Goal: Task Accomplishment & Management: Manage account settings

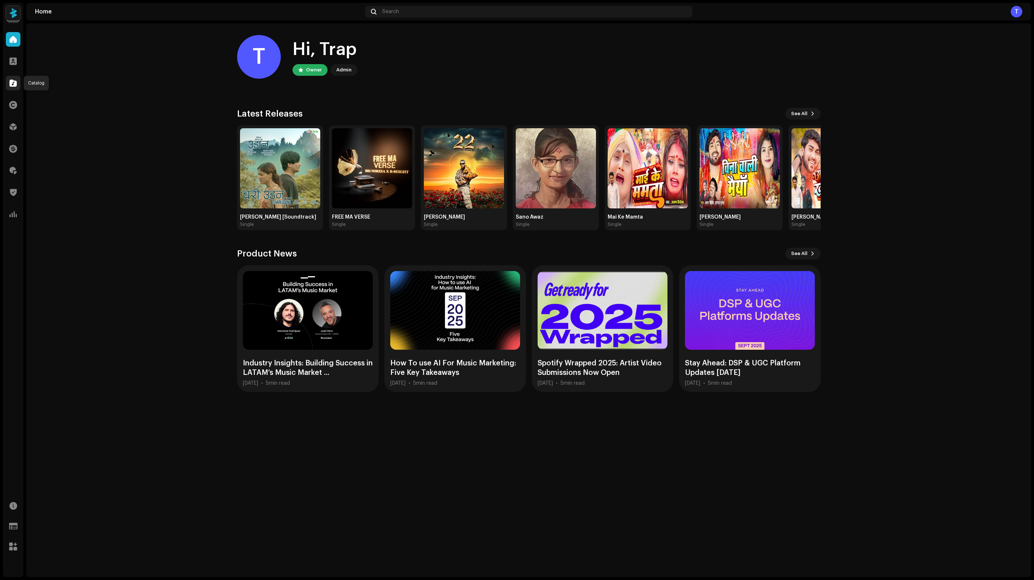
click at [13, 81] on span at bounding box center [12, 83] width 7 height 6
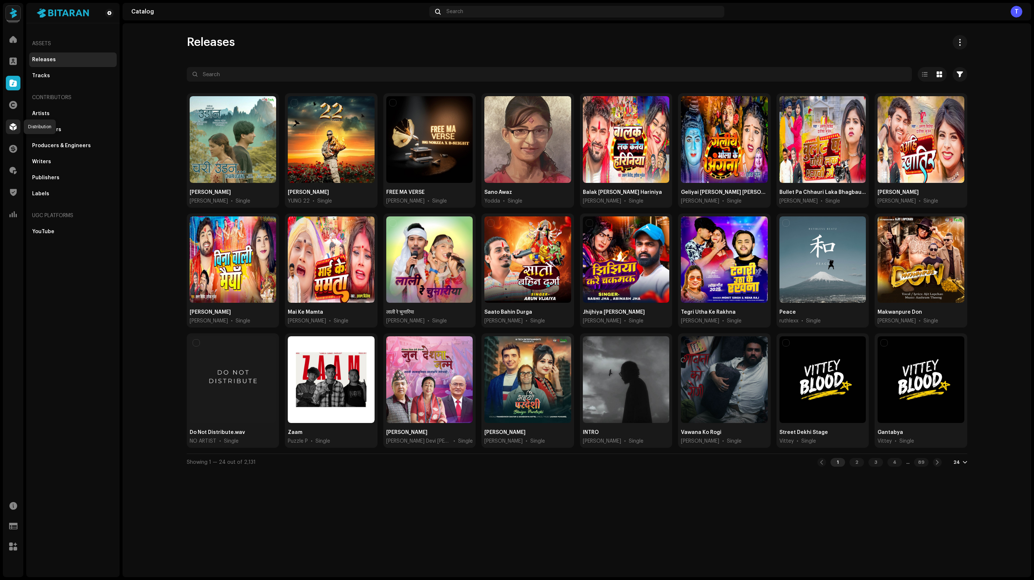
click at [14, 124] on span at bounding box center [12, 127] width 7 height 6
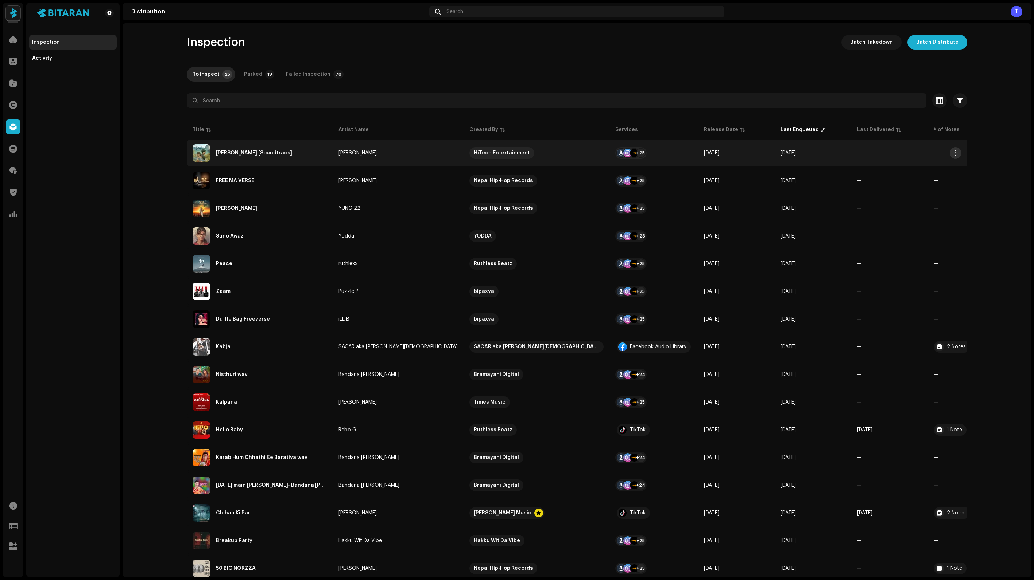
click at [952, 152] on span "button" at bounding box center [954, 153] width 5 height 6
click at [959, 226] on span "Inspect" at bounding box center [963, 227] width 20 height 6
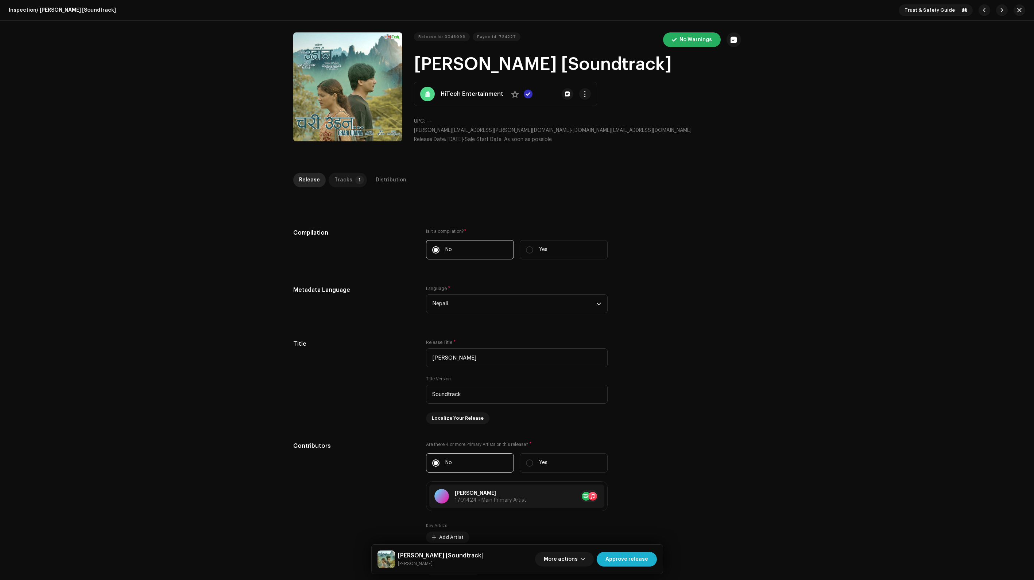
click at [355, 181] on p-badge "1" at bounding box center [359, 180] width 9 height 9
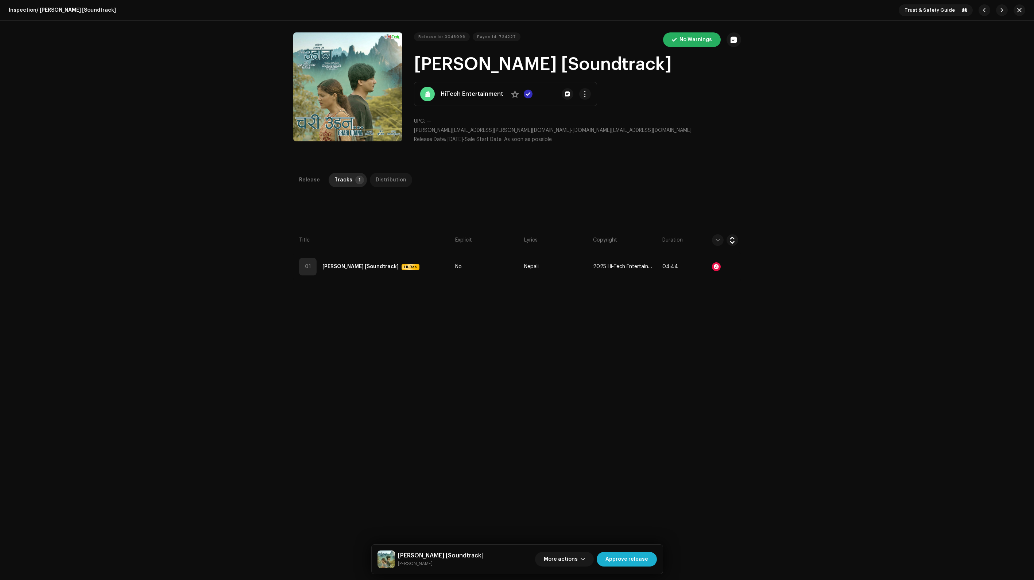
click at [388, 183] on div "Distribution" at bounding box center [391, 180] width 31 height 15
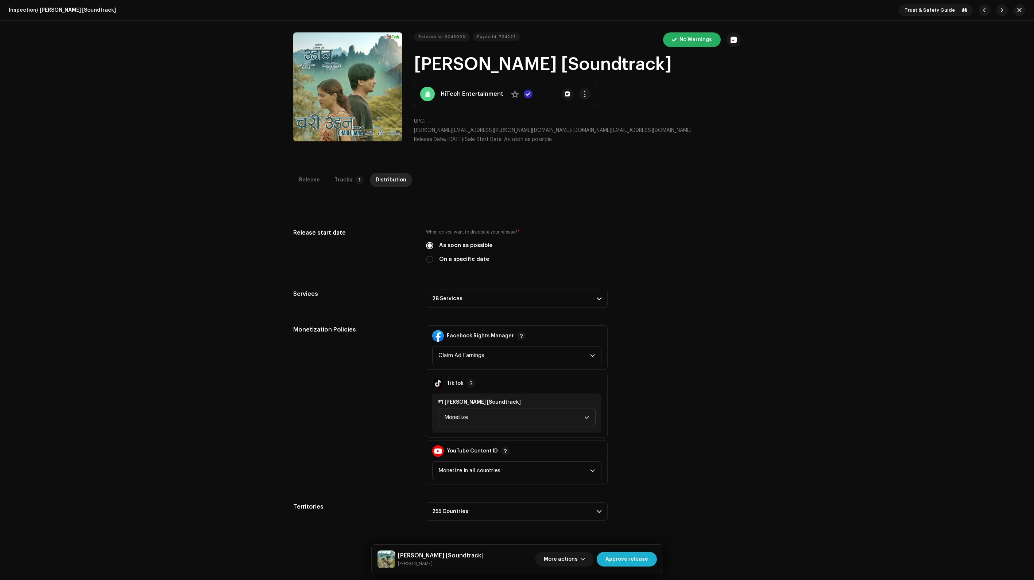
click at [319, 186] on div "Release Tracks 1 Distribution" at bounding box center [517, 180] width 448 height 15
click at [303, 180] on div "Release" at bounding box center [309, 180] width 21 height 15
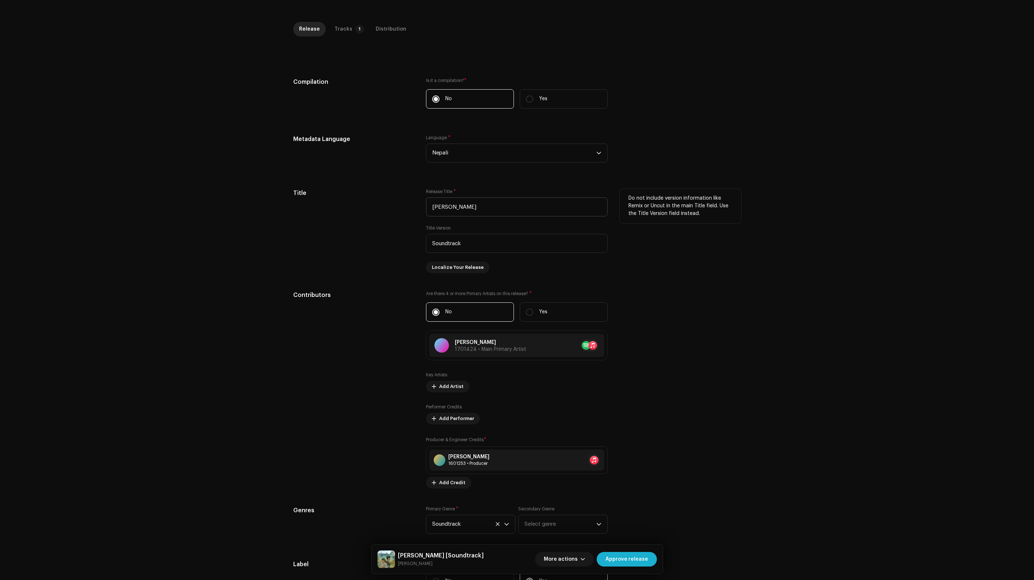
scroll to position [137, 0]
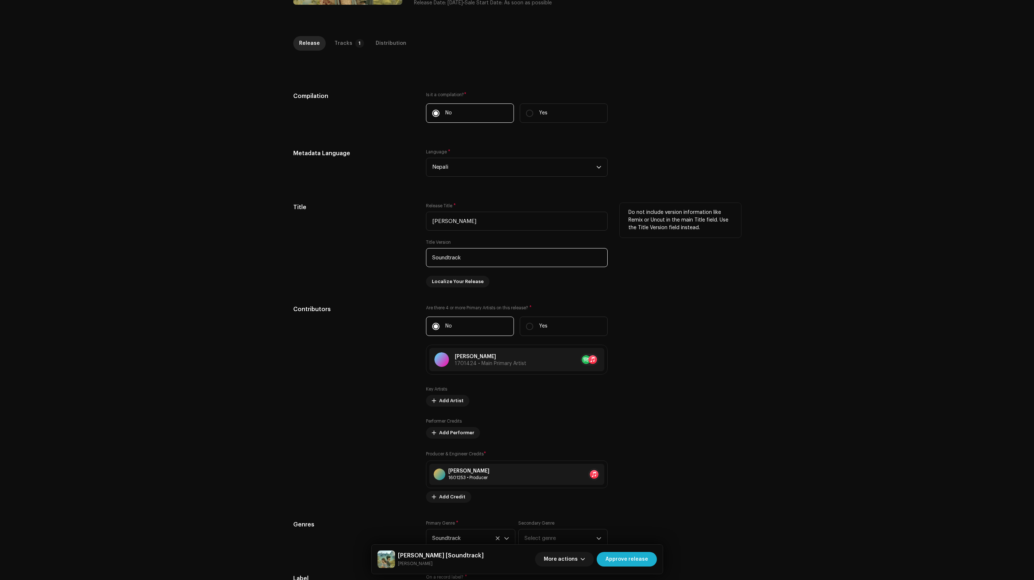
click at [429, 259] on input "Soundtrack" at bounding box center [517, 257] width 182 height 19
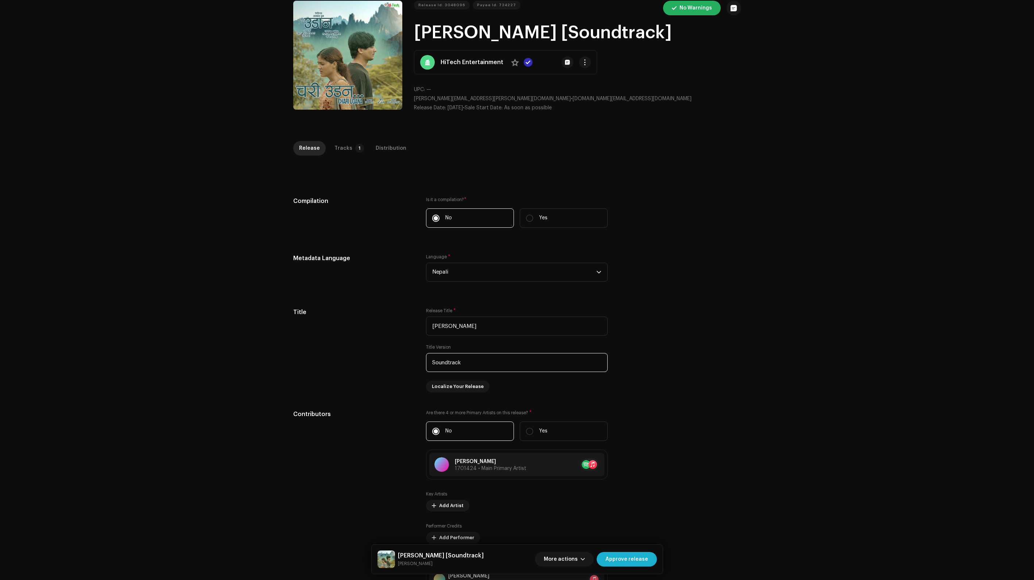
scroll to position [0, 0]
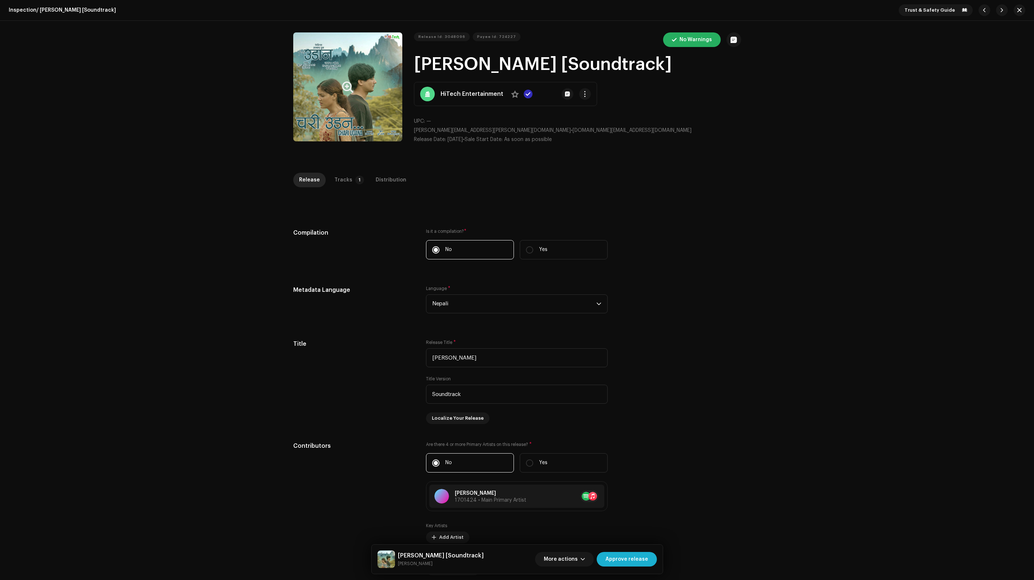
click at [347, 90] on icon "Zoom Image" at bounding box center [347, 87] width 11 height 6
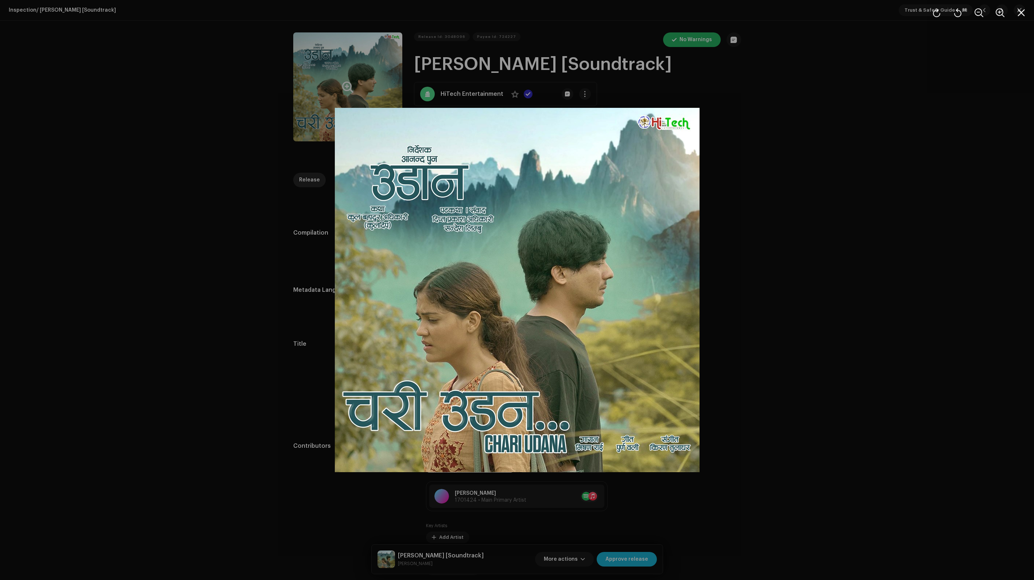
click at [775, 258] on div at bounding box center [517, 290] width 1034 height 580
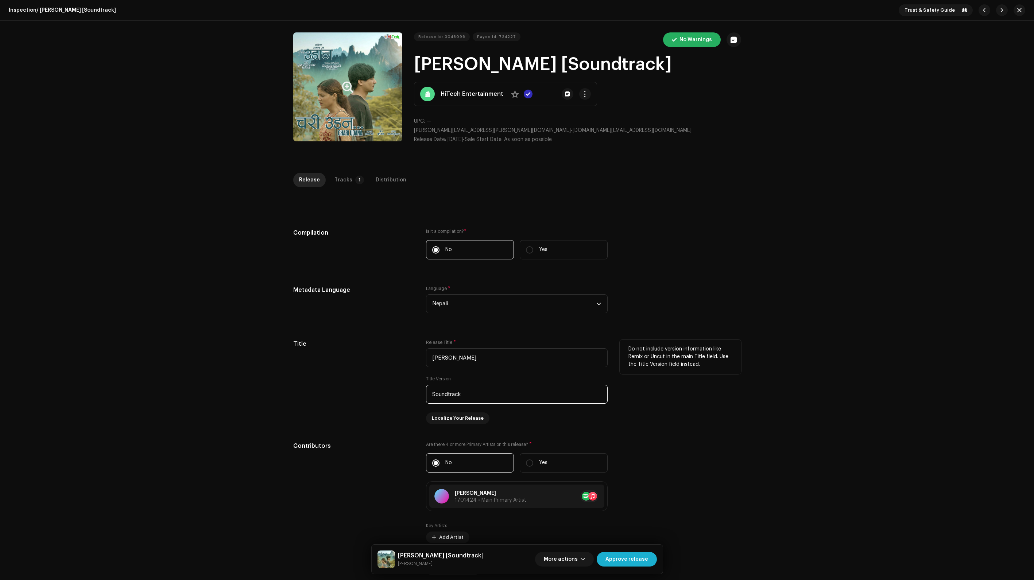
click at [429, 396] on input "Soundtrack" at bounding box center [517, 394] width 182 height 19
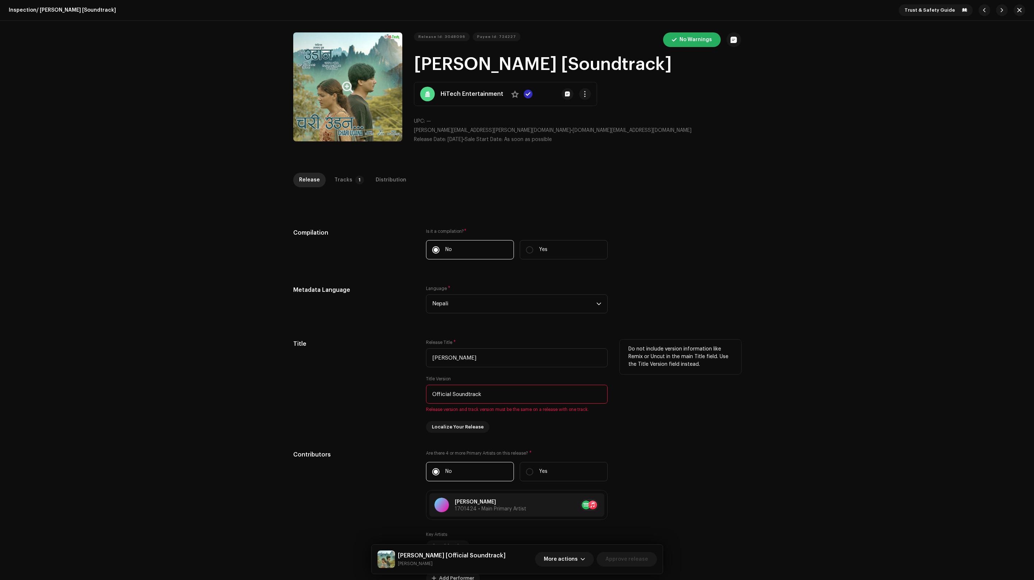
type input "Official Soundtrack"
click at [364, 406] on div "Title" at bounding box center [353, 386] width 121 height 93
click at [719, 309] on div "Metadata Language Language * Nepali" at bounding box center [517, 304] width 448 height 36
drag, startPoint x: 457, startPoint y: 402, endPoint x: 397, endPoint y: 405, distance: 59.9
click at [397, 405] on div "Title Release Title * [PERSON_NAME] Title Version Official Soundtrack Release v…" at bounding box center [517, 386] width 448 height 93
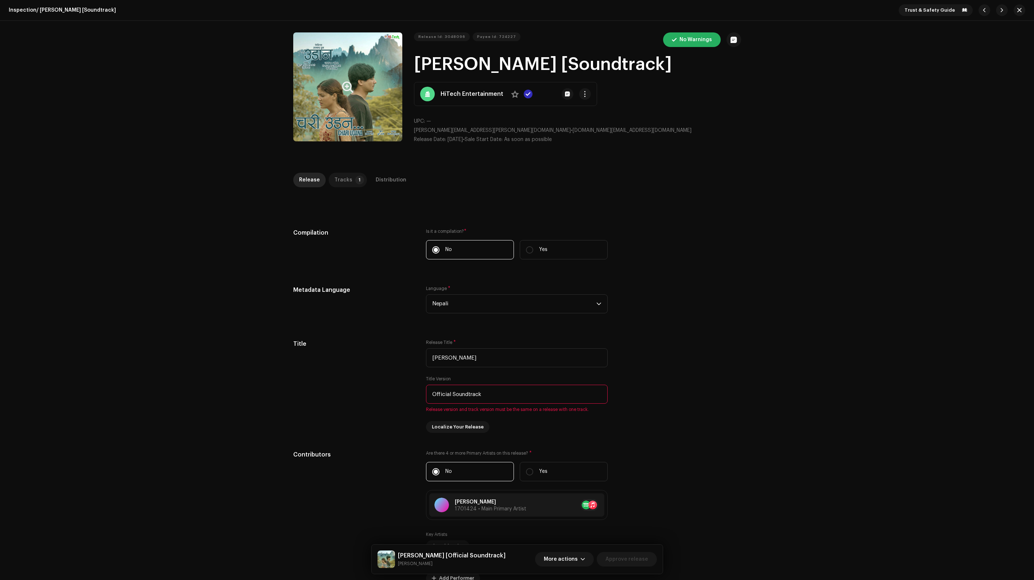
click at [341, 183] on div "Tracks" at bounding box center [343, 180] width 18 height 15
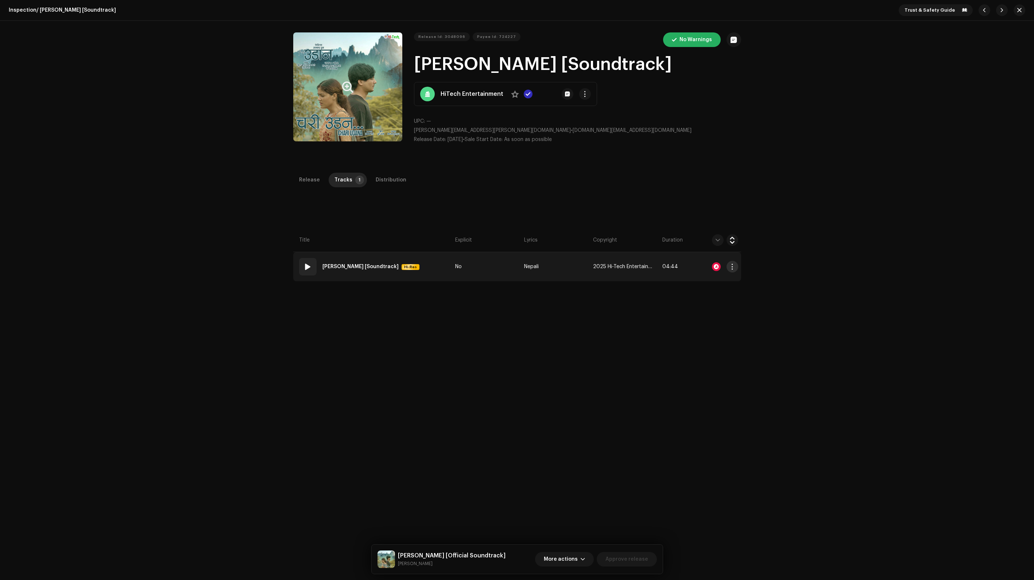
click at [726, 264] on button "button" at bounding box center [732, 267] width 12 height 12
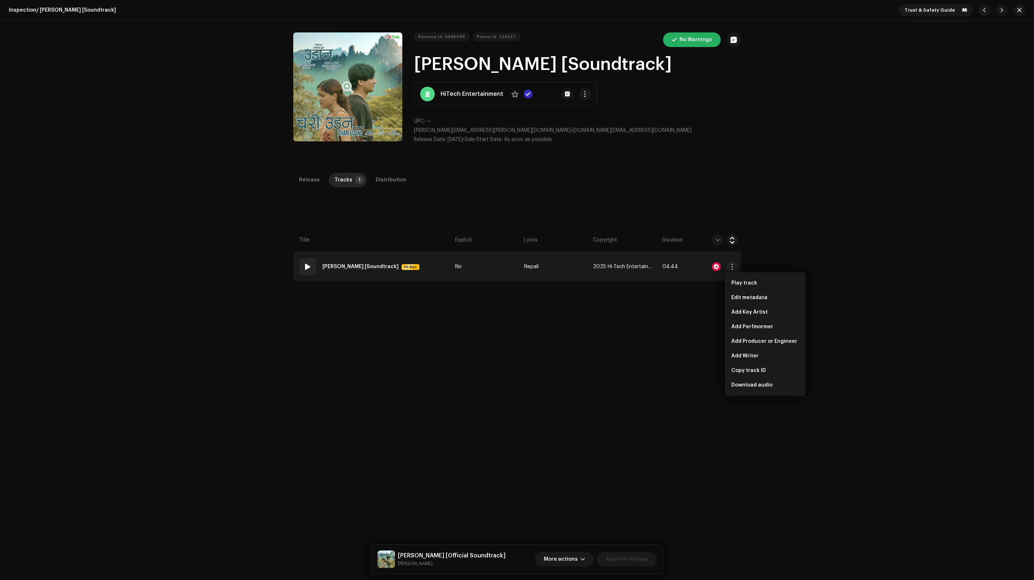
click at [716, 266] on div at bounding box center [716, 267] width 9 height 9
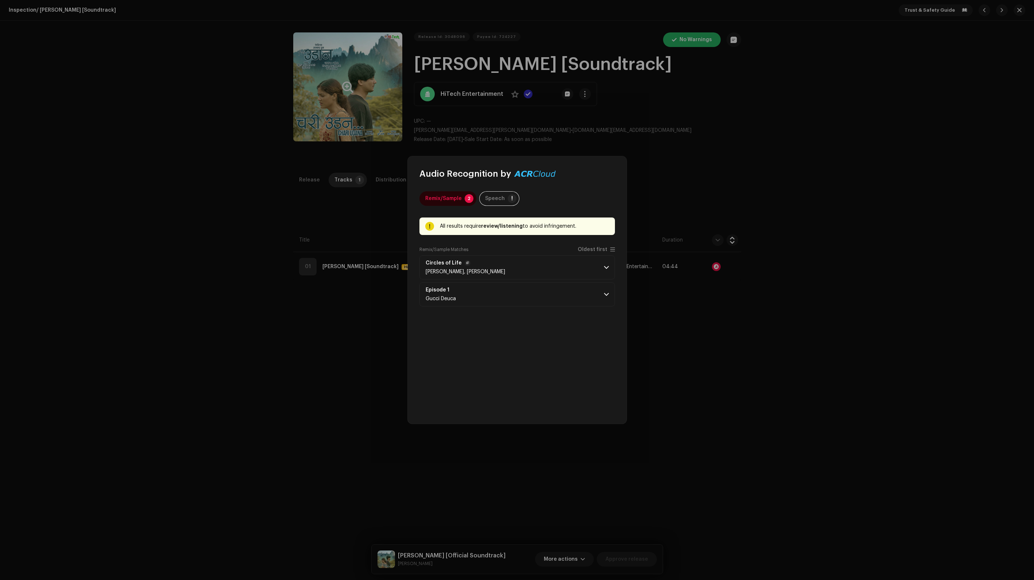
click at [608, 265] on span at bounding box center [606, 268] width 5 height 6
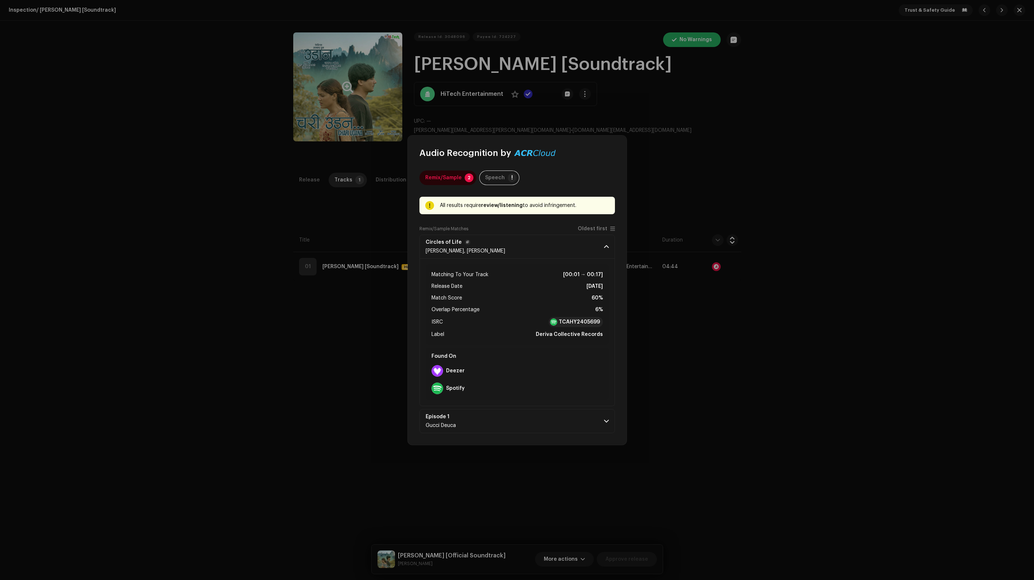
click at [607, 249] on span at bounding box center [606, 247] width 5 height 6
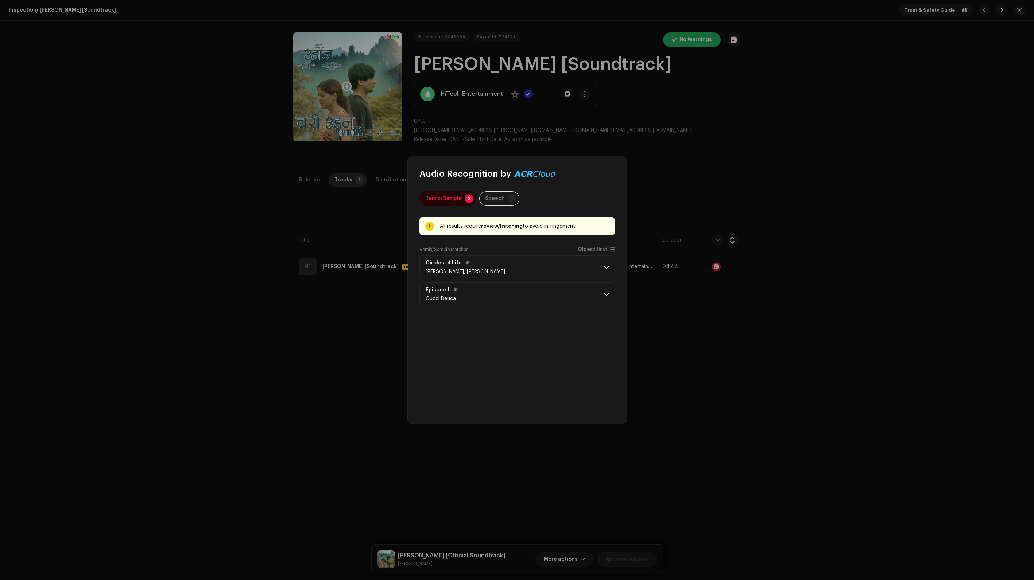
click at [607, 298] on p-accordion-header "Episode 1 Gucci Deuca" at bounding box center [516, 295] width 195 height 24
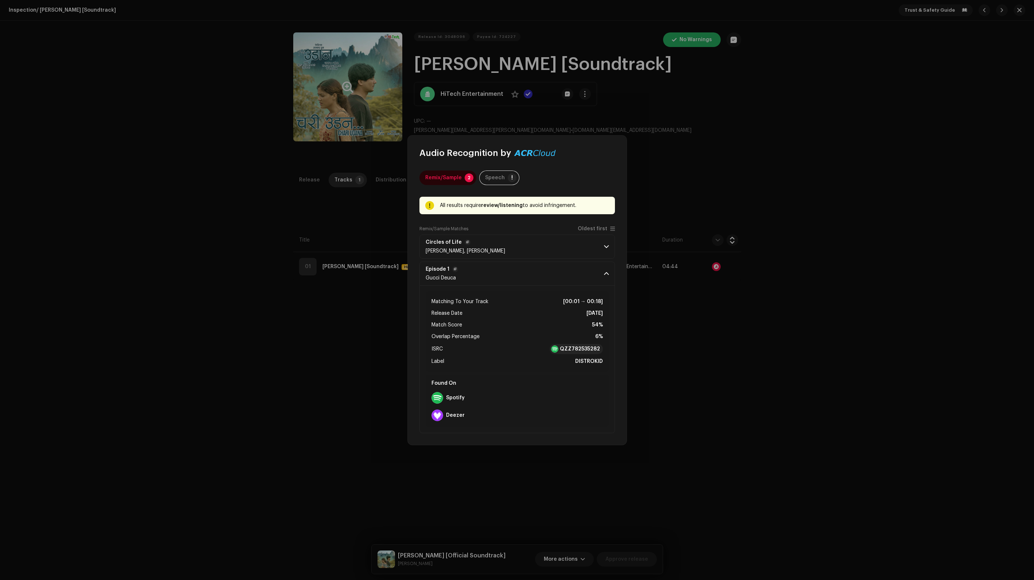
click at [608, 283] on p-accordion-header "Episode 1 Gucci Deuca" at bounding box center [516, 274] width 195 height 24
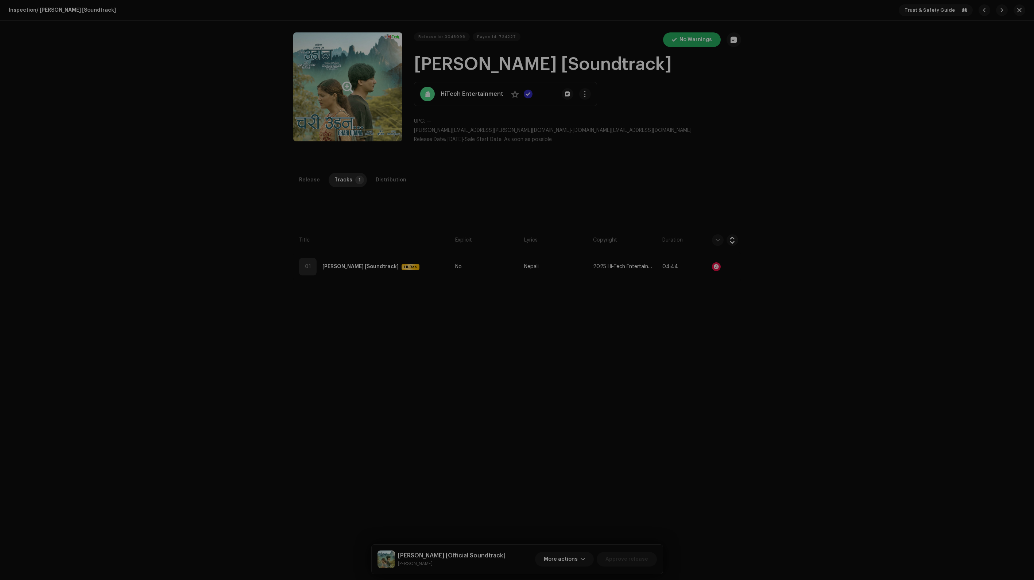
click at [792, 372] on div "Audio Recognition by Remix/Sample 2 Speech ! All results require review/listeni…" at bounding box center [517, 290] width 1034 height 580
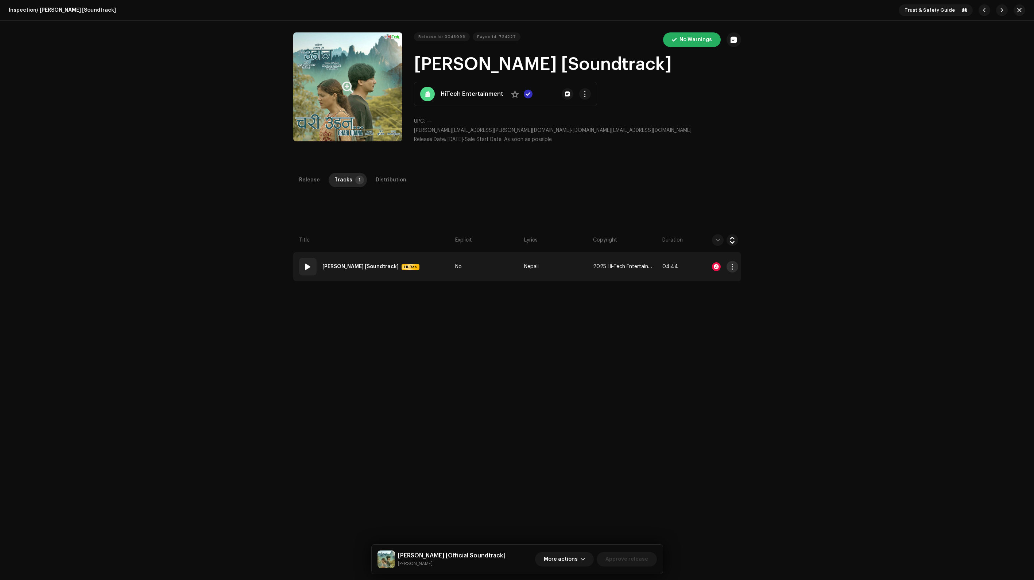
click at [731, 266] on span "button" at bounding box center [731, 267] width 5 height 6
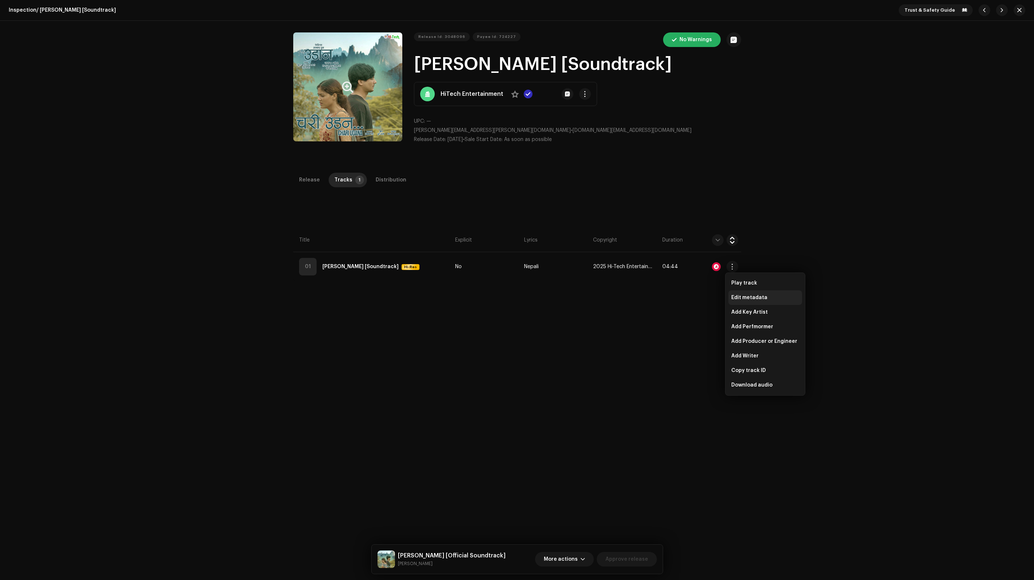
click at [744, 299] on span "Edit metadata" at bounding box center [749, 298] width 36 height 6
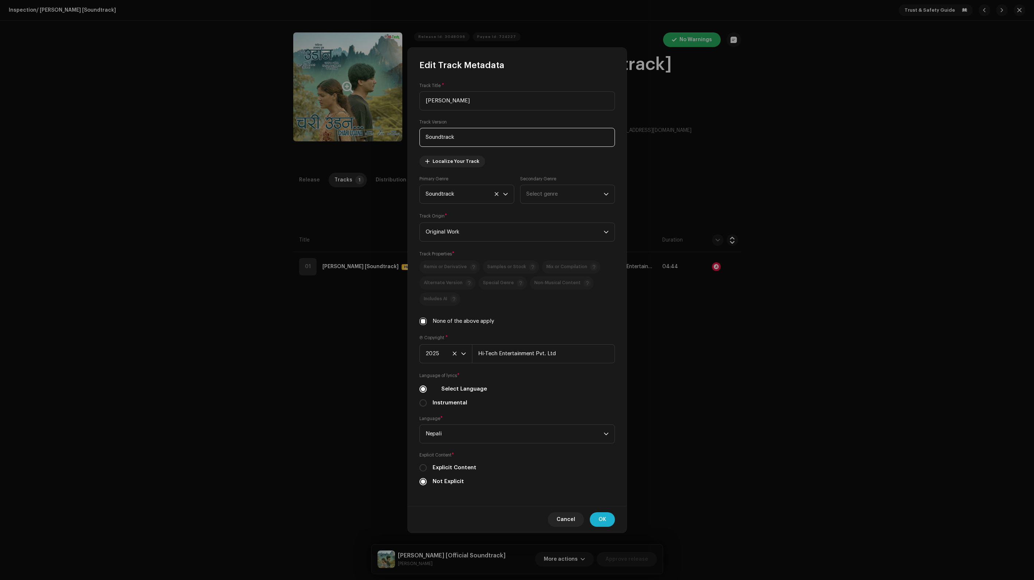
drag, startPoint x: 382, startPoint y: 150, endPoint x: 377, endPoint y: 150, distance: 4.7
click at [377, 150] on div "Edit Track Metadata Track Title * [PERSON_NAME] Track Version Soundtrack Locali…" at bounding box center [517, 290] width 1034 height 580
paste input "Official"
type input "Official Soundtrack"
click at [603, 523] on span "OK" at bounding box center [602, 520] width 8 height 15
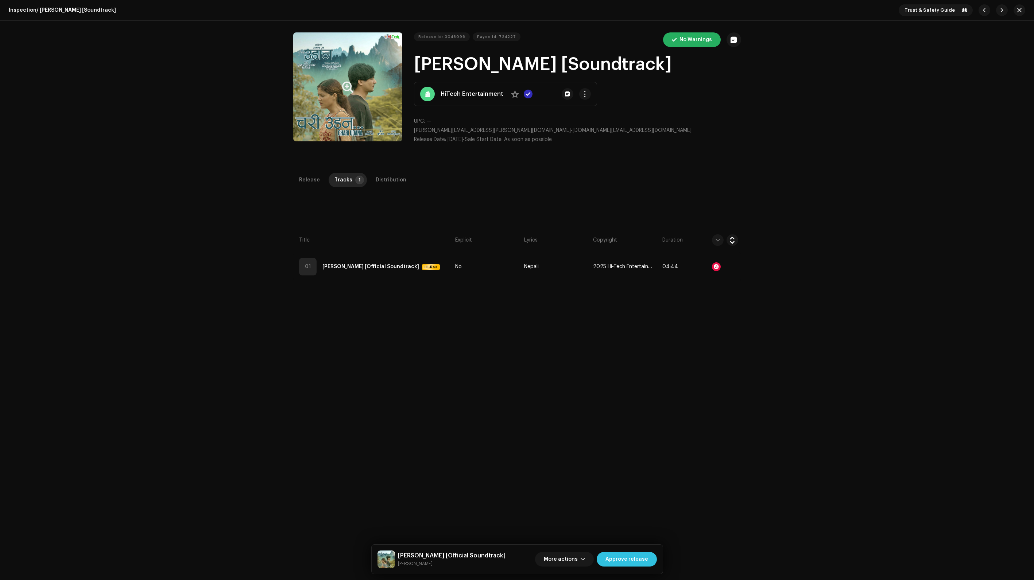
click at [627, 557] on span "Approve release" at bounding box center [626, 559] width 43 height 15
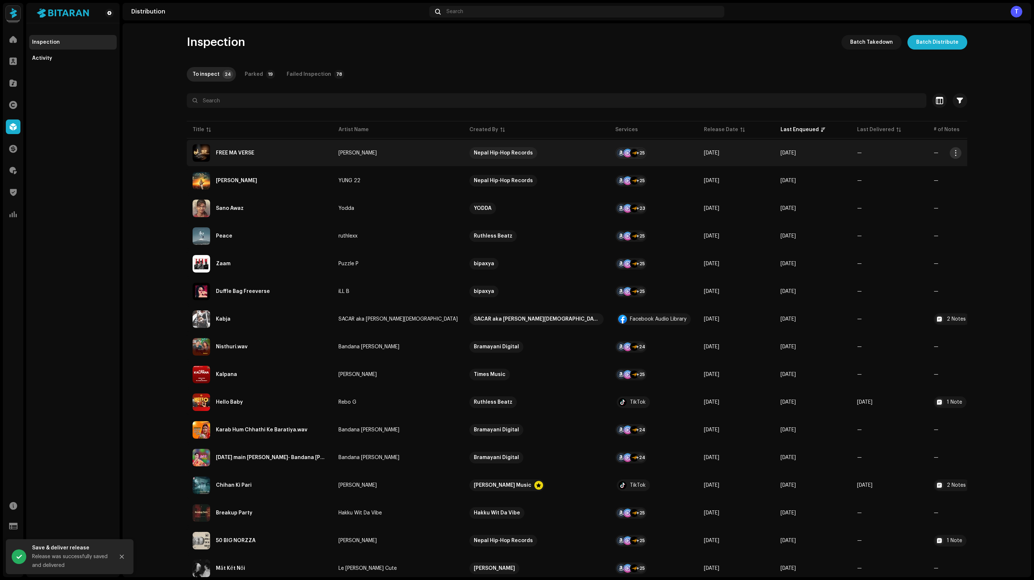
click at [953, 156] on button "button" at bounding box center [955, 153] width 12 height 12
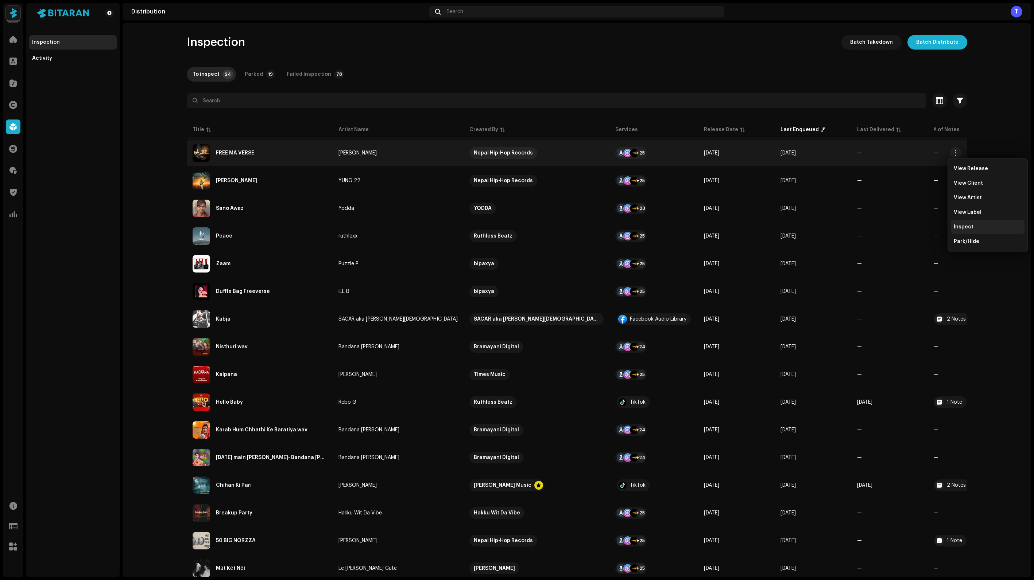
click at [958, 229] on span "Inspect" at bounding box center [963, 227] width 20 height 6
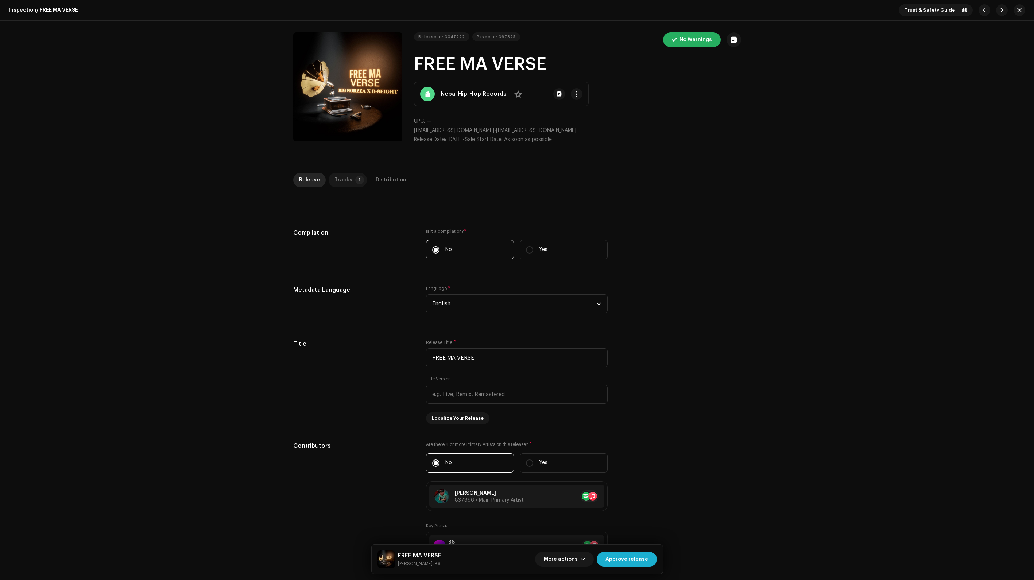
click at [346, 184] on p-tab "Tracks 1" at bounding box center [348, 180] width 38 height 15
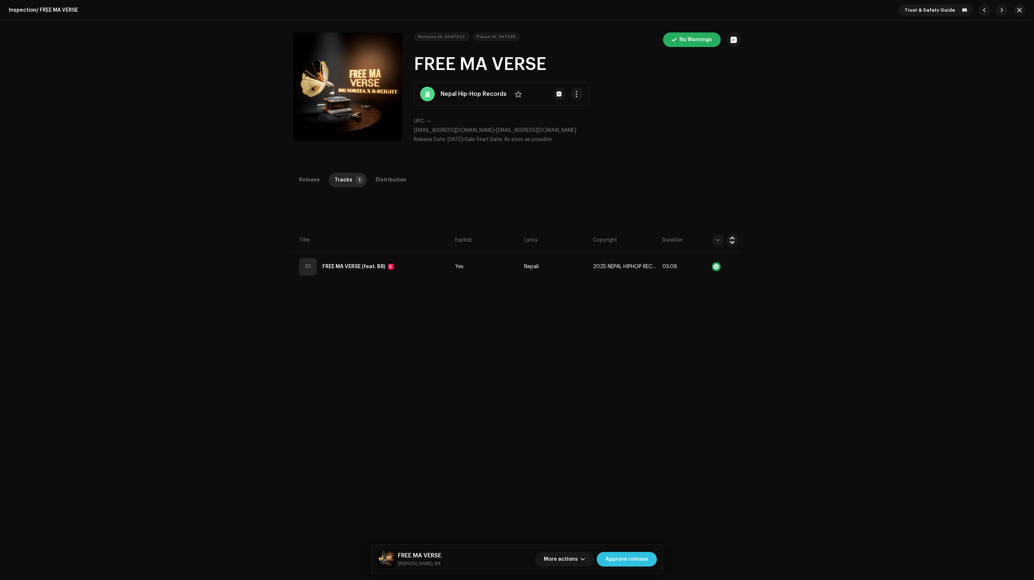
click at [633, 557] on span "Approve release" at bounding box center [626, 559] width 43 height 15
click at [384, 174] on div "Distribution" at bounding box center [391, 180] width 31 height 15
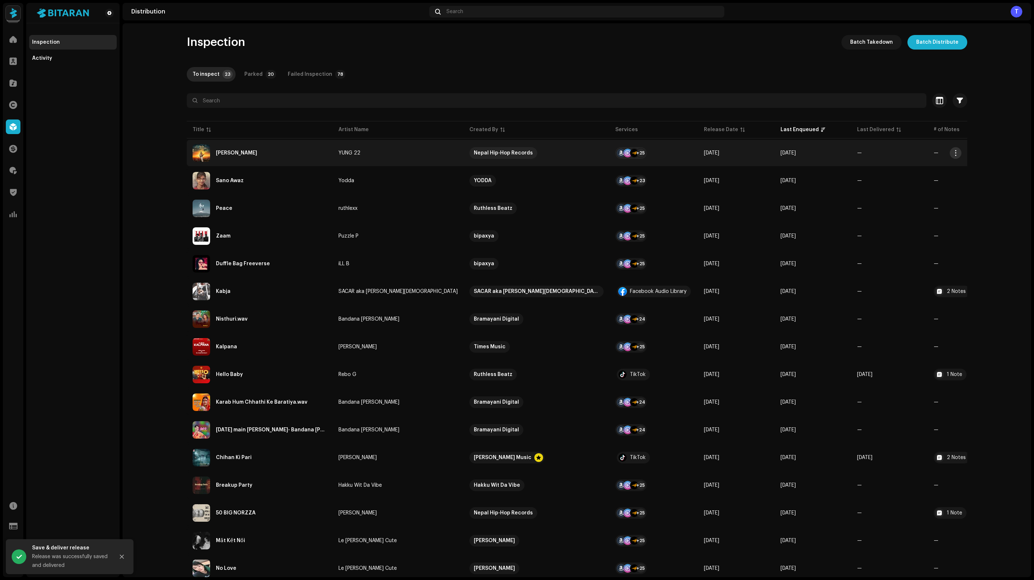
click at [954, 154] on span "button" at bounding box center [954, 153] width 5 height 6
click at [963, 226] on span "Inspect" at bounding box center [963, 227] width 20 height 6
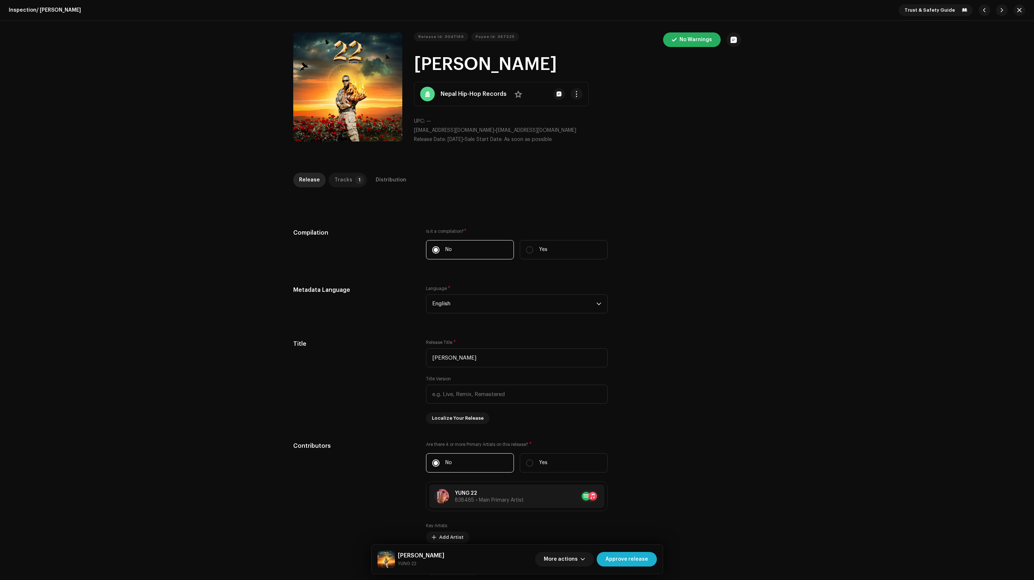
click at [339, 178] on div "Tracks" at bounding box center [343, 180] width 18 height 15
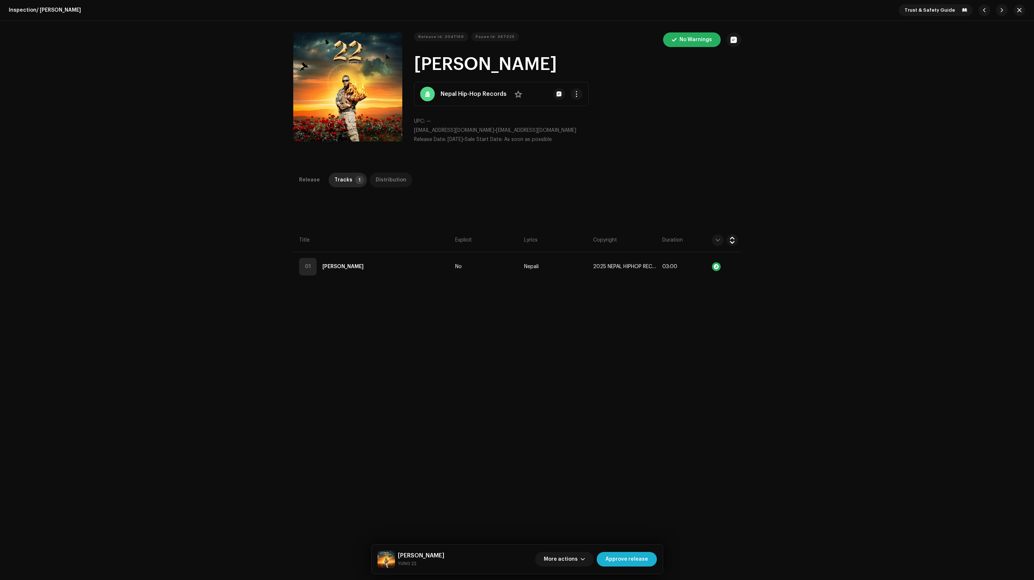
click at [389, 180] on div "Distribution" at bounding box center [391, 180] width 31 height 15
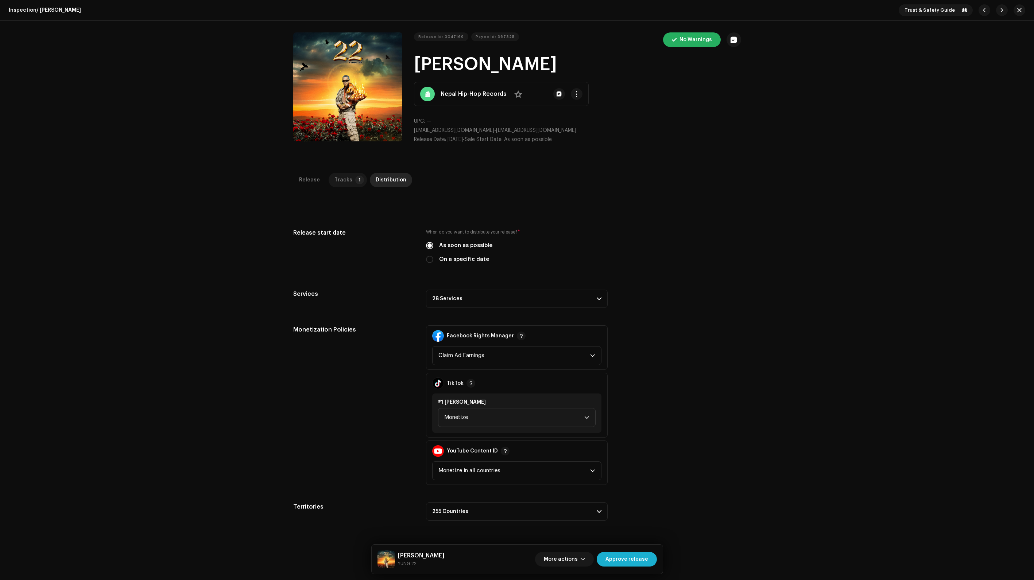
click at [341, 184] on div "Tracks" at bounding box center [343, 180] width 18 height 15
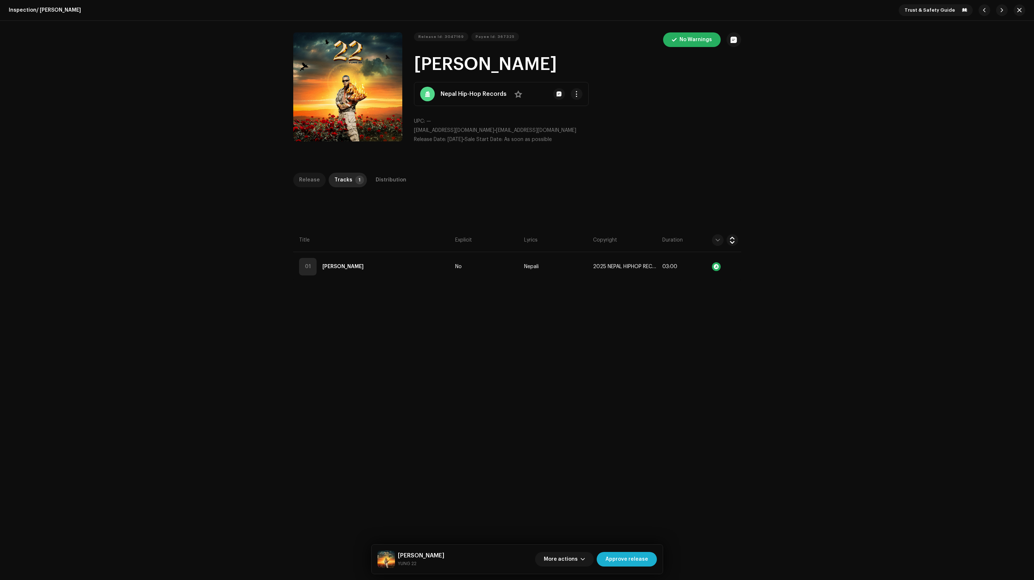
click at [304, 182] on div "Release" at bounding box center [309, 180] width 21 height 15
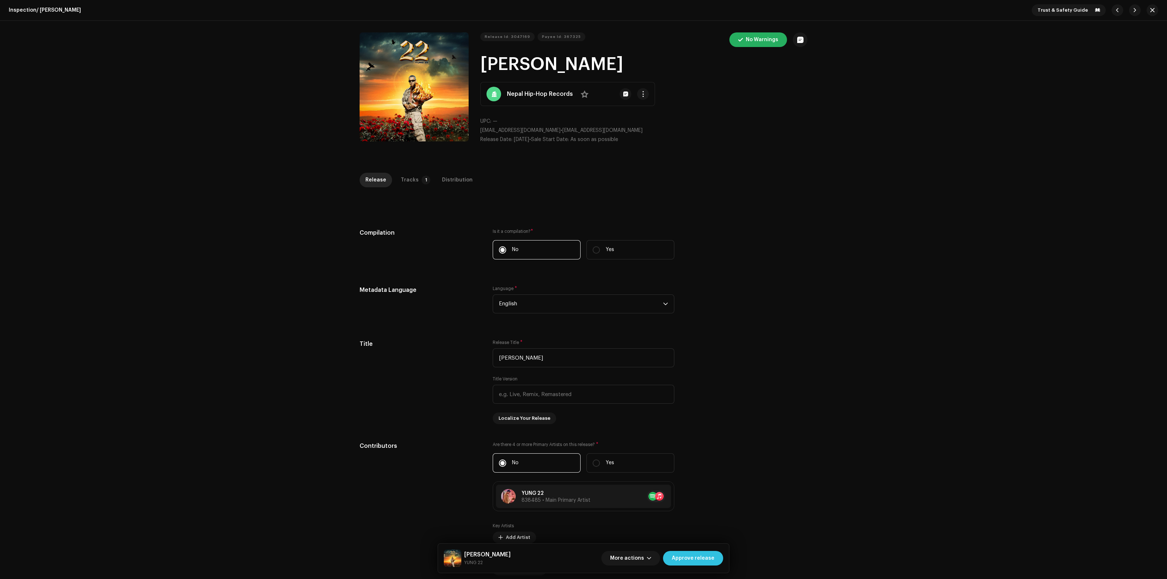
click at [698, 560] on span "Approve release" at bounding box center [693, 558] width 43 height 15
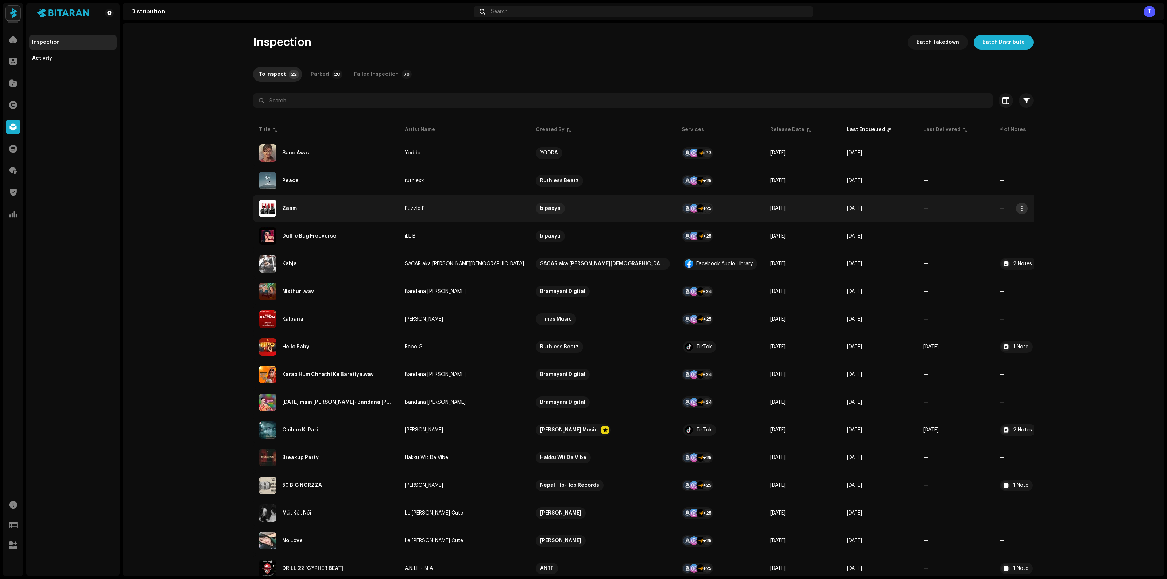
click at [1020, 210] on span "button" at bounding box center [1021, 209] width 5 height 6
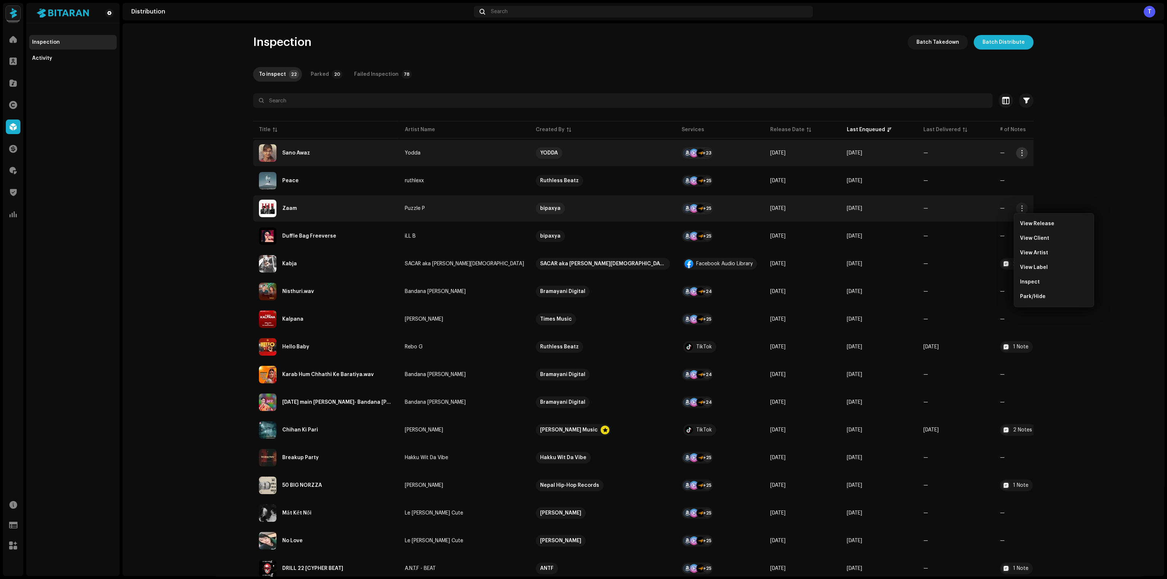
click at [1019, 153] on span "button" at bounding box center [1021, 153] width 5 height 6
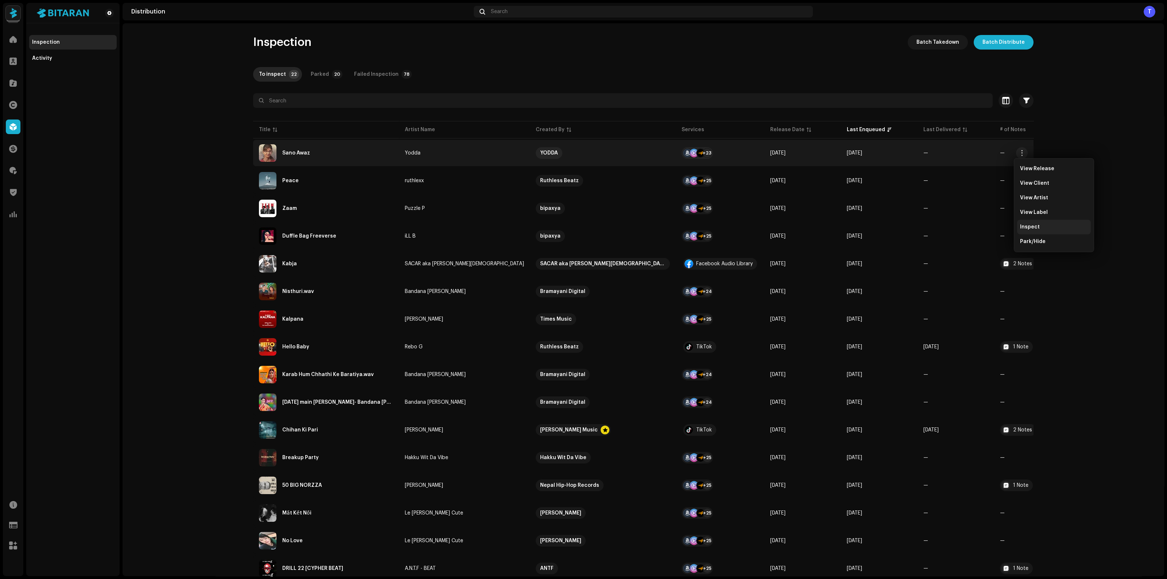
click at [1033, 226] on span "Inspect" at bounding box center [1030, 227] width 20 height 6
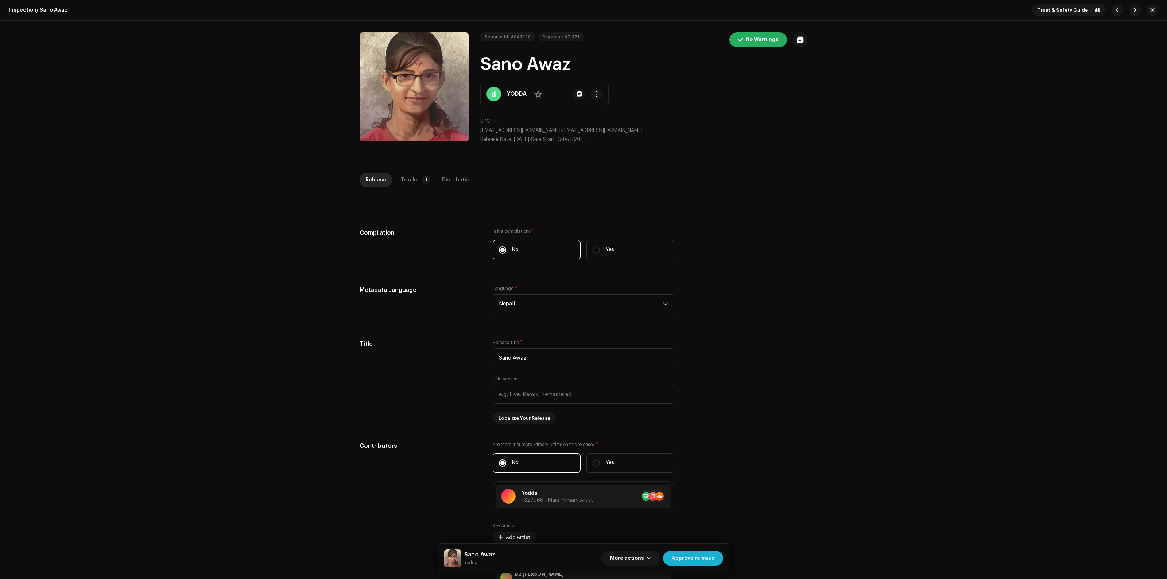
click at [408, 172] on div "Inspection / Sano Awaz Trust & Safety Guide Release Id: 3045696 Payee Id: 67157…" at bounding box center [583, 289] width 1167 height 579
click at [408, 178] on div "Tracks" at bounding box center [410, 180] width 18 height 15
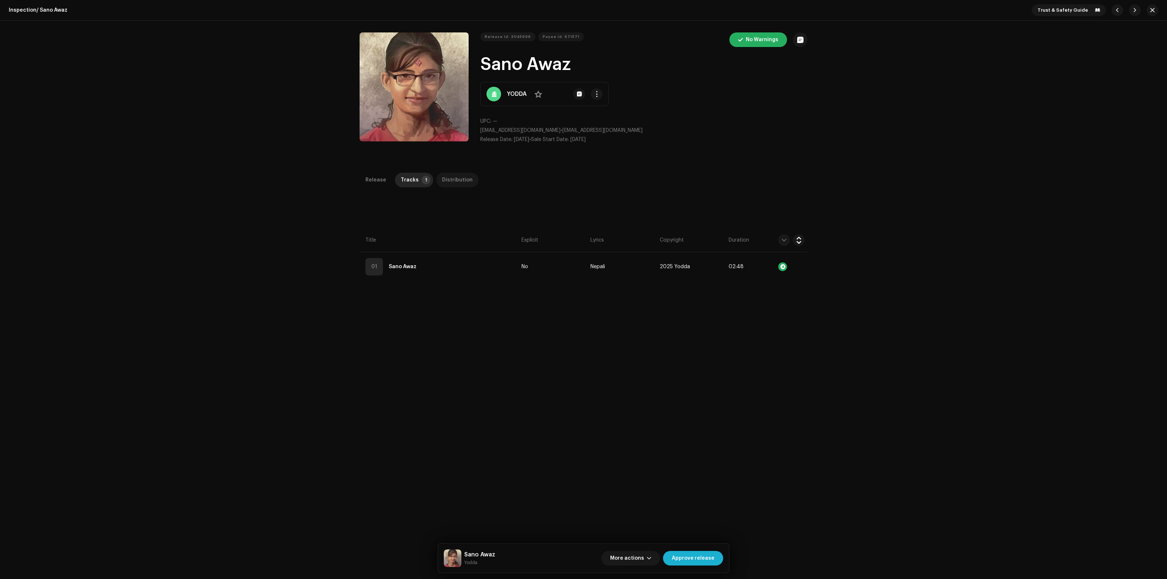
click at [447, 180] on div "Distribution" at bounding box center [457, 180] width 31 height 15
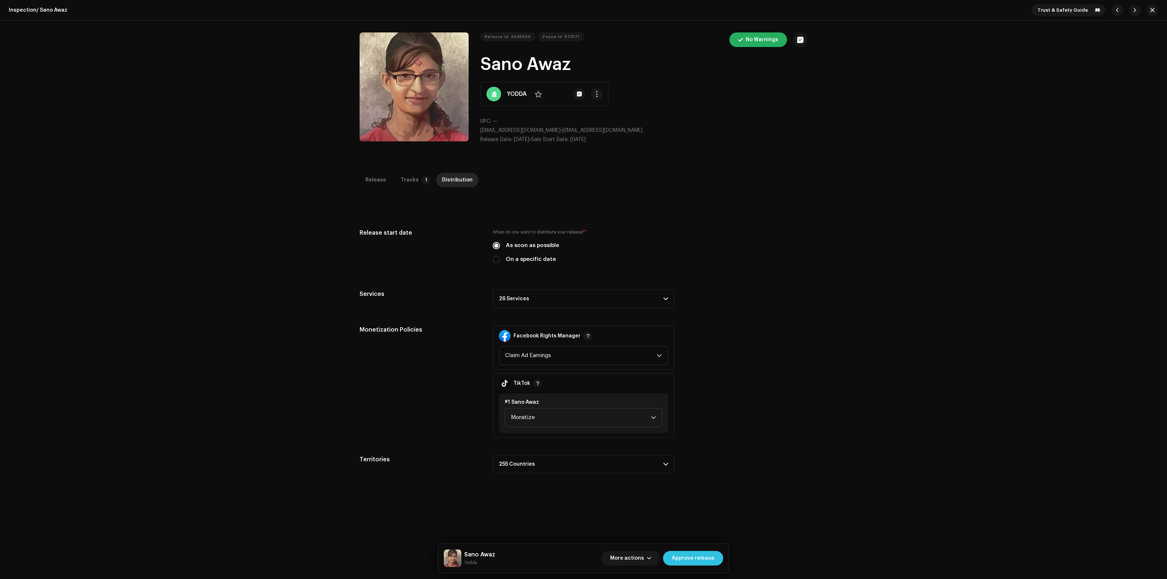
click at [699, 557] on span "Approve release" at bounding box center [693, 558] width 43 height 15
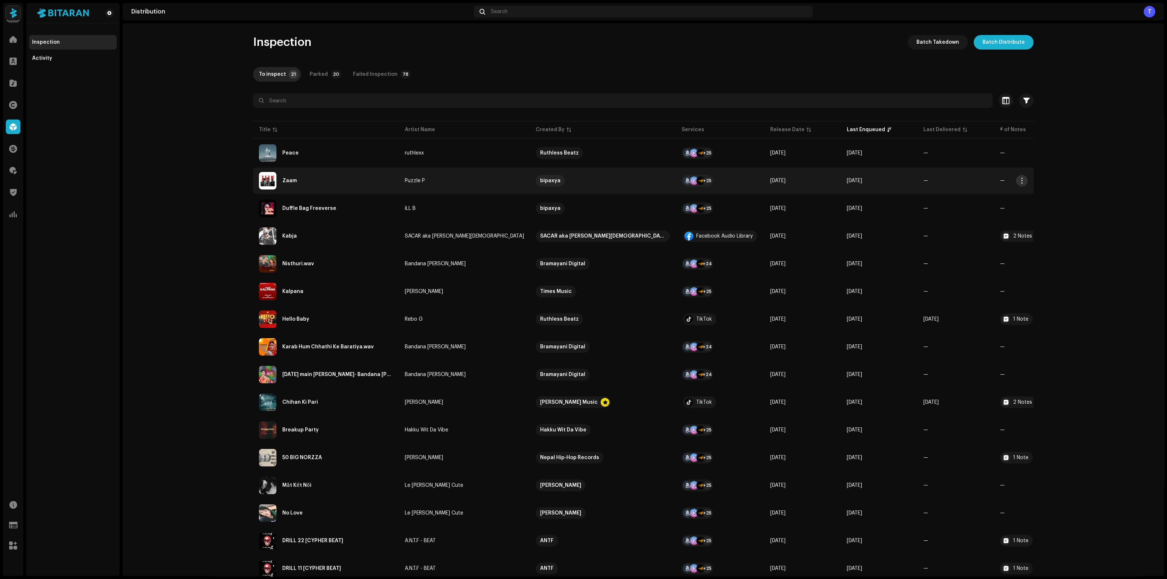
click at [1021, 179] on span "button" at bounding box center [1021, 181] width 5 height 6
click at [1032, 256] on span "Inspect" at bounding box center [1030, 255] width 20 height 6
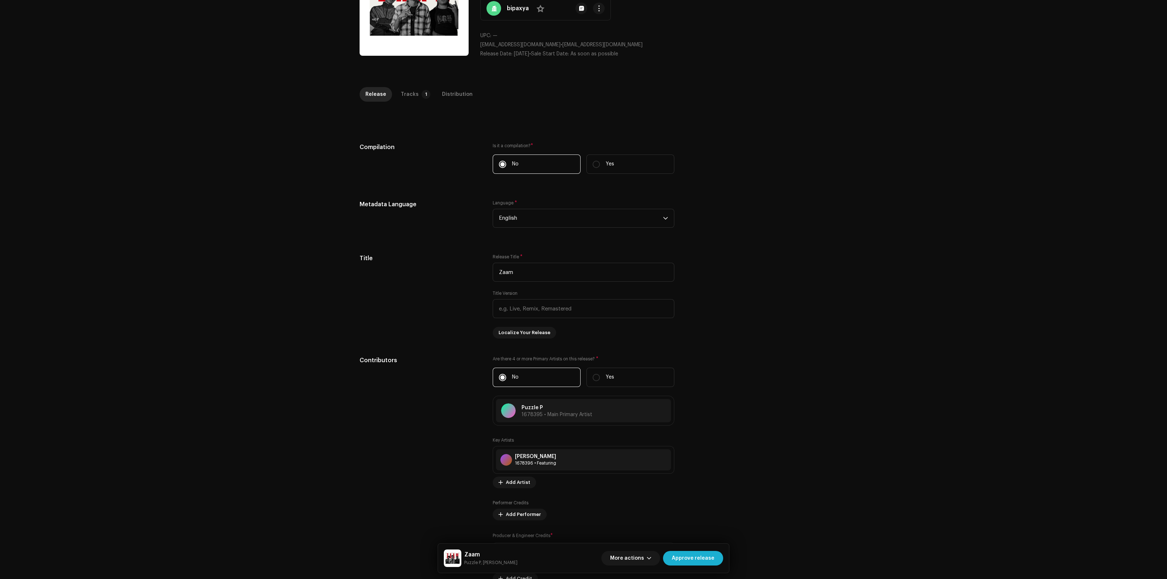
scroll to position [91, 0]
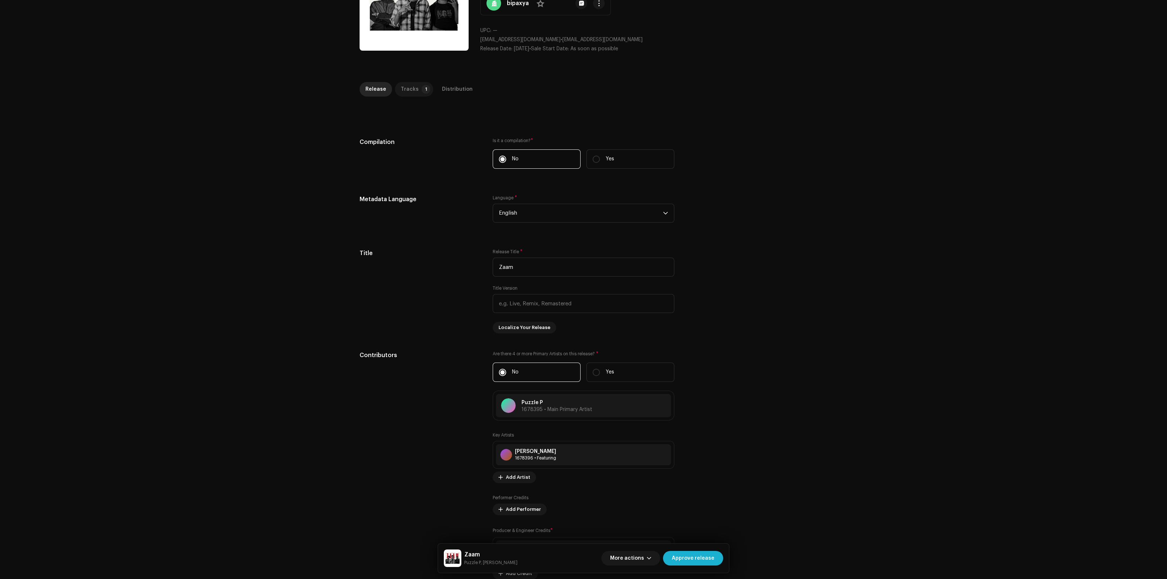
click at [411, 92] on div "Tracks" at bounding box center [410, 89] width 18 height 15
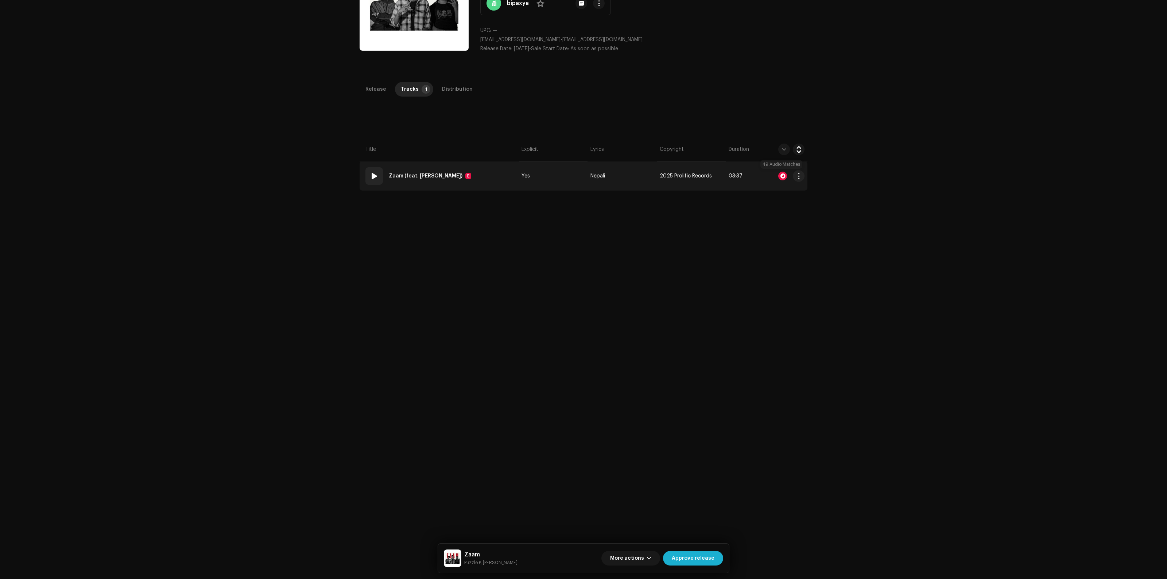
click at [782, 173] on div at bounding box center [782, 176] width 9 height 9
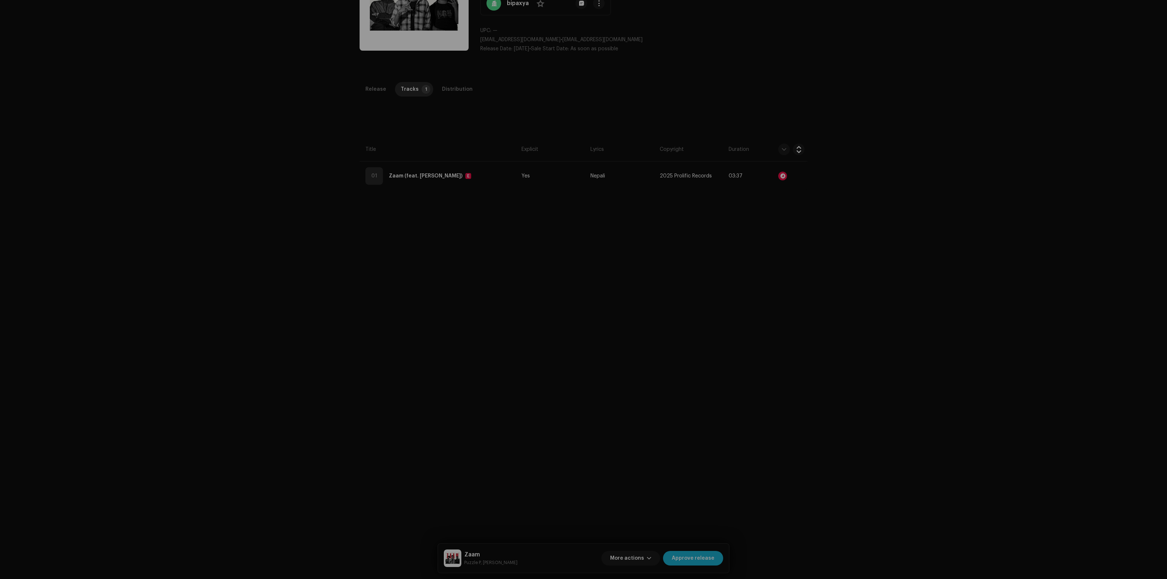
click at [897, 287] on div "Audio Recognition by Remix/Sample 47 Cover Song 2 All results require review/li…" at bounding box center [583, 289] width 1167 height 579
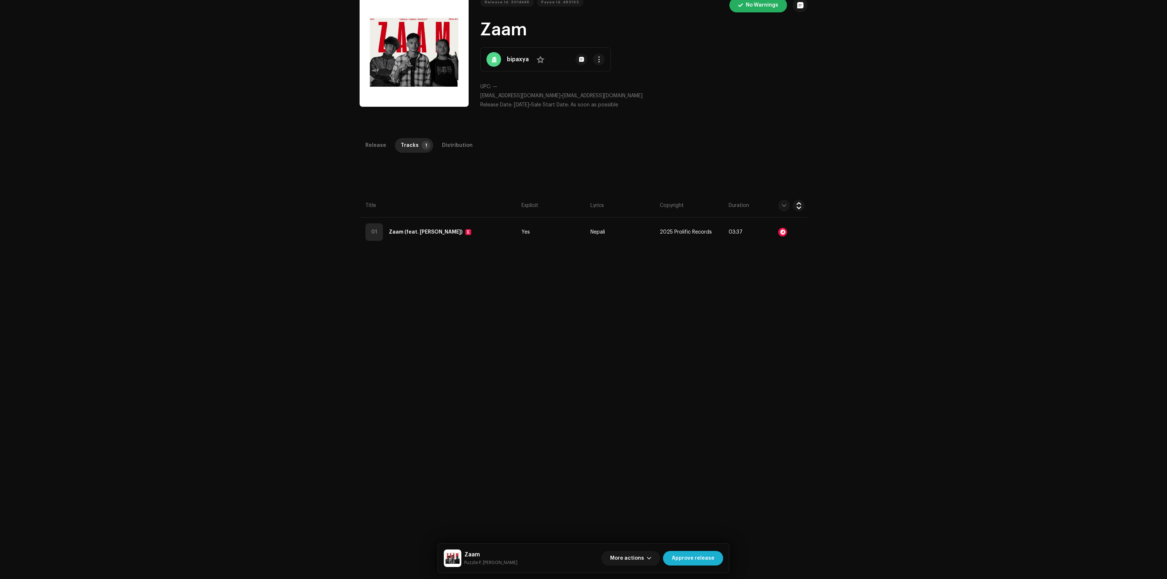
scroll to position [0, 0]
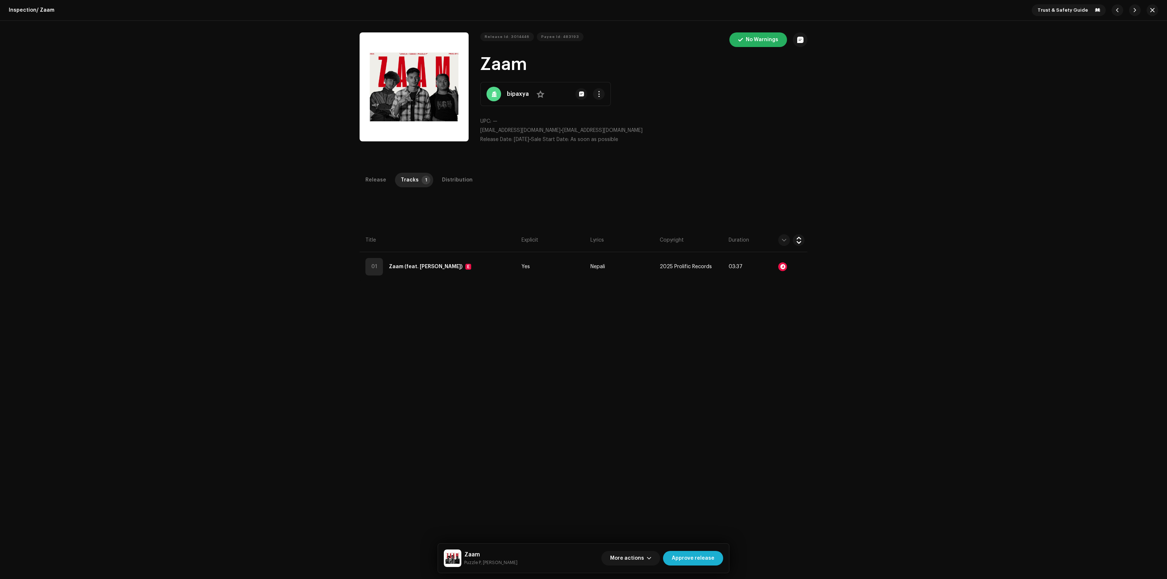
click at [456, 171] on div "Inspection / Zaam Trust & Safety Guide Release Id: 3014446 Payee Id: 483193 No …" at bounding box center [583, 289] width 1167 height 579
click at [449, 182] on div "Distribution" at bounding box center [457, 180] width 31 height 15
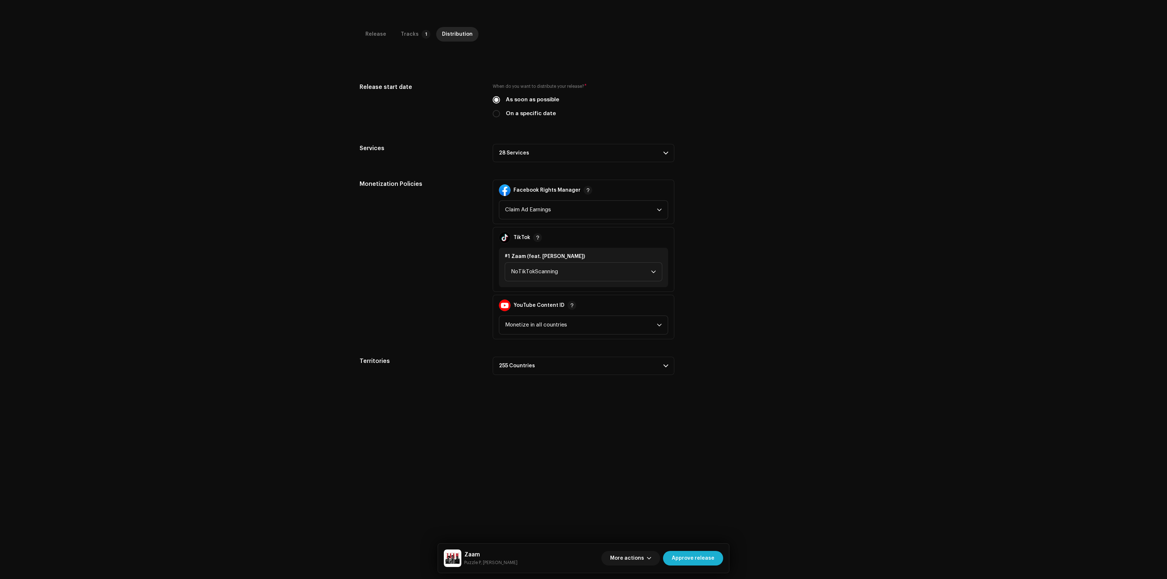
scroll to position [172, 0]
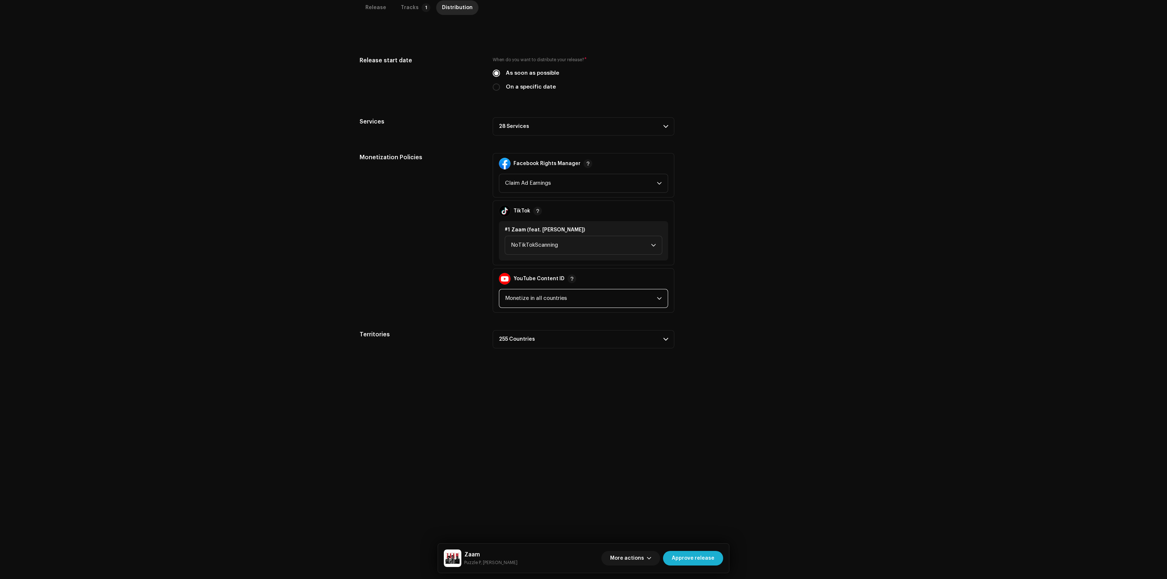
click at [558, 296] on span "Monetize in all countries" at bounding box center [581, 299] width 152 height 18
click at [808, 308] on div "Release Tracks 1 Distribution Compilation Is it a compilation? * No Yes Metadat…" at bounding box center [583, 272] width 471 height 544
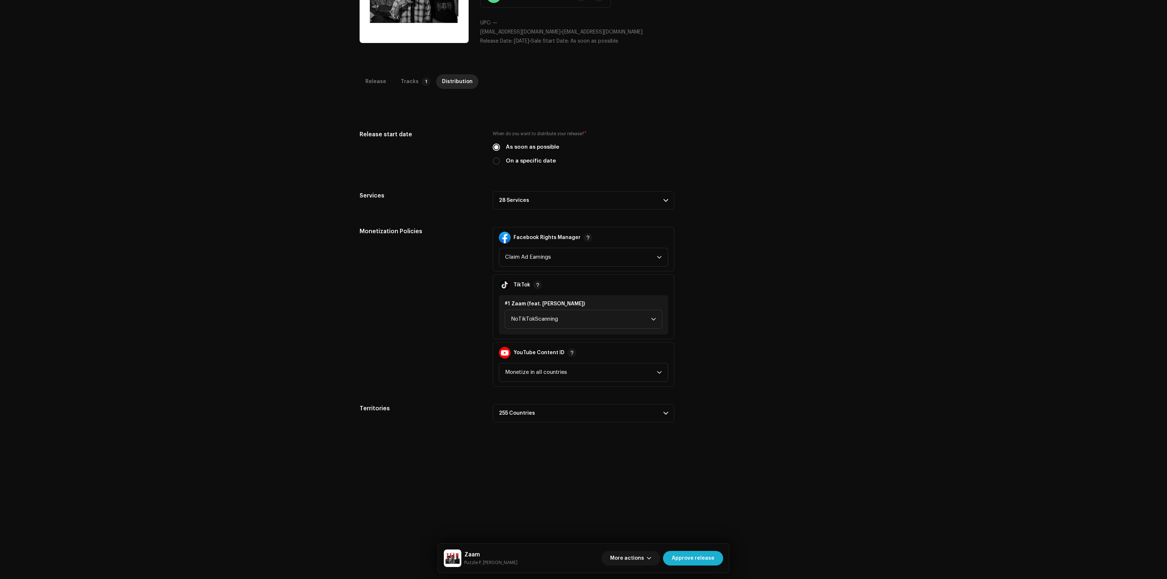
scroll to position [0, 0]
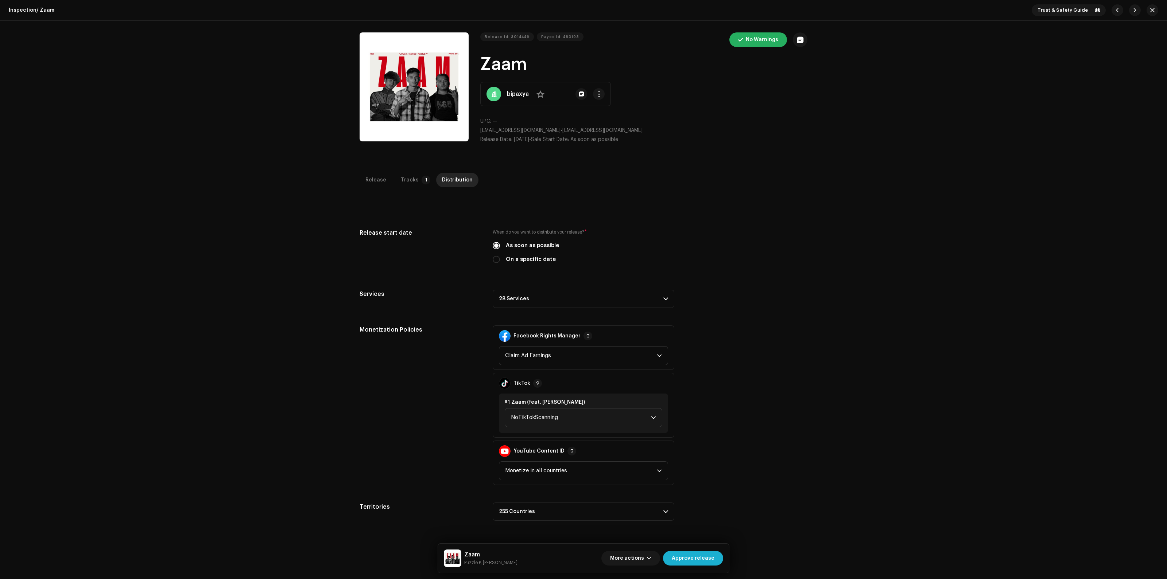
click at [536, 297] on p-accordion-header "28 Services" at bounding box center [584, 299] width 182 height 18
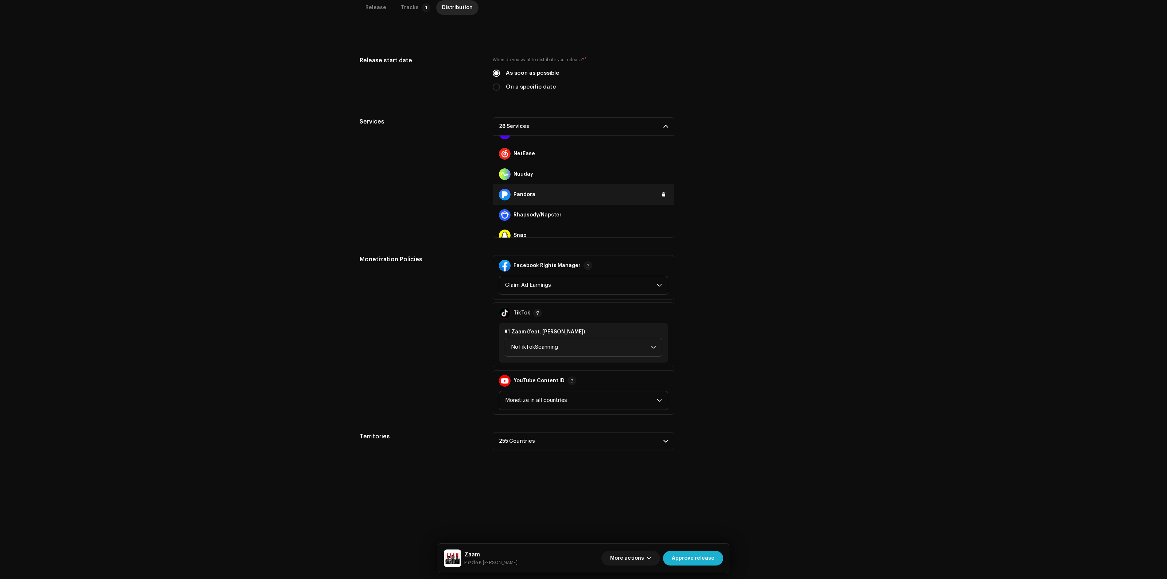
scroll to position [470, 0]
click at [661, 227] on span at bounding box center [663, 228] width 4 height 6
click at [654, 229] on span "Add" at bounding box center [657, 227] width 10 height 15
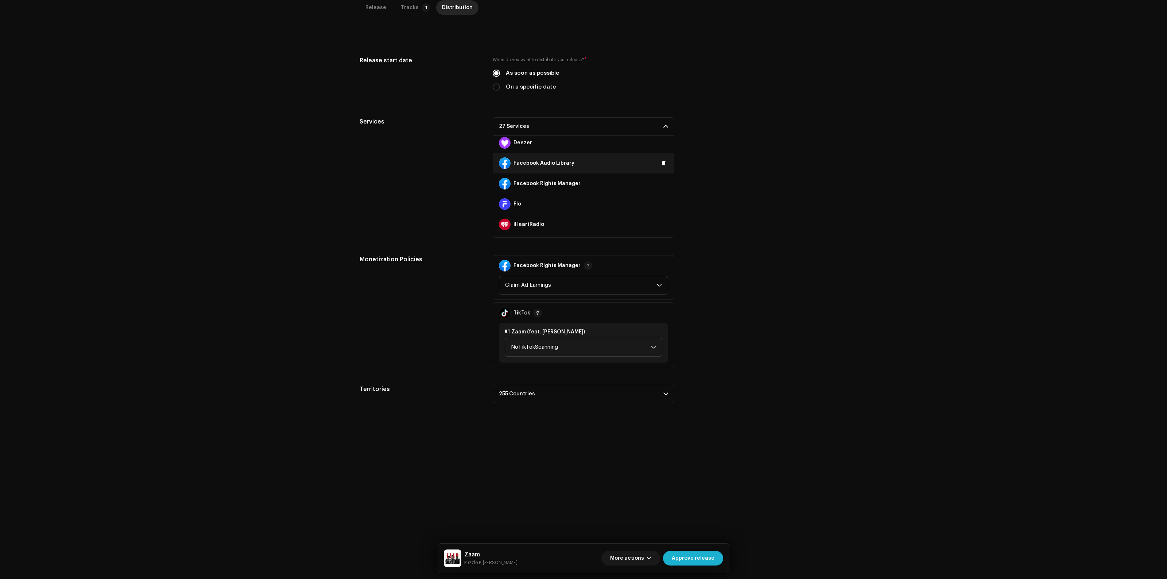
scroll to position [59, 0]
click at [661, 207] on span at bounding box center [663, 209] width 4 height 6
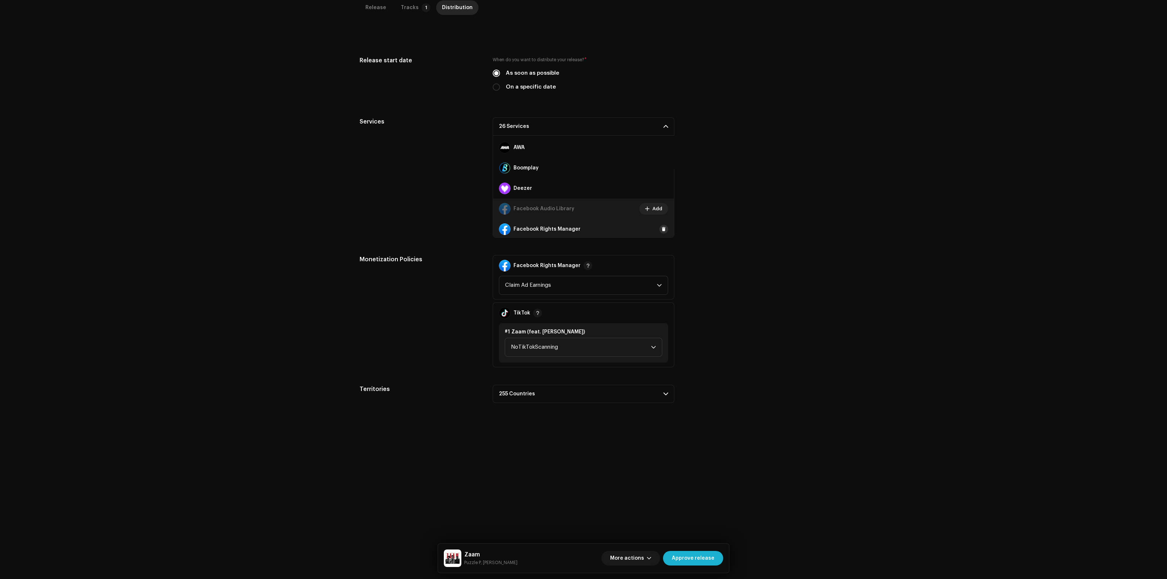
click at [661, 229] on span at bounding box center [663, 229] width 4 height 6
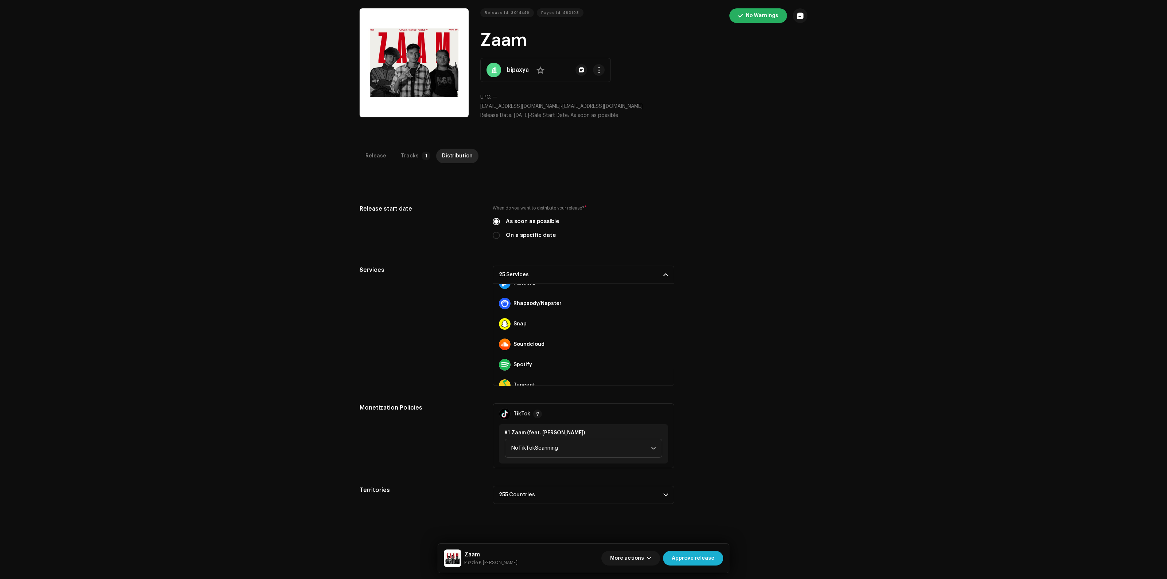
scroll to position [0, 0]
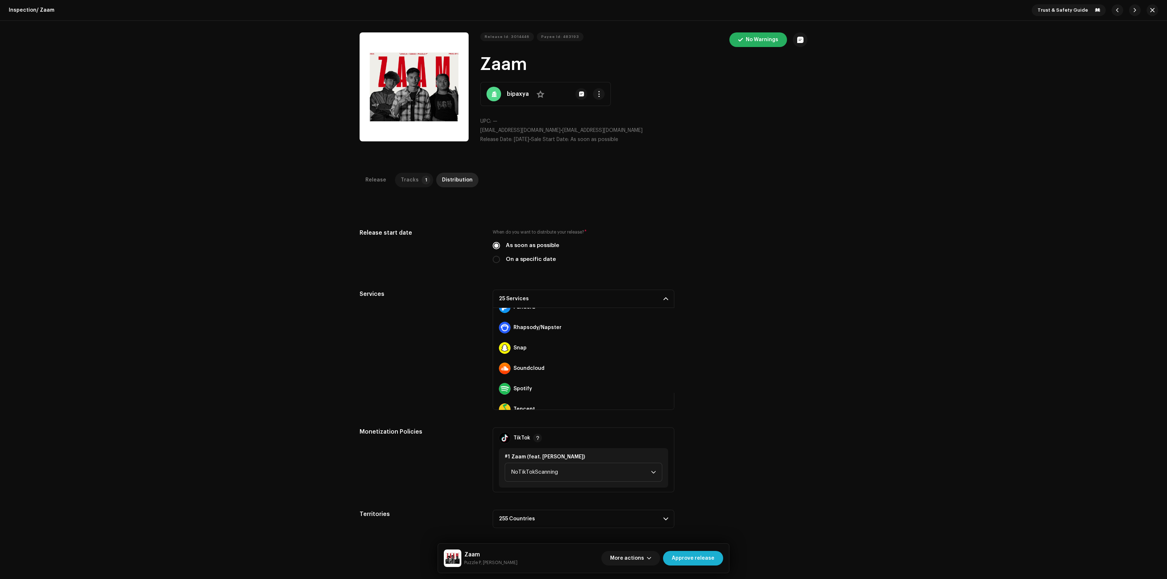
click at [417, 175] on p-tab "Tracks 1" at bounding box center [414, 180] width 38 height 15
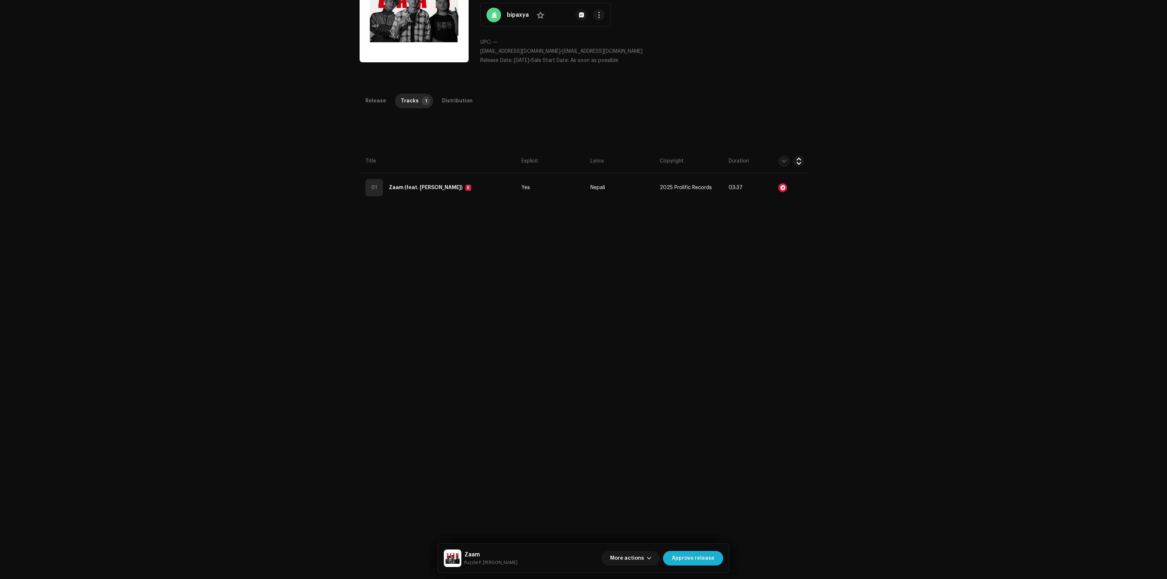
scroll to position [172, 0]
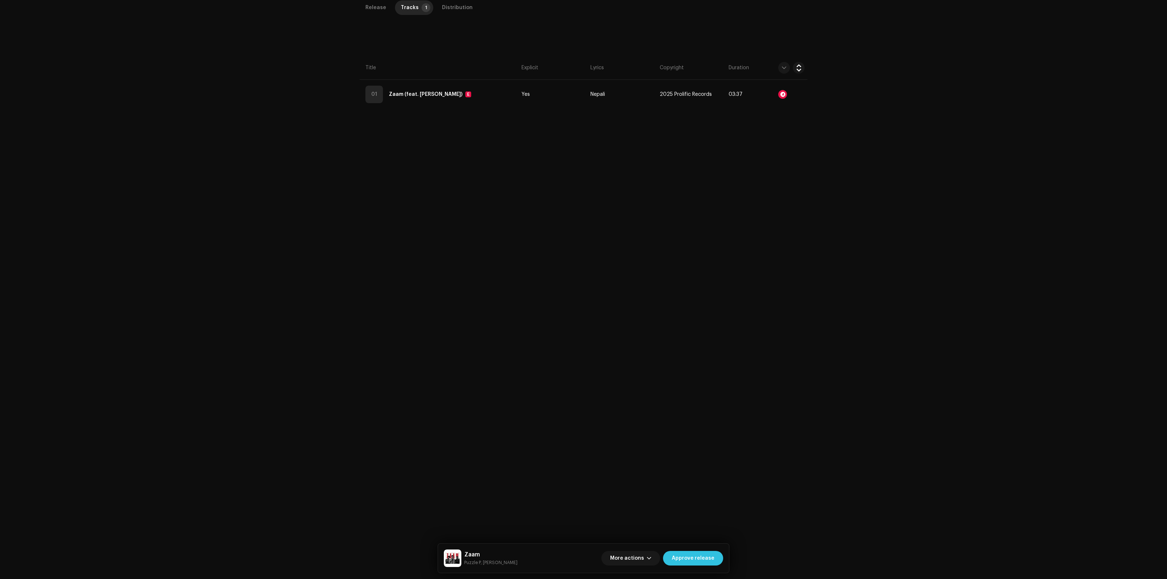
click at [689, 558] on span "Approve release" at bounding box center [693, 558] width 43 height 15
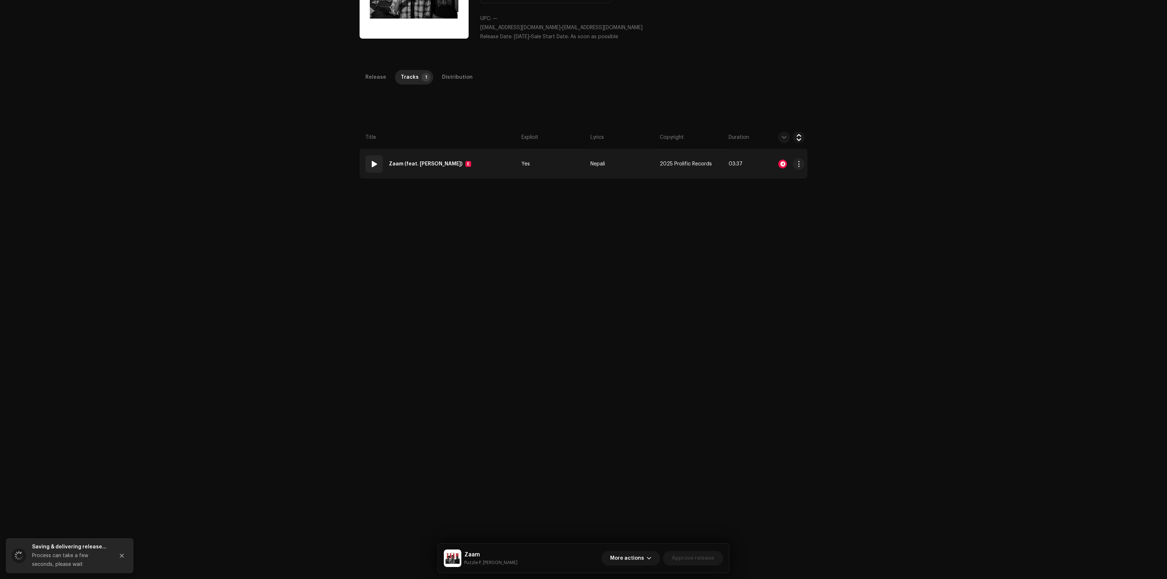
scroll to position [0, 0]
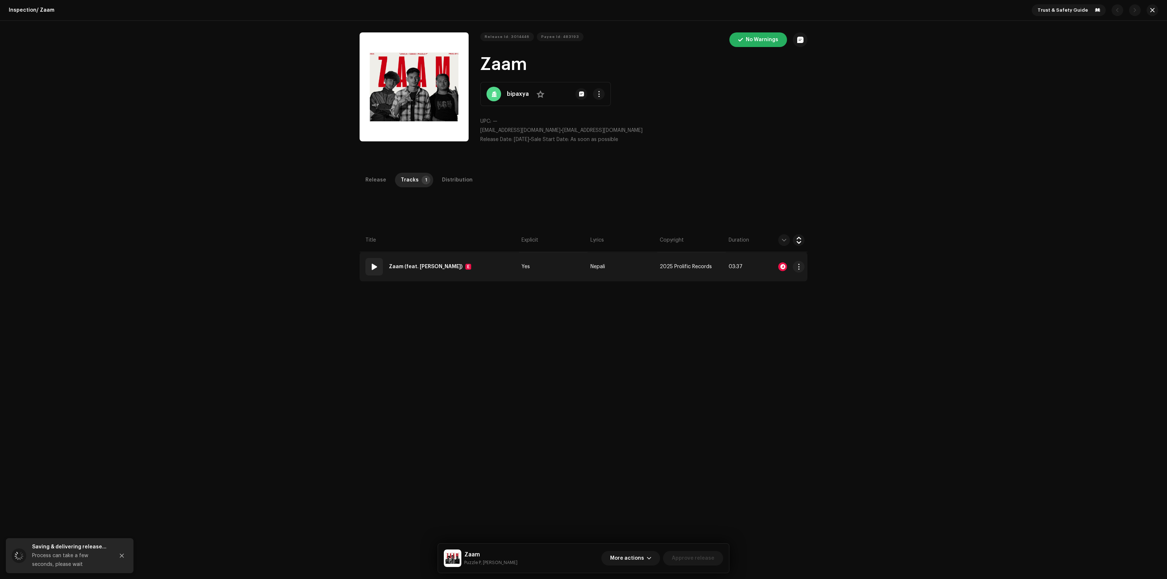
click at [456, 266] on td "01 Zaam (feat. [PERSON_NAME]) E" at bounding box center [439, 266] width 159 height 29
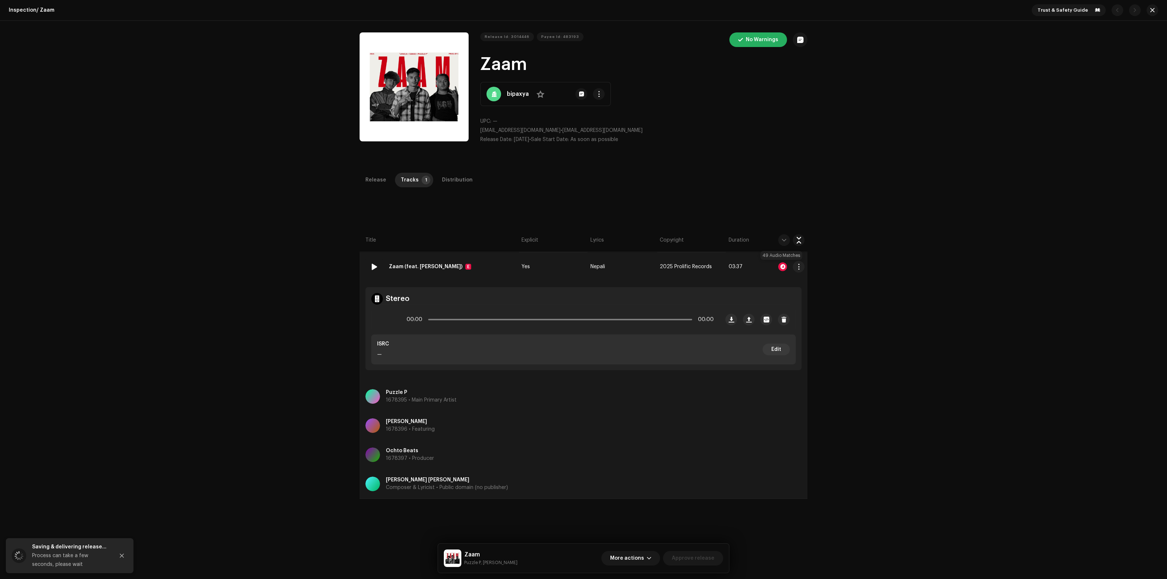
click at [778, 267] on div at bounding box center [782, 267] width 9 height 9
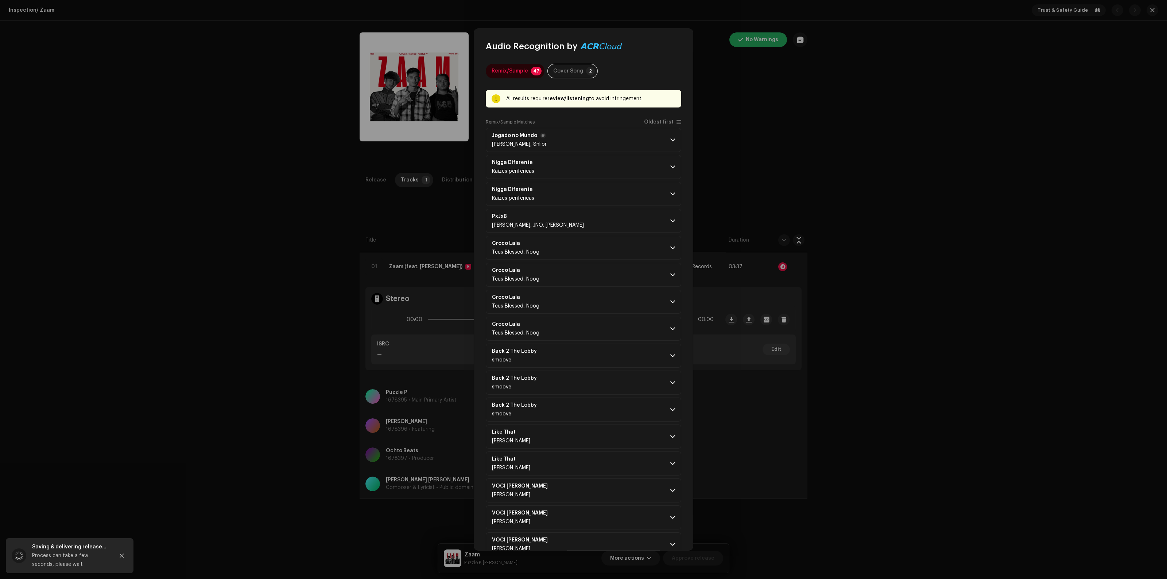
click at [670, 137] on span at bounding box center [672, 140] width 5 height 6
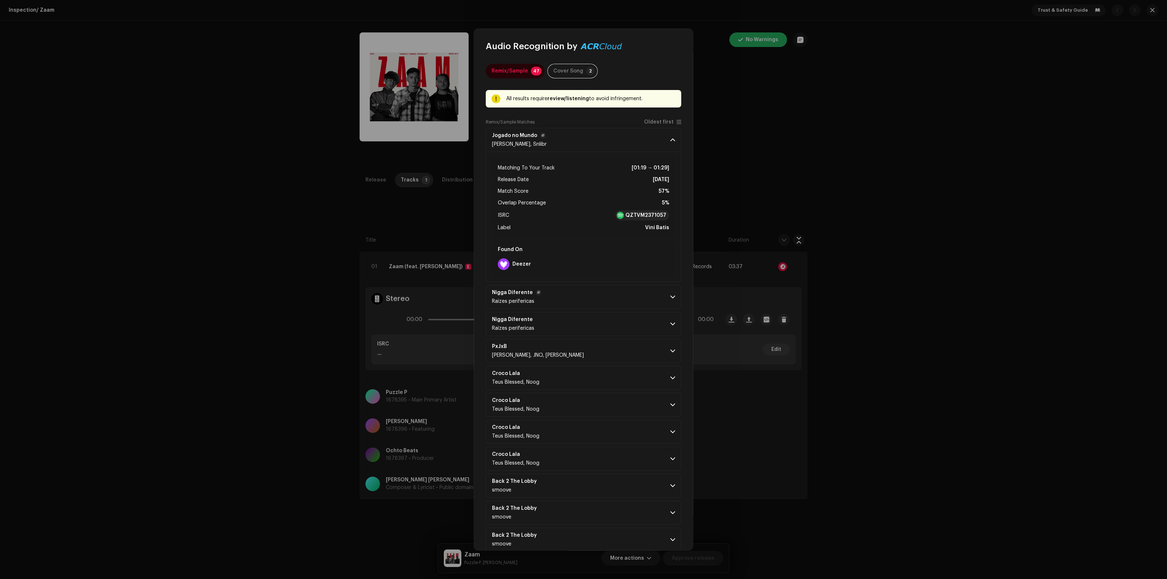
click at [670, 297] on span at bounding box center [672, 297] width 5 height 6
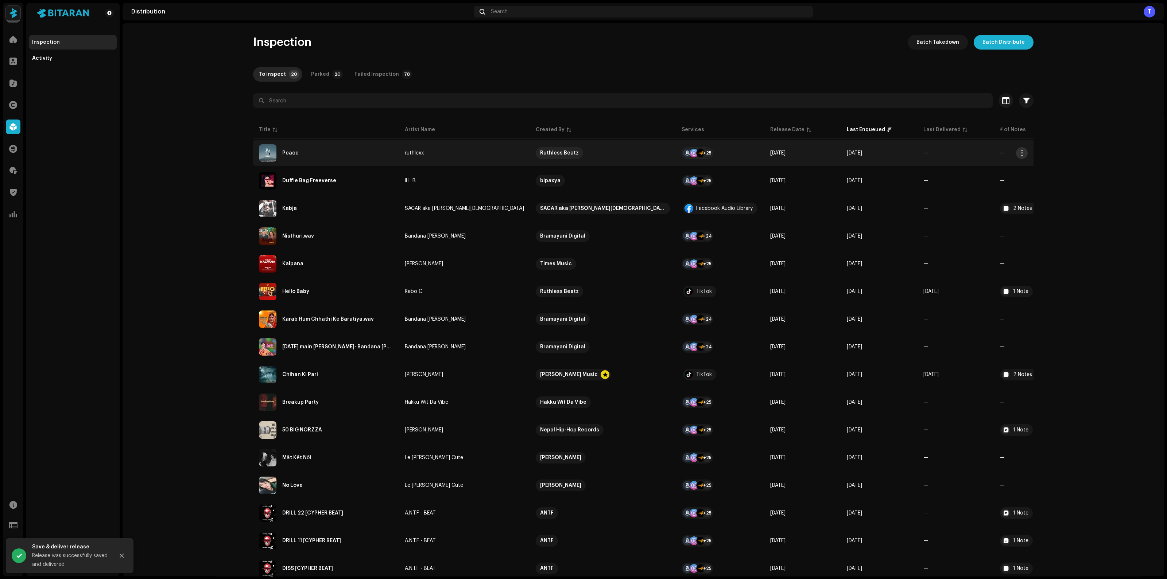
click at [1019, 154] on span "button" at bounding box center [1021, 153] width 5 height 6
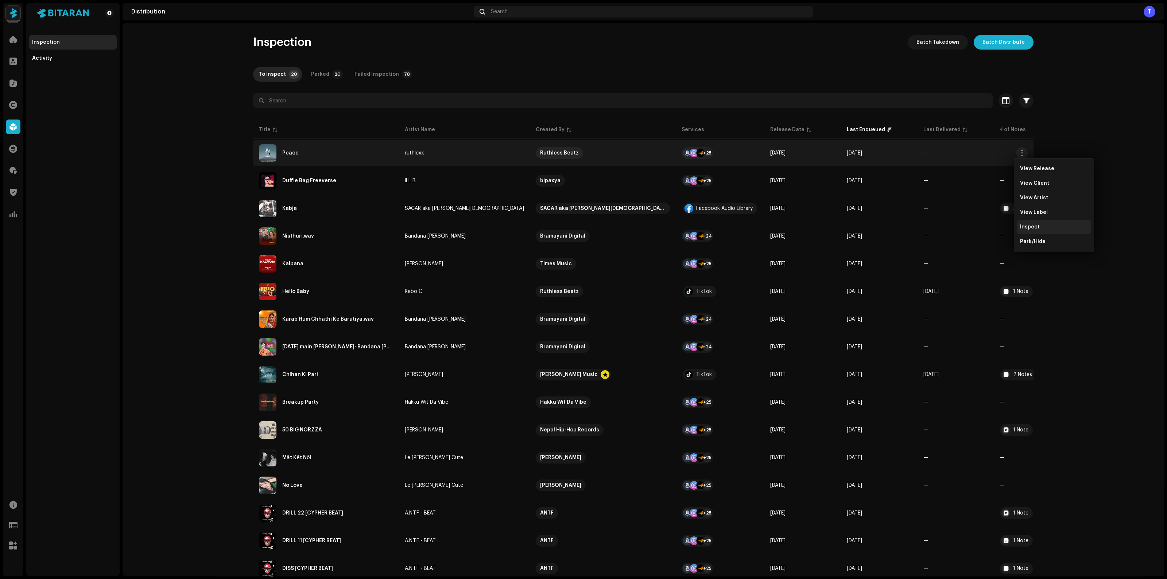
click at [1030, 229] on span "Inspect" at bounding box center [1030, 227] width 20 height 6
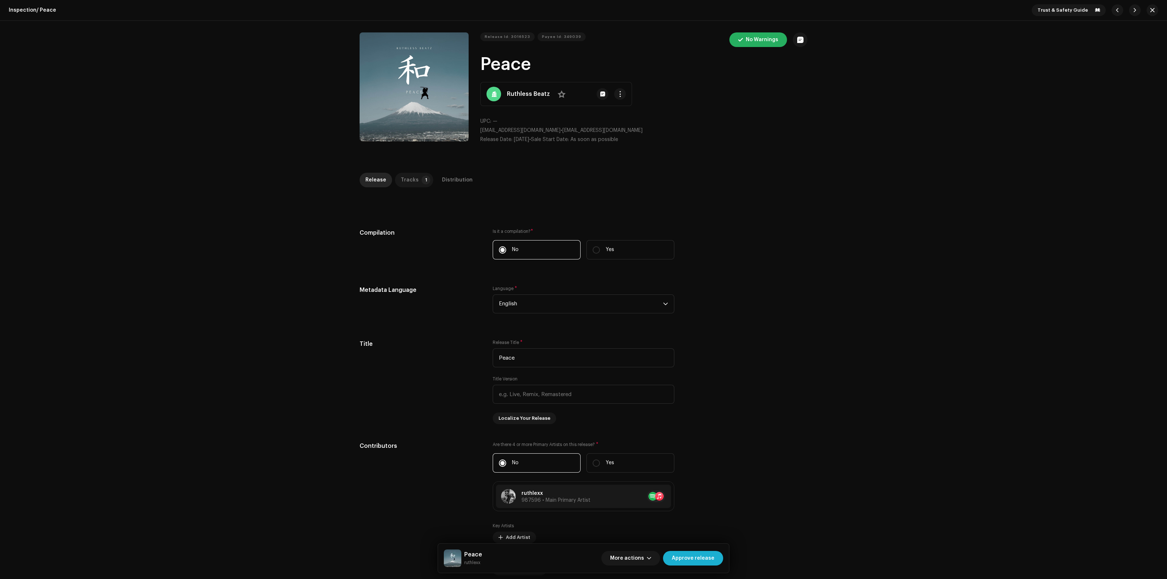
click at [411, 175] on div "Tracks" at bounding box center [410, 180] width 18 height 15
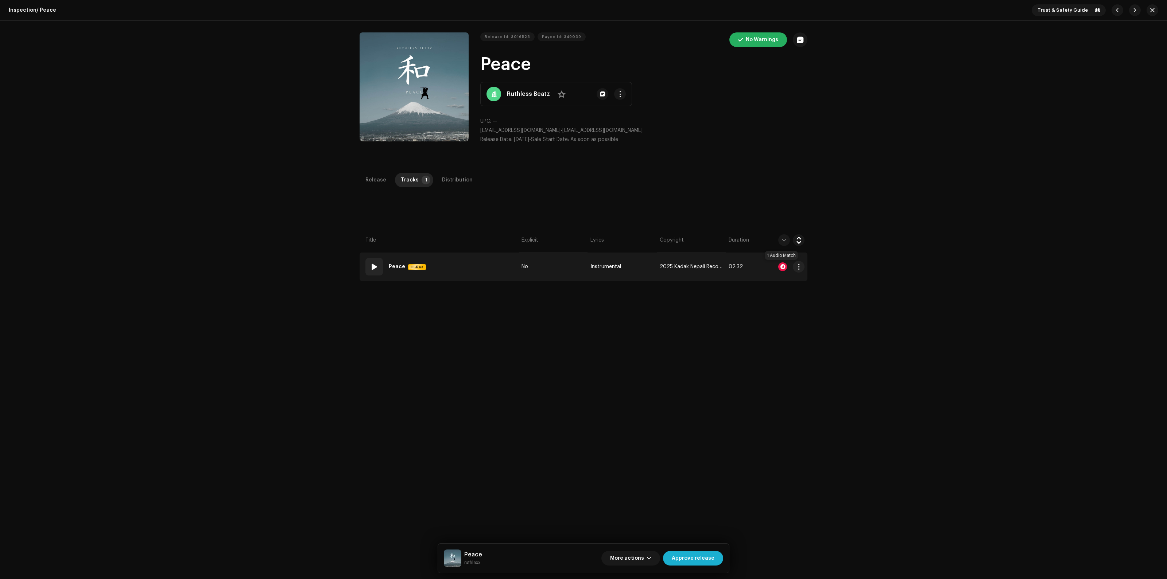
click at [780, 264] on div at bounding box center [782, 267] width 9 height 9
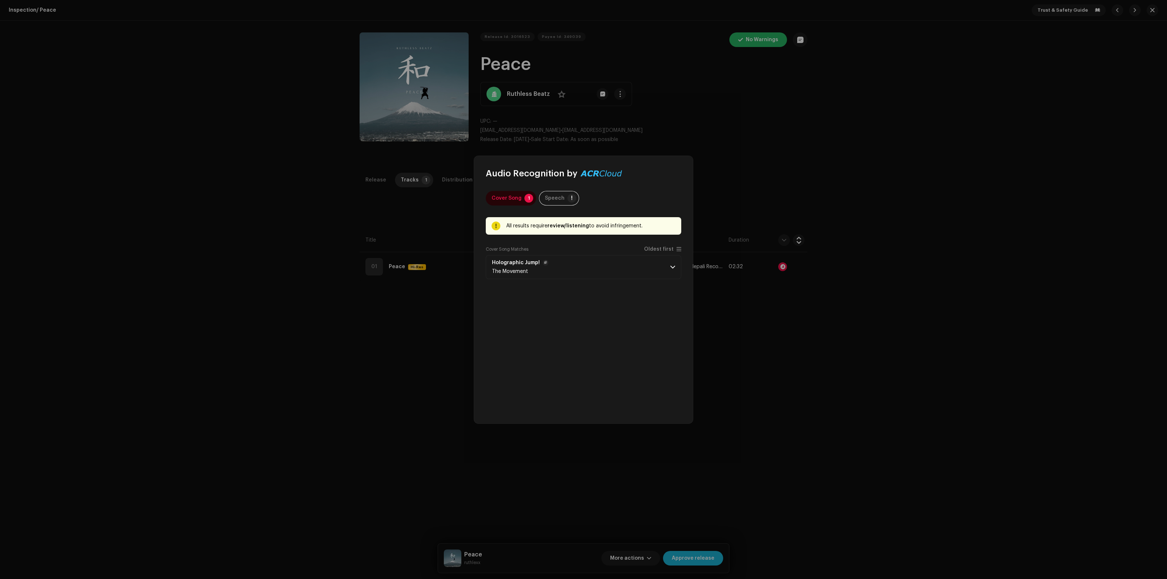
click at [680, 268] on p-accordion-header "Holographic Jump! The Movement" at bounding box center [583, 267] width 195 height 24
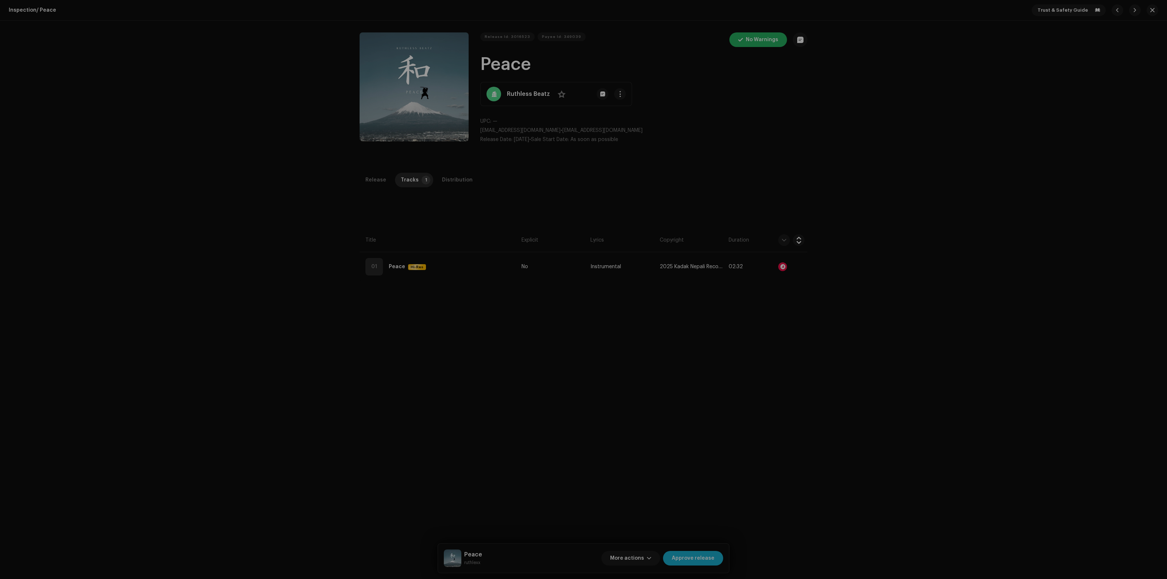
click at [771, 152] on div "Audio Recognition by Cover Song 1 Speech ! All results require review/listening…" at bounding box center [583, 289] width 1167 height 579
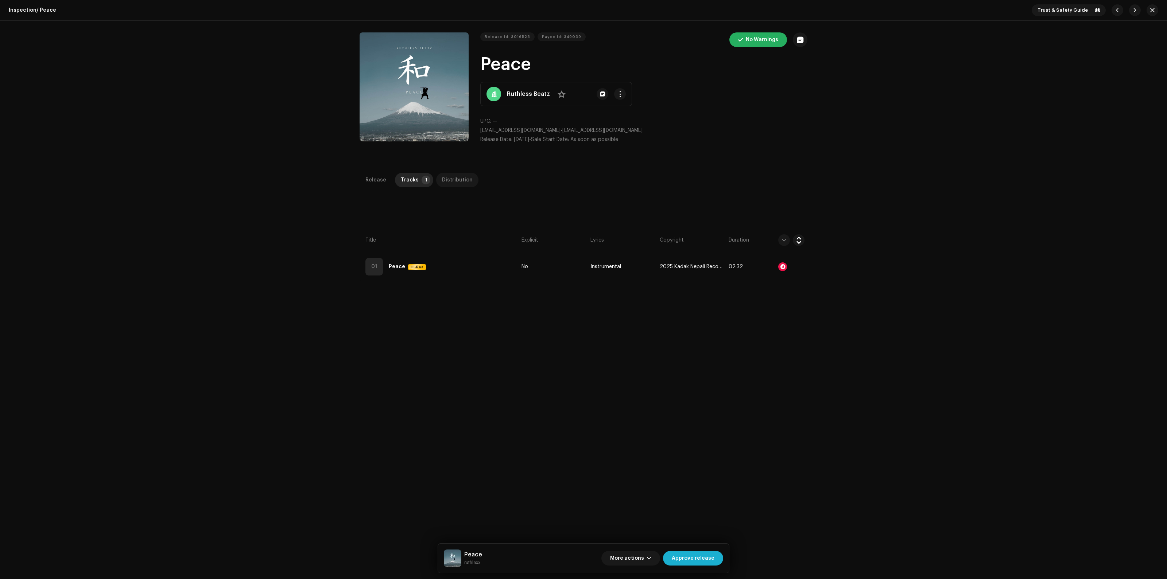
click at [452, 174] on div "Distribution" at bounding box center [457, 180] width 31 height 15
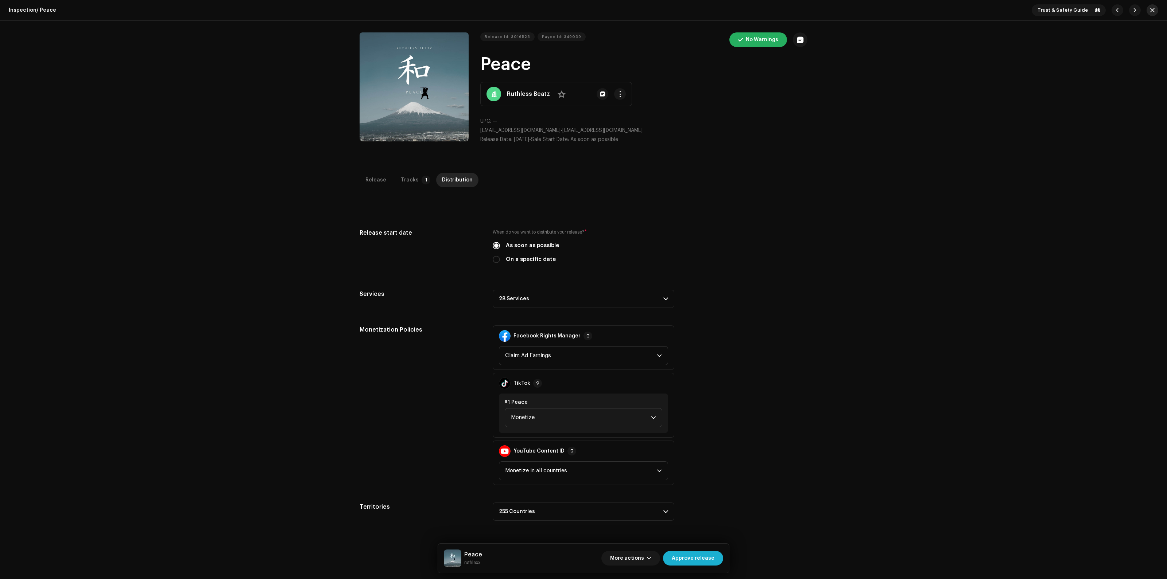
click at [1033, 12] on span "button" at bounding box center [1152, 10] width 4 height 6
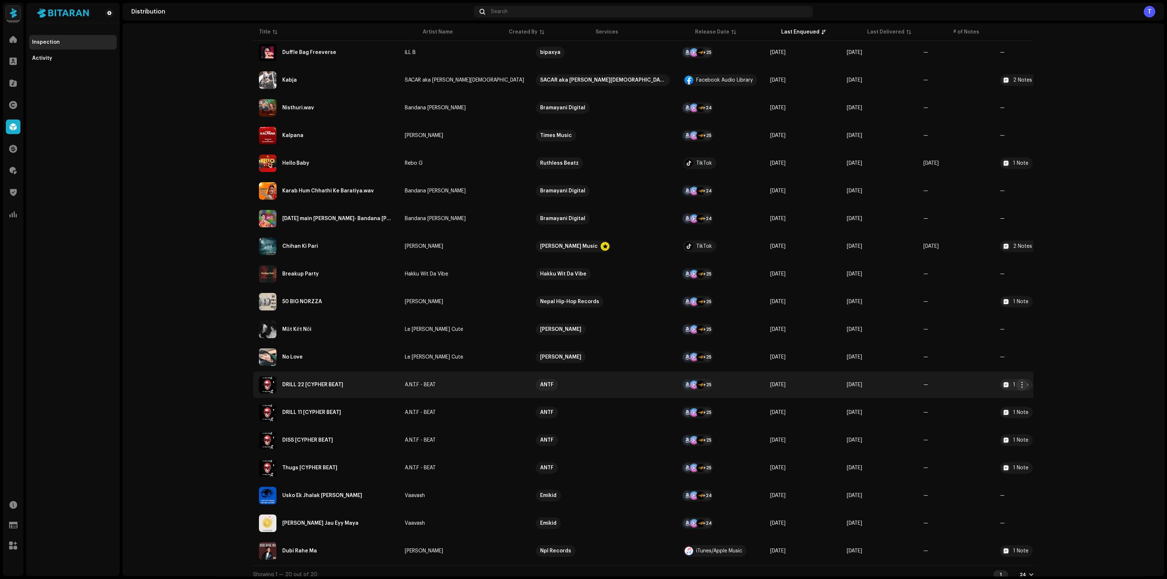
scroll to position [131, 0]
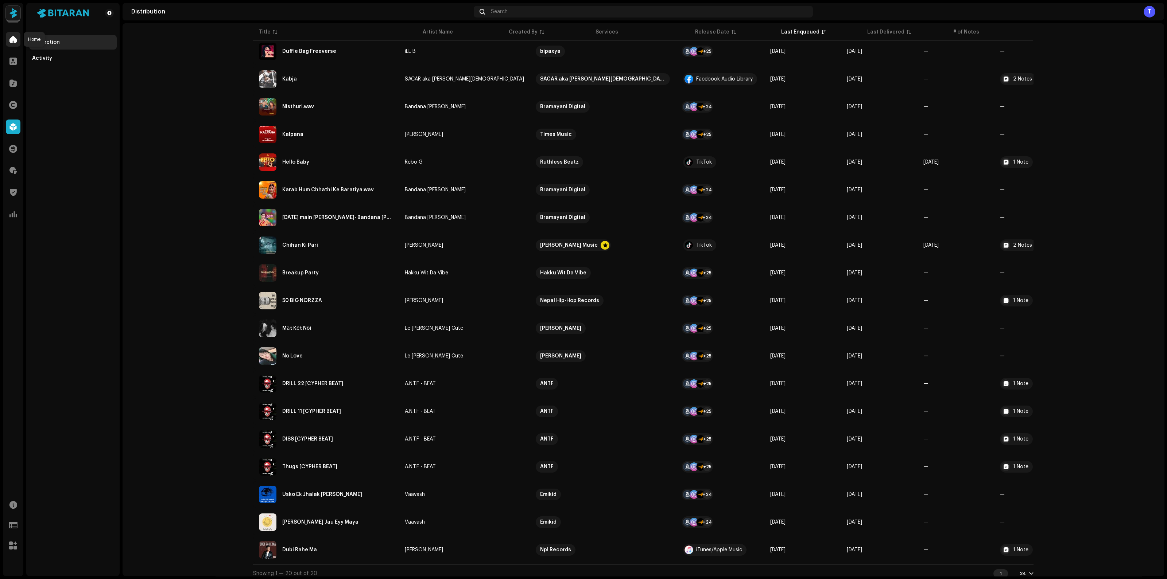
click at [11, 35] on div at bounding box center [13, 39] width 15 height 15
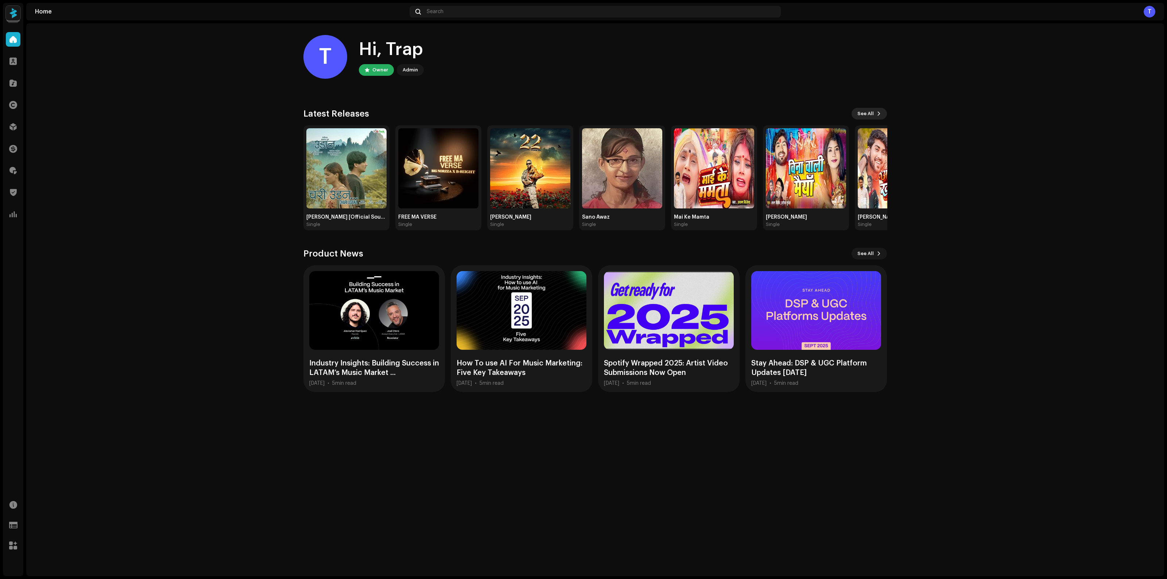
click at [869, 110] on span "See All" at bounding box center [865, 113] width 16 height 15
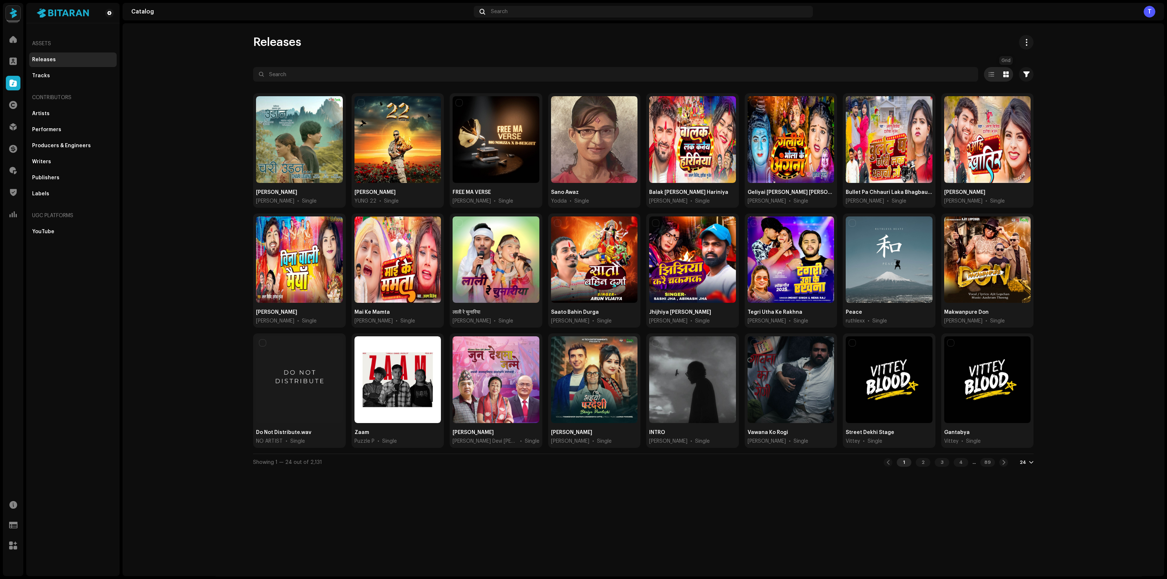
click at [1006, 74] on span at bounding box center [1005, 74] width 5 height 6
click at [987, 74] on div at bounding box center [991, 74] width 15 height 15
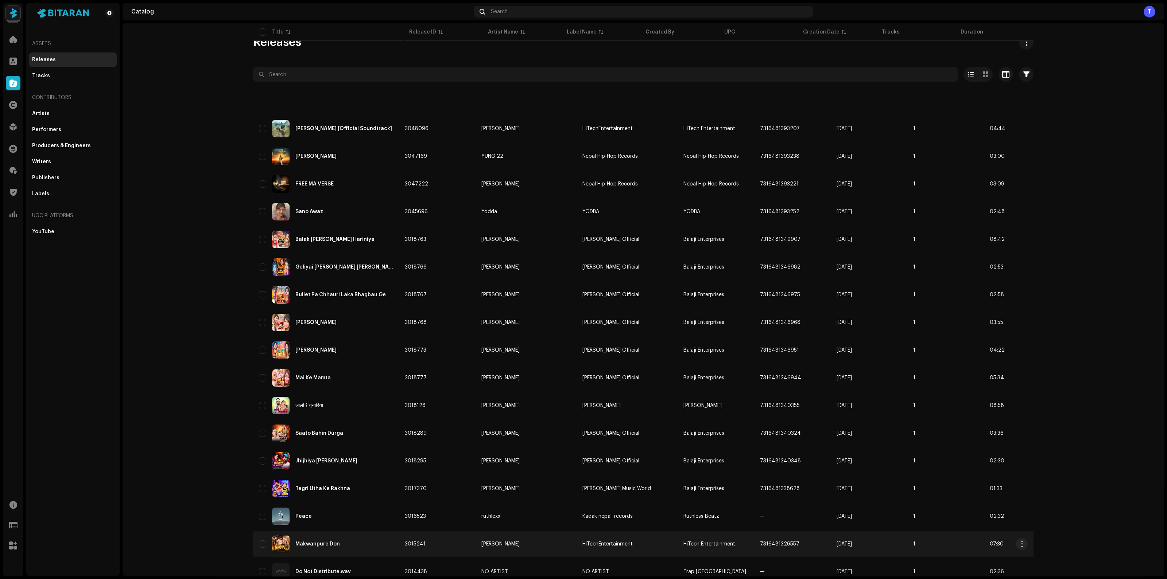
scroll to position [215, 0]
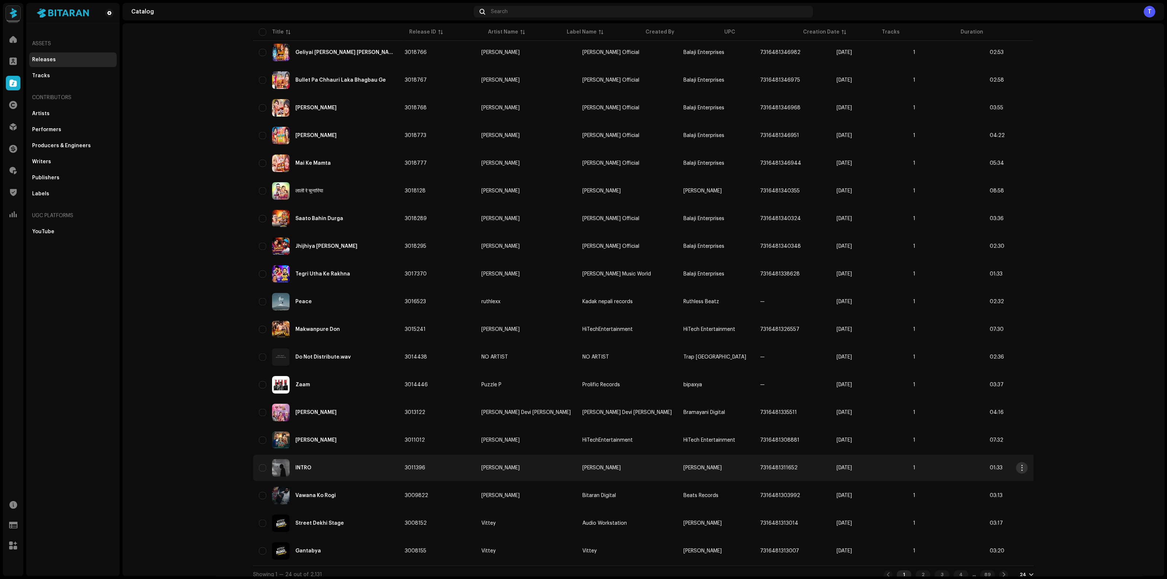
click at [1019, 465] on button "button" at bounding box center [1022, 468] width 12 height 12
click at [1033, 387] on catalog-releases-list "Releases Selected 0 Options Filters Distribution status Never Distributed Proce…" at bounding box center [643, 201] width 1041 height 763
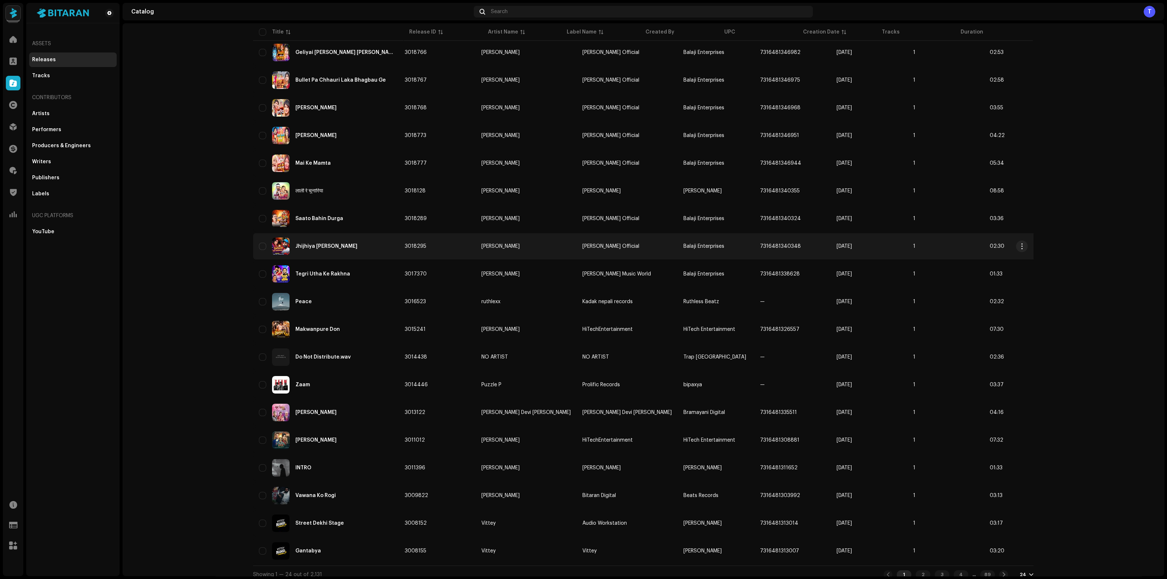
scroll to position [0, 0]
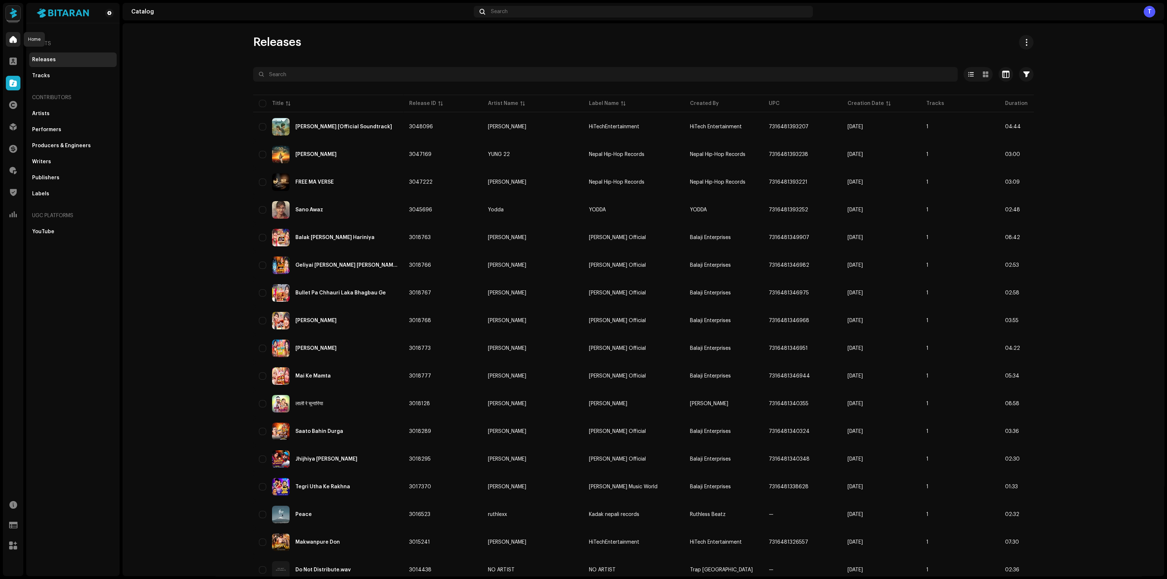
click at [17, 40] on div at bounding box center [13, 39] width 15 height 15
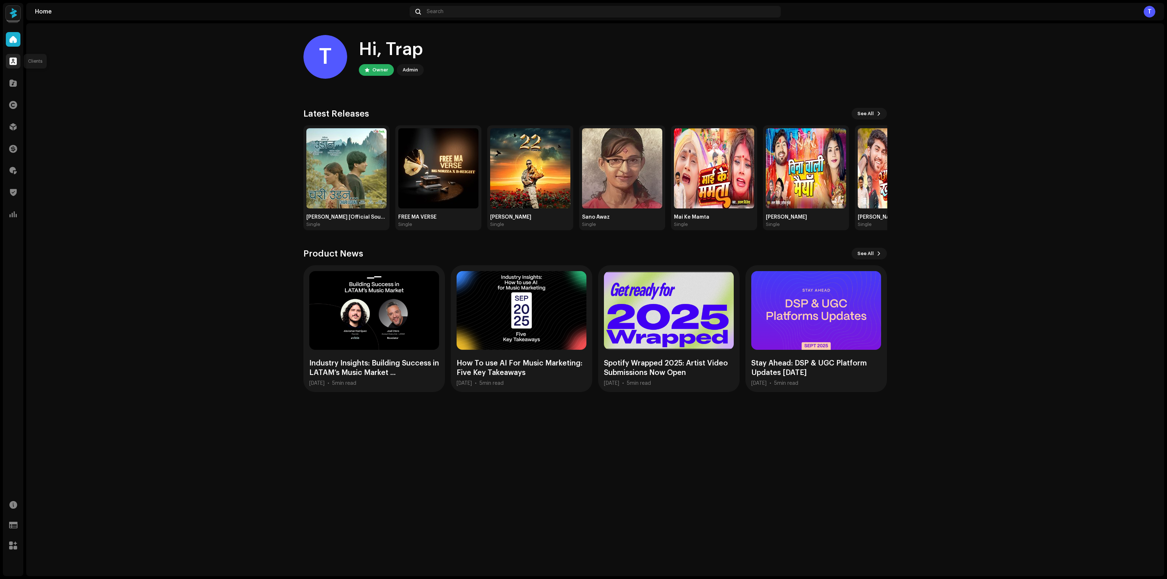
click at [8, 56] on div at bounding box center [13, 61] width 15 height 15
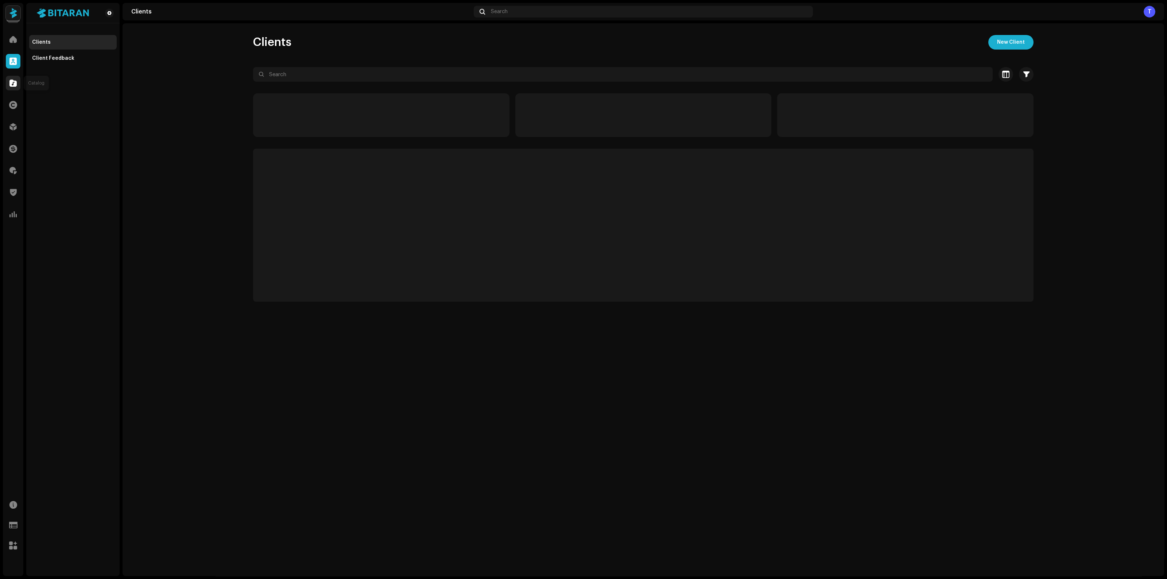
click at [10, 86] on span at bounding box center [12, 83] width 7 height 6
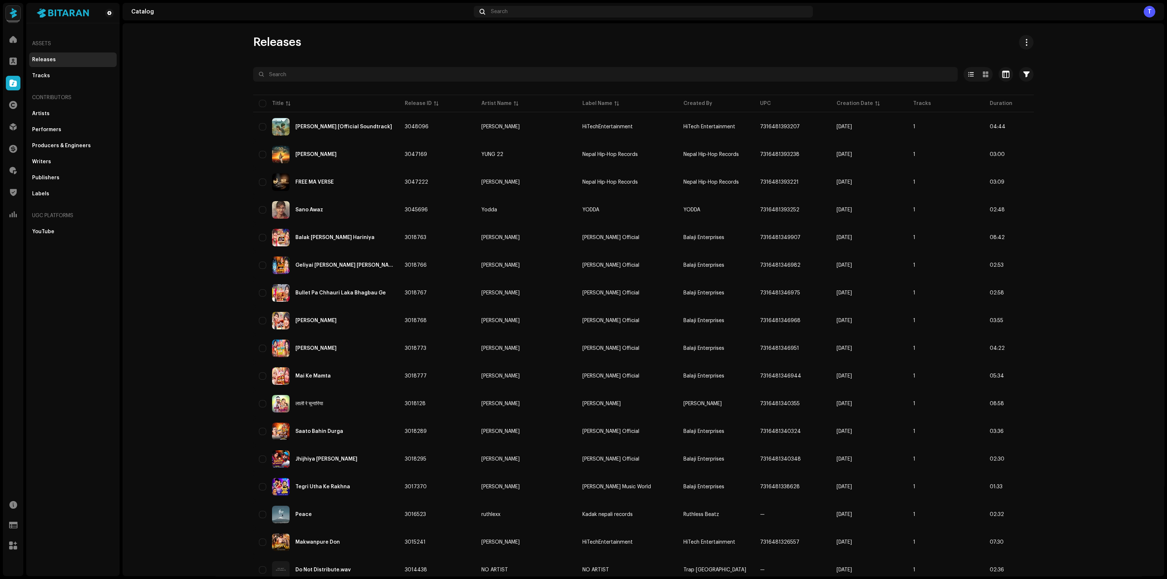
click at [11, 115] on div "Rights" at bounding box center [13, 105] width 20 height 20
click at [13, 157] on div "Finance" at bounding box center [13, 149] width 20 height 20
click at [13, 150] on span at bounding box center [13, 149] width 8 height 6
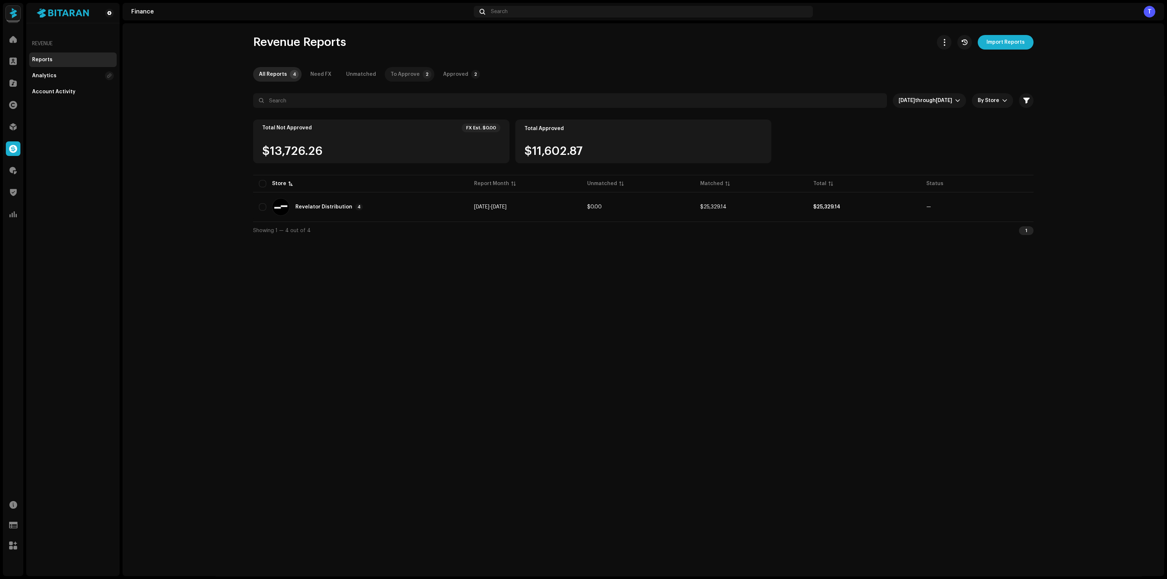
click at [394, 68] on div "To Approve" at bounding box center [405, 74] width 29 height 15
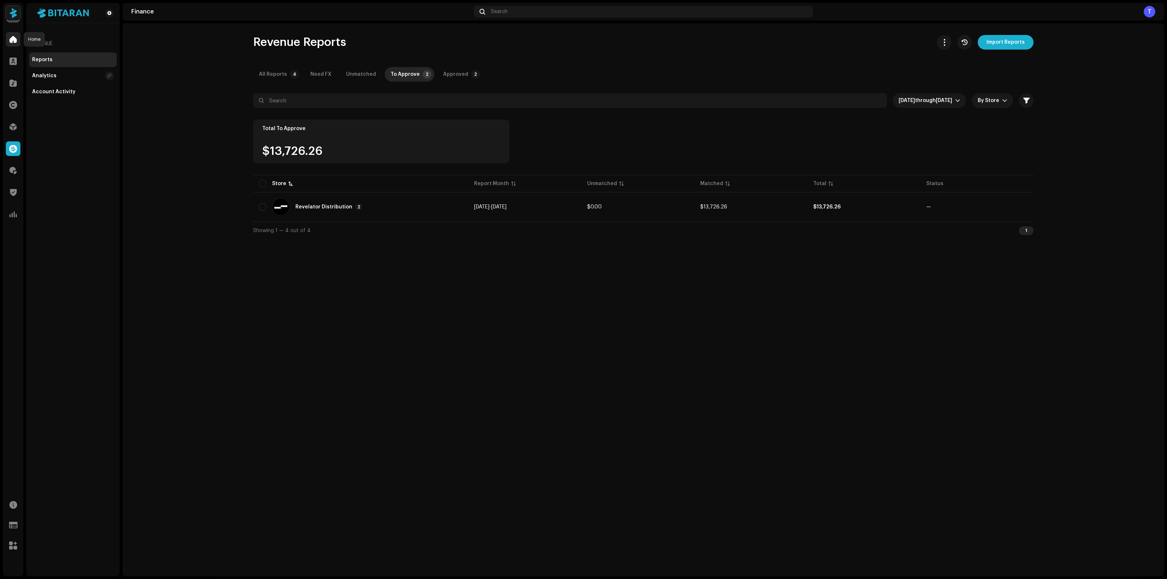
click at [10, 37] on span at bounding box center [12, 39] width 7 height 6
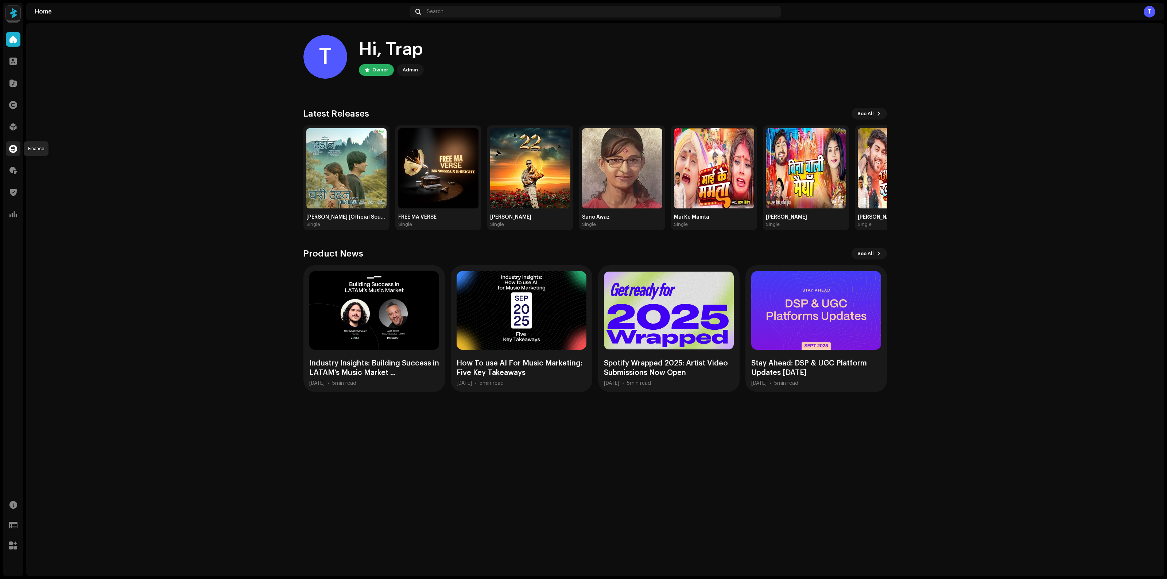
click at [12, 150] on span at bounding box center [13, 149] width 8 height 6
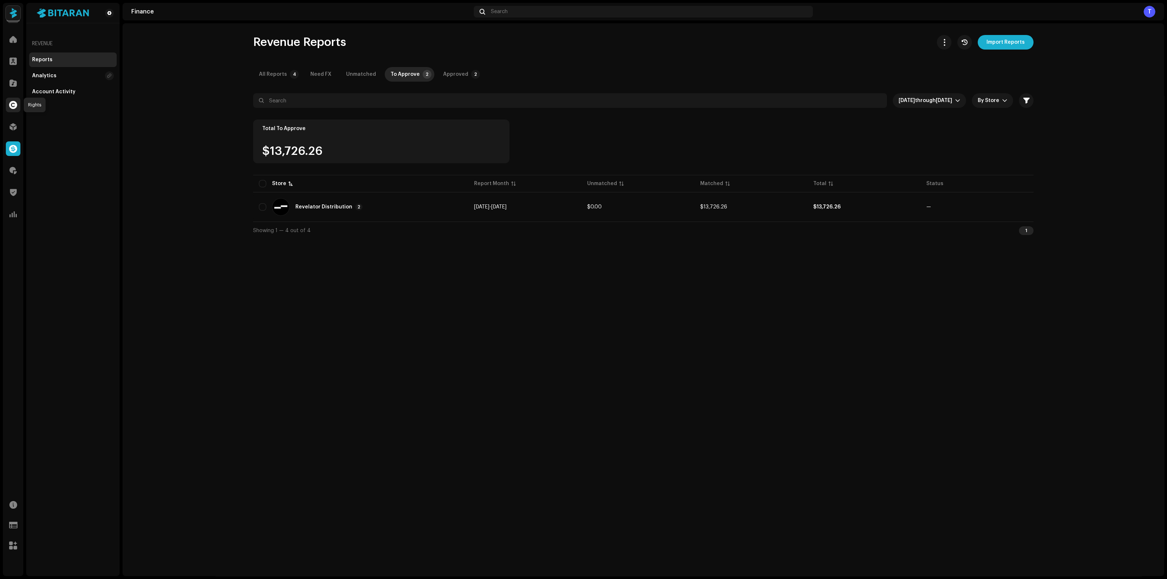
click at [15, 108] on span at bounding box center [13, 105] width 8 height 6
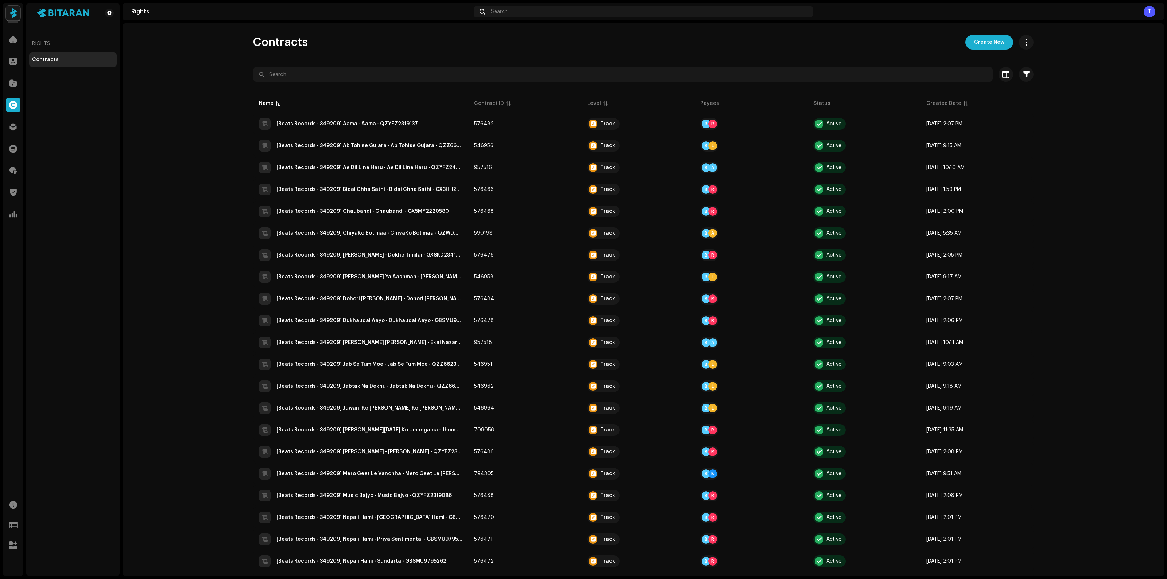
click at [15, 140] on div "Finance" at bounding box center [13, 149] width 20 height 20
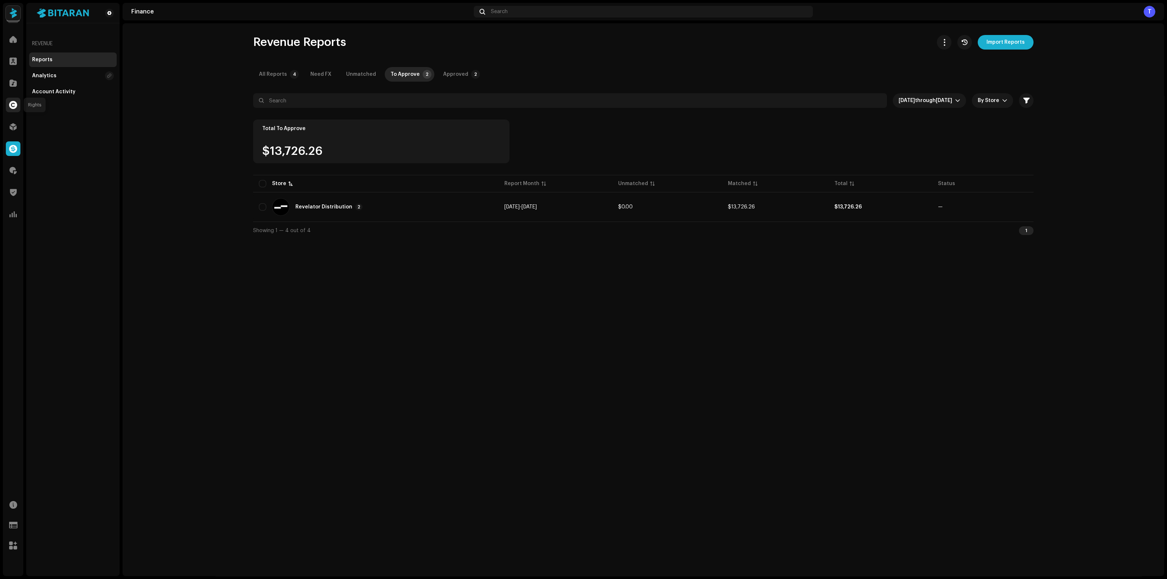
click at [19, 103] on div at bounding box center [13, 105] width 15 height 15
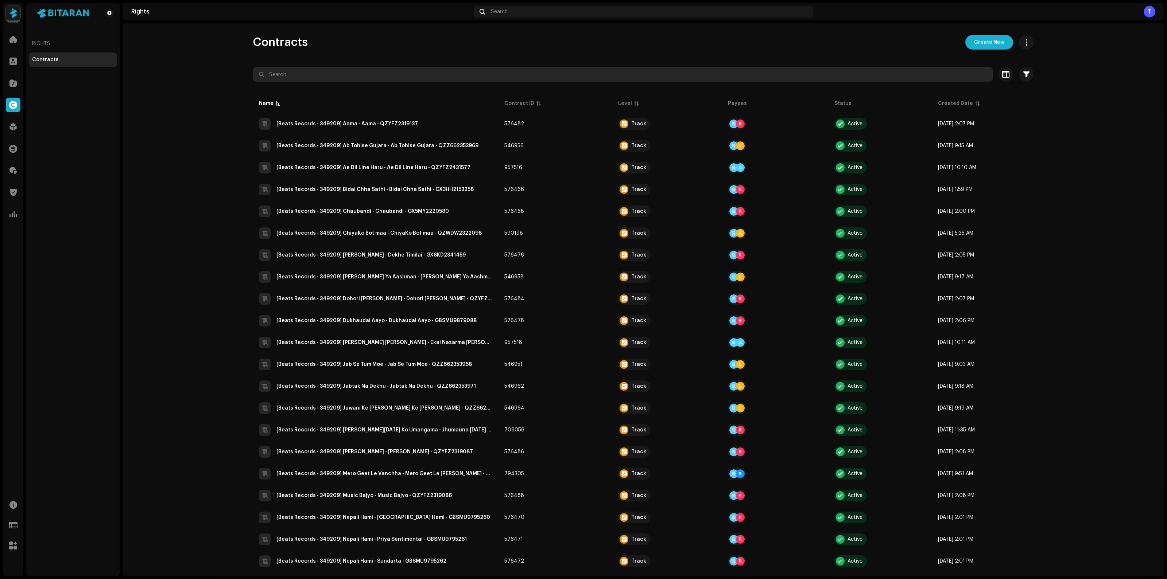
click at [318, 70] on input "text" at bounding box center [622, 74] width 739 height 15
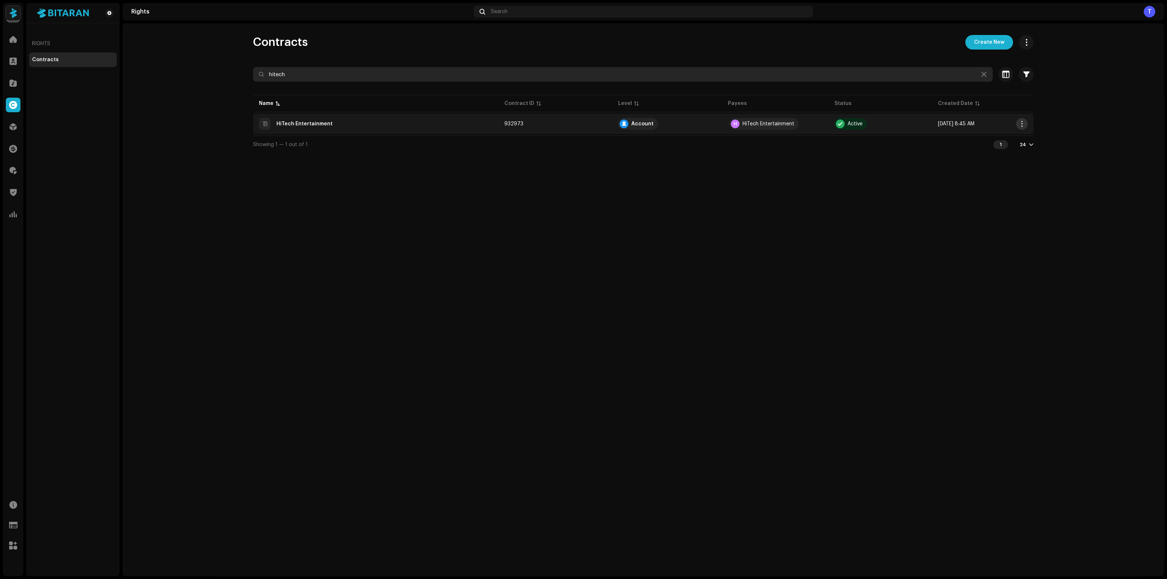
type input "hitech"
click at [1023, 124] on span "button" at bounding box center [1021, 124] width 5 height 6
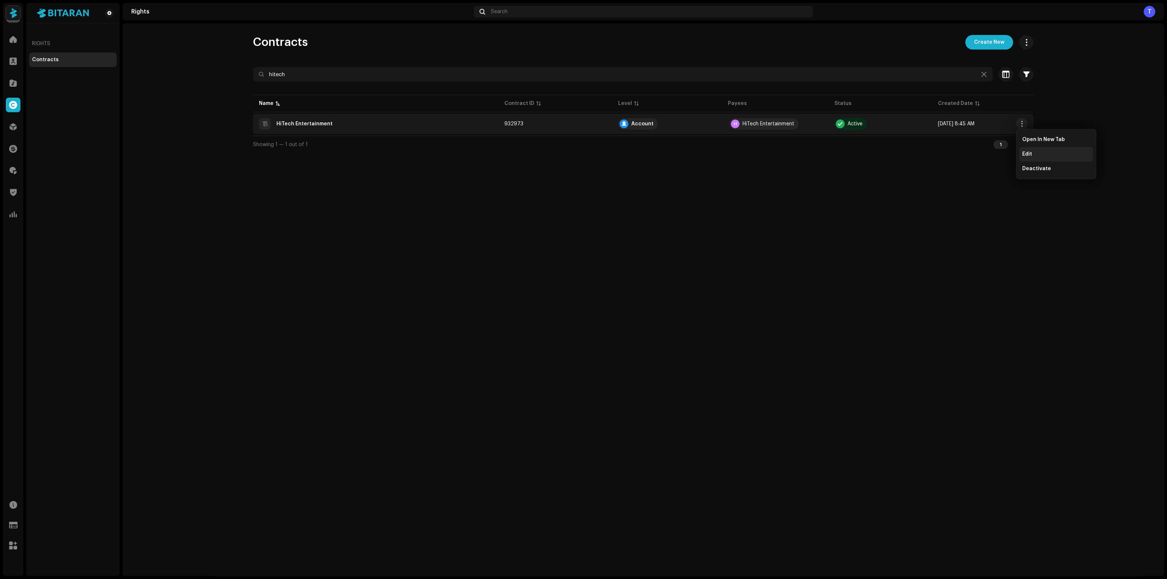
click at [1032, 156] on div "Edit" at bounding box center [1056, 154] width 68 height 6
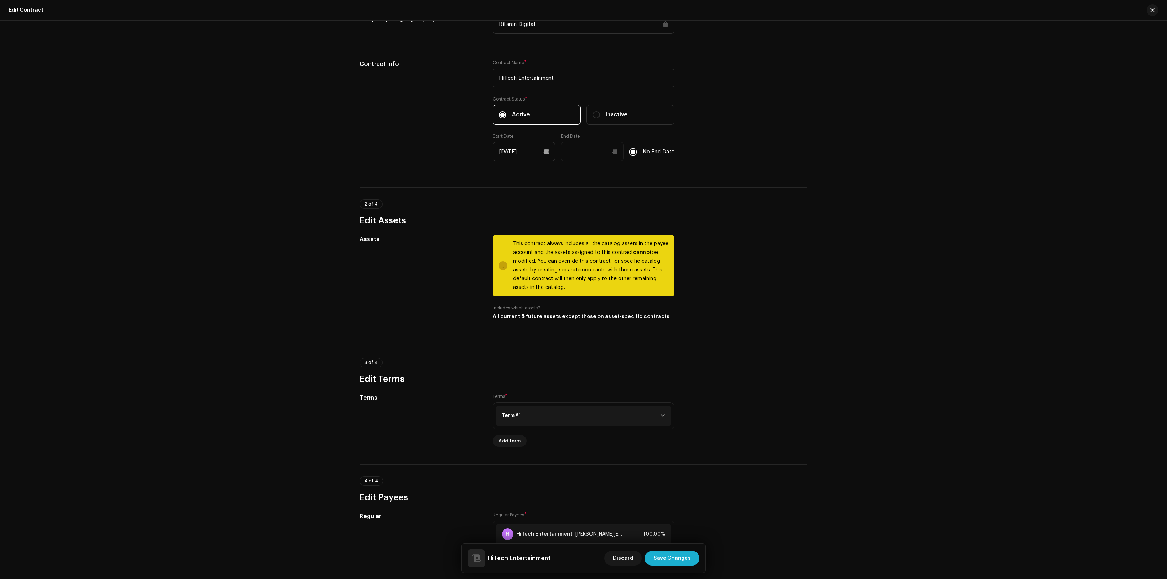
scroll to position [283, 0]
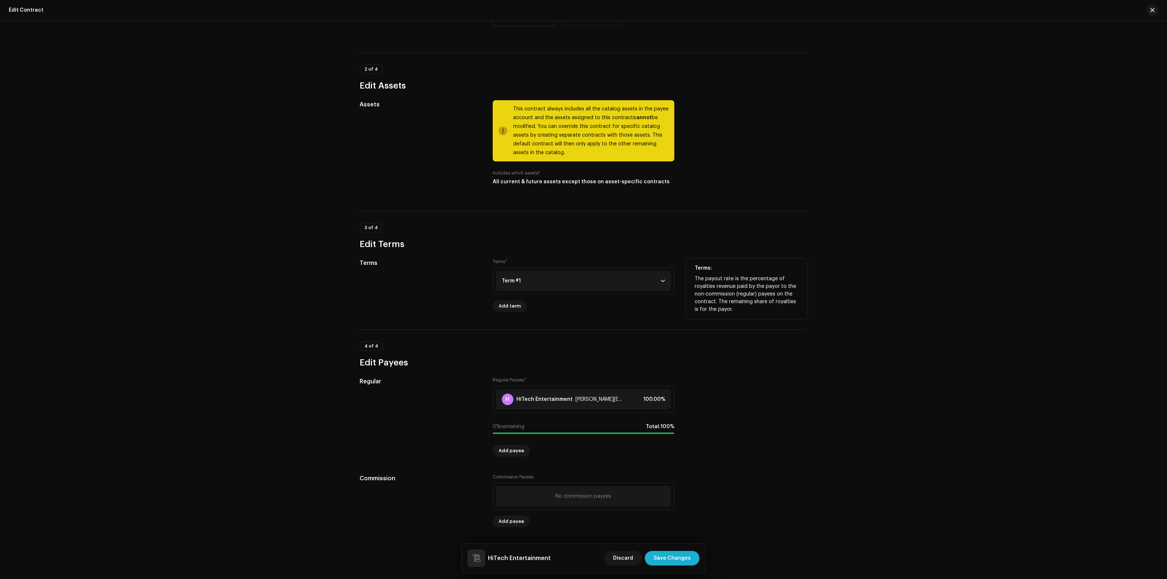
click at [665, 278] on p-accordion-header "Term #1" at bounding box center [583, 281] width 175 height 20
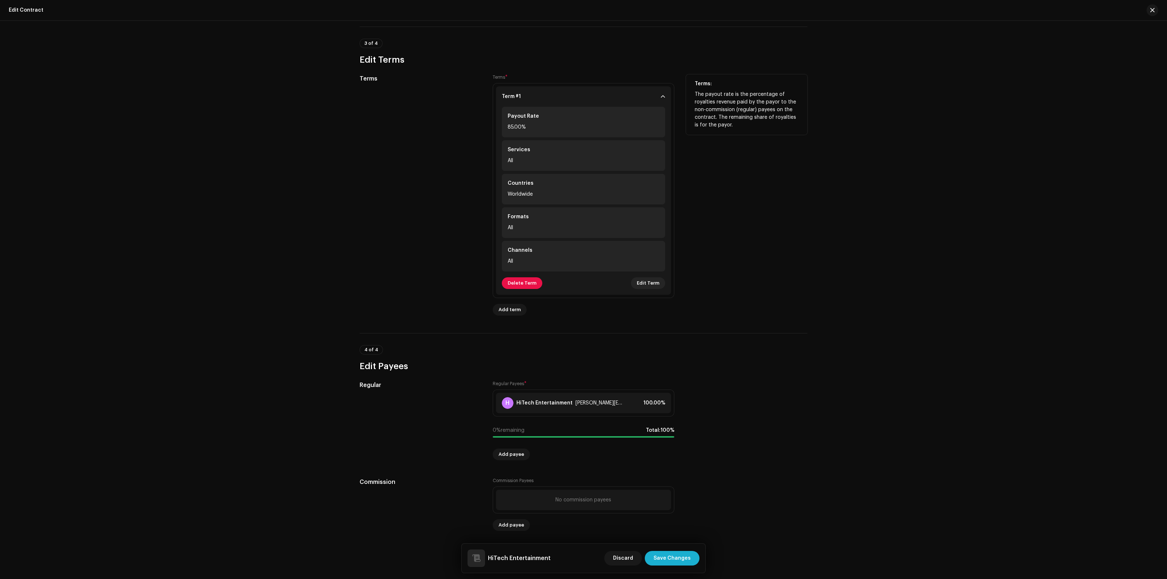
scroll to position [471, 0]
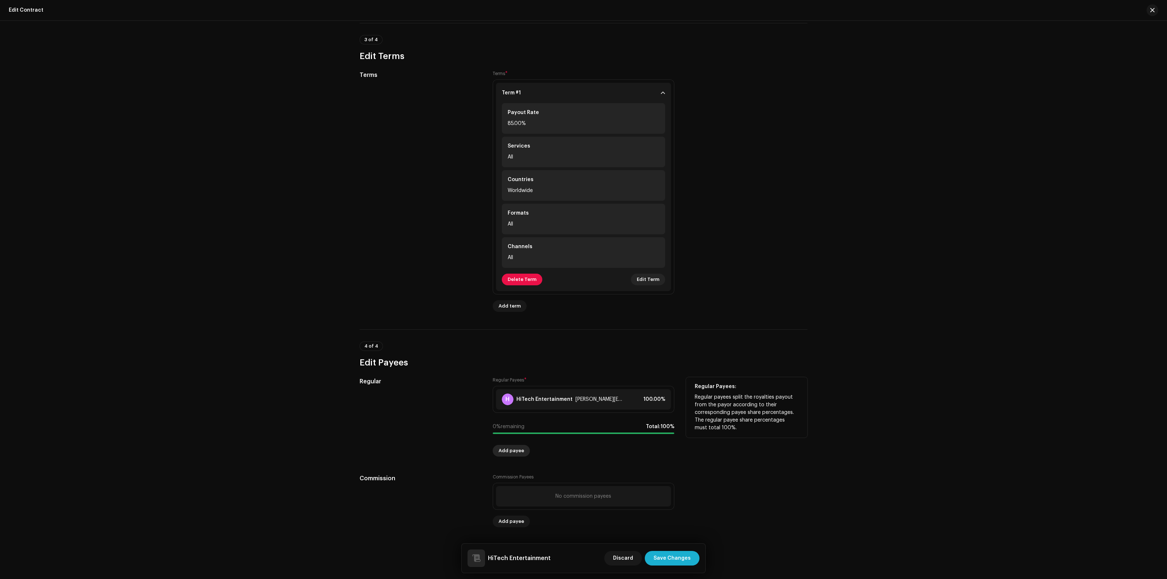
click at [514, 452] on span "Add payee" at bounding box center [511, 451] width 26 height 15
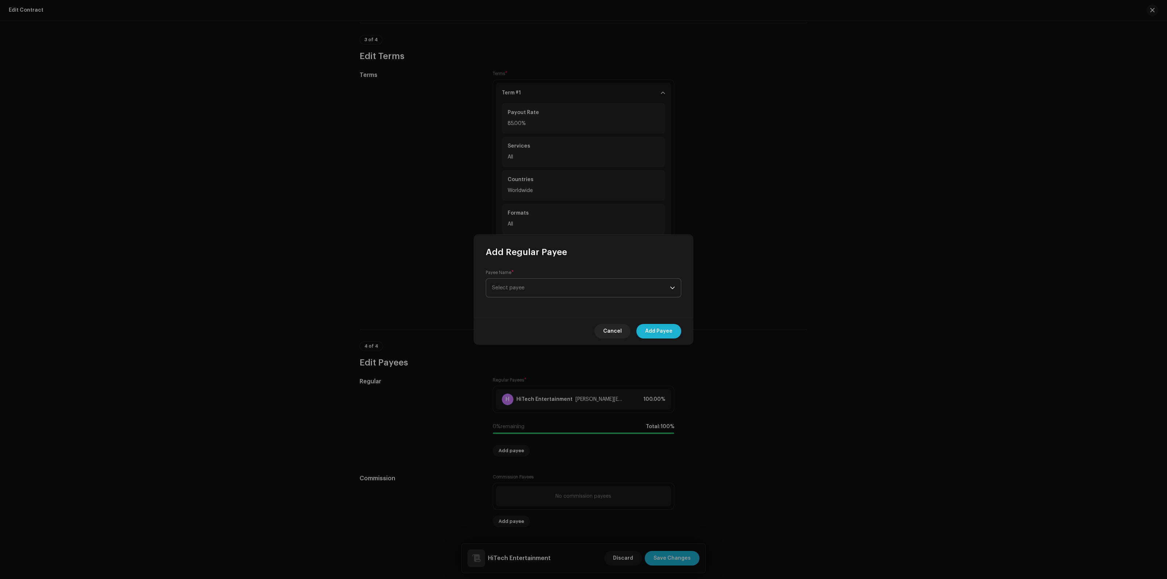
click at [546, 283] on span "Select payee" at bounding box center [581, 288] width 178 height 18
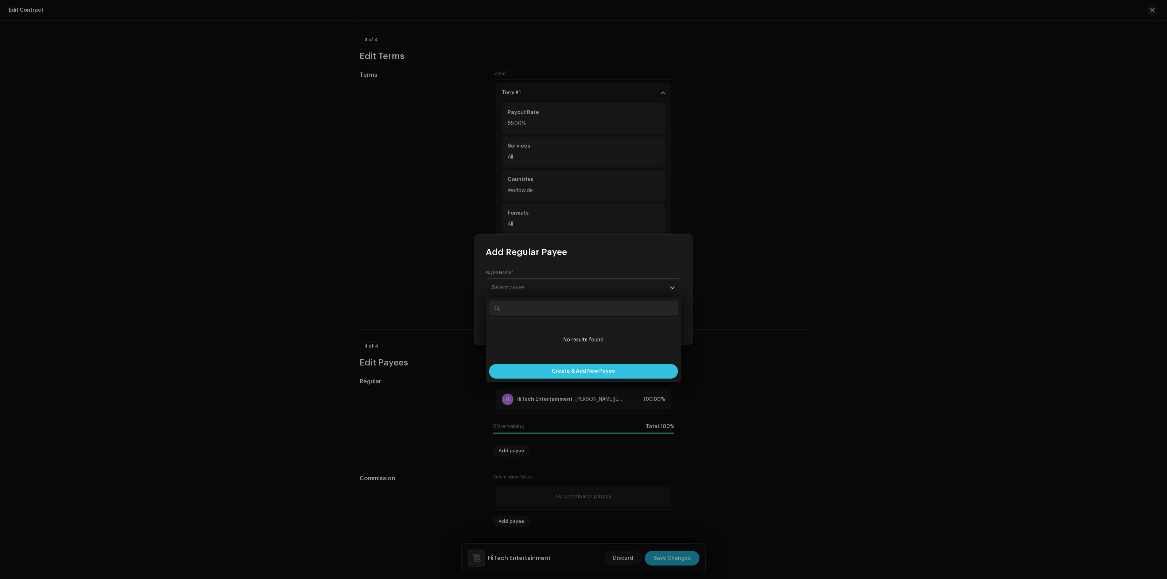
click at [570, 375] on span "Create & Add New Payee" at bounding box center [583, 371] width 63 height 15
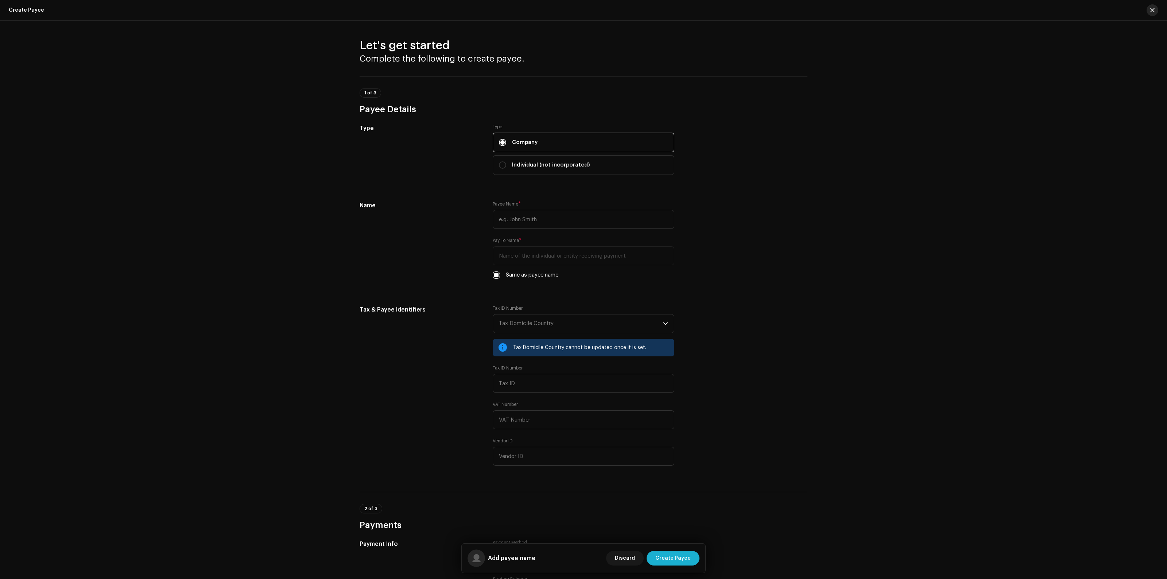
click at [1033, 10] on button "button" at bounding box center [1152, 10] width 12 height 12
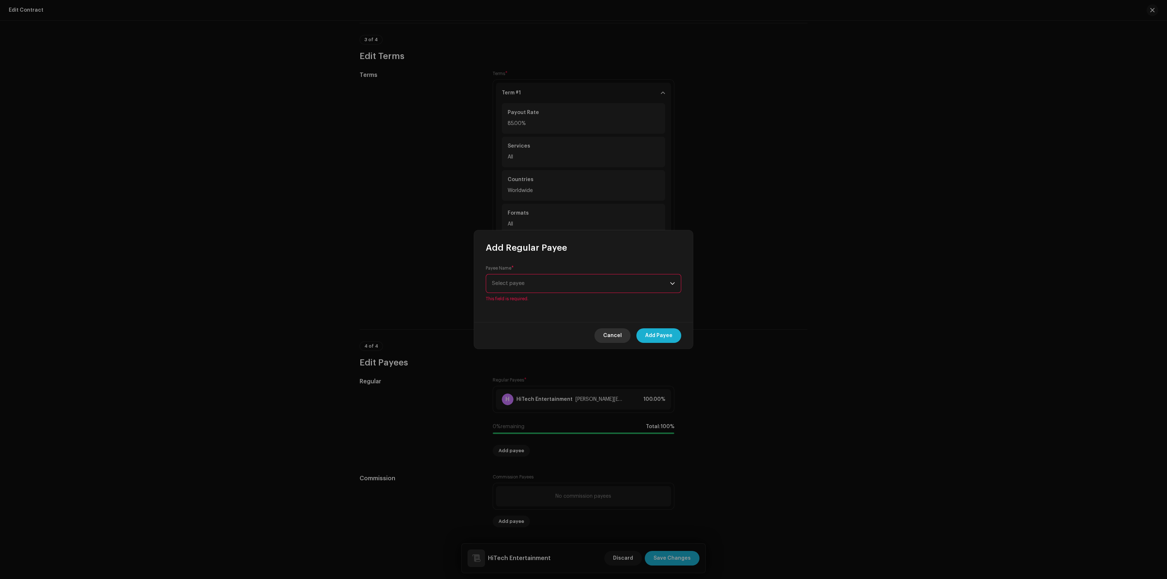
click at [618, 335] on span "Cancel" at bounding box center [612, 336] width 19 height 15
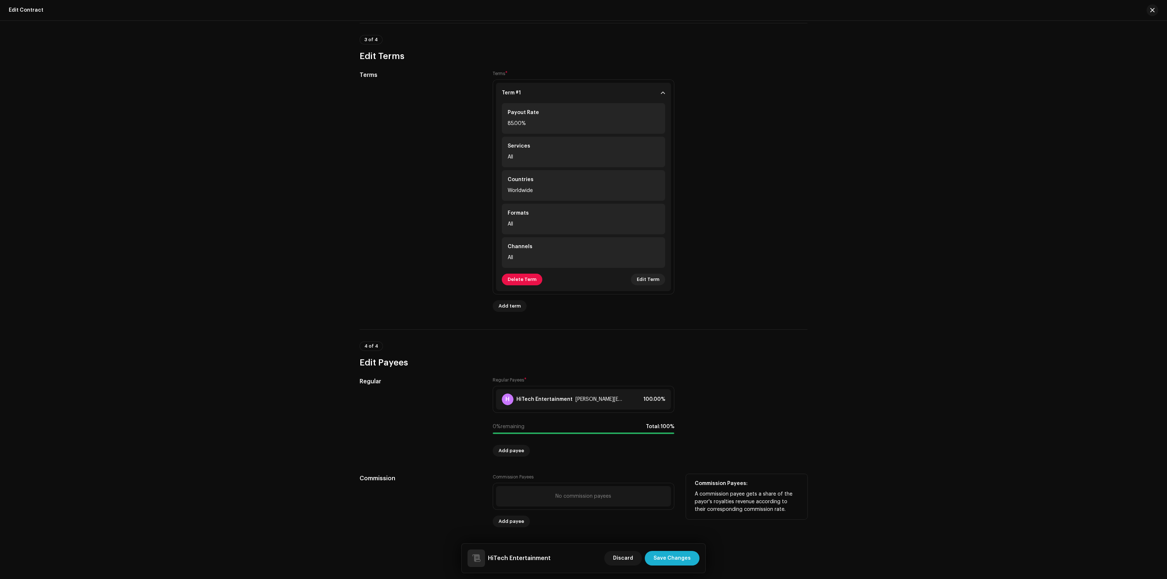
click at [570, 498] on div "No commission payees" at bounding box center [583, 497] width 56 height 6
click at [513, 520] on span "Add payee" at bounding box center [511, 521] width 26 height 15
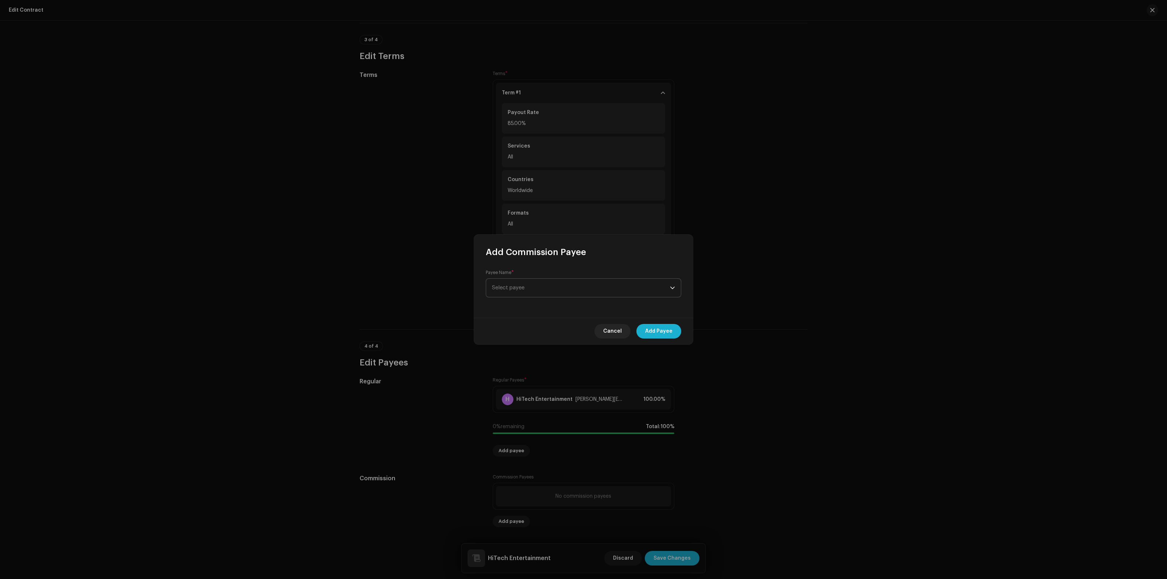
click at [554, 293] on span "Select payee" at bounding box center [581, 288] width 178 height 18
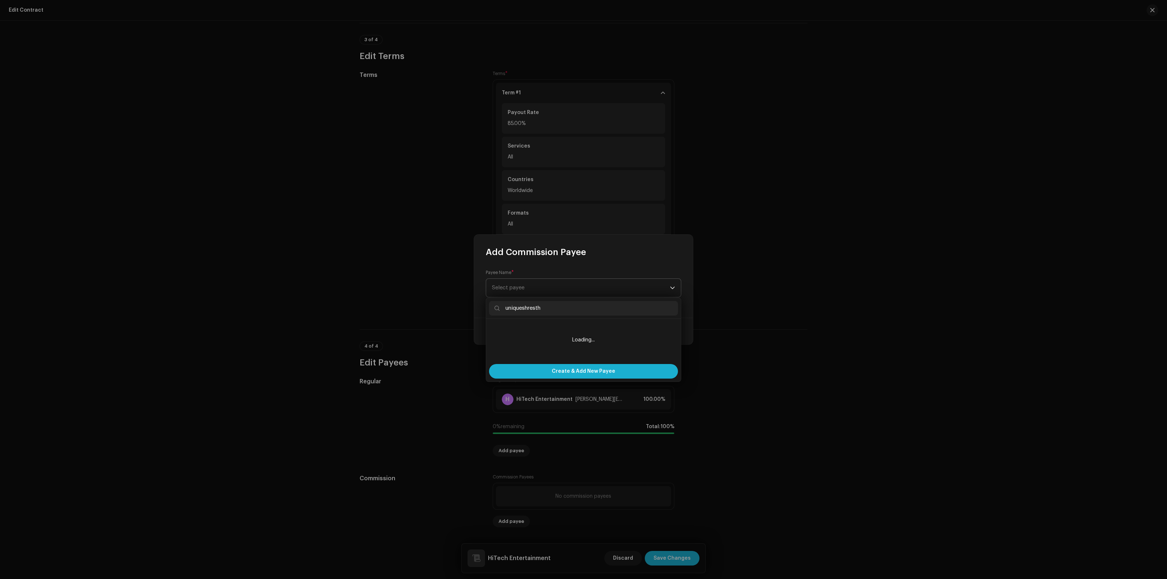
type input "uniqueshrestha"
drag, startPoint x: 555, startPoint y: 309, endPoint x: 486, endPoint y: 314, distance: 69.9
click at [486, 314] on div "uniqueshrestha" at bounding box center [583, 308] width 195 height 21
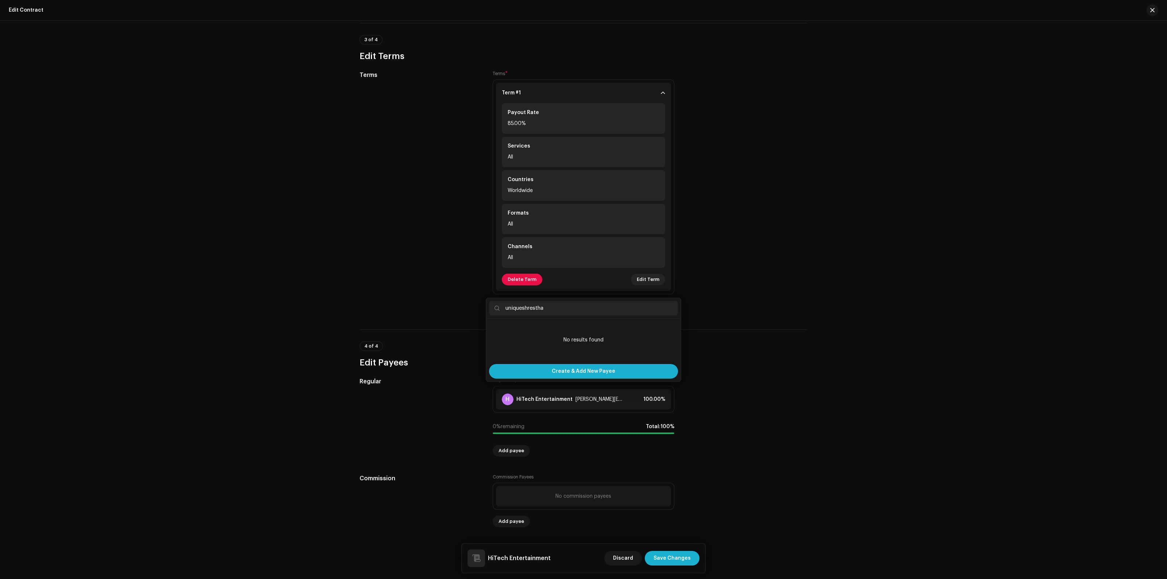
click at [817, 269] on div "Add Commission Payee Payee Name * Select payee Cancel Add Payee" at bounding box center [583, 289] width 1167 height 579
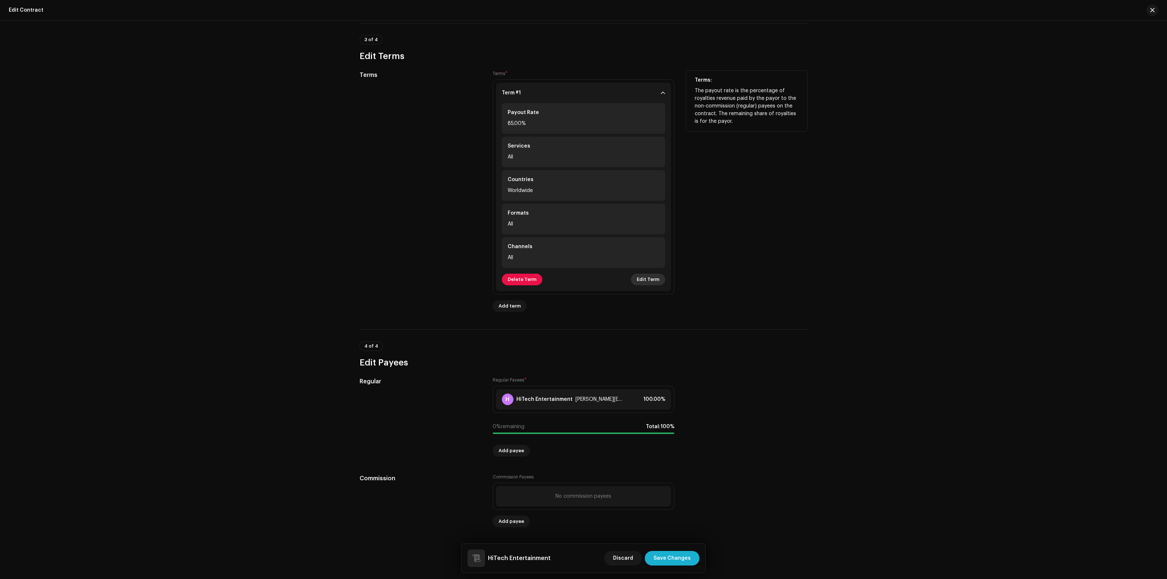
click at [648, 276] on span "Edit Term" at bounding box center [648, 279] width 23 height 15
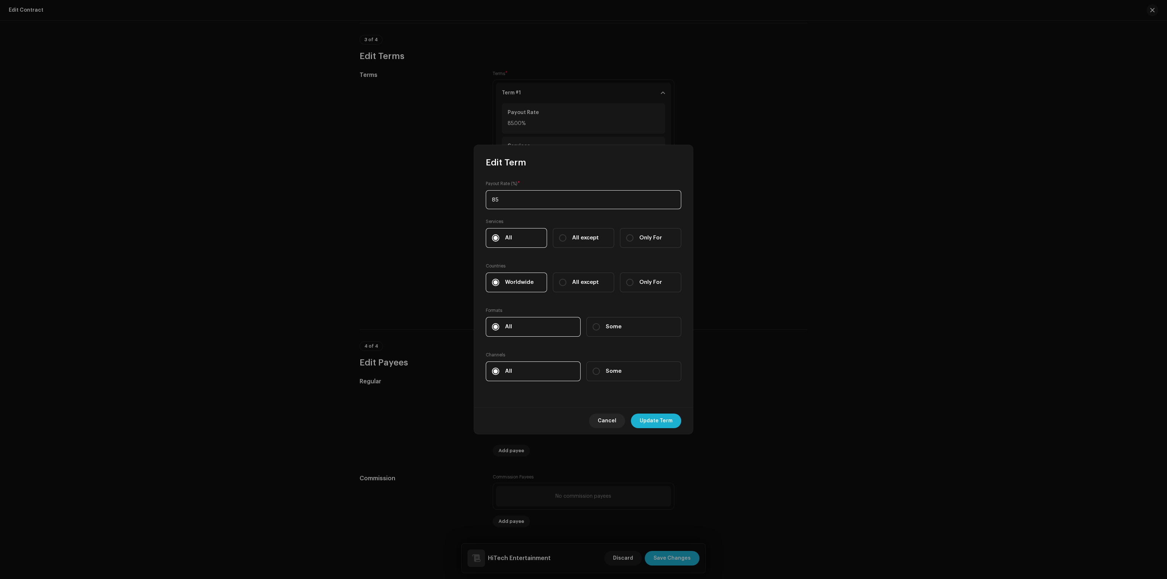
drag, startPoint x: 499, startPoint y: 198, endPoint x: 496, endPoint y: 200, distance: 3.9
click at [496, 200] on input "85" at bounding box center [583, 199] width 195 height 19
type input "80"
click at [660, 416] on span "Update Term" at bounding box center [656, 421] width 33 height 15
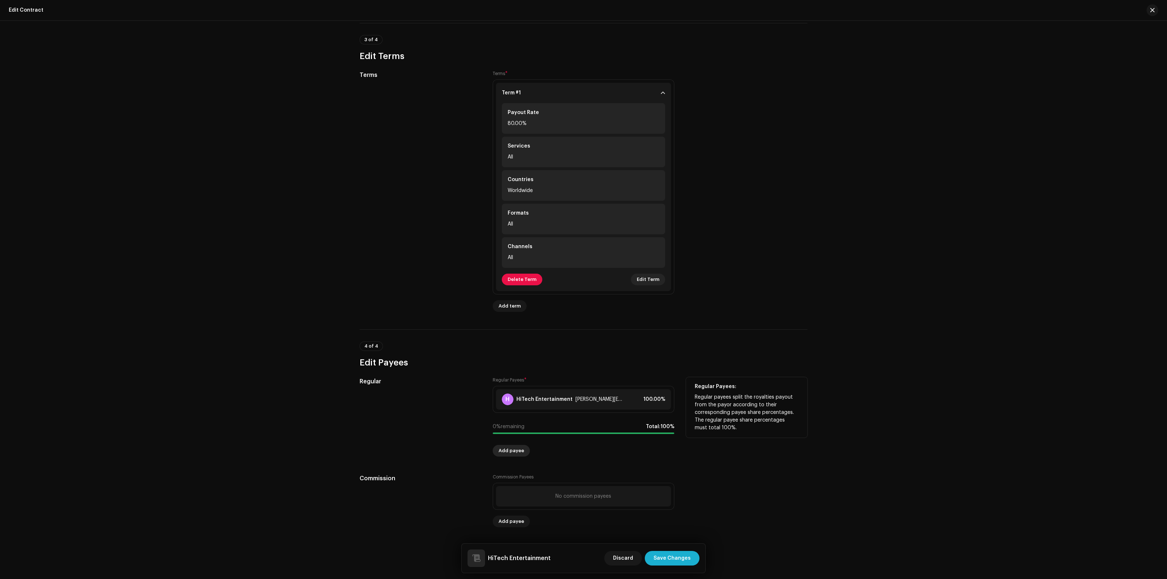
click at [504, 451] on span "Add payee" at bounding box center [511, 451] width 26 height 15
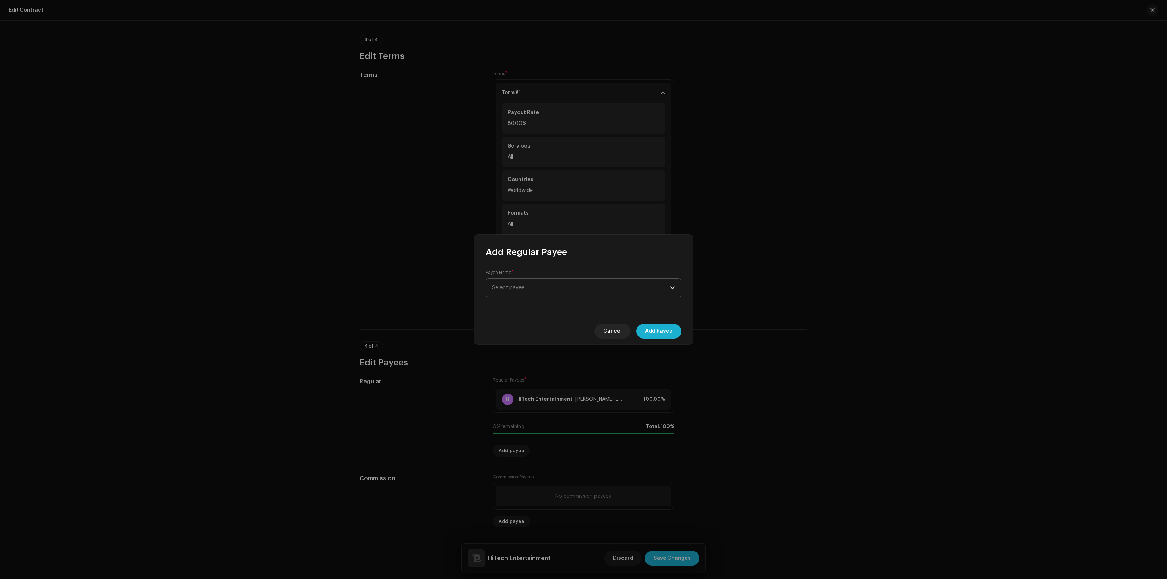
click at [555, 280] on span "Select payee" at bounding box center [581, 288] width 178 height 18
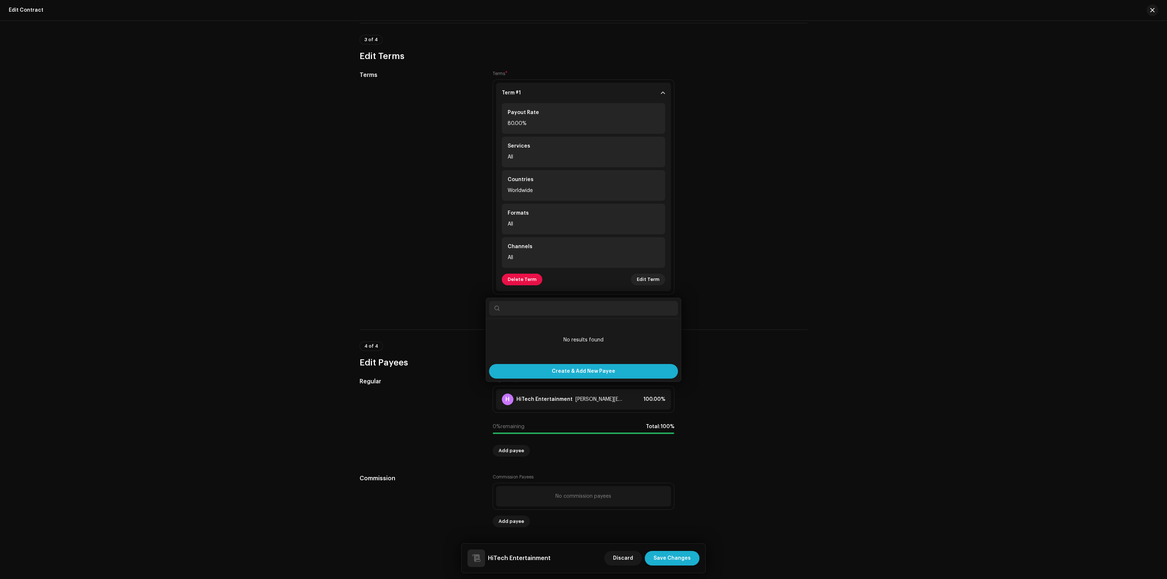
click at [822, 69] on div "Add Regular Payee Payee Name * Select payee Cancel Add Payee" at bounding box center [583, 289] width 1167 height 579
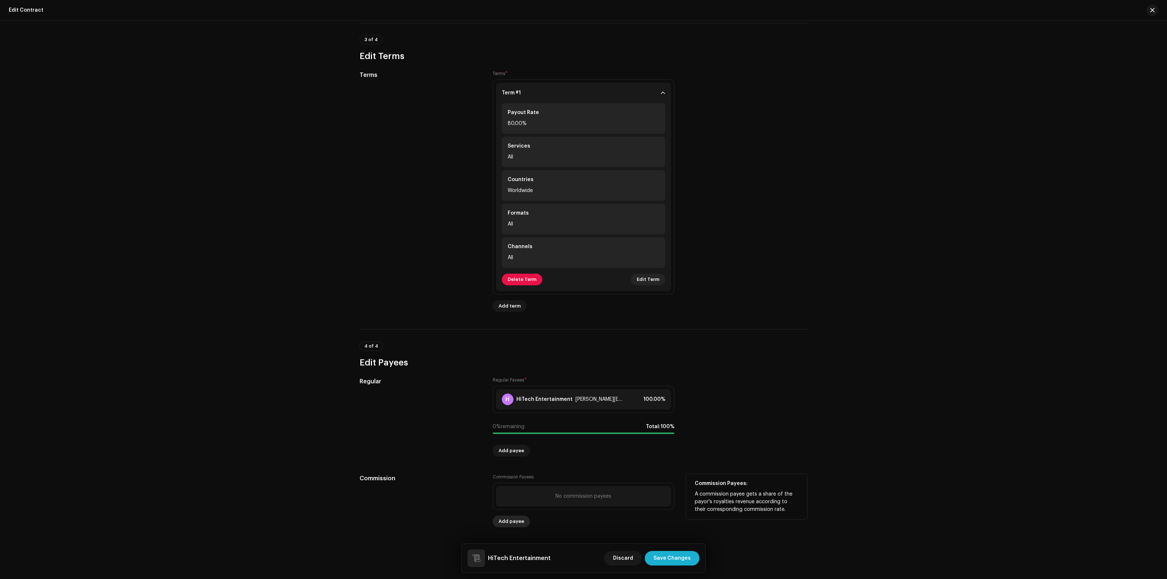
click at [514, 521] on span "Add payee" at bounding box center [511, 521] width 26 height 15
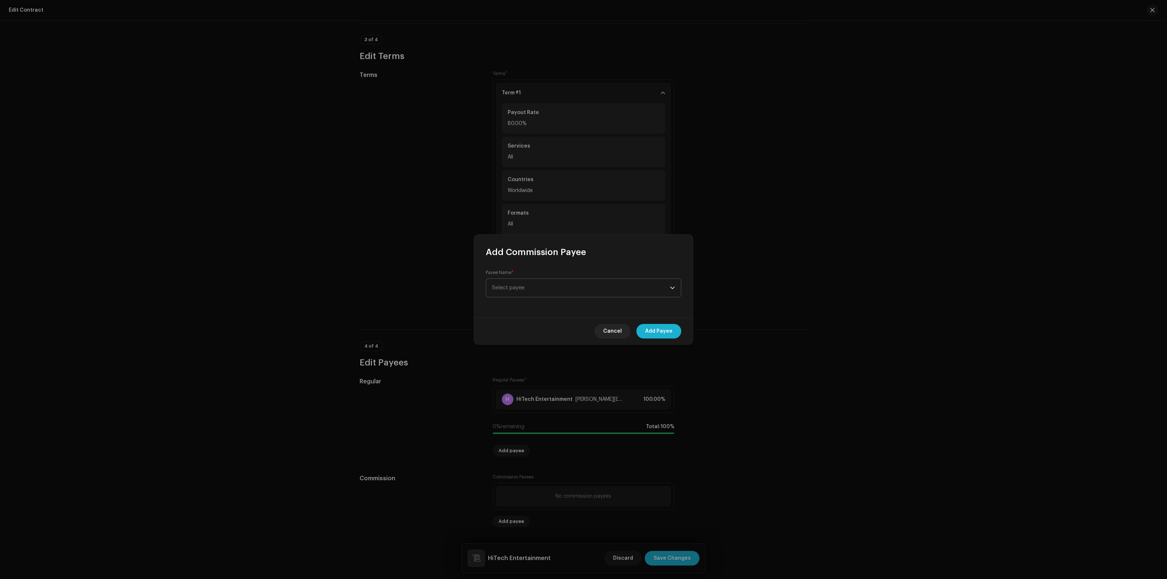
click at [527, 292] on span "Select payee" at bounding box center [581, 288] width 178 height 18
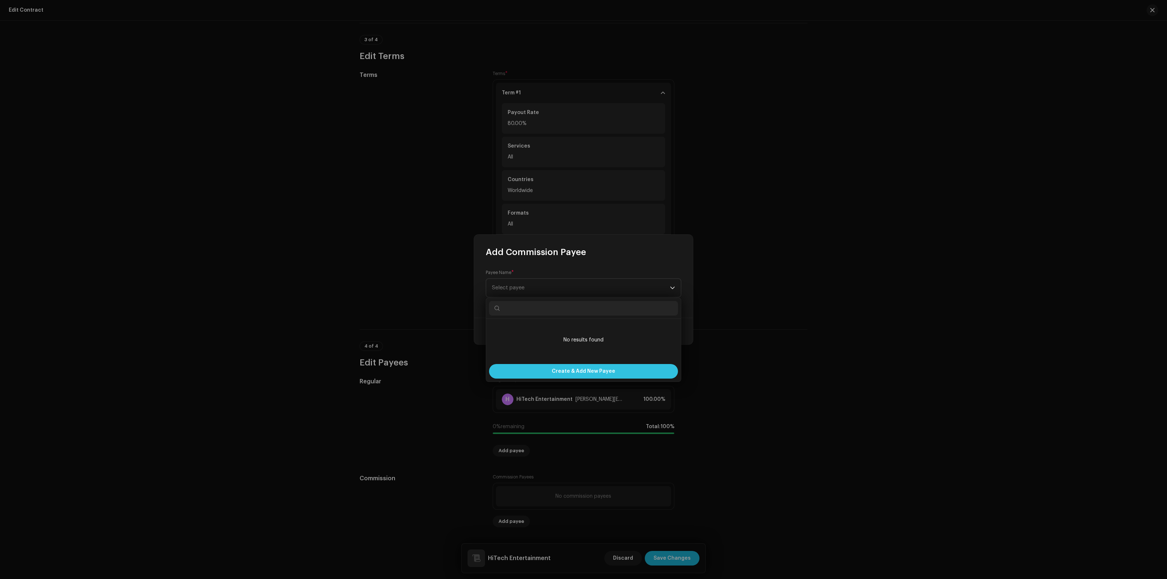
click at [574, 375] on span "Create & Add New Payee" at bounding box center [583, 371] width 63 height 15
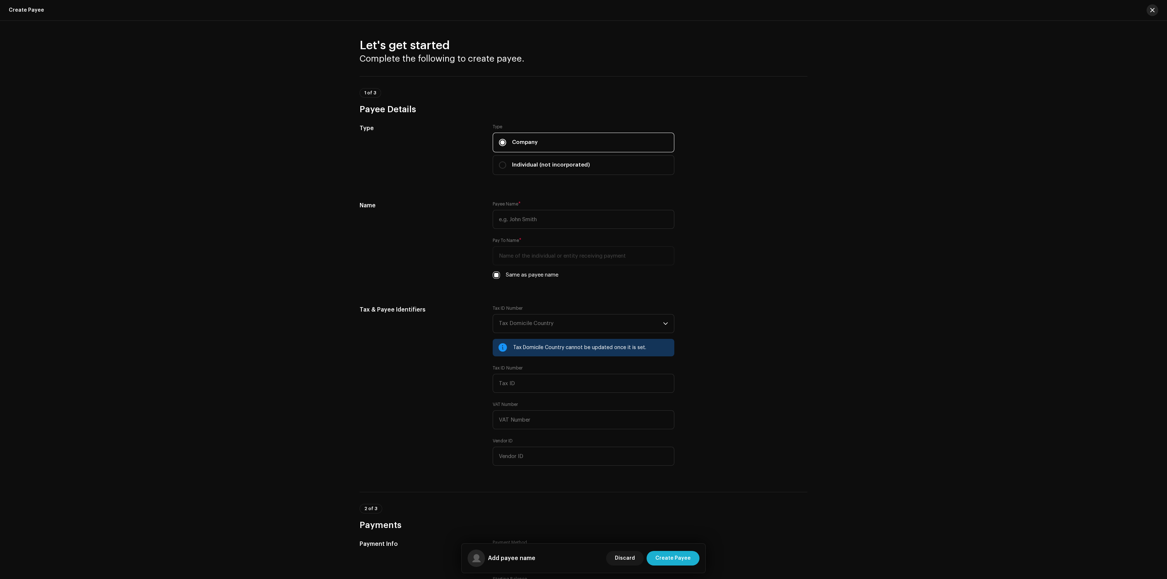
click at [1033, 10] on span "button" at bounding box center [1152, 10] width 4 height 6
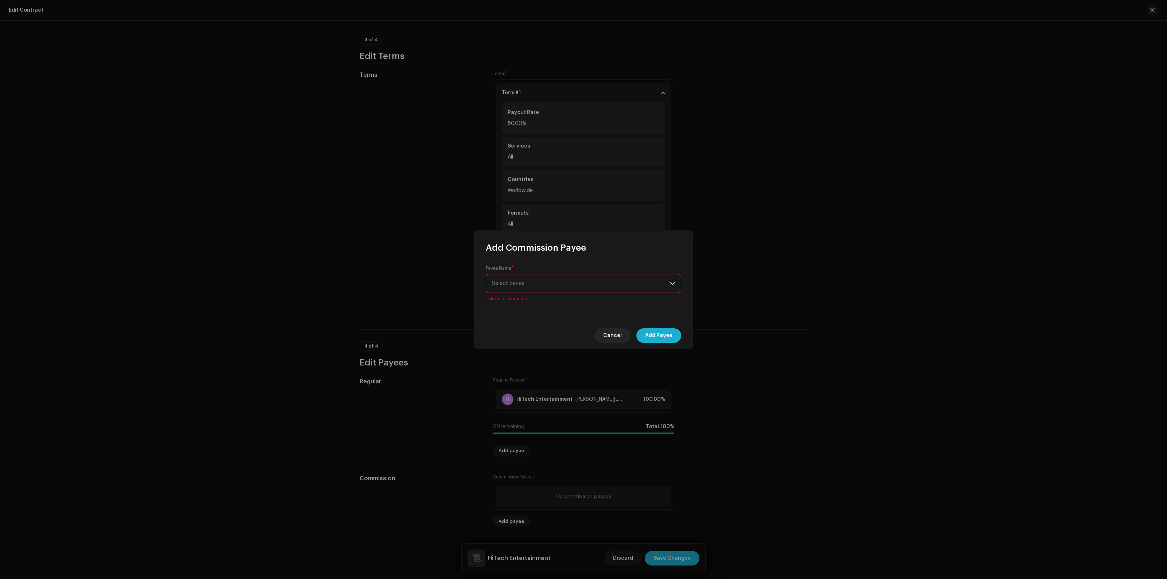
click at [609, 283] on span "Select payee" at bounding box center [581, 284] width 178 height 18
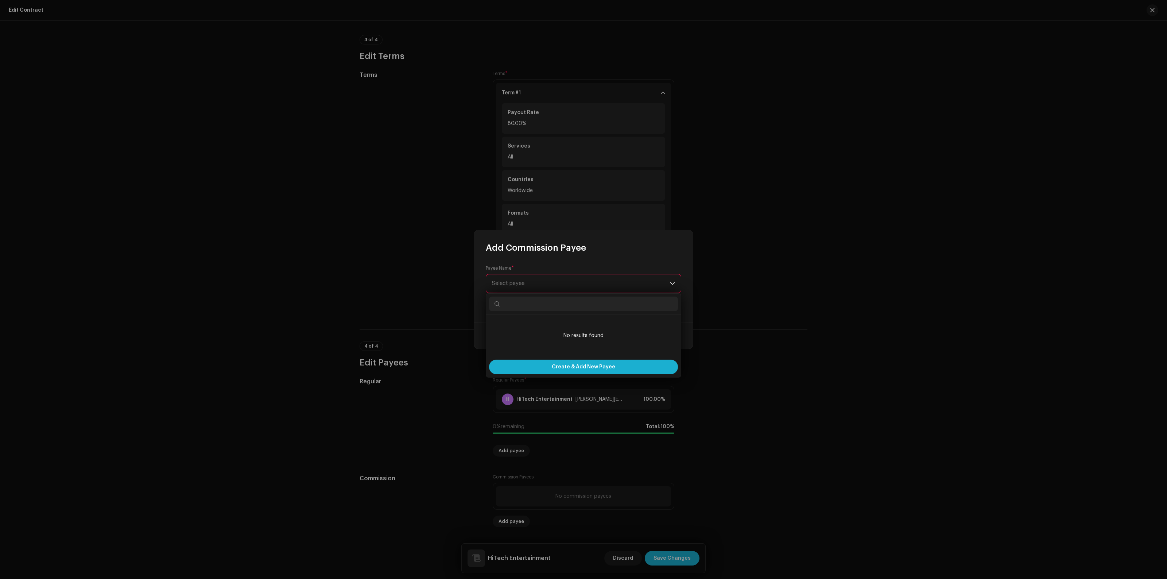
type input "[EMAIL_ADDRESS][DOMAIN_NAME]"
drag, startPoint x: 579, startPoint y: 309, endPoint x: 491, endPoint y: 302, distance: 88.5
click at [474, 304] on body "Bitaran Digital Home Clients Catalog Rights Distribution Finance Royalties Trus…" at bounding box center [583, 289] width 1167 height 579
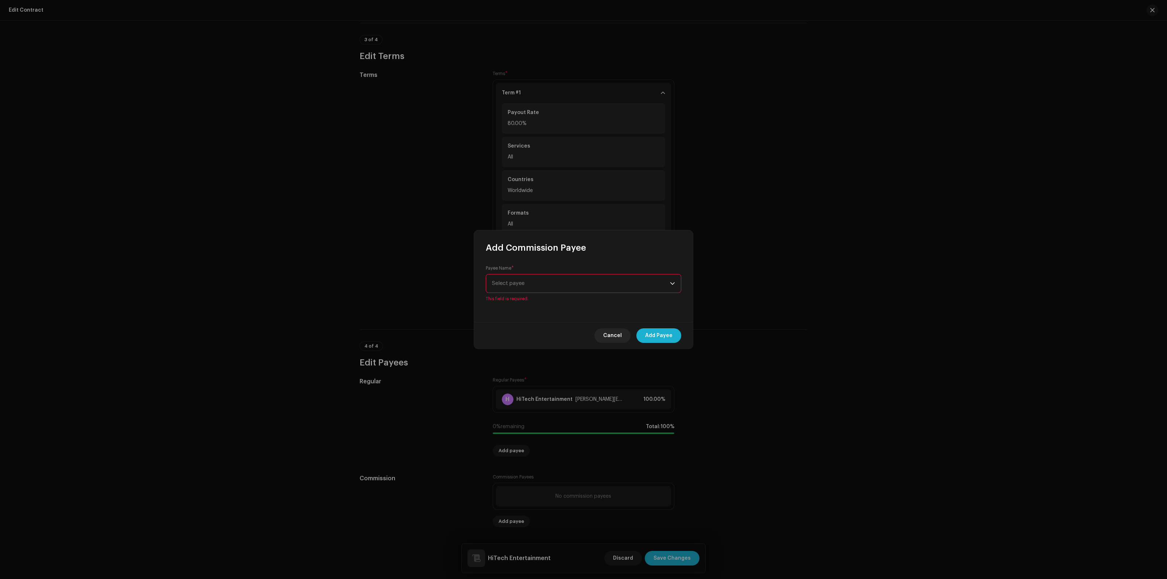
click at [540, 275] on span "Select payee" at bounding box center [581, 284] width 178 height 18
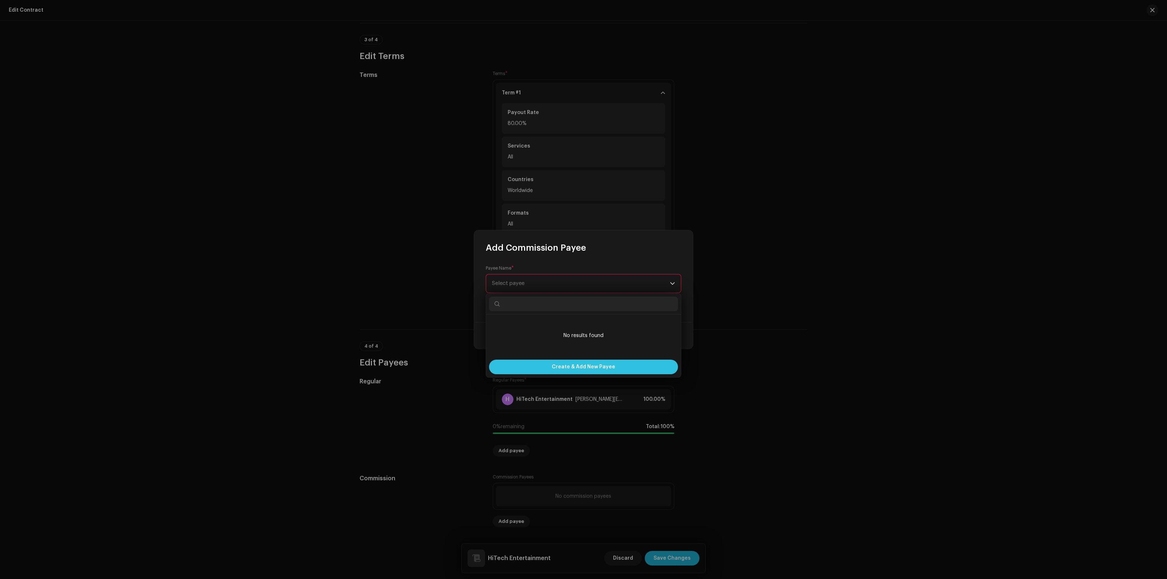
click at [568, 369] on span "Create & Add New Payee" at bounding box center [583, 367] width 63 height 15
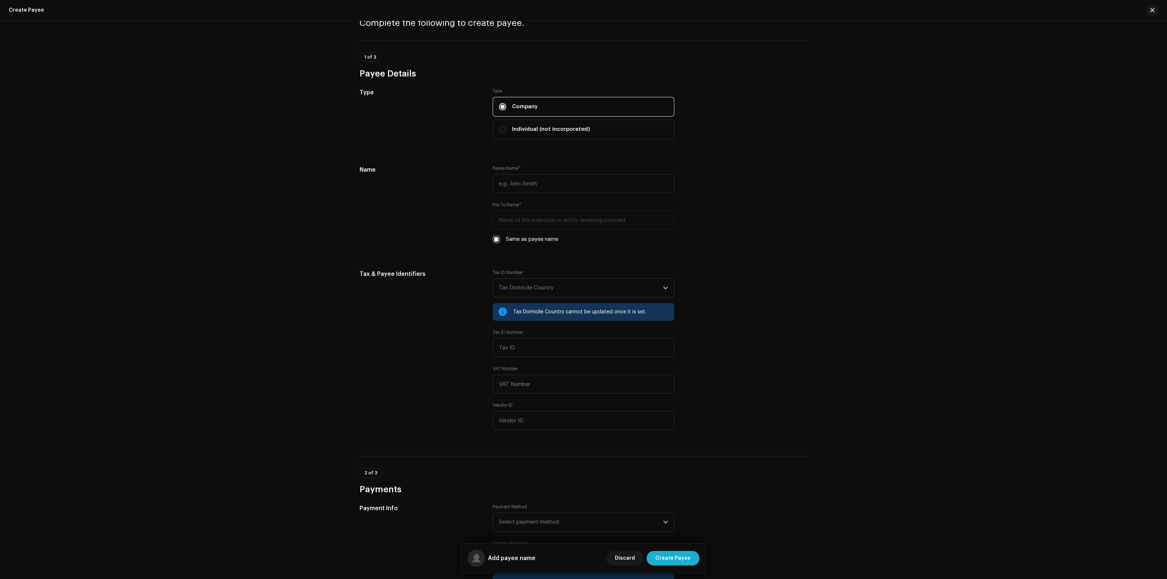
scroll to position [0, 0]
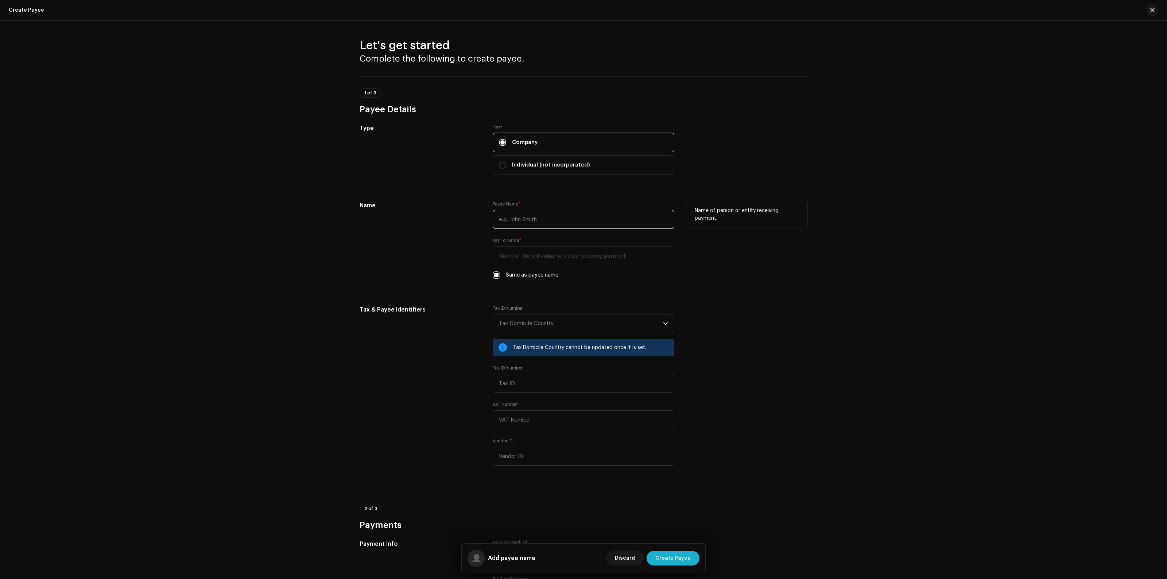
click at [535, 221] on input "text" at bounding box center [584, 219] width 182 height 19
paste input "[EMAIL_ADDRESS][DOMAIN_NAME]"
drag, startPoint x: 600, startPoint y: 217, endPoint x: 474, endPoint y: 217, distance: 125.8
click at [474, 217] on div "Name Payee Name * [EMAIL_ADDRESS][DOMAIN_NAME] Pay To Name * Same as payee name…" at bounding box center [584, 244] width 448 height 87
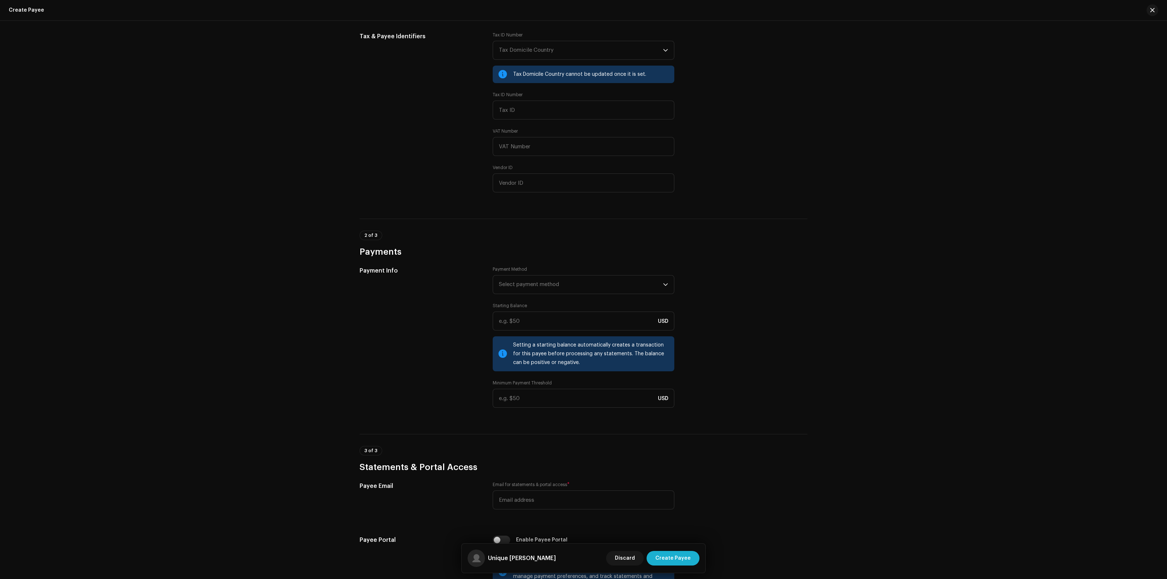
scroll to position [319, 0]
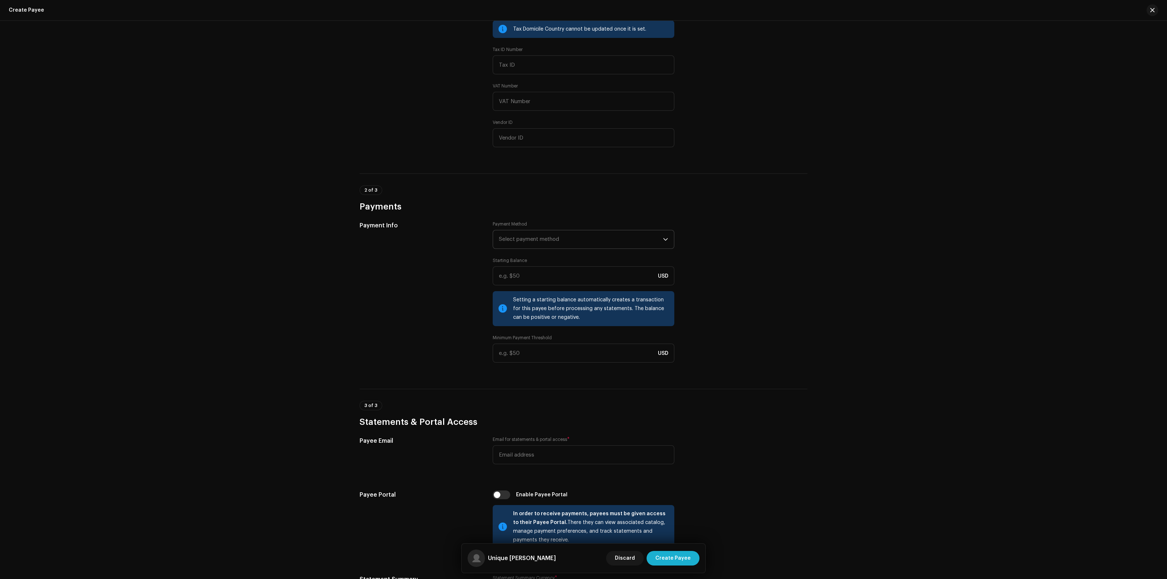
type input "Unique [PERSON_NAME]"
click at [549, 245] on span "Select payment method" at bounding box center [581, 239] width 164 height 18
click at [407, 269] on div "Payment Info" at bounding box center [420, 296] width 121 height 150
click at [529, 357] on input at bounding box center [584, 353] width 182 height 19
click at [606, 355] on input at bounding box center [584, 353] width 182 height 19
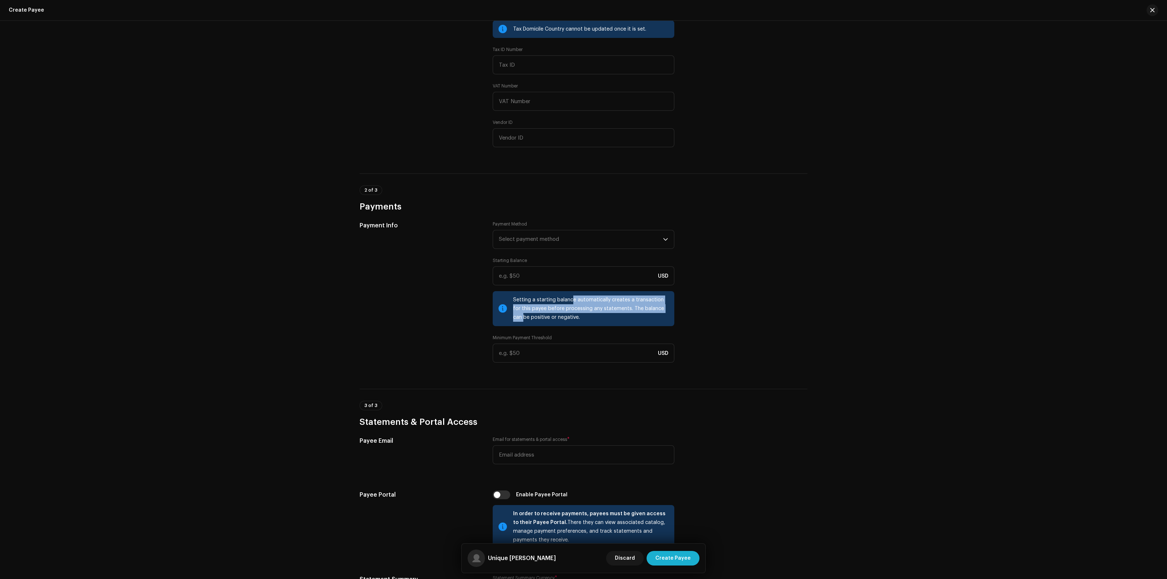
drag, startPoint x: 580, startPoint y: 303, endPoint x: 662, endPoint y: 311, distance: 82.4
click at [662, 311] on div "Setting a starting balance automatically creates a transaction for this payee b…" at bounding box center [590, 309] width 155 height 26
click at [780, 341] on div "Payment Info Payment Method Select payment method Starting Balance USD Setting …" at bounding box center [584, 296] width 448 height 150
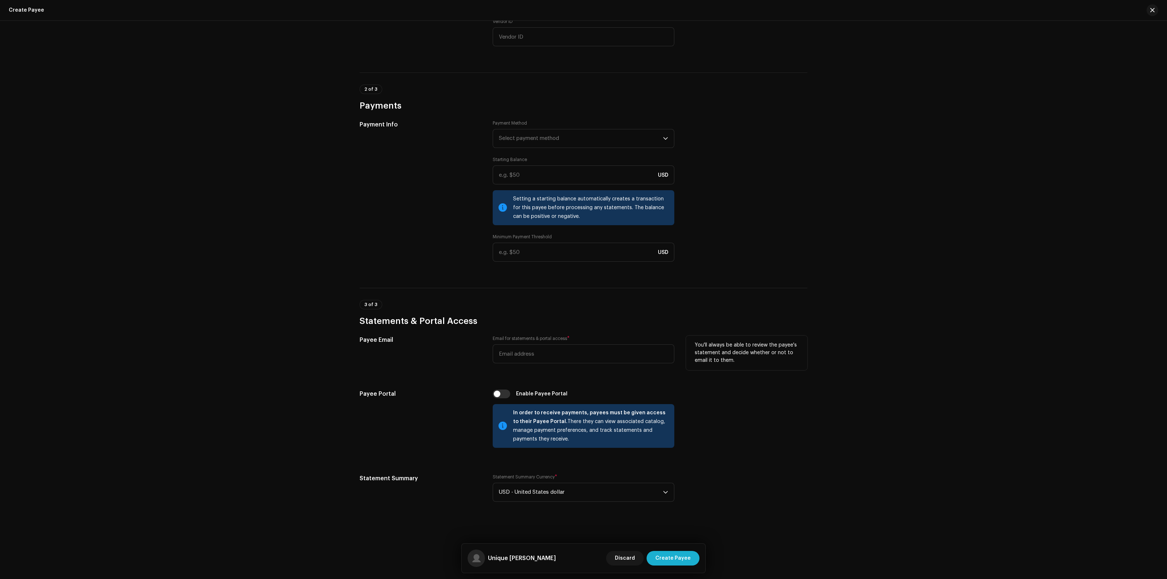
scroll to position [422, 0]
drag, startPoint x: 580, startPoint y: 409, endPoint x: 633, endPoint y: 440, distance: 61.3
click at [668, 433] on div "In order to receive payments, payees must be given access to their Payee Portal…" at bounding box center [584, 426] width 182 height 44
click at [625, 438] on div "In order to receive payments, payees must be given access to their Payee Portal…" at bounding box center [590, 426] width 155 height 35
drag, startPoint x: 603, startPoint y: 416, endPoint x: 653, endPoint y: 440, distance: 55.1
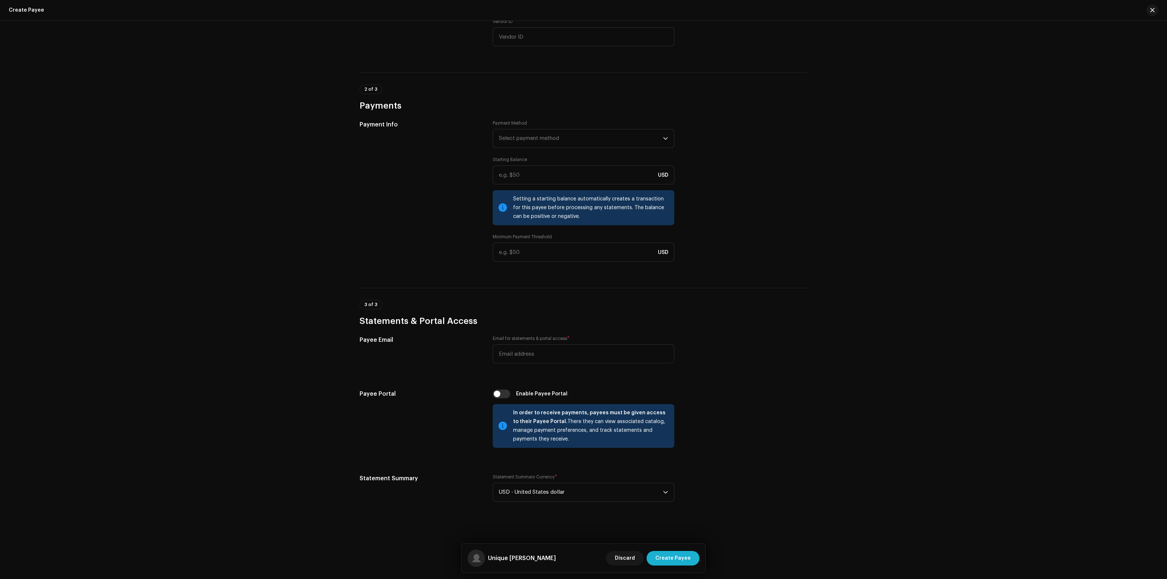
click at [653, 440] on div "In order to receive payments, payees must be given access to their Payee Portal…" at bounding box center [590, 426] width 155 height 35
click at [625, 445] on div "In order to receive payments, payees must be given access to their Payee Portal…" at bounding box center [584, 426] width 182 height 44
drag, startPoint x: 559, startPoint y: 429, endPoint x: 649, endPoint y: 440, distance: 90.4
click at [649, 440] on div "In order to receive payments, payees must be given access to their Payee Portal…" at bounding box center [590, 426] width 155 height 35
click at [649, 441] on div "In order to receive payments, payees must be given access to their Payee Portal…" at bounding box center [590, 426] width 155 height 35
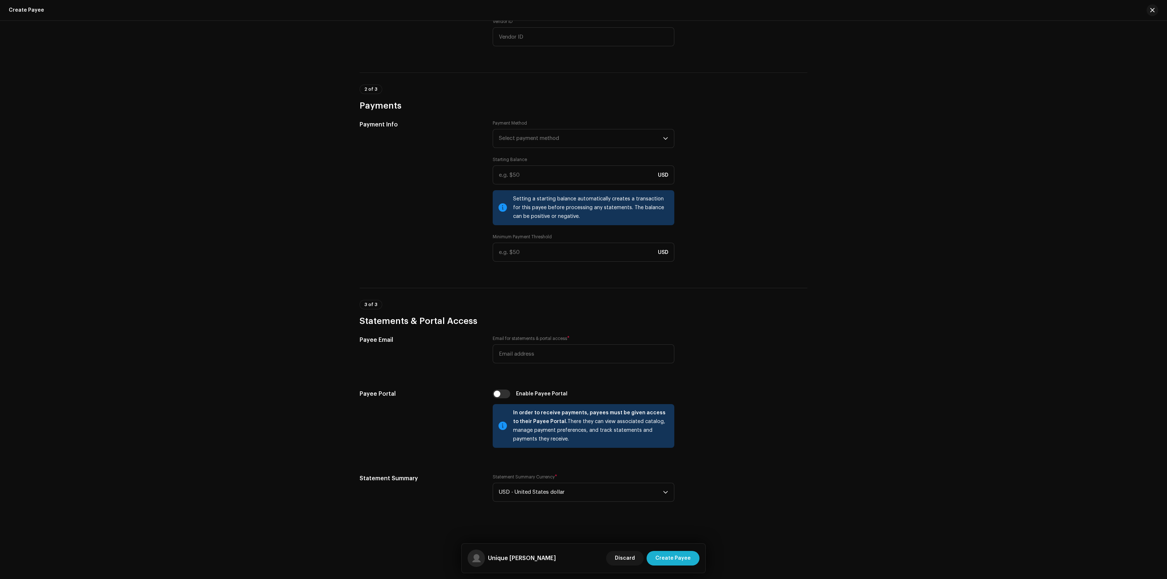
drag, startPoint x: 533, startPoint y: 427, endPoint x: 630, endPoint y: 443, distance: 97.5
click at [630, 443] on div "In order to receive payments, payees must be given access to their Payee Portal…" at bounding box center [590, 426] width 155 height 35
click at [629, 443] on div "In order to receive payments, payees must be given access to their Payee Portal…" at bounding box center [590, 426] width 155 height 35
click at [603, 442] on div "In order to receive payments, payees must be given access to their Payee Portal…" at bounding box center [590, 426] width 155 height 35
click at [535, 355] on input "email" at bounding box center [584, 354] width 182 height 19
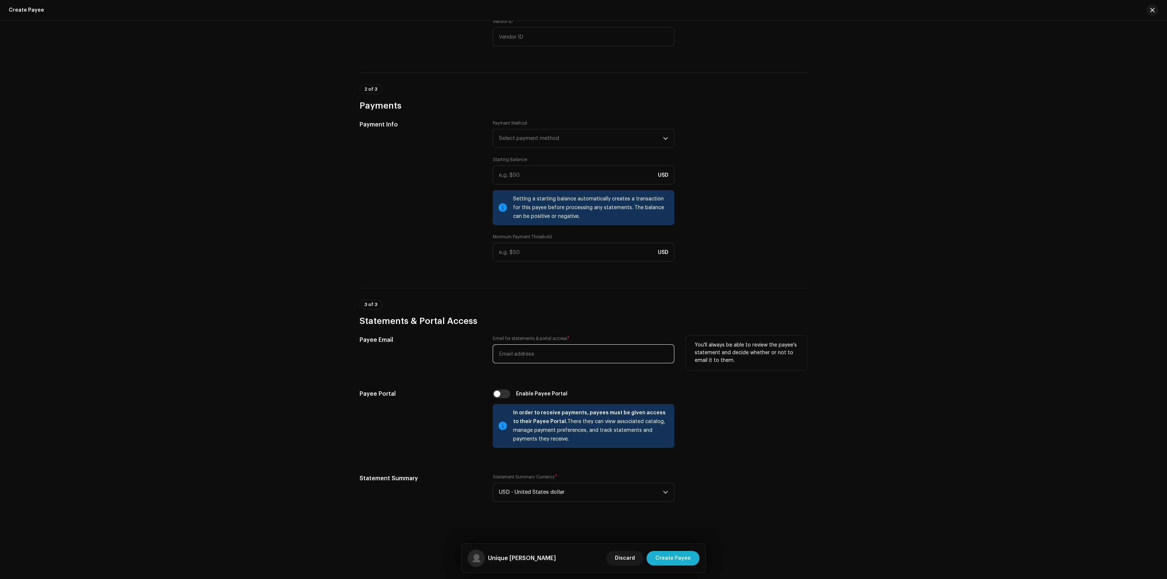
paste input "[EMAIL_ADDRESS][DOMAIN_NAME]"
type input "[EMAIL_ADDRESS][DOMAIN_NAME]"
click at [775, 458] on div "Payee Email Email for statements & portal access * [EMAIL_ADDRESS][DOMAIN_NAME]…" at bounding box center [584, 423] width 448 height 175
click at [496, 397] on input "checkbox" at bounding box center [502, 394] width 18 height 9
checkbox input "true"
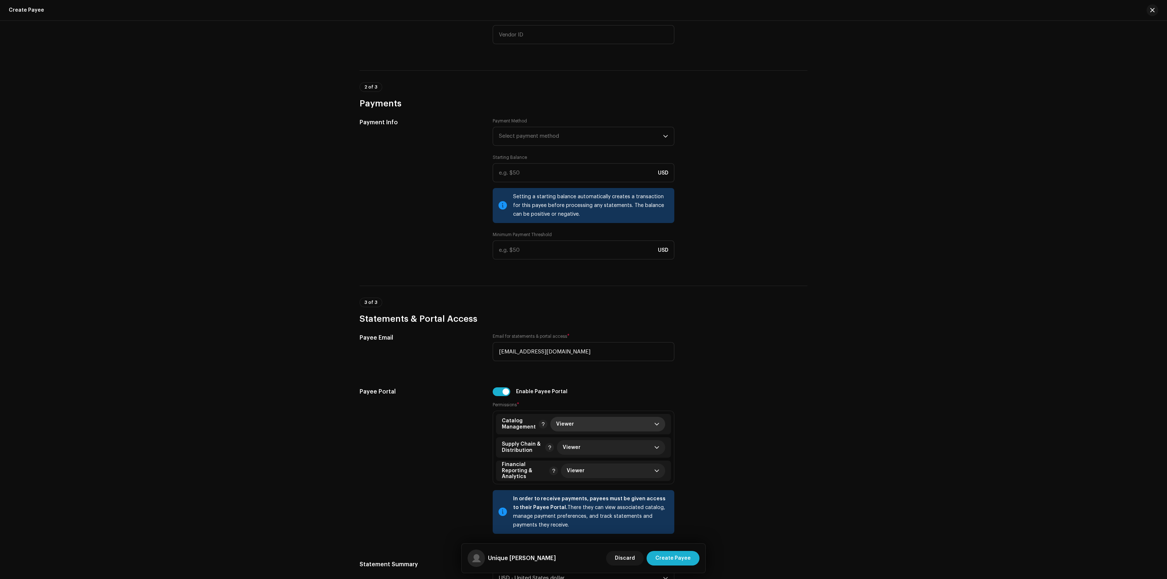
click at [598, 430] on span "Viewer" at bounding box center [605, 424] width 98 height 15
click at [598, 426] on span "Viewer" at bounding box center [605, 424] width 98 height 15
click at [777, 435] on div "Payee Portal Enable Payee Portal Permissions * Catalog Management Viewer Supply…" at bounding box center [584, 465] width 448 height 155
click at [630, 443] on span "Viewer" at bounding box center [609, 447] width 92 height 15
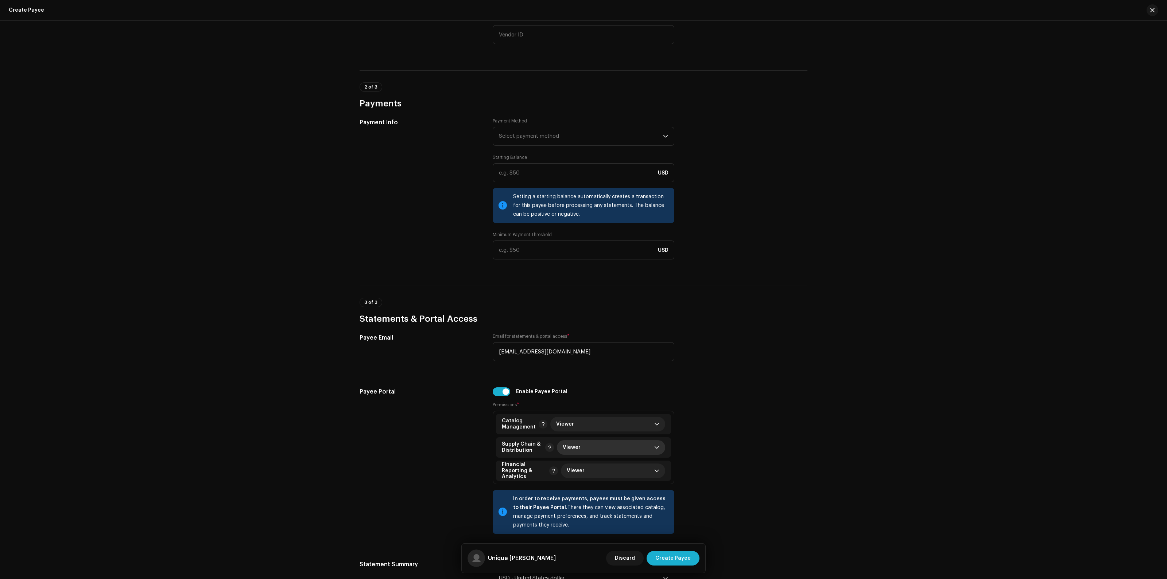
click at [733, 455] on div "Payee Portal Enable Payee Portal Permissions * Catalog Management Viewer Supply…" at bounding box center [584, 465] width 448 height 155
click at [630, 473] on span "Viewer" at bounding box center [611, 471] width 88 height 15
click at [593, 426] on span "Viewer" at bounding box center [605, 424] width 98 height 15
click at [764, 437] on div "Payee Portal Enable Payee Portal Permissions * Catalog Management Viewer Supply…" at bounding box center [584, 465] width 448 height 155
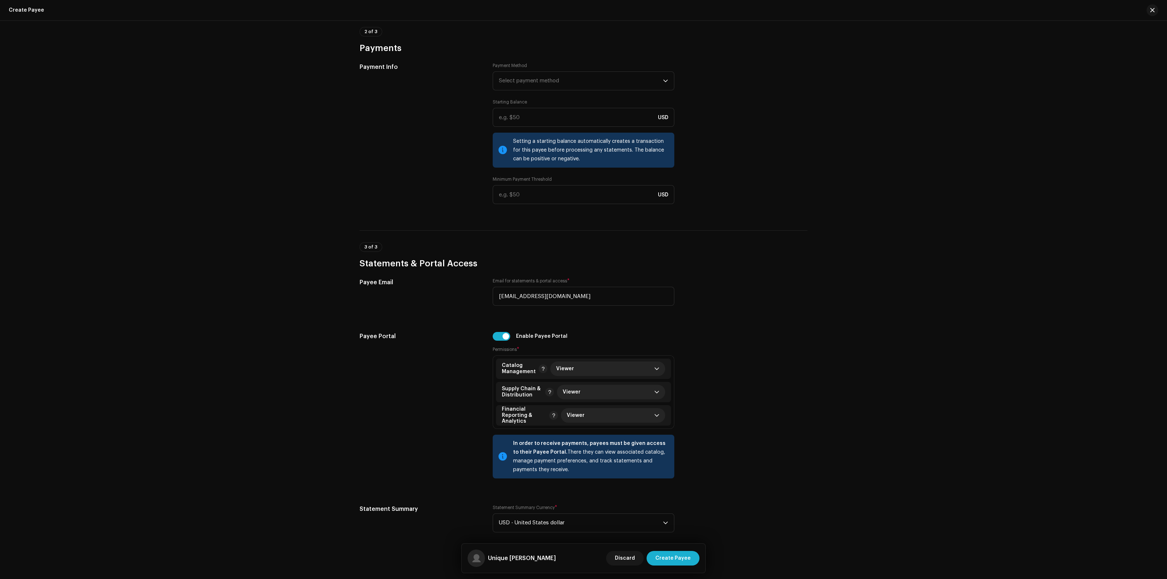
scroll to position [510, 0]
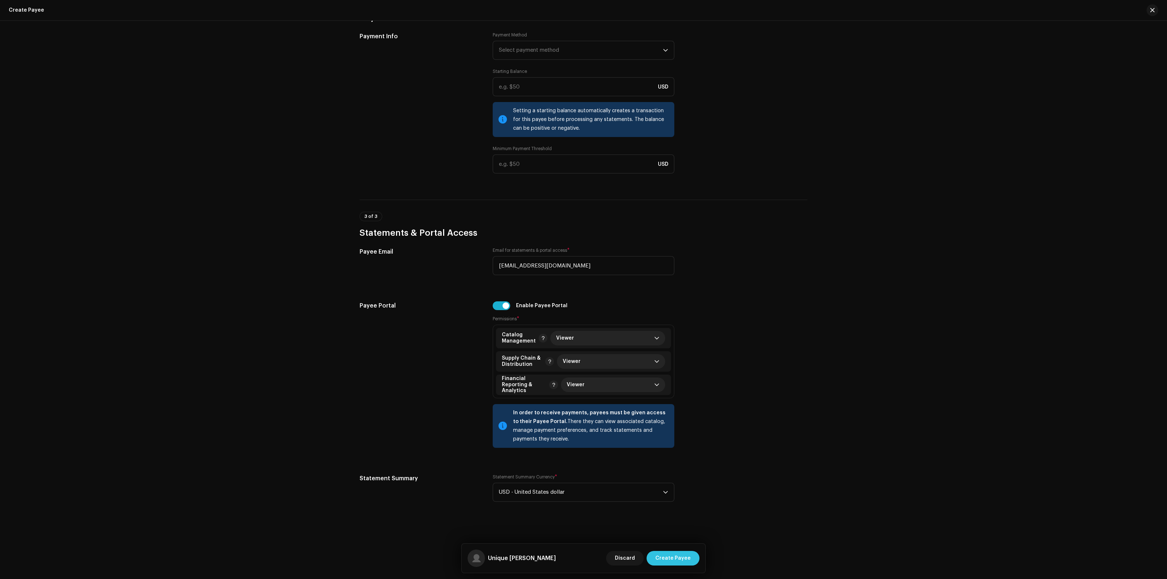
click at [679, 557] on span "Create Payee" at bounding box center [672, 558] width 35 height 15
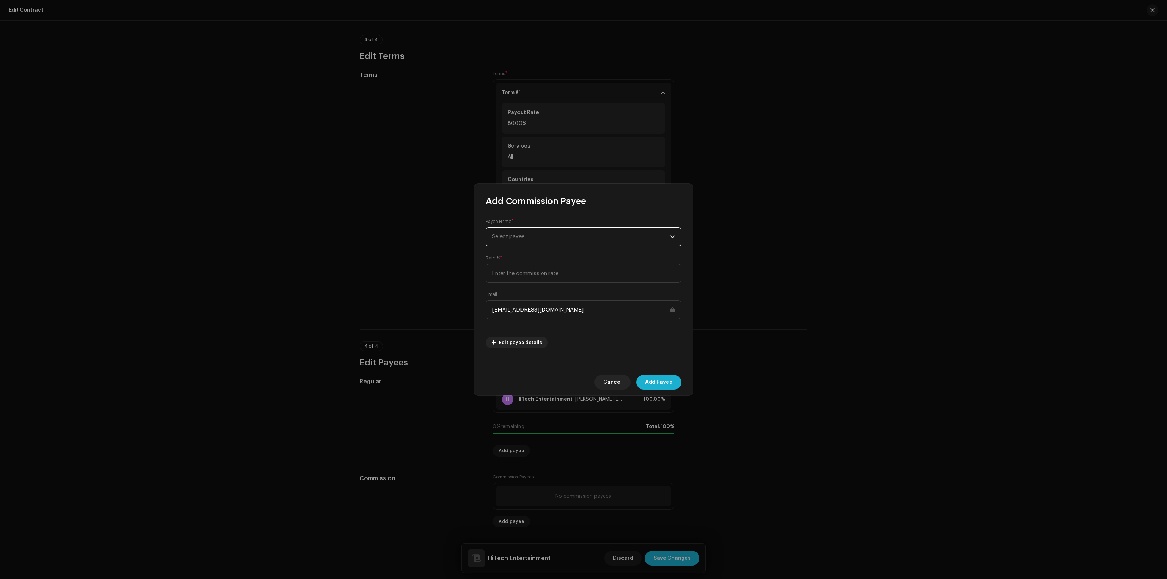
click at [536, 234] on span "Select payee" at bounding box center [581, 237] width 178 height 18
click at [538, 258] on input "text" at bounding box center [583, 257] width 189 height 15
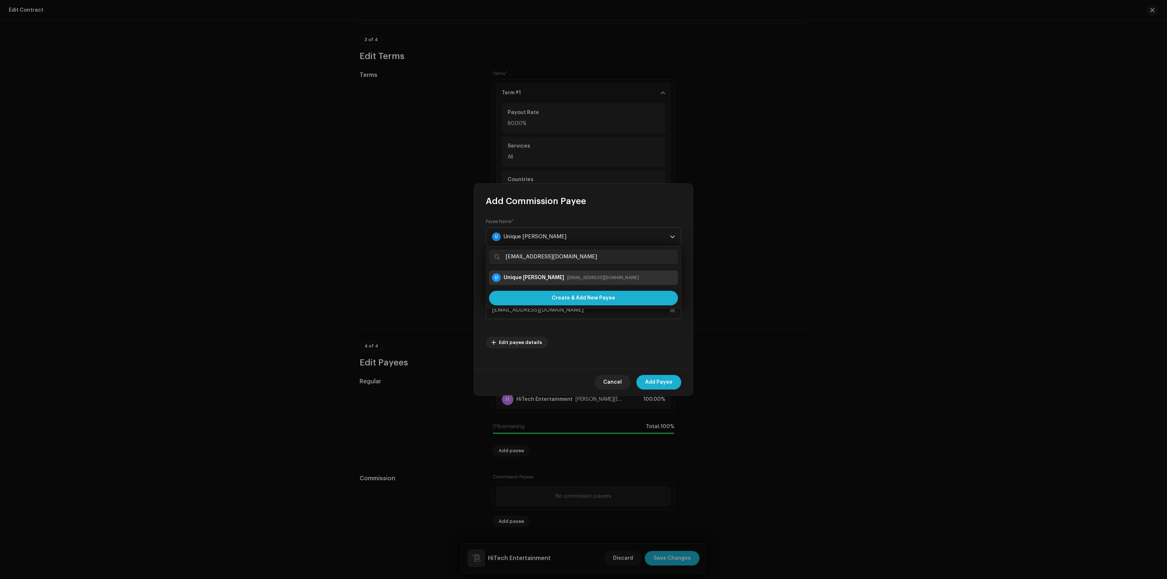
type input "[EMAIL_ADDRESS][DOMAIN_NAME]"
click at [546, 277] on div "Unique [PERSON_NAME] [EMAIL_ADDRESS][DOMAIN_NAME]" at bounding box center [571, 277] width 135 height 7
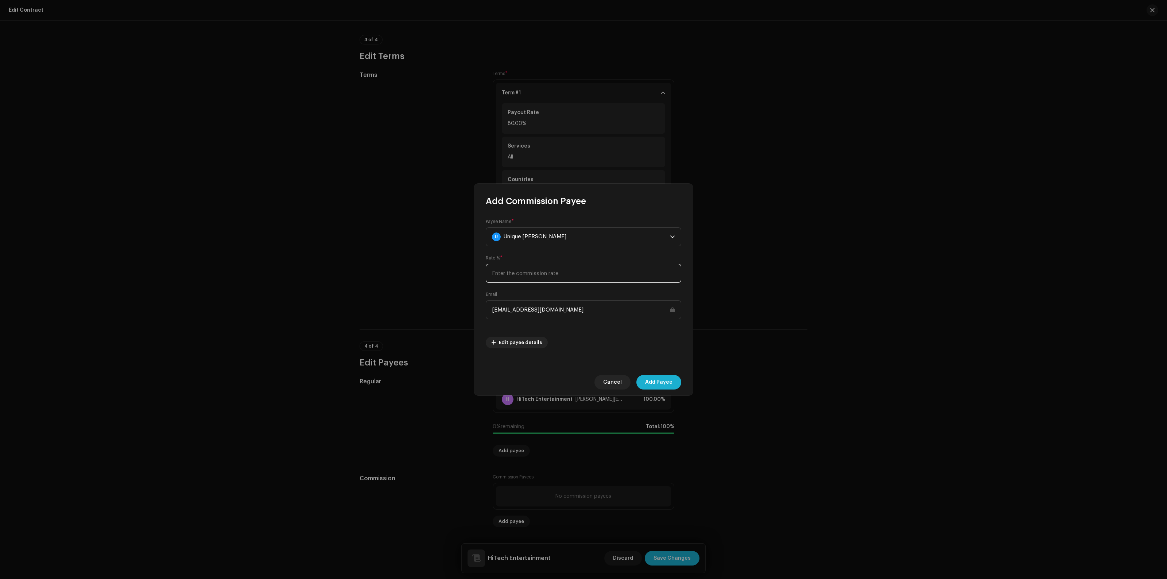
click at [533, 274] on input at bounding box center [583, 273] width 195 height 19
type input "5"
click at [659, 382] on span "Add Payee" at bounding box center [658, 382] width 27 height 15
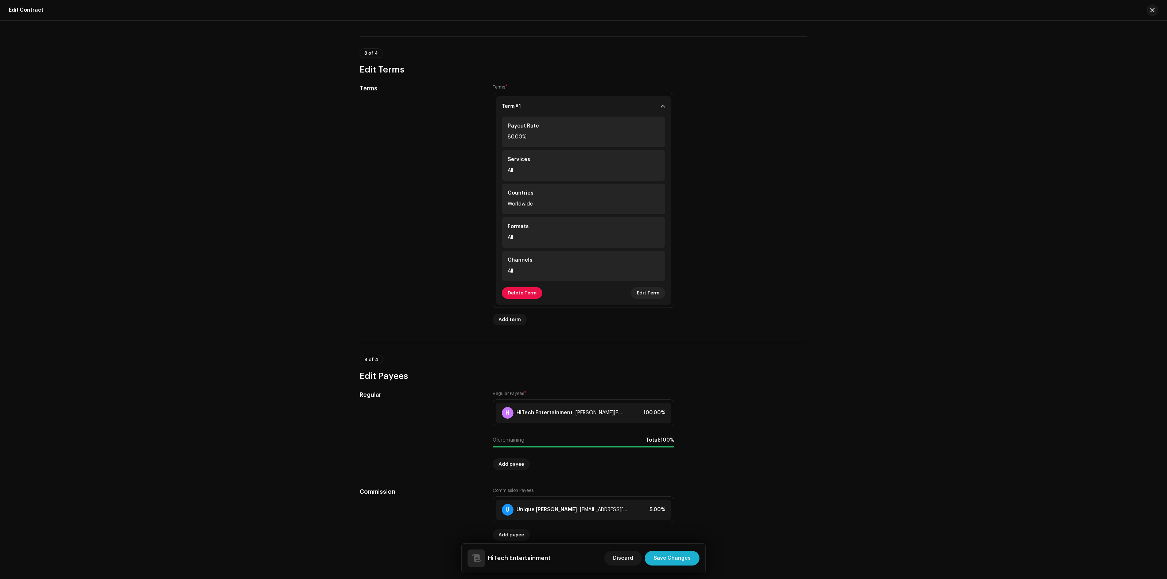
scroll to position [471, 0]
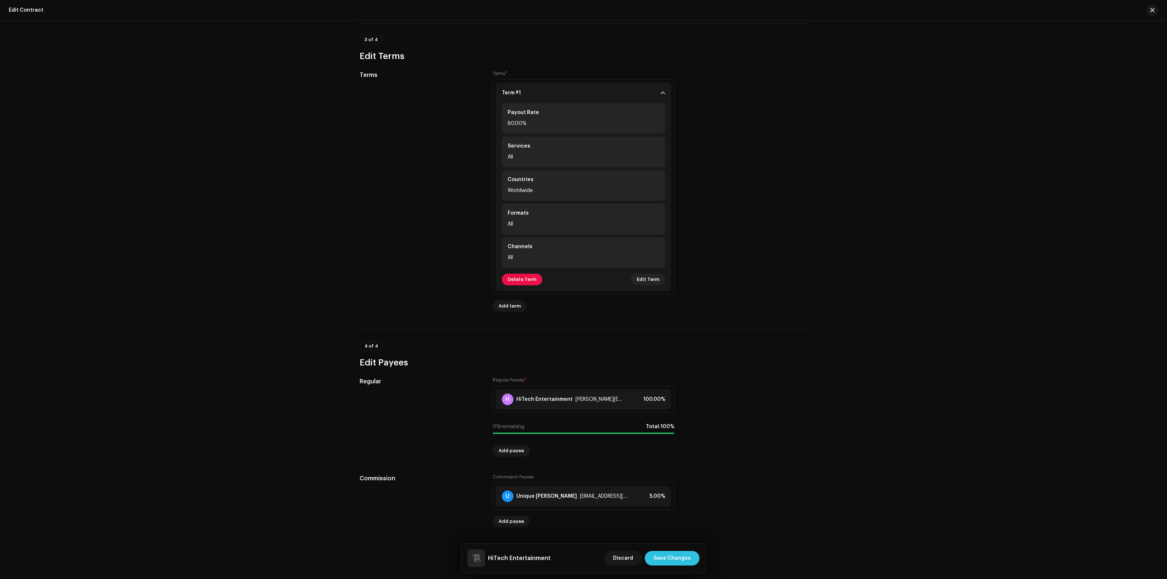
click at [681, 561] on span "Save Changes" at bounding box center [671, 558] width 37 height 15
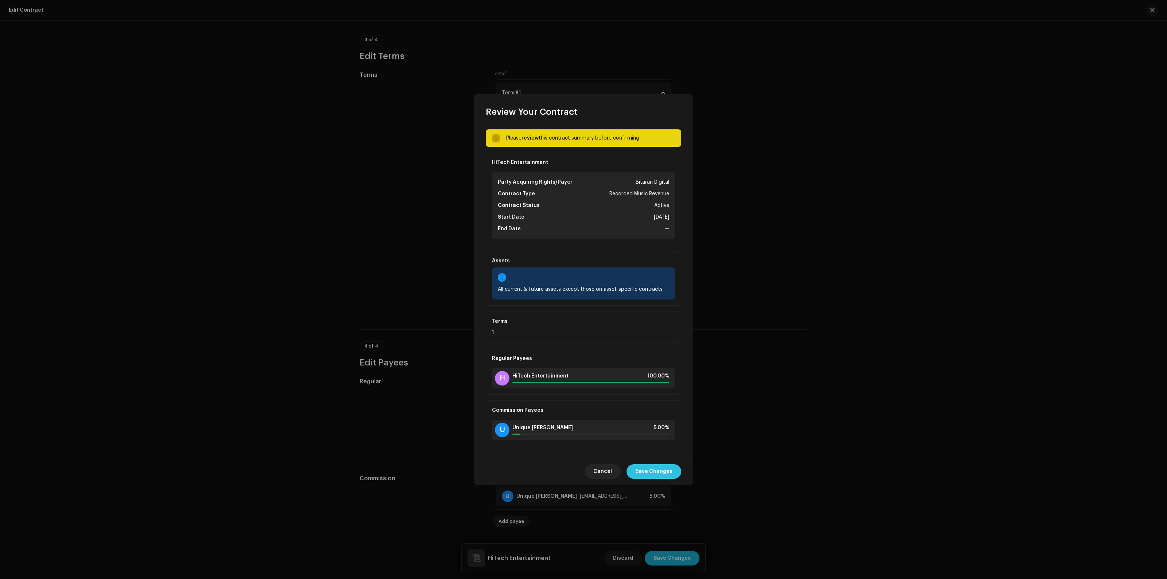
click at [655, 473] on span "Save Changes" at bounding box center [653, 472] width 37 height 15
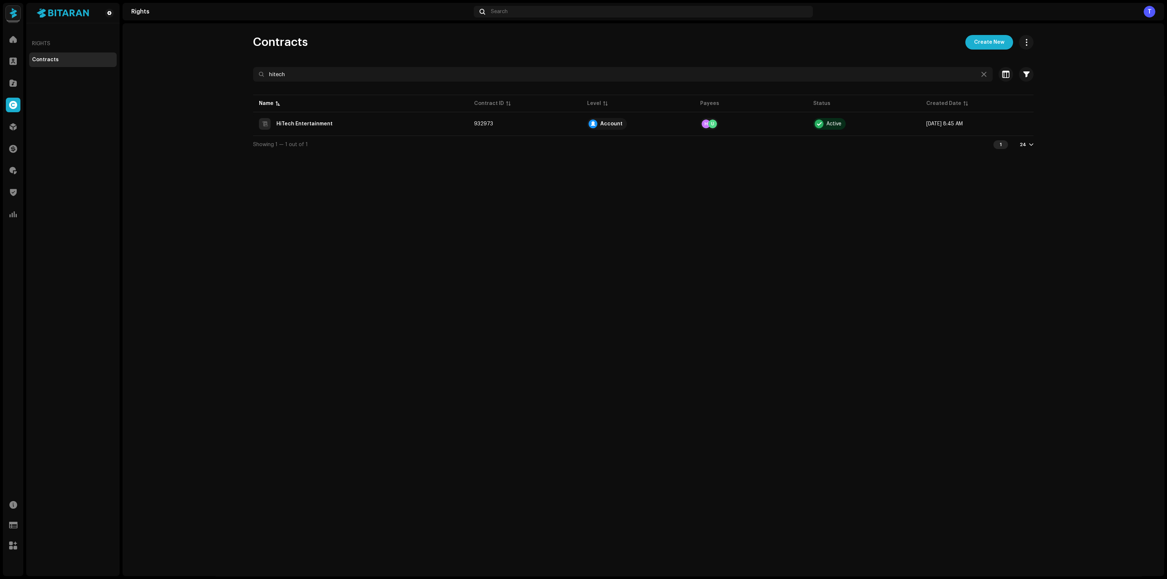
click at [9, 48] on div "Home" at bounding box center [13, 39] width 20 height 20
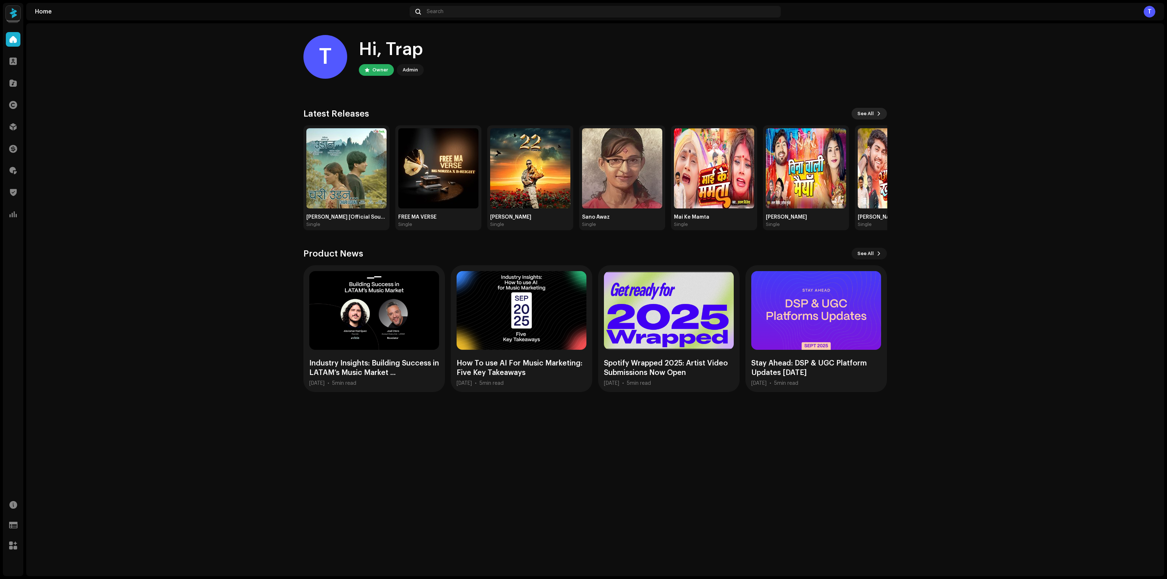
click at [875, 113] on button "See All" at bounding box center [868, 114] width 35 height 12
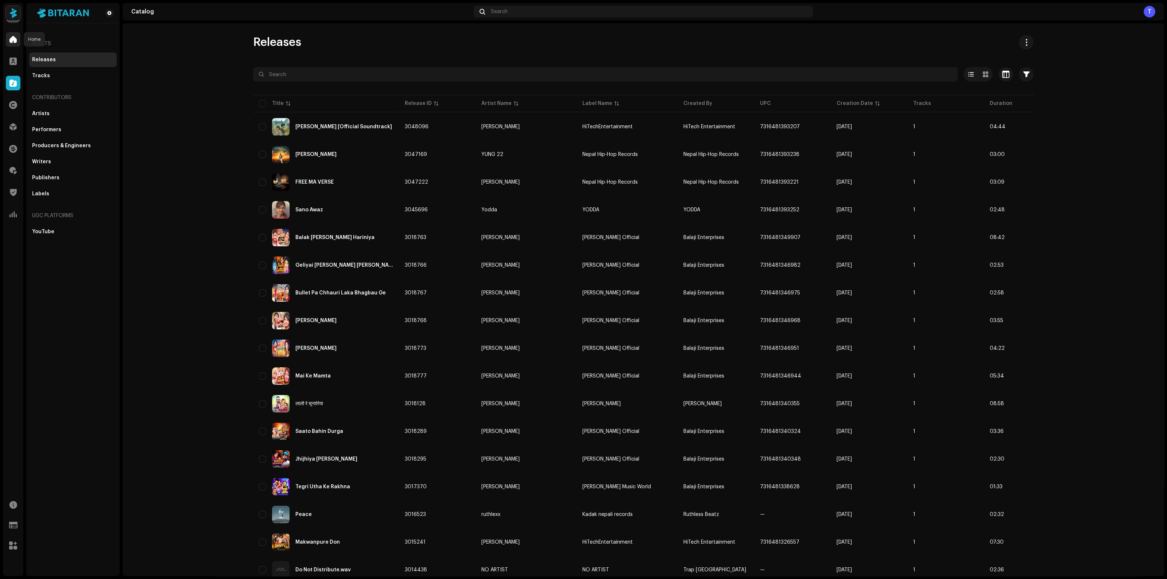
click at [16, 40] on span at bounding box center [12, 39] width 7 height 6
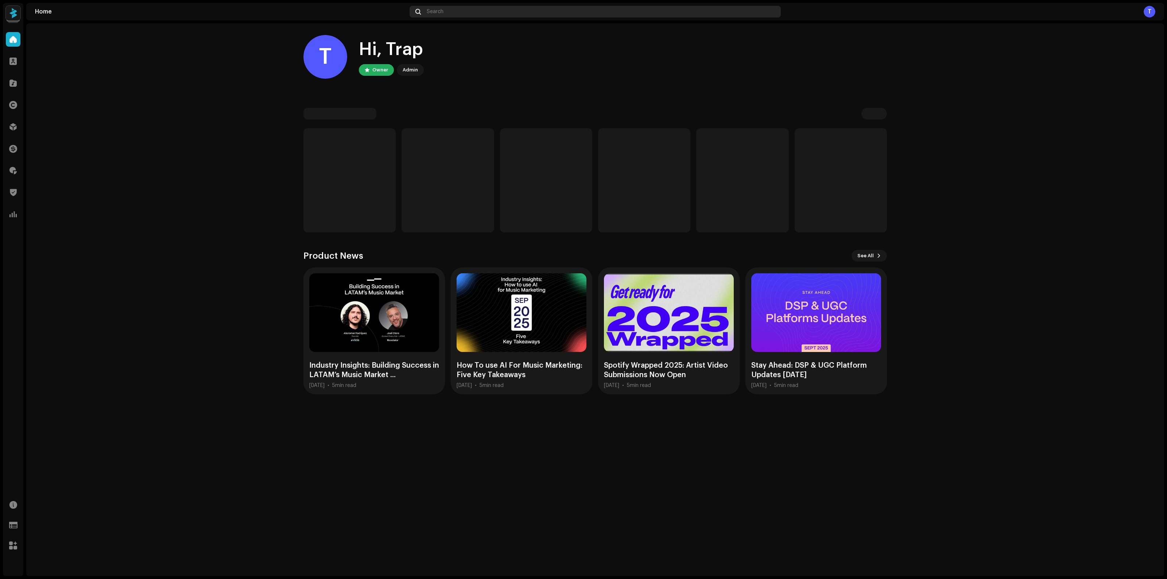
click at [448, 15] on div "Search" at bounding box center [595, 12] width 372 height 12
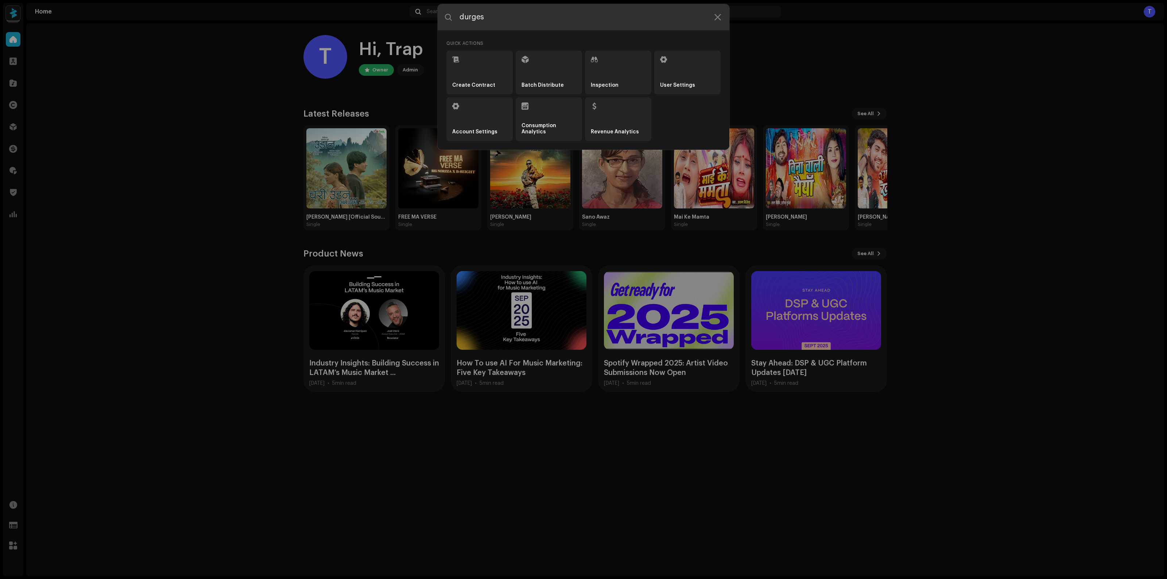
type input "[PERSON_NAME]"
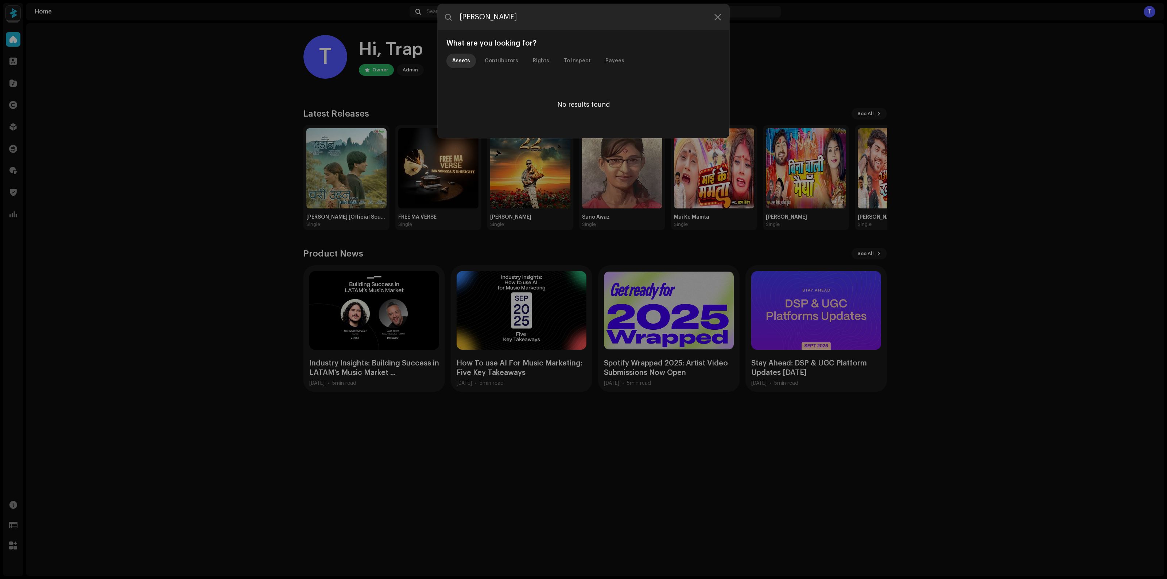
drag, startPoint x: 463, startPoint y: 22, endPoint x: 178, endPoint y: 46, distance: 285.8
click at [314, 37] on div "[PERSON_NAME] What are you looking for? Assets Contributors Rights To Inspect P…" at bounding box center [583, 289] width 1167 height 579
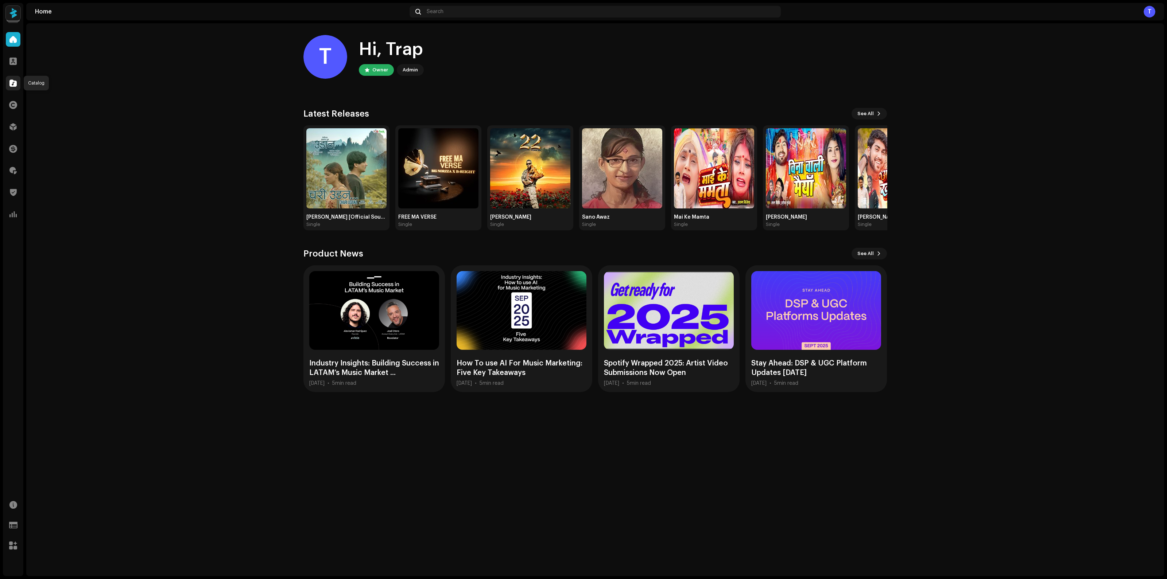
click at [13, 85] on span at bounding box center [12, 83] width 7 height 6
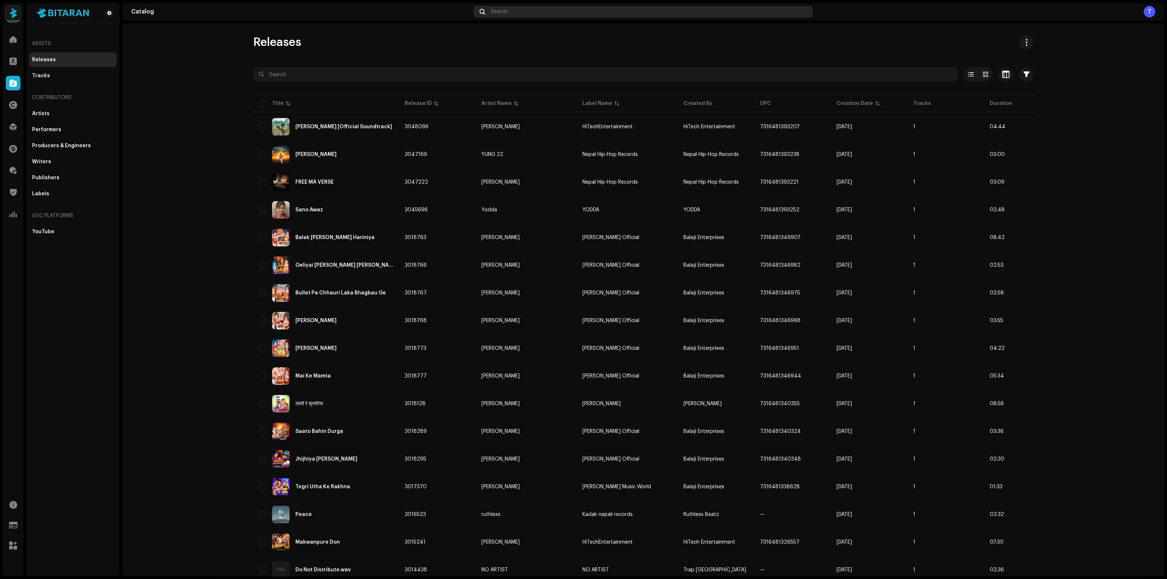
click at [501, 12] on span "Search" at bounding box center [499, 12] width 17 height 6
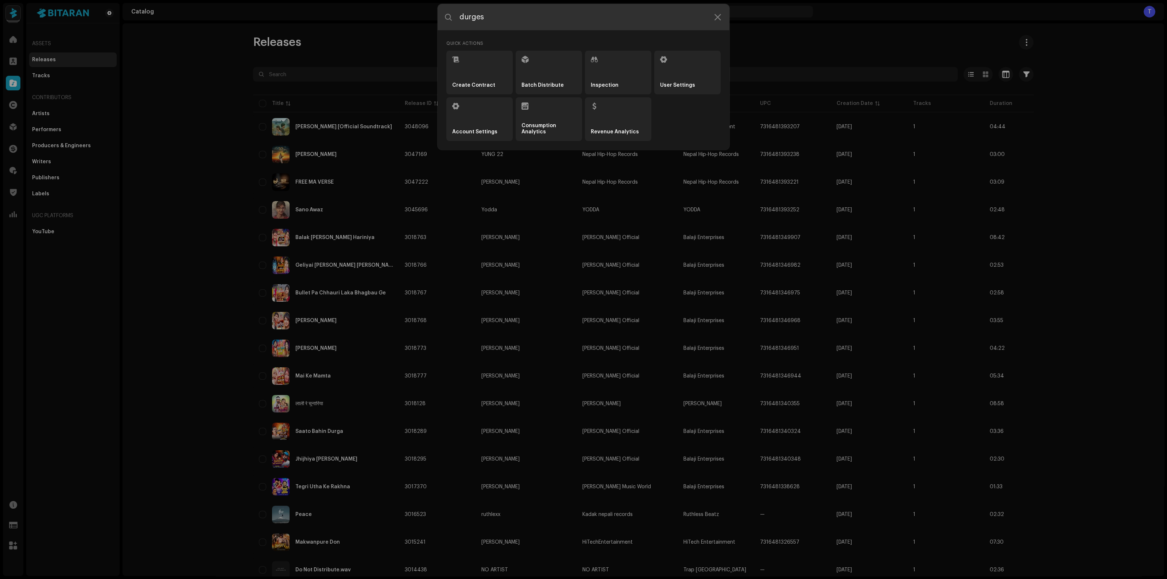
type input "[PERSON_NAME]"
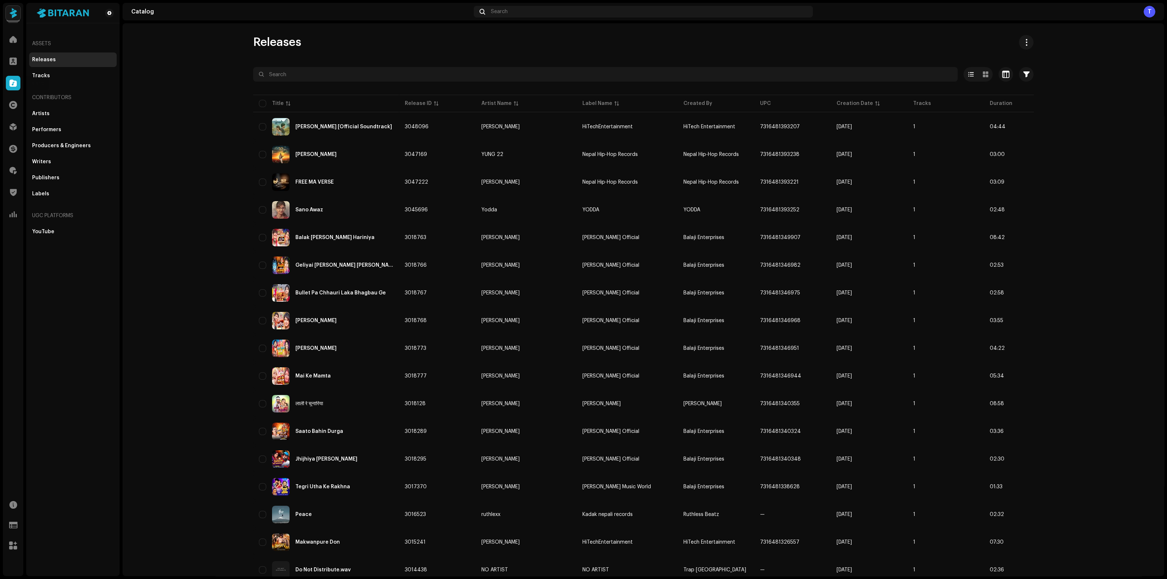
click at [12, 85] on span at bounding box center [12, 83] width 7 height 6
click at [15, 32] on div at bounding box center [13, 39] width 15 height 15
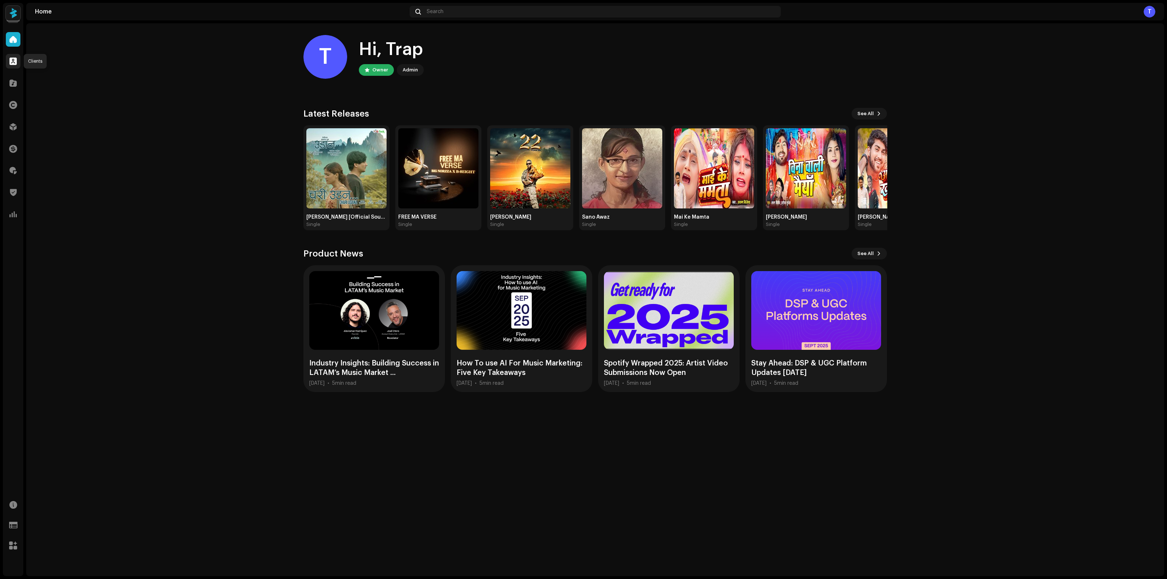
click at [12, 61] on span at bounding box center [12, 61] width 7 height 6
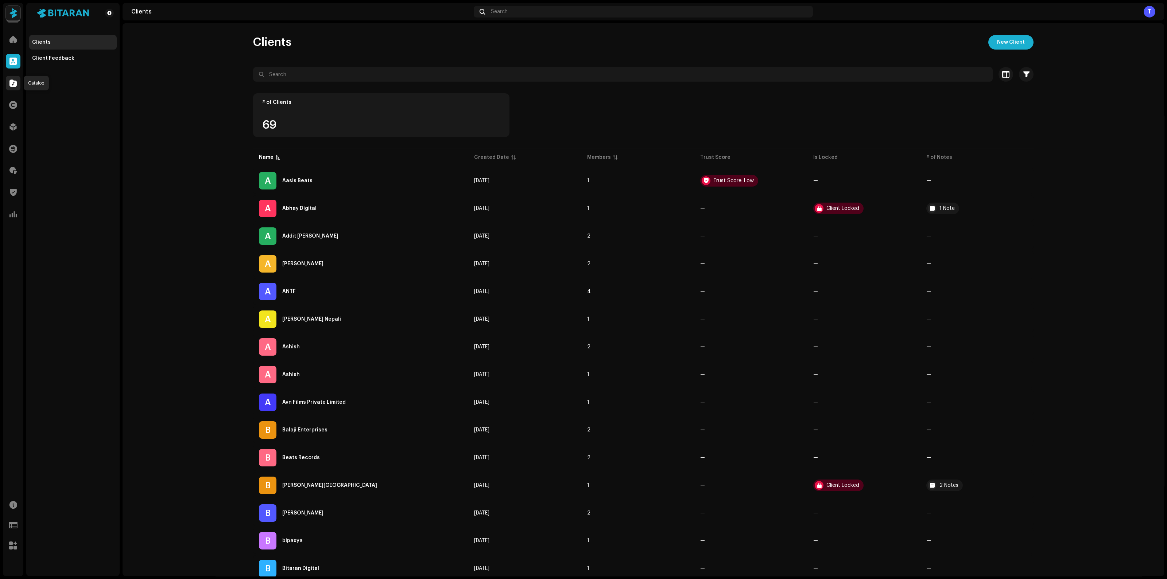
click at [12, 86] on span at bounding box center [12, 83] width 7 height 6
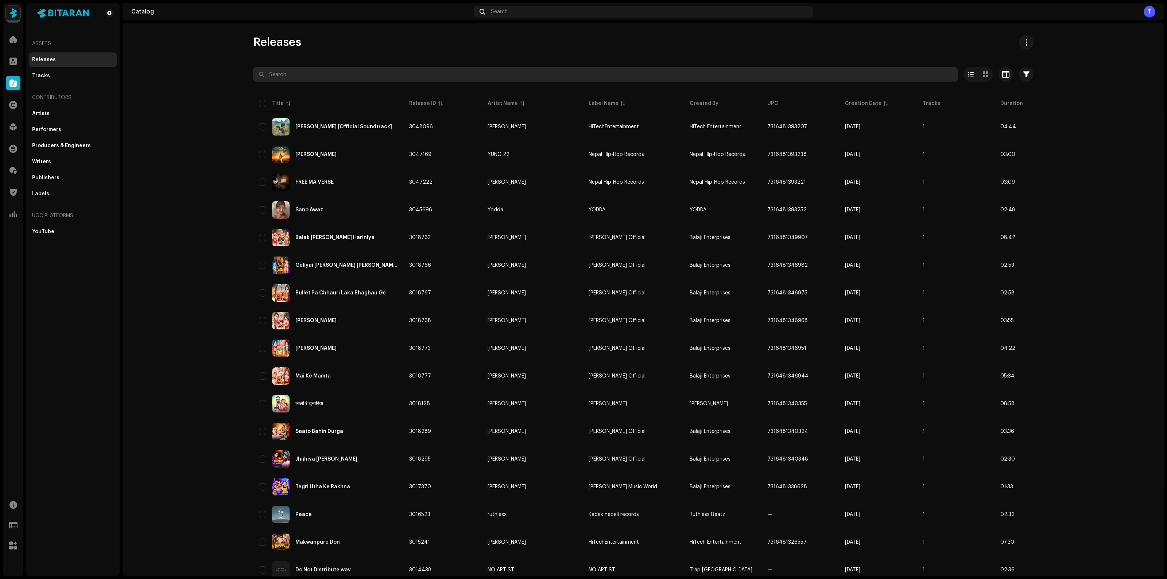
click at [322, 79] on input "text" at bounding box center [605, 74] width 704 height 15
type input "[PERSON_NAME]"
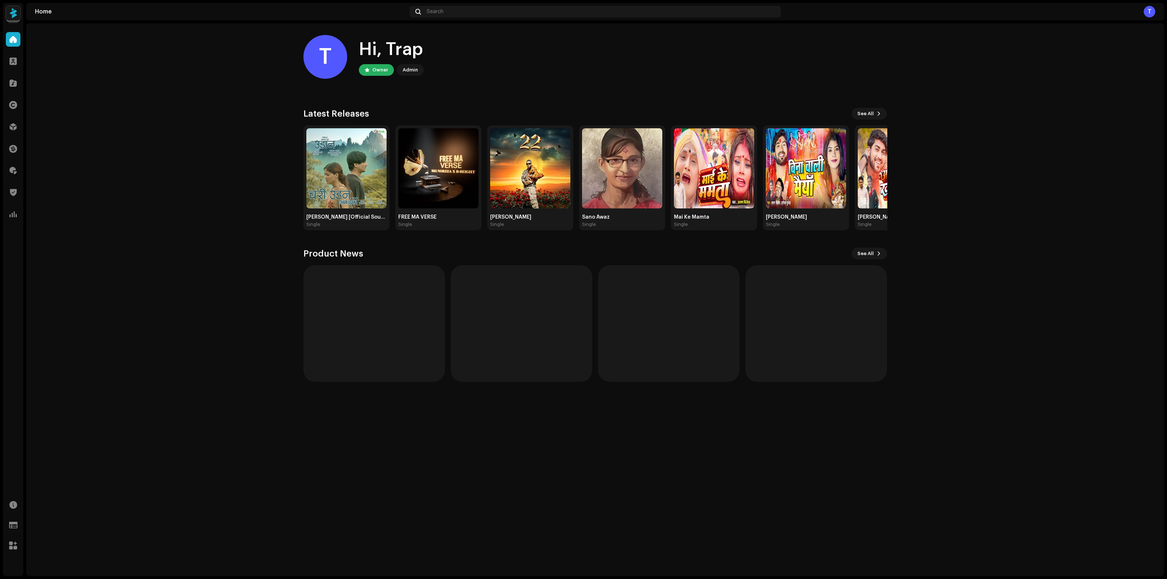
click at [11, 17] on img at bounding box center [13, 13] width 15 height 15
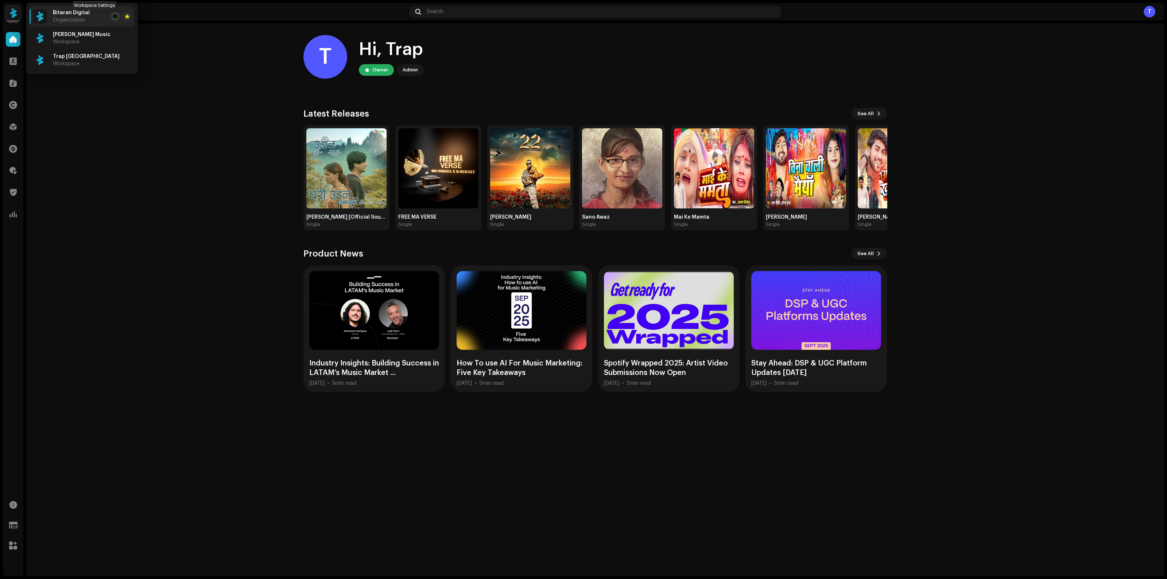
click at [113, 16] on span at bounding box center [115, 16] width 4 height 6
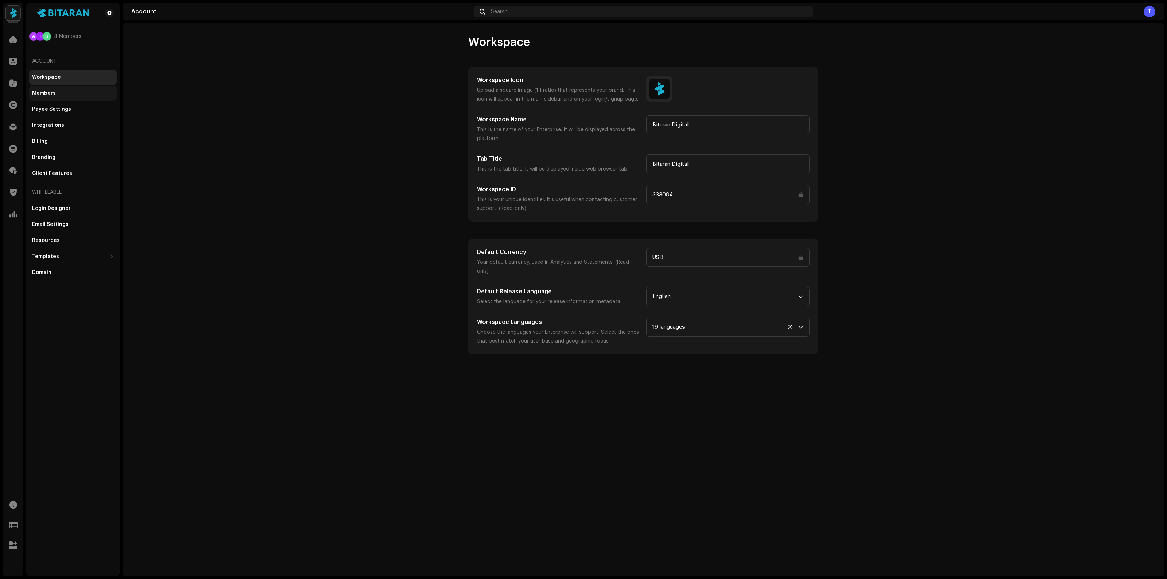
click at [61, 90] on div "Members" at bounding box center [73, 93] width 88 height 15
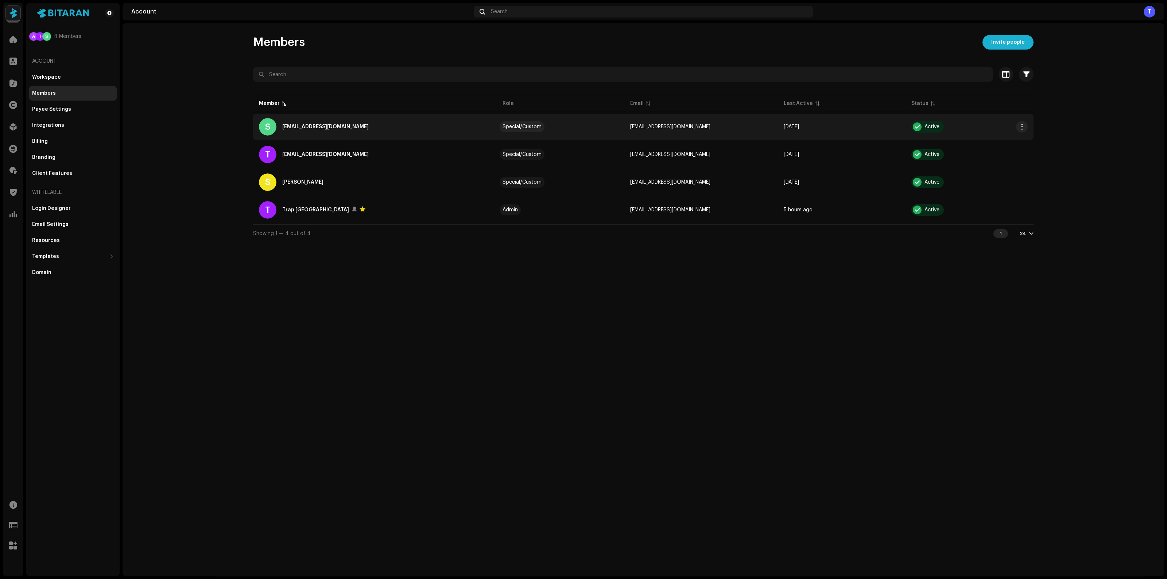
drag, startPoint x: 631, startPoint y: 125, endPoint x: 711, endPoint y: 131, distance: 80.8
click at [711, 131] on td "[EMAIL_ADDRESS][DOMAIN_NAME]" at bounding box center [701, 127] width 154 height 26
copy span "[EMAIL_ADDRESS][DOMAIN_NAME]"
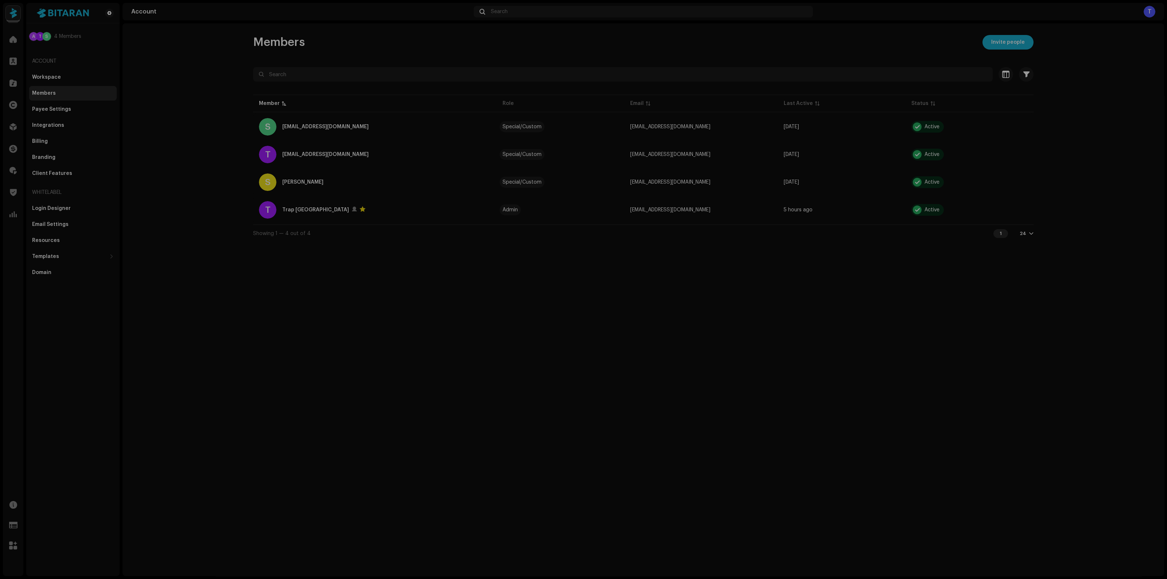
click at [865, 339] on div "Permissions S shresthaunique2018@gmail.com Remove access Permissions Special/Cu…" at bounding box center [583, 289] width 1167 height 579
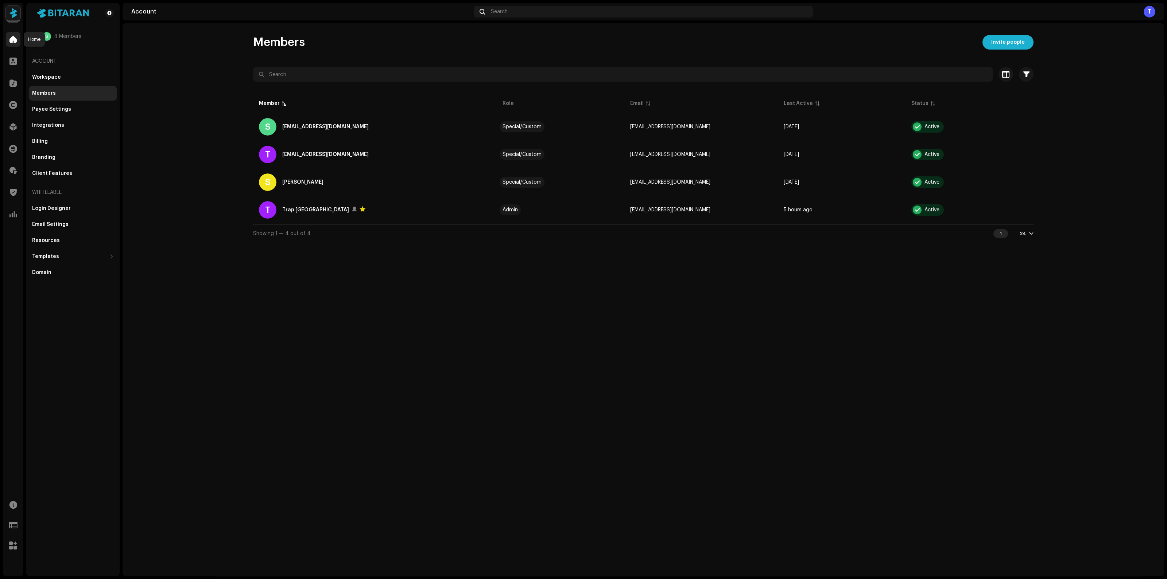
click at [11, 43] on div at bounding box center [13, 39] width 15 height 15
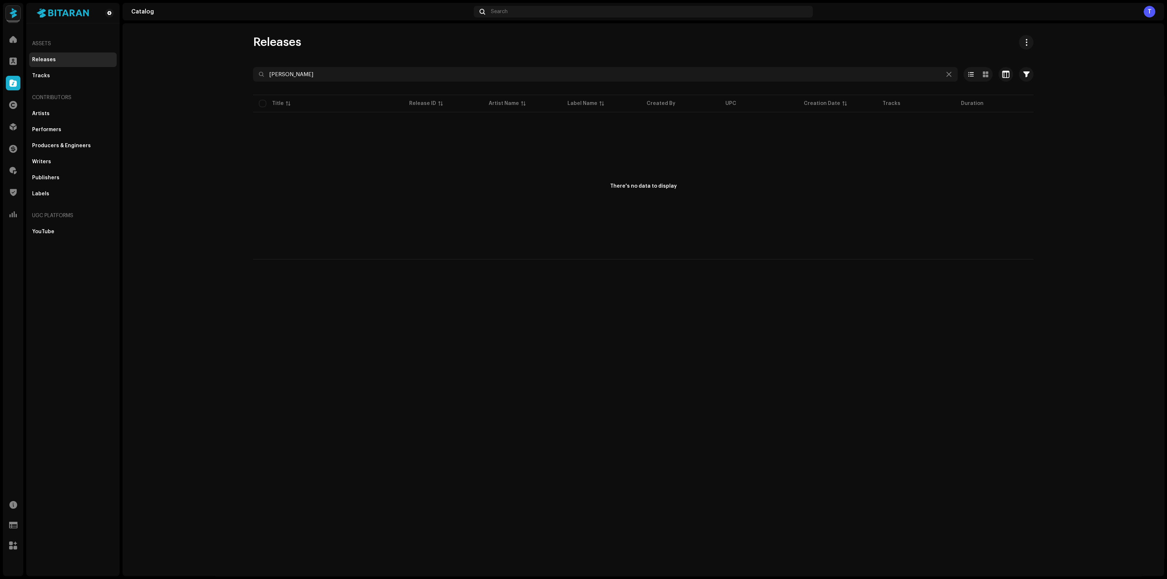
drag, startPoint x: 275, startPoint y: 86, endPoint x: 261, endPoint y: 88, distance: 14.4
click at [261, 88] on re-o-filter-bar "durgesh Selected 0 Deselect all 0 Options Filters Distribution status Never Dis…" at bounding box center [643, 80] width 780 height 26
type input "dusman"
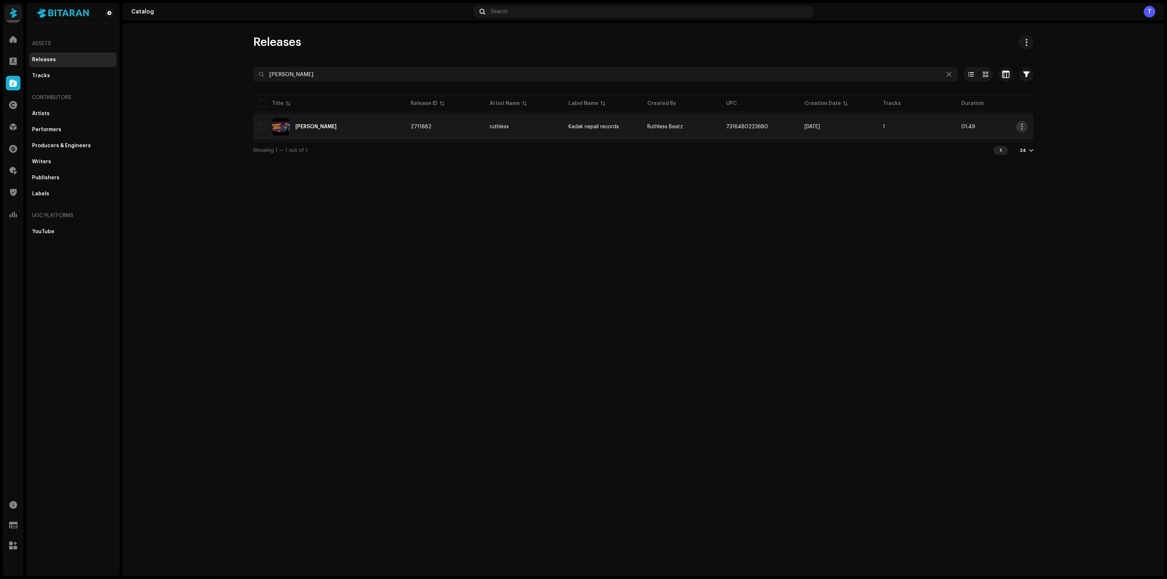
click at [1020, 128] on span "button" at bounding box center [1021, 127] width 5 height 6
click at [12, 151] on span at bounding box center [13, 149] width 8 height 6
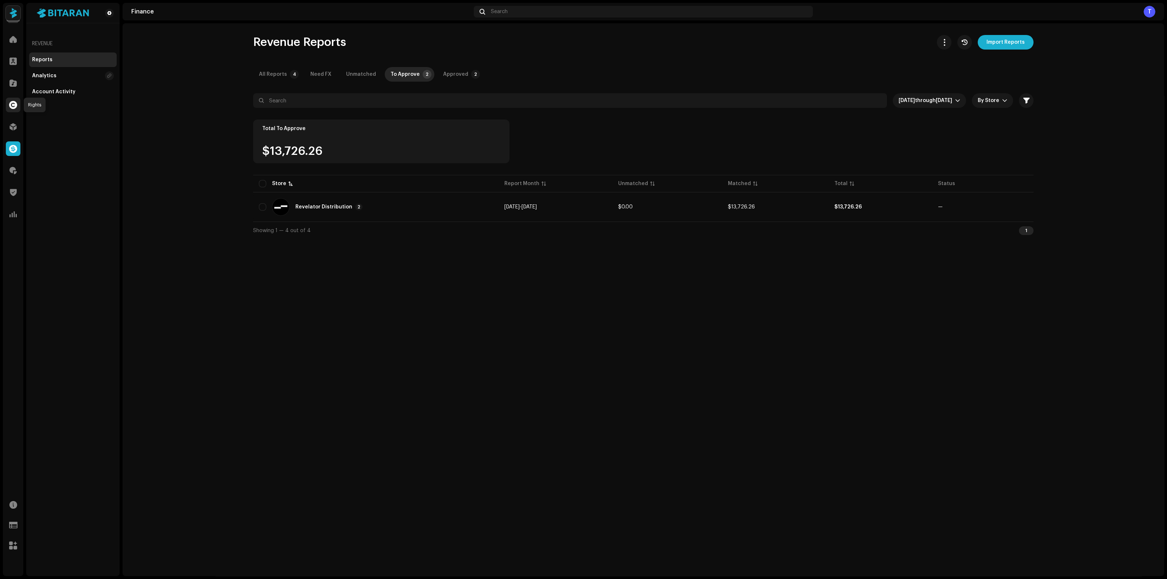
click at [14, 110] on div at bounding box center [13, 105] width 15 height 15
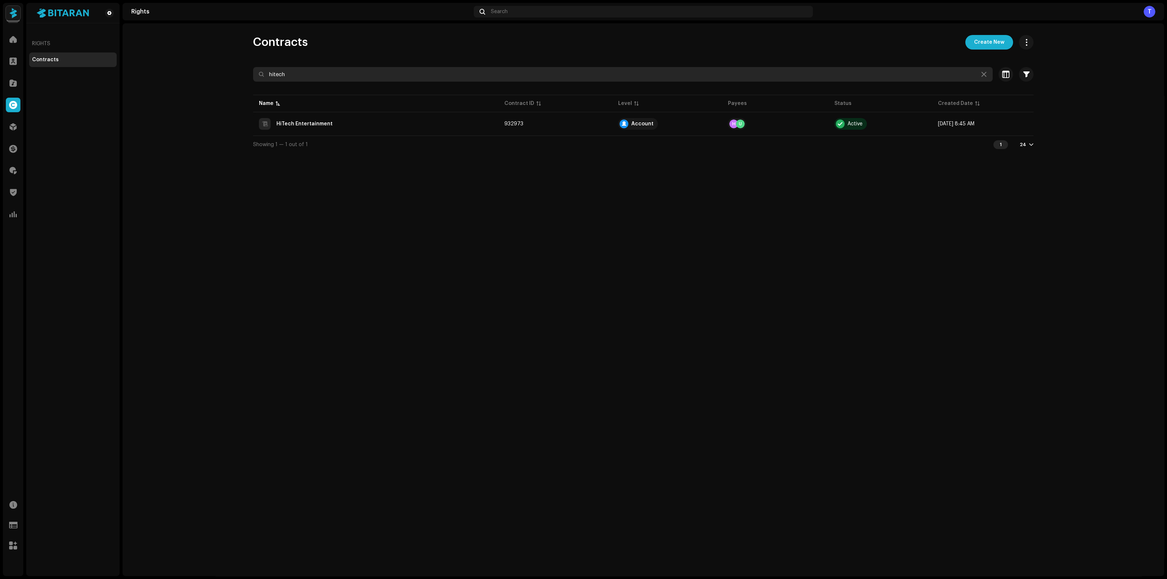
drag, startPoint x: 224, startPoint y: 80, endPoint x: 216, endPoint y: 80, distance: 7.7
click at [216, 80] on rights-contracts-list "Contracts Create New hitech Selected 0 Select all Options Filters Contract Leve…" at bounding box center [643, 94] width 1041 height 118
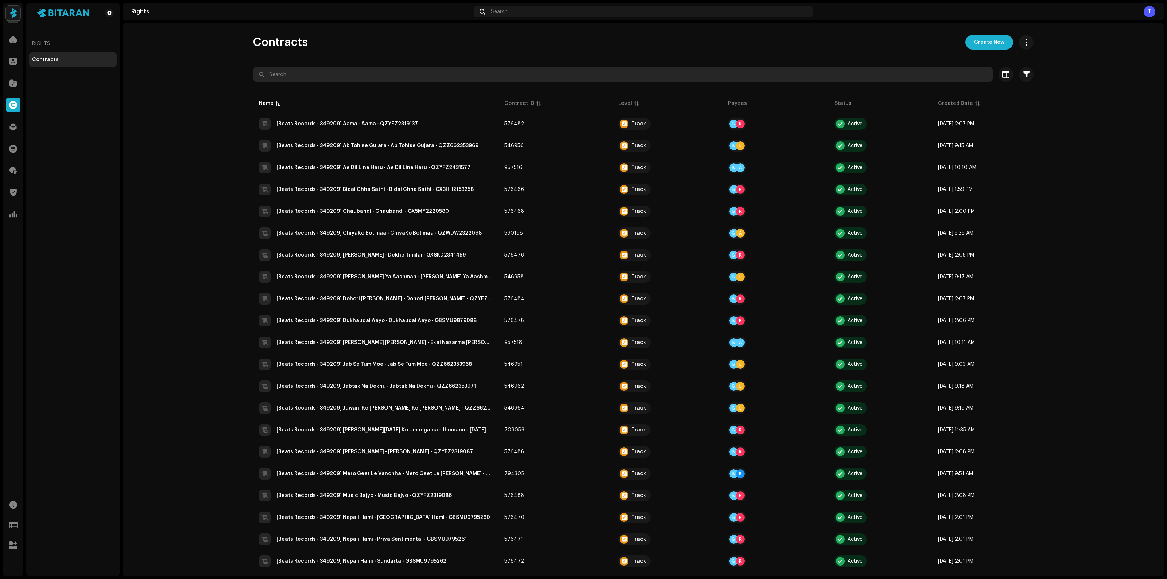
click at [377, 74] on input "text" at bounding box center [622, 74] width 739 height 15
click at [960, 95] on th "Created Date" at bounding box center [982, 104] width 101 height 18
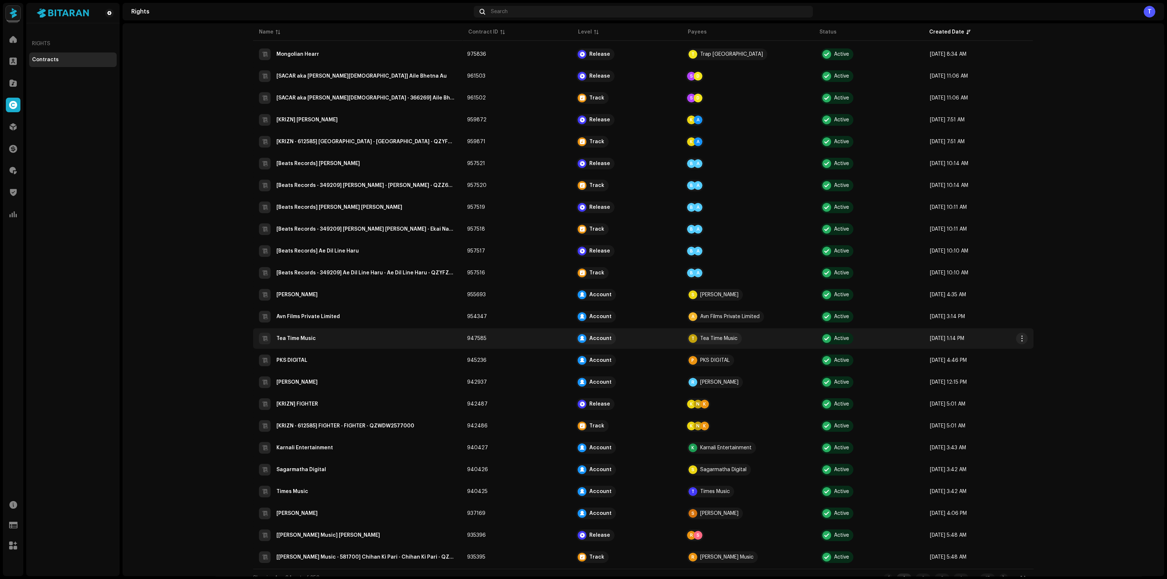
scroll to position [73, 0]
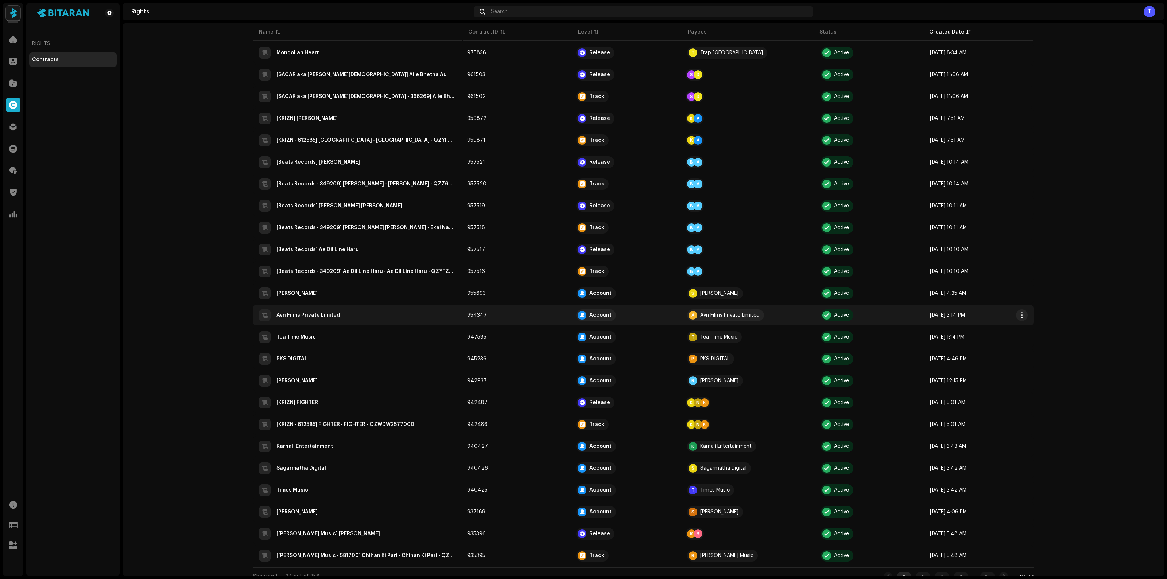
click at [316, 313] on div "Avn Films Private Limited" at bounding box center [307, 315] width 63 height 5
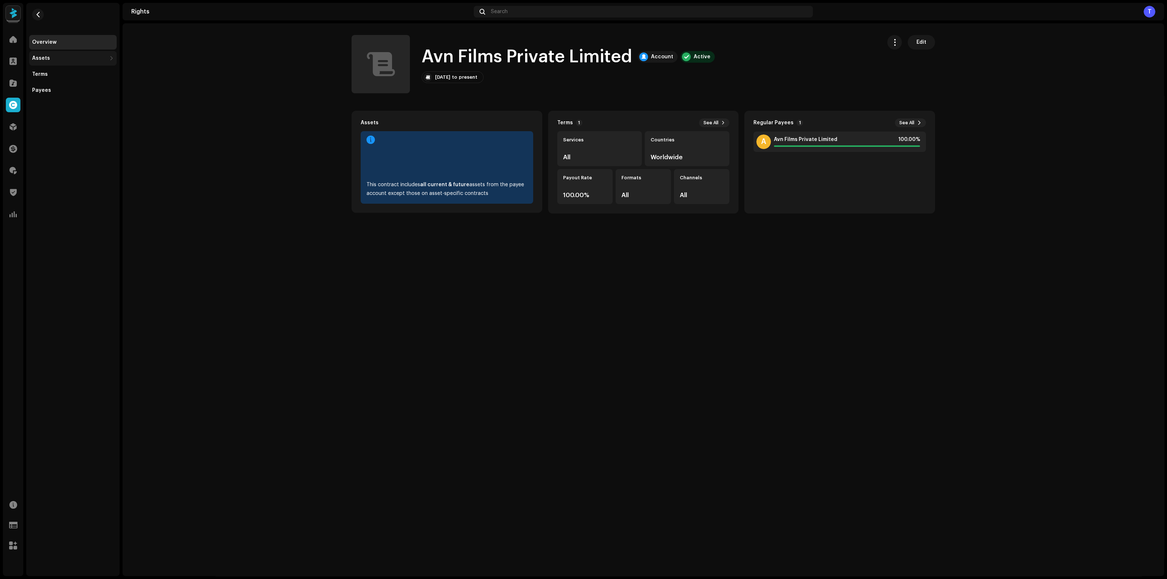
click at [75, 52] on div "Assets" at bounding box center [73, 58] width 88 height 15
click at [63, 77] on div "Releases" at bounding box center [74, 74] width 79 height 6
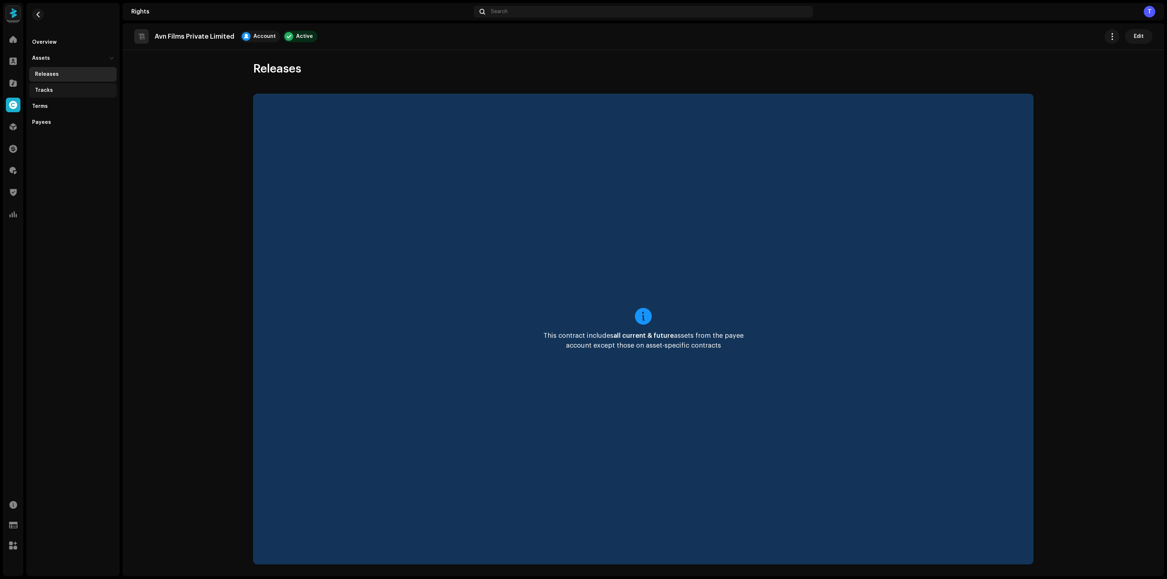
click at [59, 84] on div "Tracks" at bounding box center [73, 90] width 88 height 15
click at [40, 16] on span "button" at bounding box center [37, 15] width 5 height 6
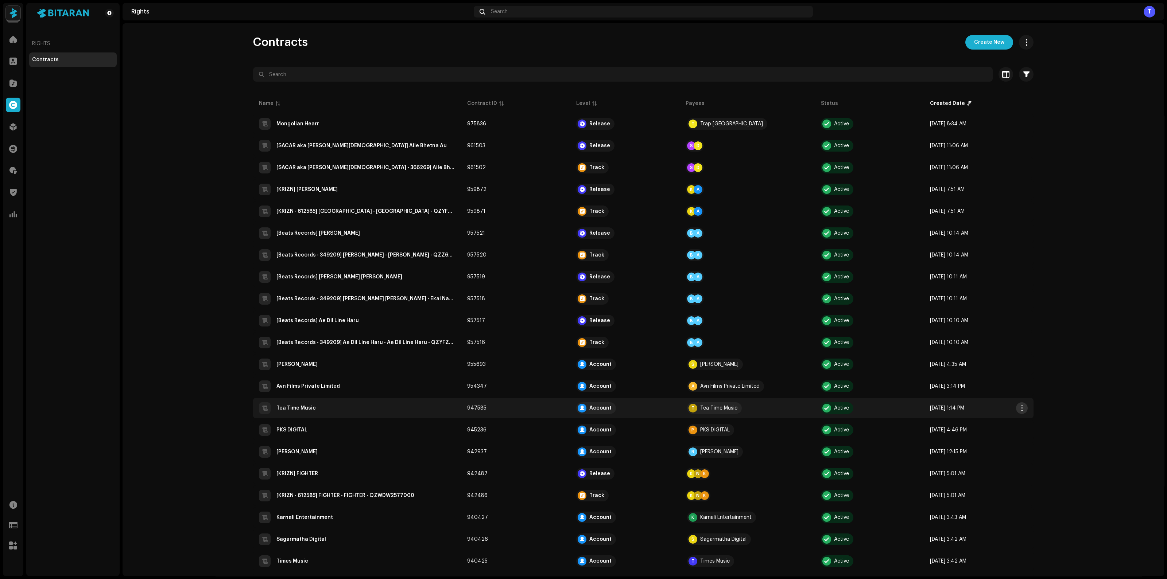
click at [1019, 405] on span "button" at bounding box center [1021, 408] width 5 height 6
click at [1026, 438] on span "Edit" at bounding box center [1025, 435] width 10 height 6
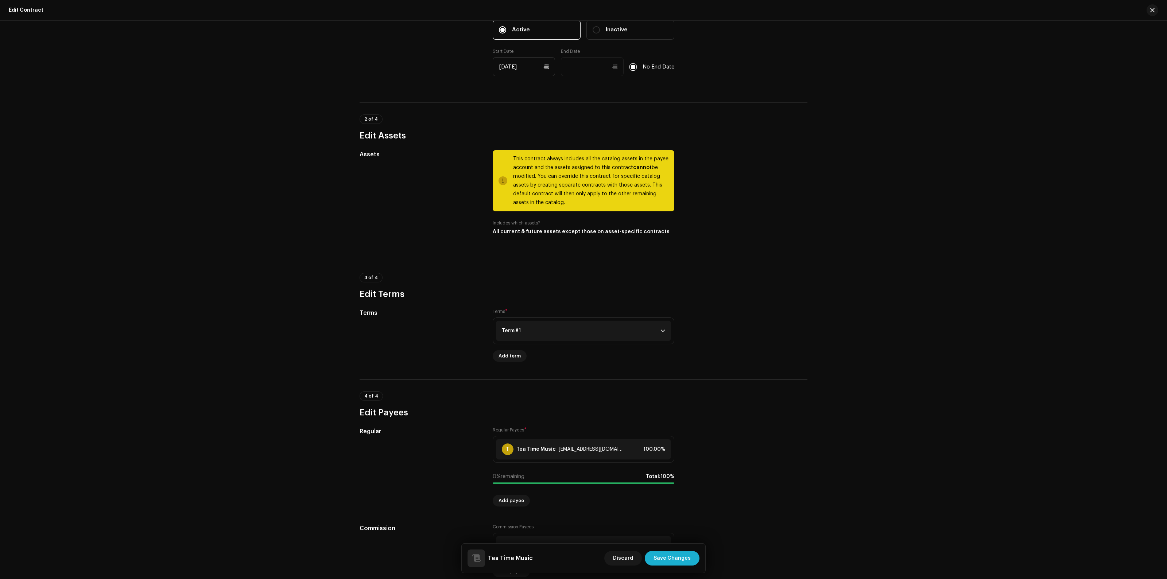
scroll to position [283, 0]
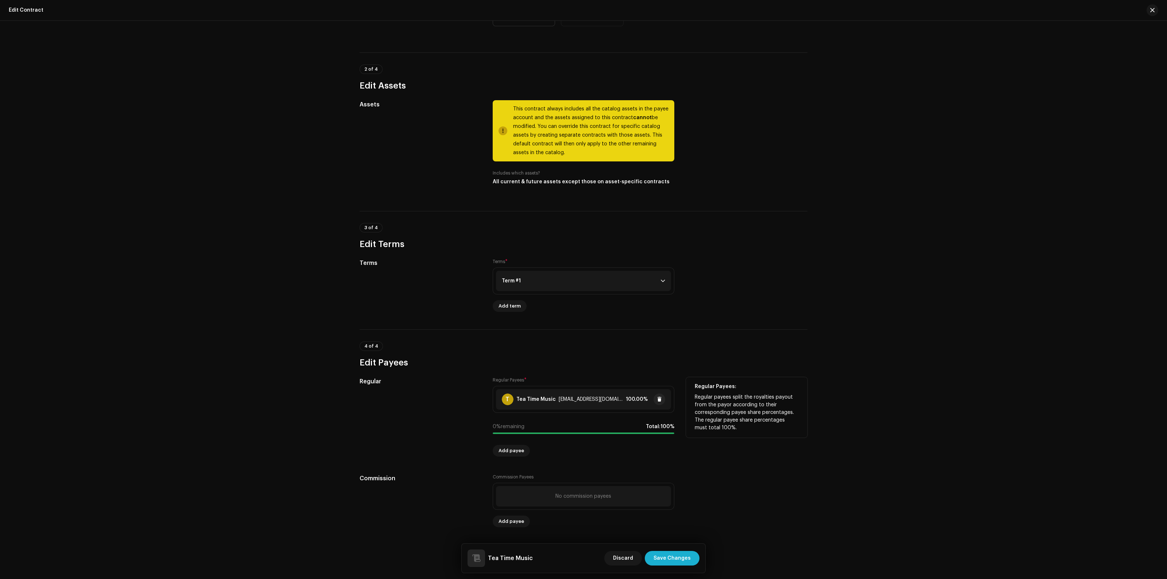
click at [537, 400] on div "Tea Time Music" at bounding box center [535, 400] width 39 height 6
click at [828, 289] on div "Edit Regular Payee Payee Name * T Tea Time Music 733433 Share % * 100 Email ind…" at bounding box center [583, 289] width 1167 height 579
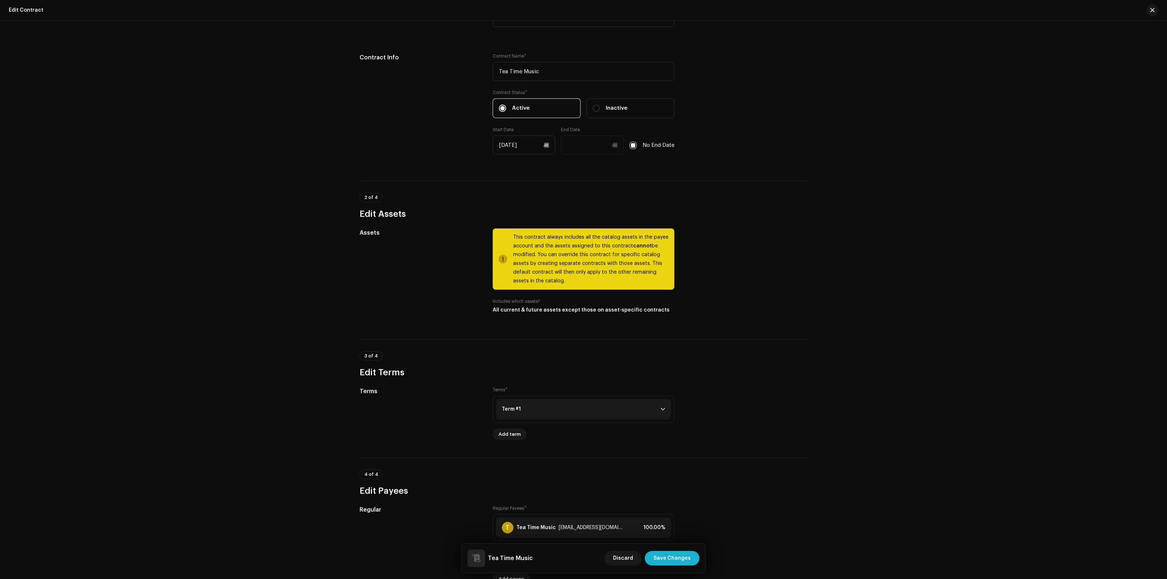
scroll to position [0, 0]
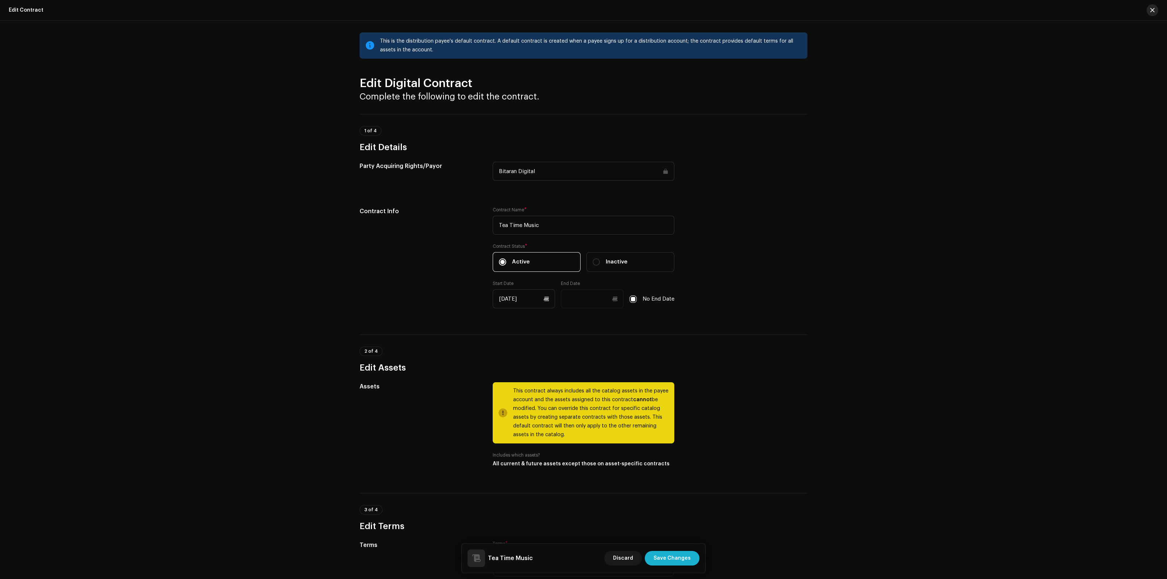
click at [1153, 8] on span "button" at bounding box center [1152, 10] width 4 height 6
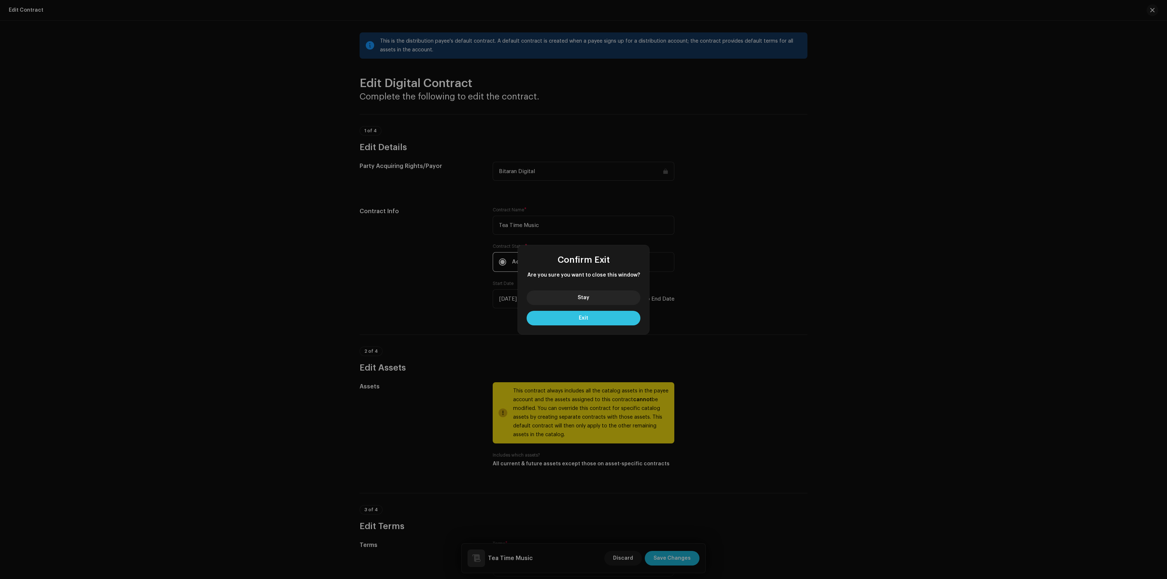
click at [585, 319] on span "Exit" at bounding box center [583, 318] width 9 height 5
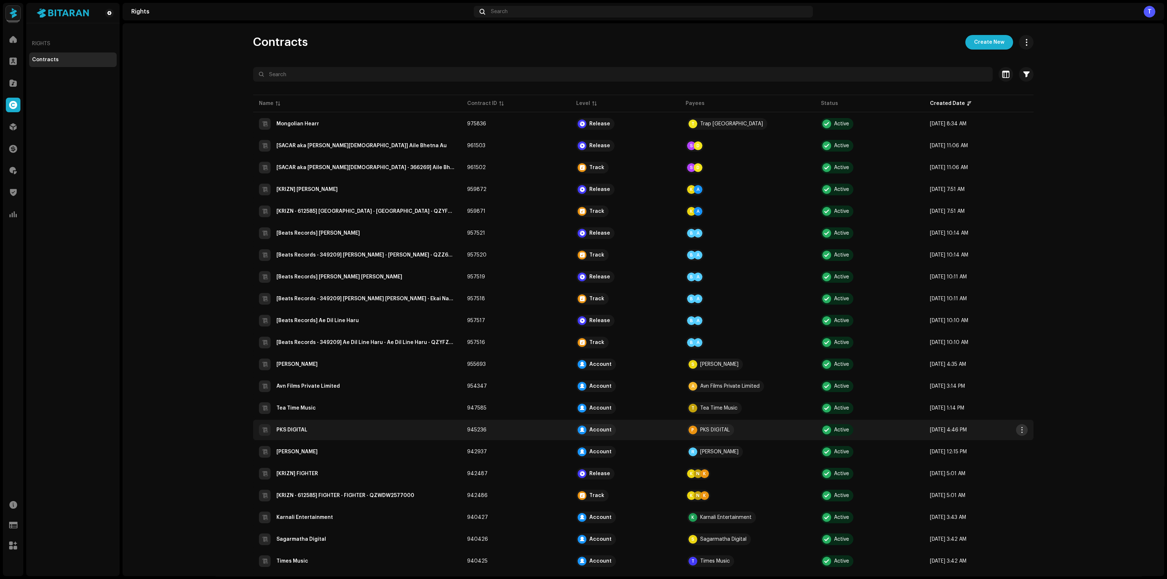
click at [1019, 427] on span "button" at bounding box center [1021, 430] width 5 height 6
click at [1025, 459] on span "Edit" at bounding box center [1025, 457] width 10 height 6
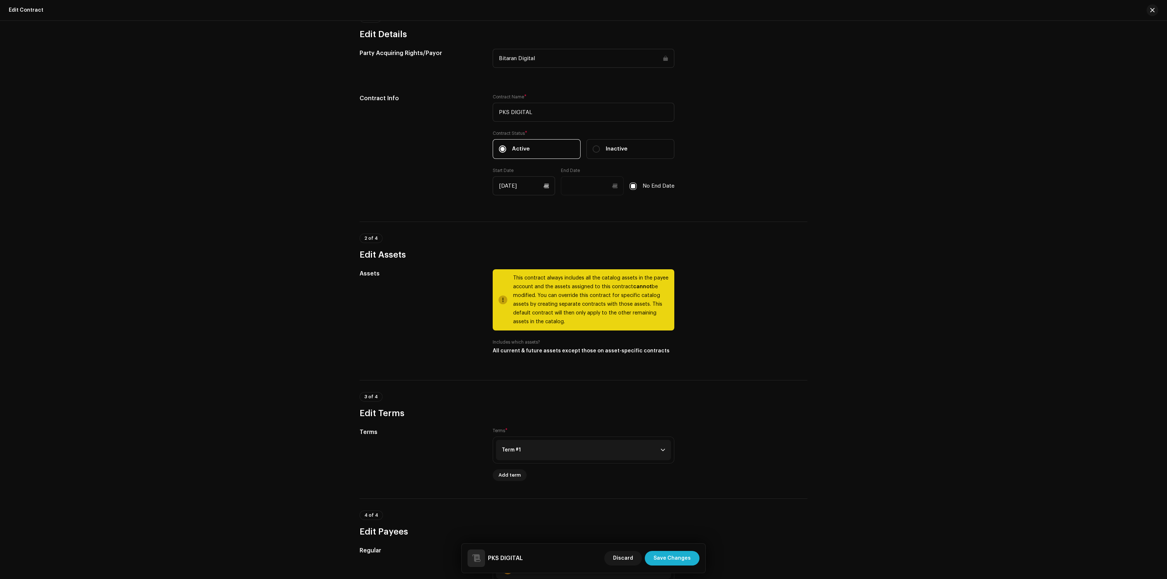
scroll to position [283, 0]
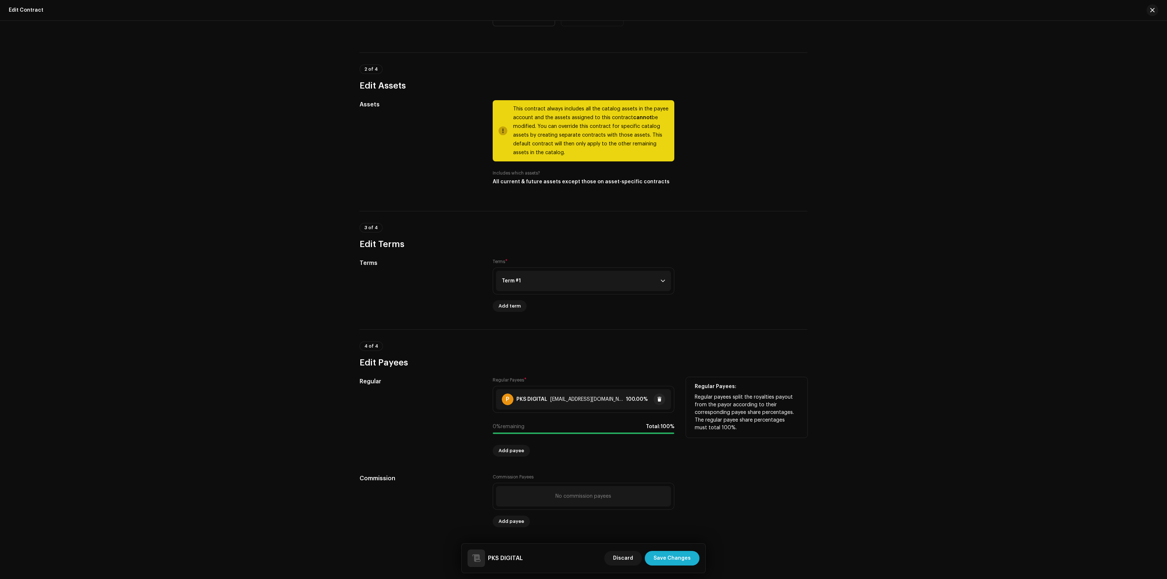
click at [541, 398] on div "PKS DIGITAL" at bounding box center [531, 400] width 31 height 6
click at [541, 398] on div "Edit Regular Payee Payee Name * P PKS DIGITAL 731718 Share % * 100 Email work@p…" at bounding box center [583, 289] width 1167 height 579
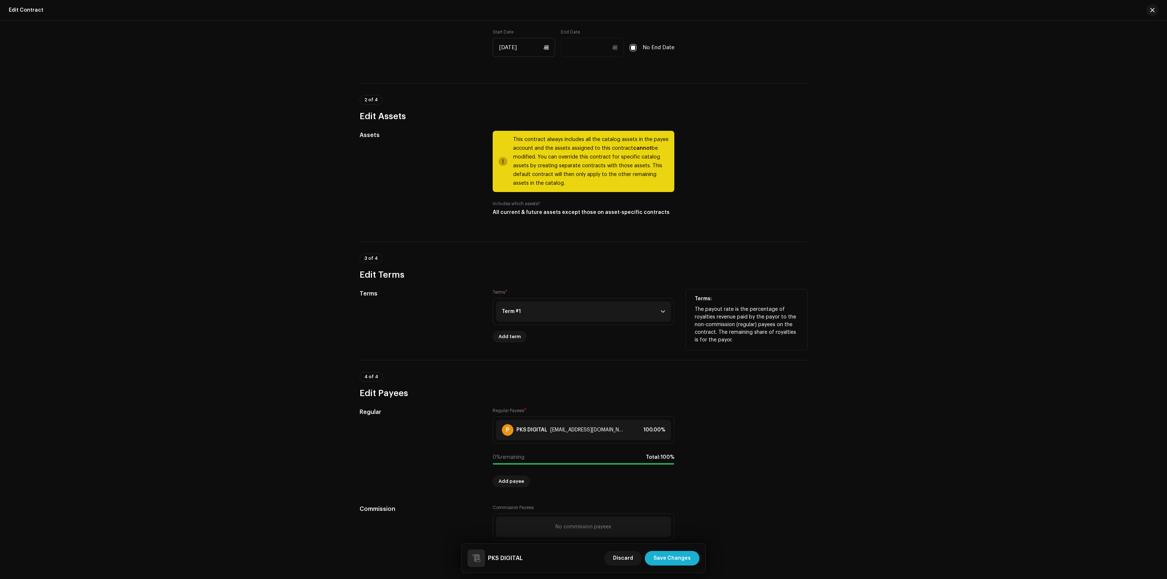
scroll to position [237, 0]
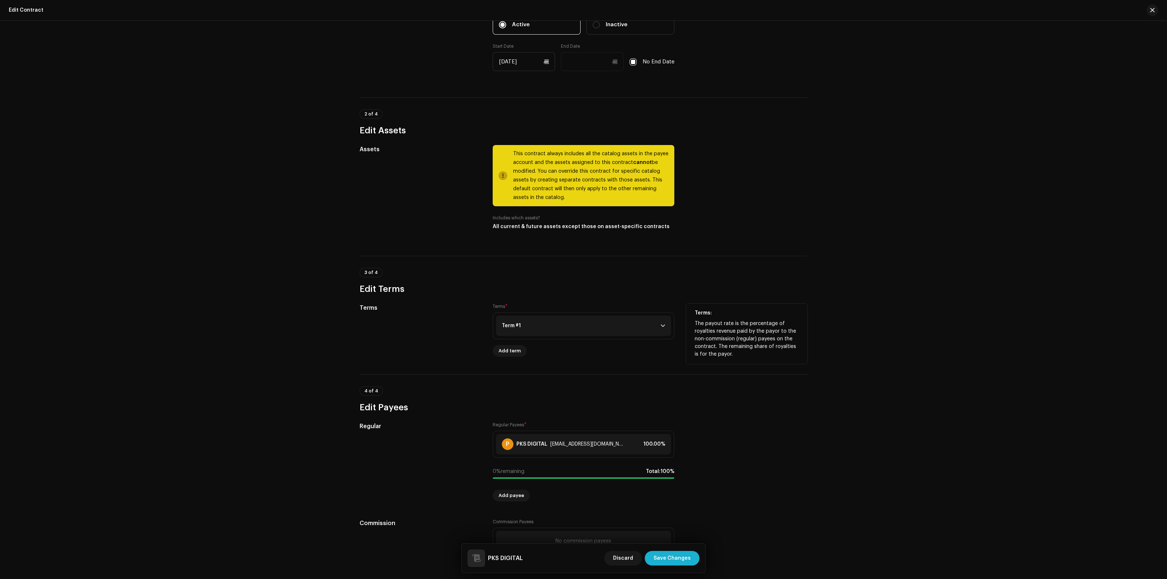
click at [551, 331] on p-accordion-header "Term #1" at bounding box center [583, 326] width 175 height 20
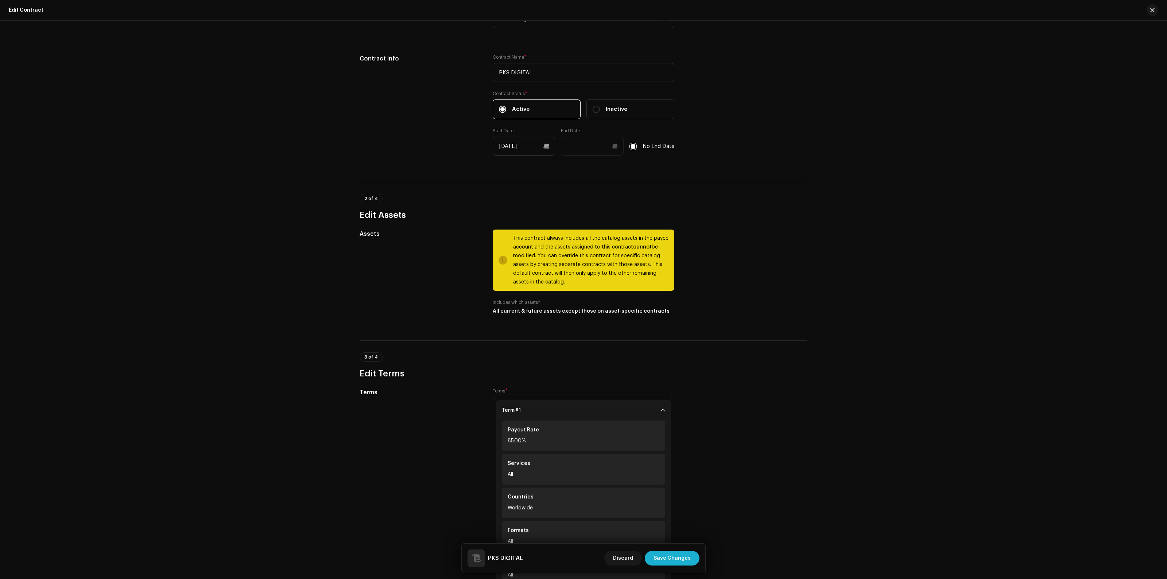
scroll to position [152, 0]
click at [1155, 10] on button "button" at bounding box center [1152, 10] width 12 height 12
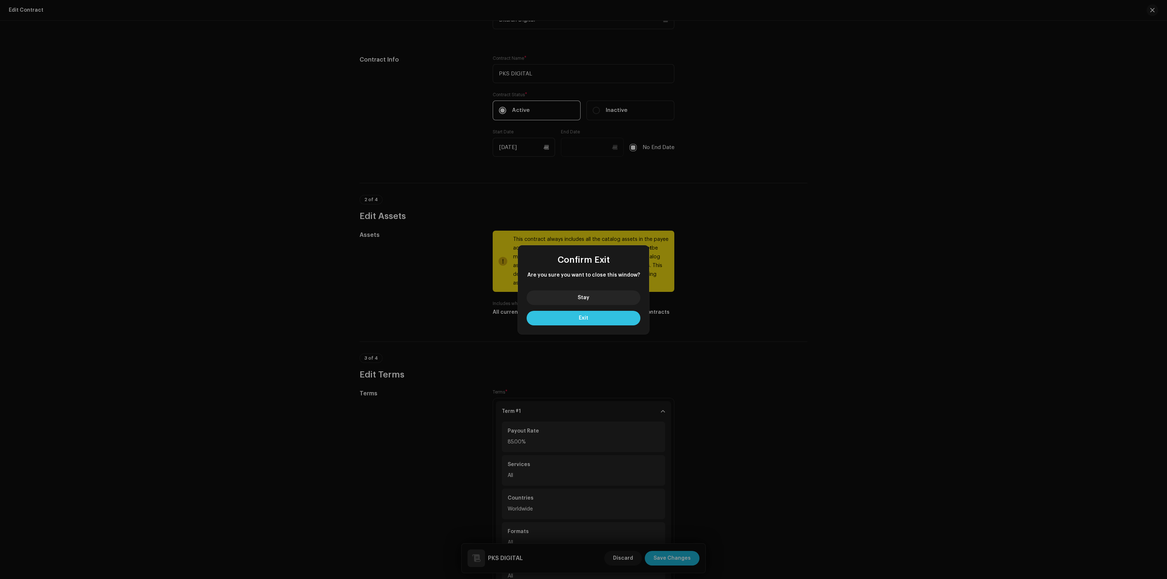
click at [593, 322] on button "Exit" at bounding box center [584, 318] width 114 height 15
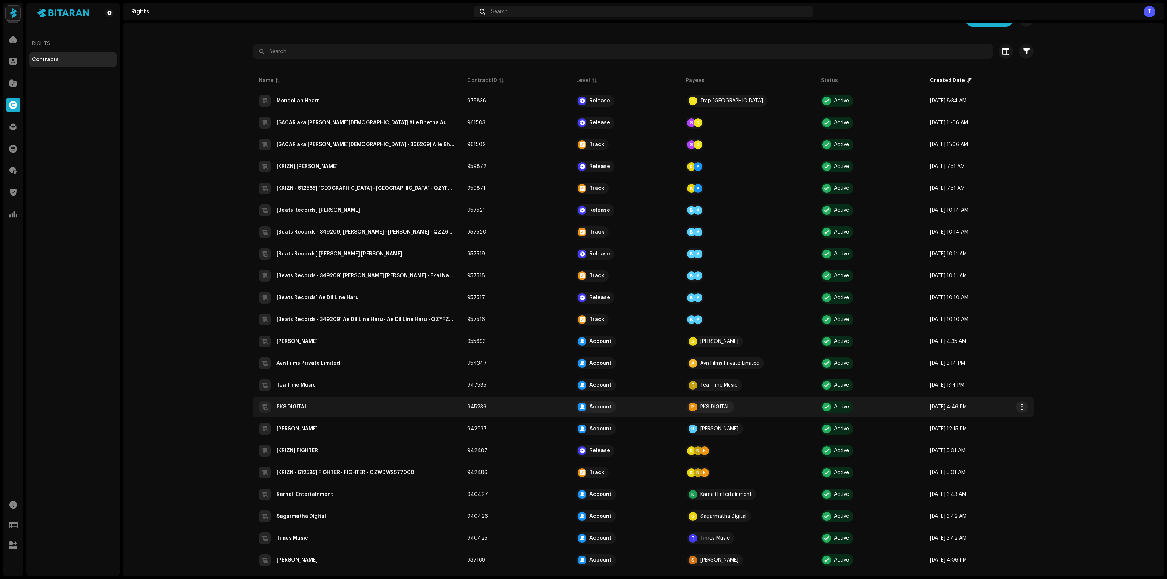
scroll to position [73, 0]
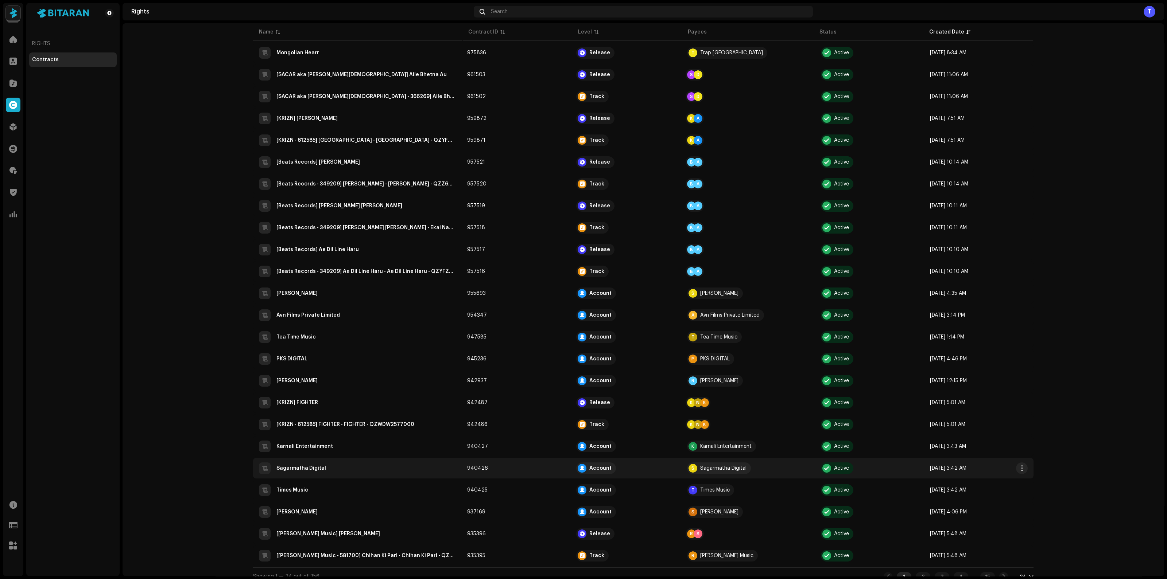
click at [617, 463] on re-a-table-contract-level "Account" at bounding box center [625, 469] width 98 height 12
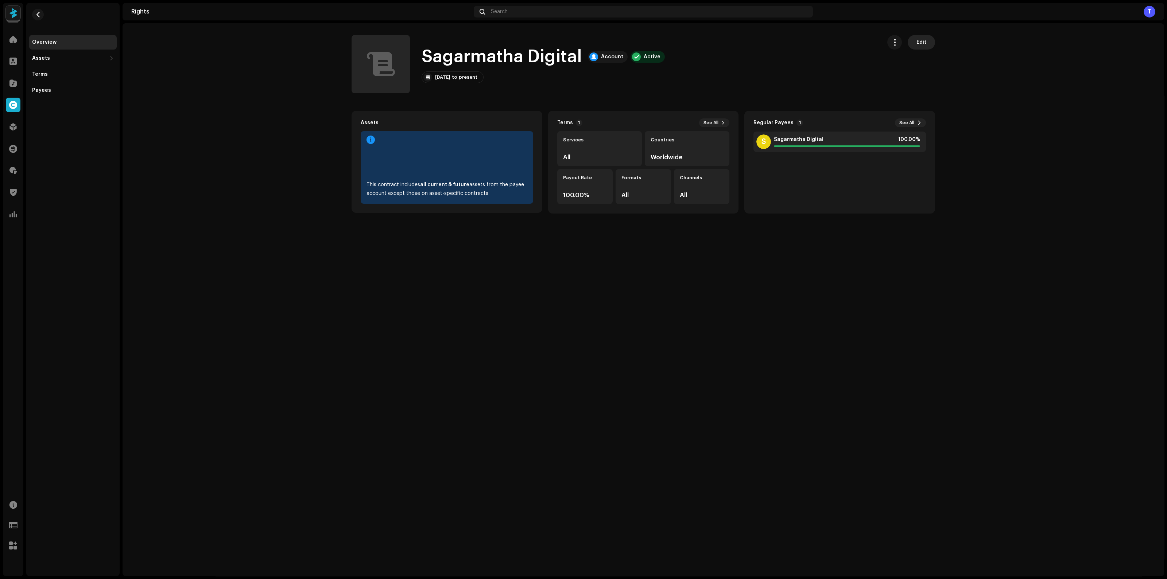
click at [925, 42] on span "Edit" at bounding box center [921, 42] width 10 height 15
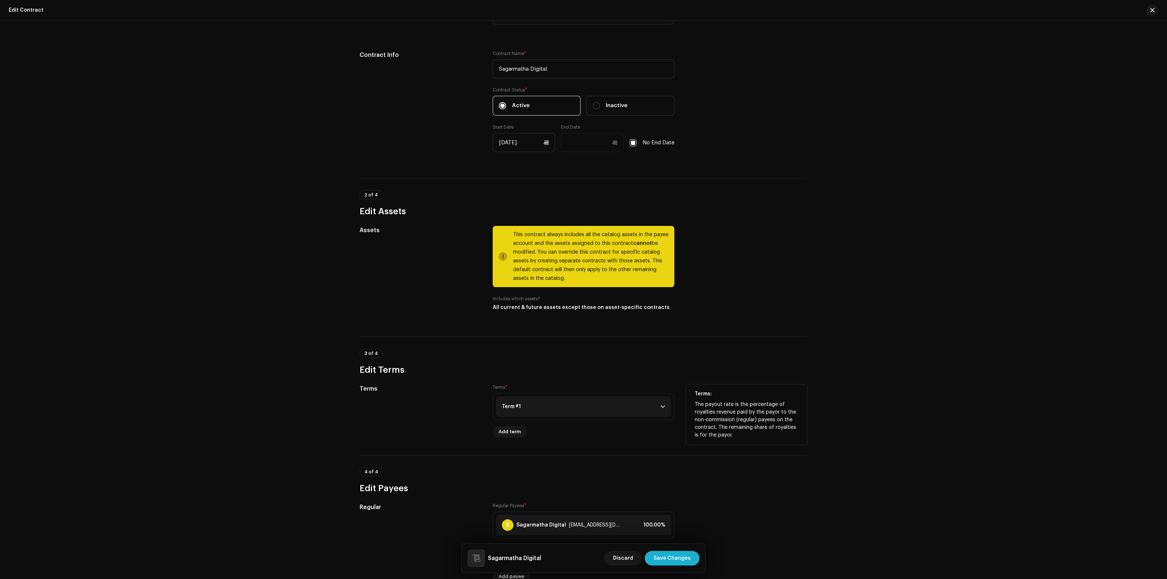
scroll to position [283, 0]
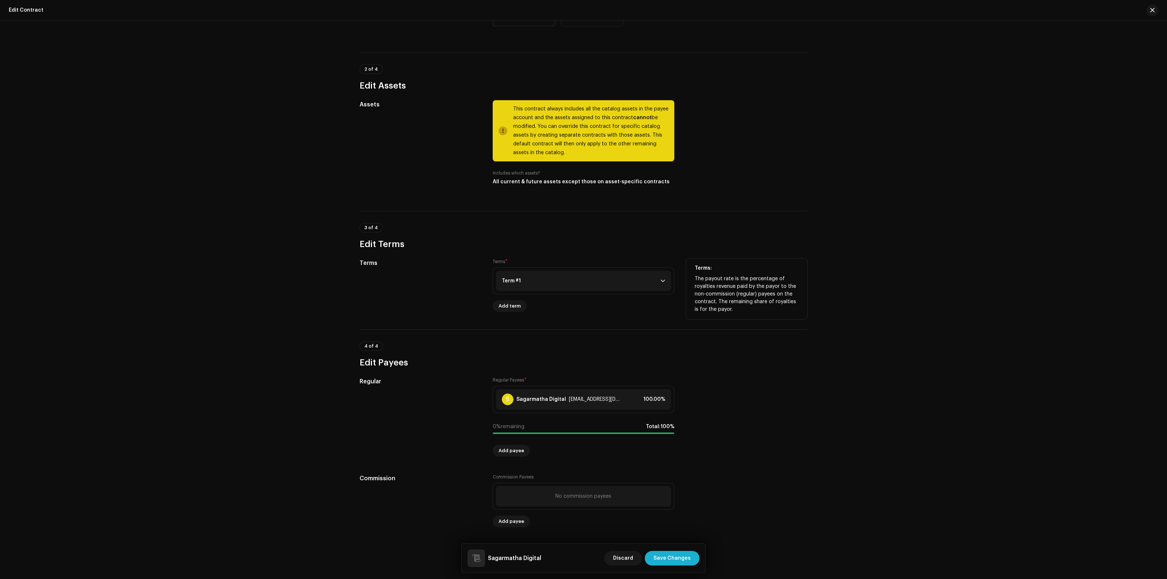
click at [540, 271] on p-accordion-header "Term #1" at bounding box center [583, 281] width 175 height 20
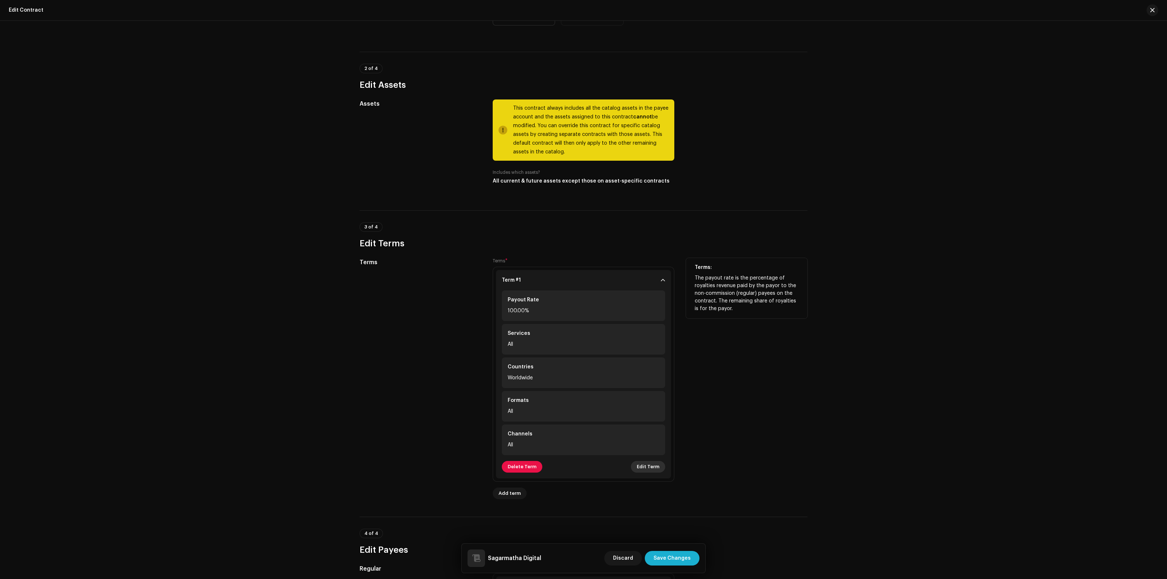
click at [644, 466] on span "Edit Term" at bounding box center [648, 467] width 23 height 15
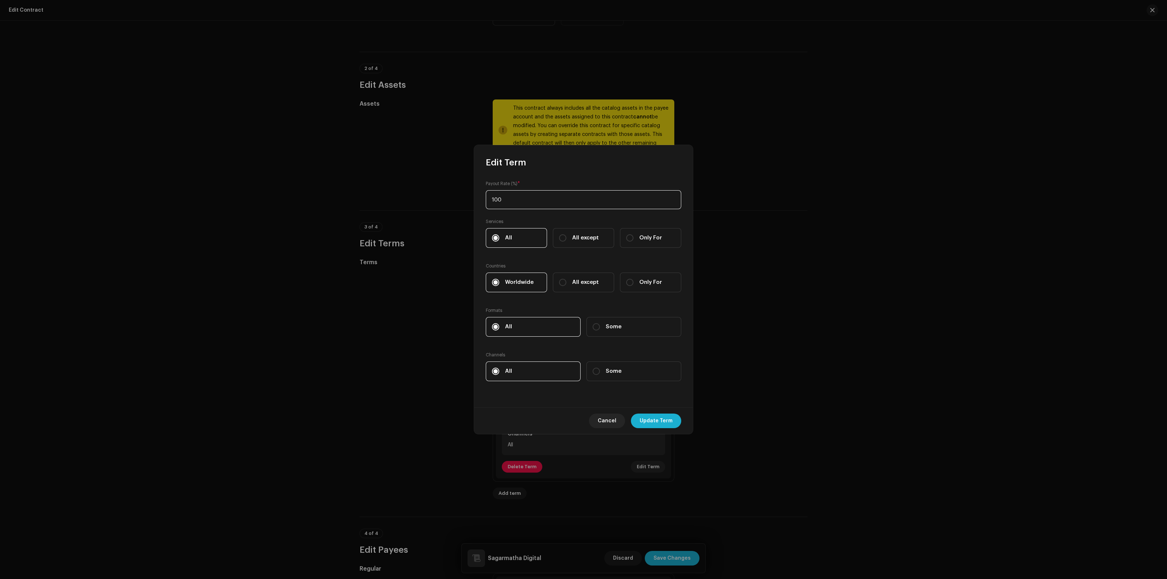
drag, startPoint x: 506, startPoint y: 198, endPoint x: 465, endPoint y: 206, distance: 41.8
click at [465, 206] on div "Edit Term Payout Rate (%) * 100 Services All All except Only For Countries Worl…" at bounding box center [583, 289] width 1167 height 579
type input "85"
click at [660, 424] on span "Update Term" at bounding box center [656, 421] width 33 height 15
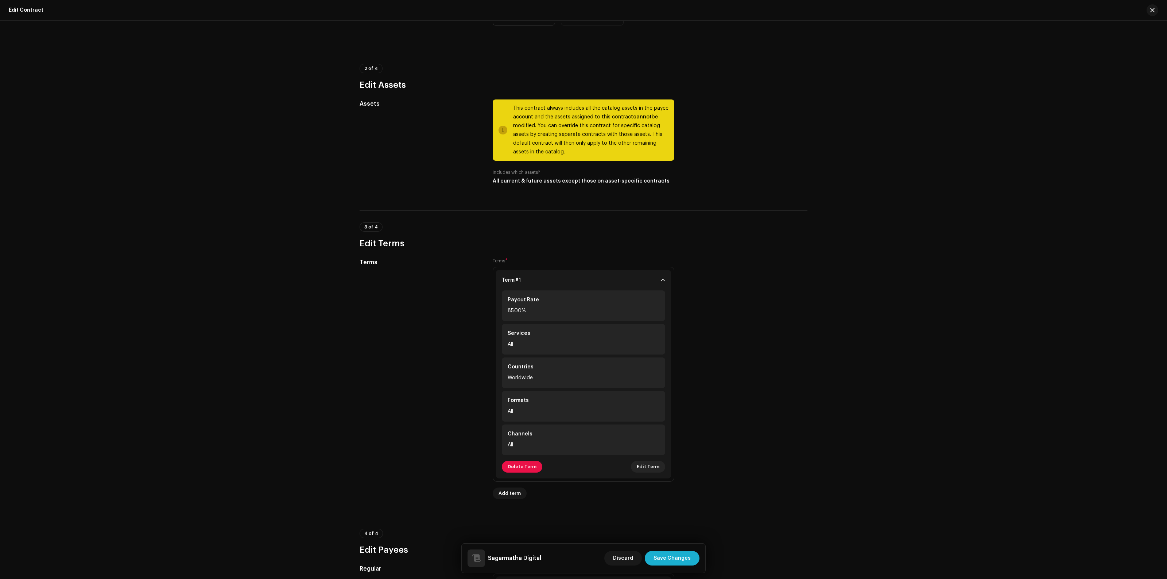
click at [685, 551] on div "Discard Save Changes" at bounding box center [651, 559] width 95 height 18
click at [683, 557] on span "Save Changes" at bounding box center [671, 558] width 37 height 15
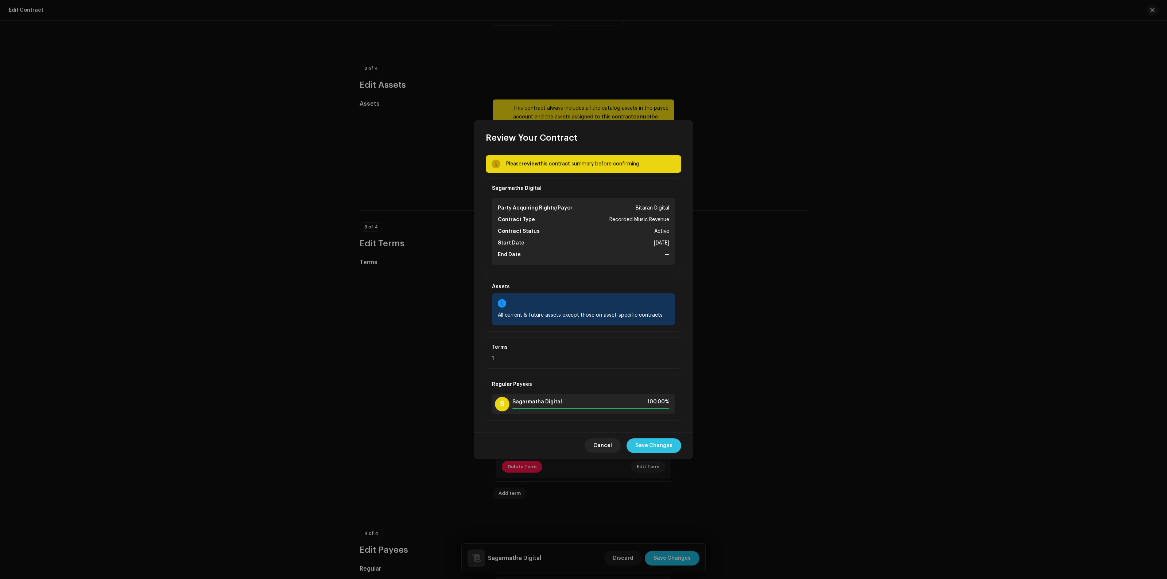
click at [664, 442] on span "Save Changes" at bounding box center [653, 446] width 37 height 15
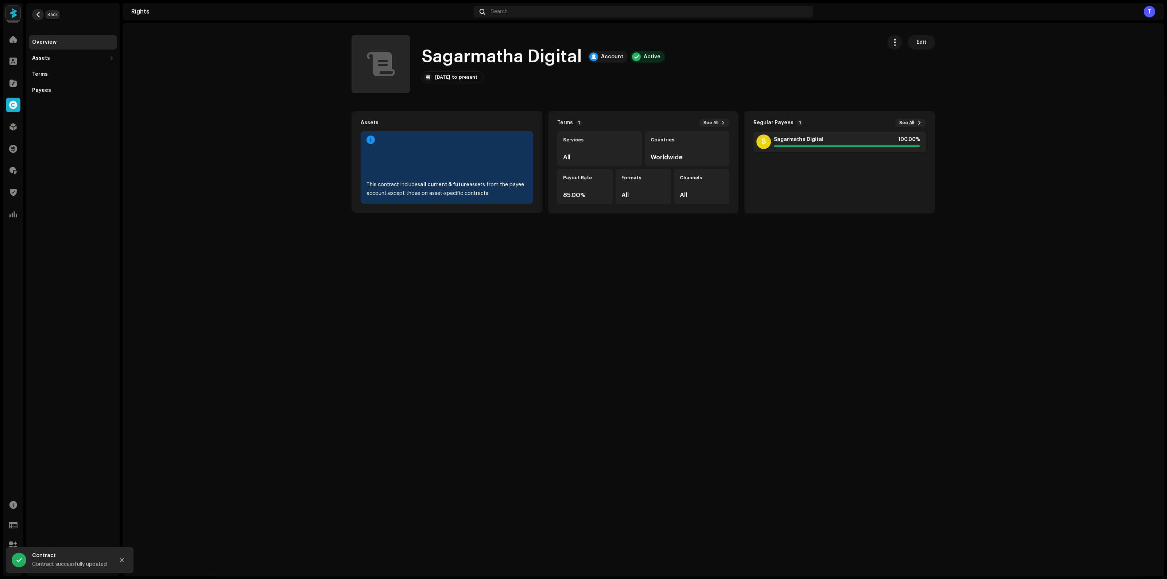
click at [42, 15] on button "button" at bounding box center [38, 15] width 12 height 12
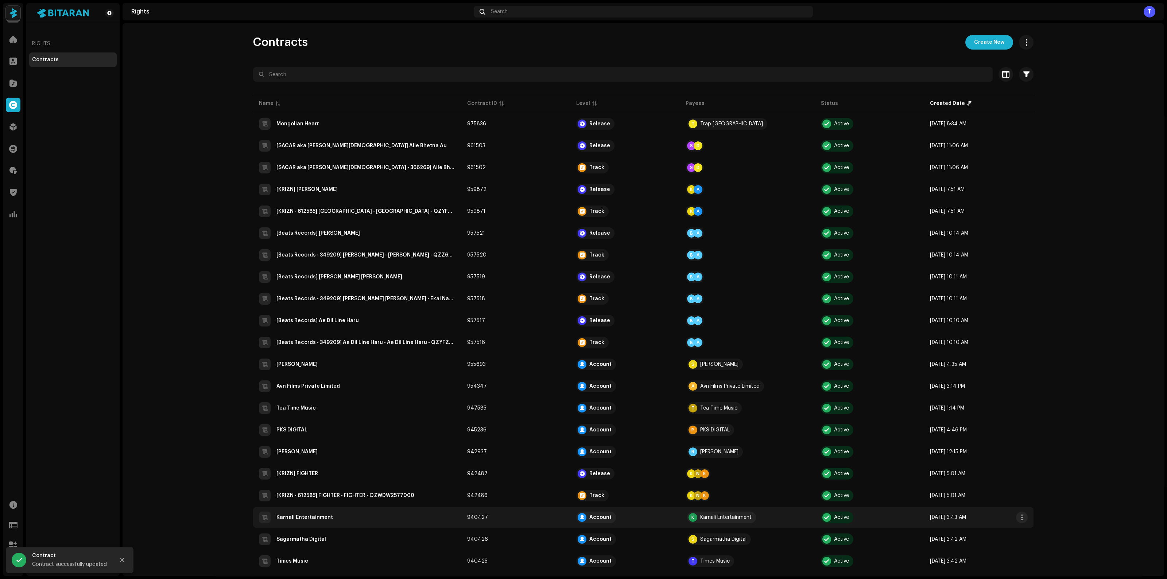
scroll to position [45, 0]
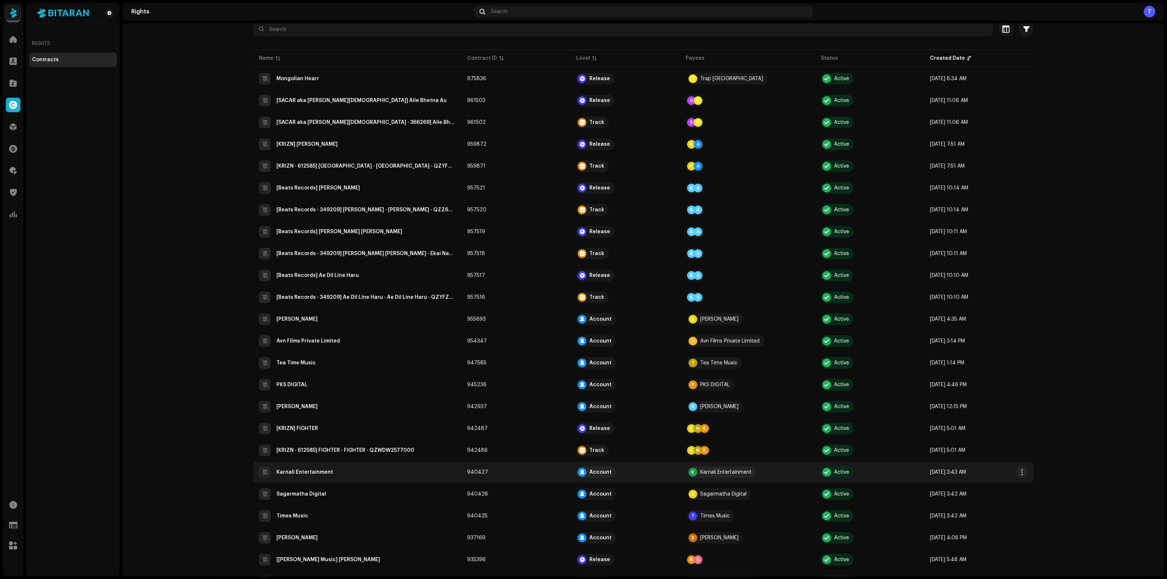
click at [299, 470] on div "Karnali Entertainment" at bounding box center [304, 472] width 57 height 5
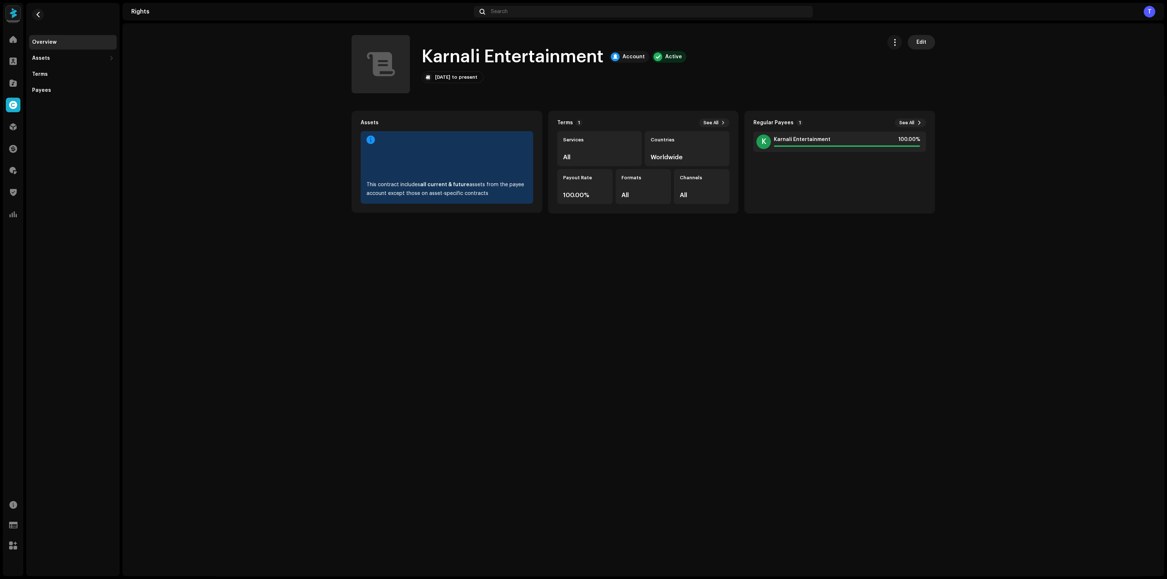
click at [928, 44] on button "Edit" at bounding box center [921, 42] width 27 height 15
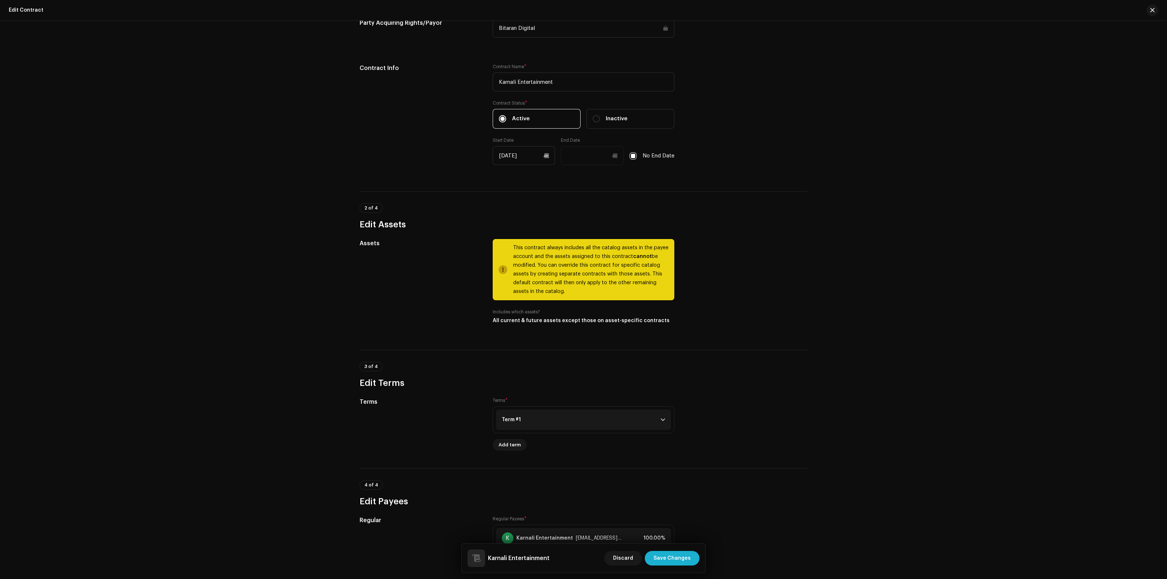
scroll to position [283, 0]
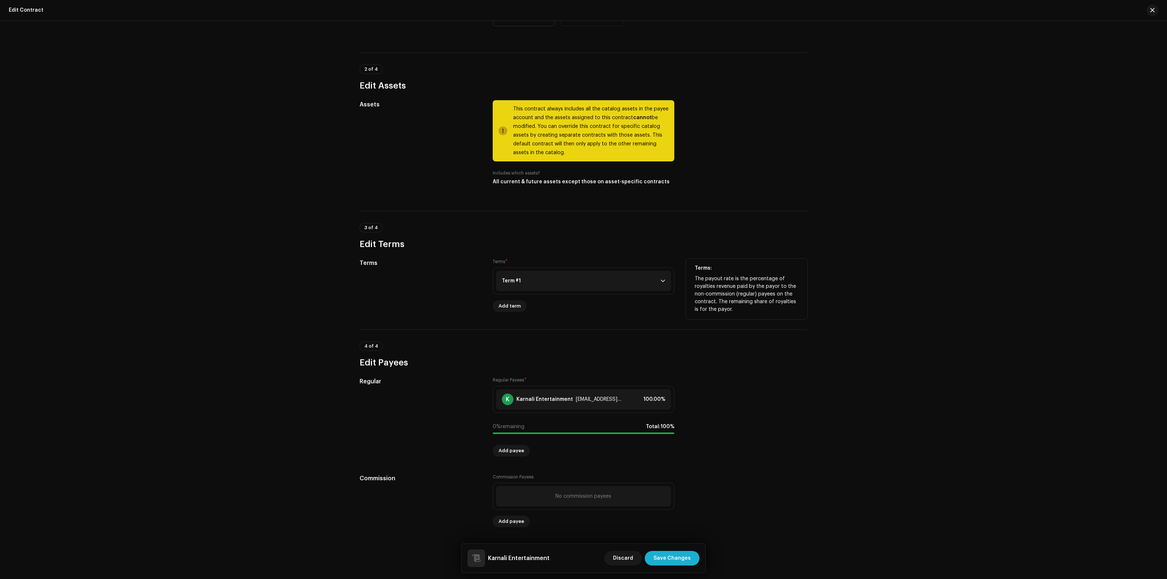
click at [562, 280] on p-accordion-header "Term #1" at bounding box center [583, 281] width 175 height 20
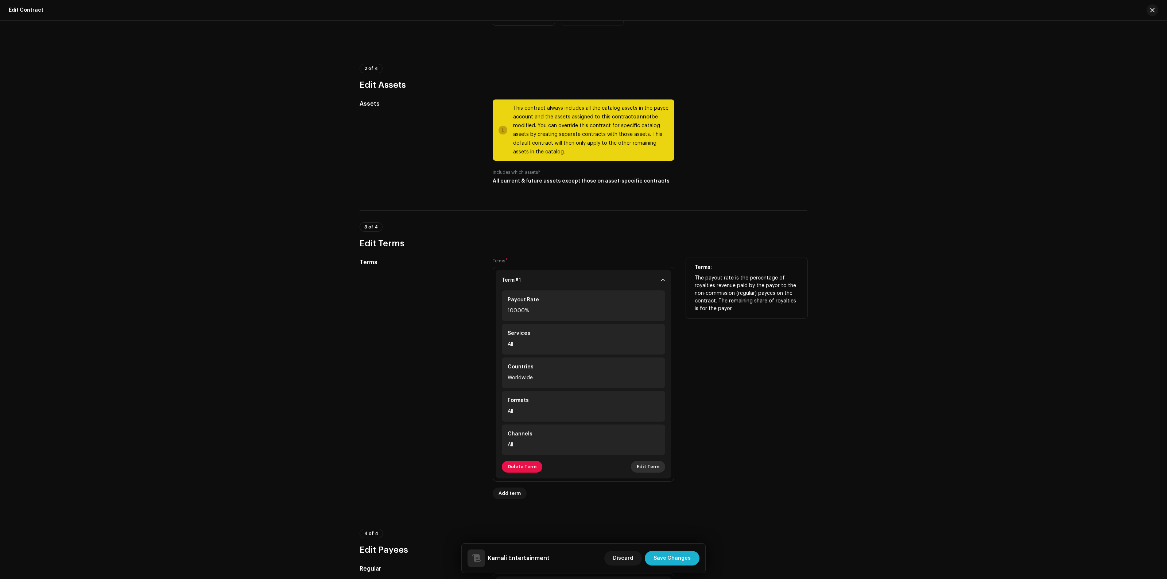
click at [641, 473] on span "Edit Term" at bounding box center [648, 467] width 23 height 15
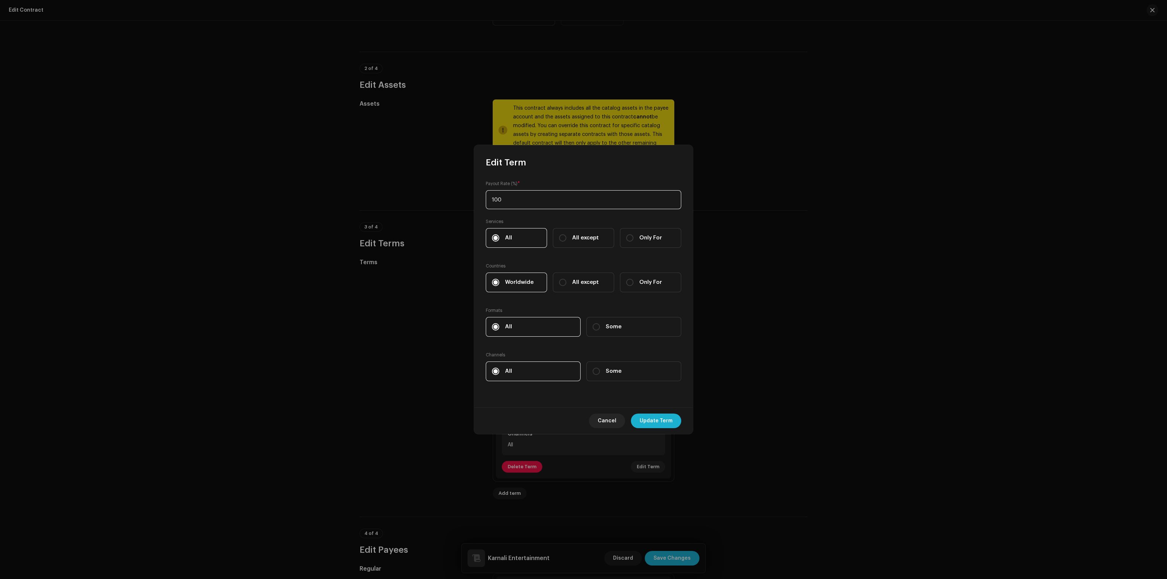
drag, startPoint x: 503, startPoint y: 200, endPoint x: 459, endPoint y: 210, distance: 45.4
click at [459, 210] on div "Edit Term Payout Rate (%) * 100 Services All All except Only For Countries Worl…" at bounding box center [583, 289] width 1167 height 579
type input "5"
type input "85"
click at [662, 419] on span "Update Term" at bounding box center [656, 421] width 33 height 15
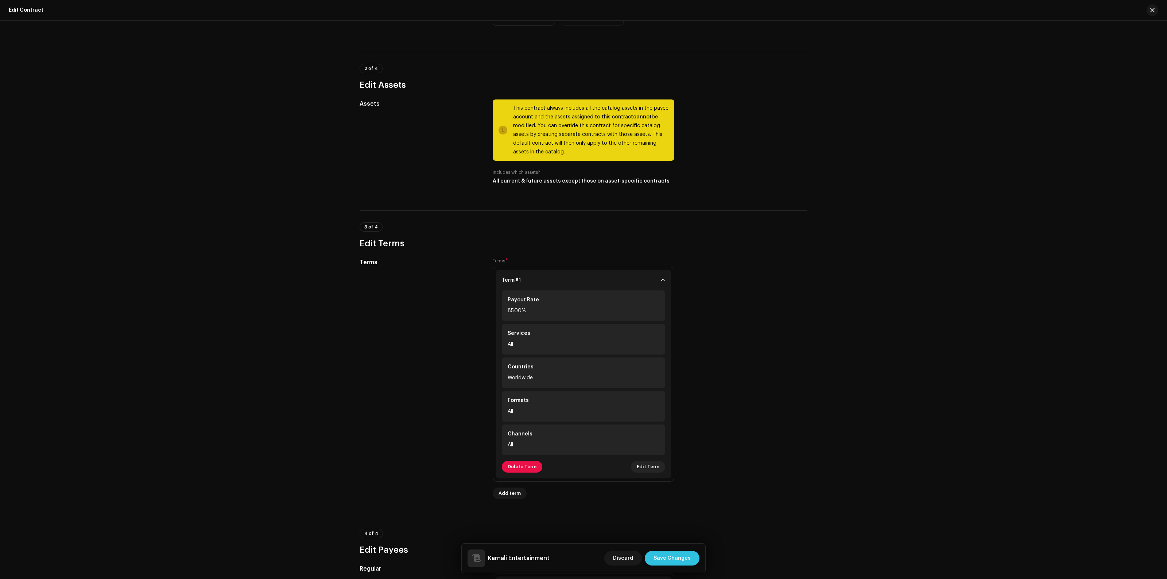
click at [676, 563] on span "Save Changes" at bounding box center [671, 558] width 37 height 15
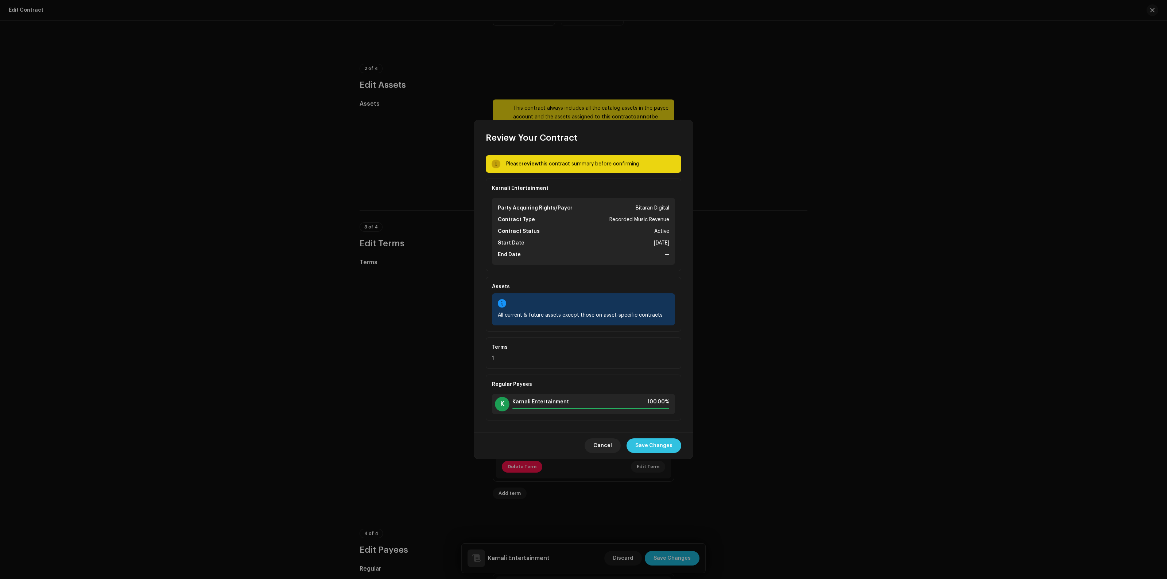
click at [660, 442] on span "Save Changes" at bounding box center [653, 446] width 37 height 15
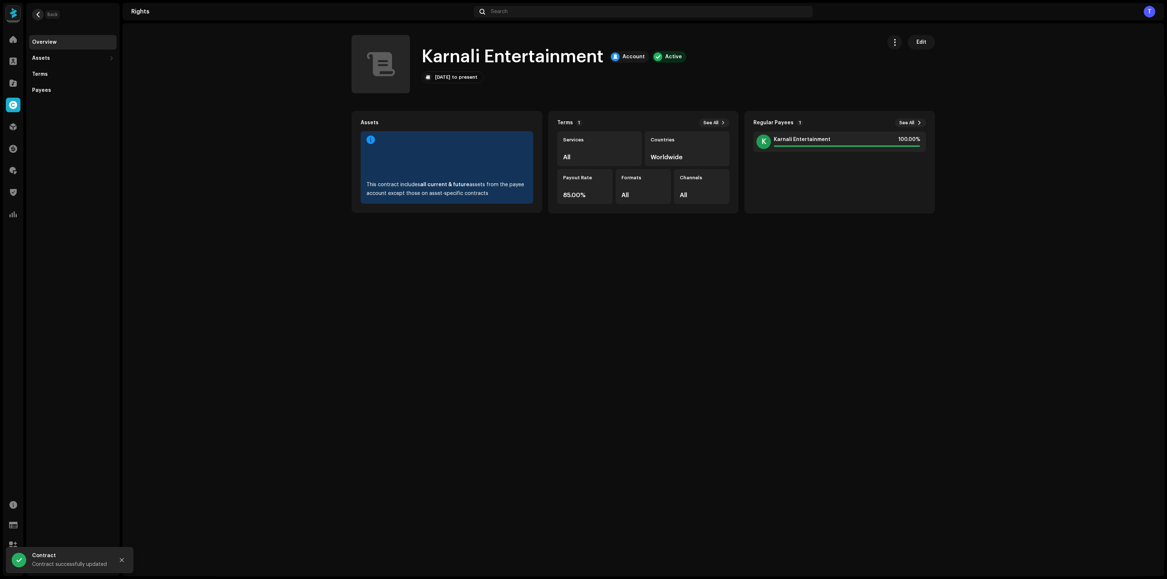
click at [40, 14] on span "button" at bounding box center [37, 15] width 5 height 6
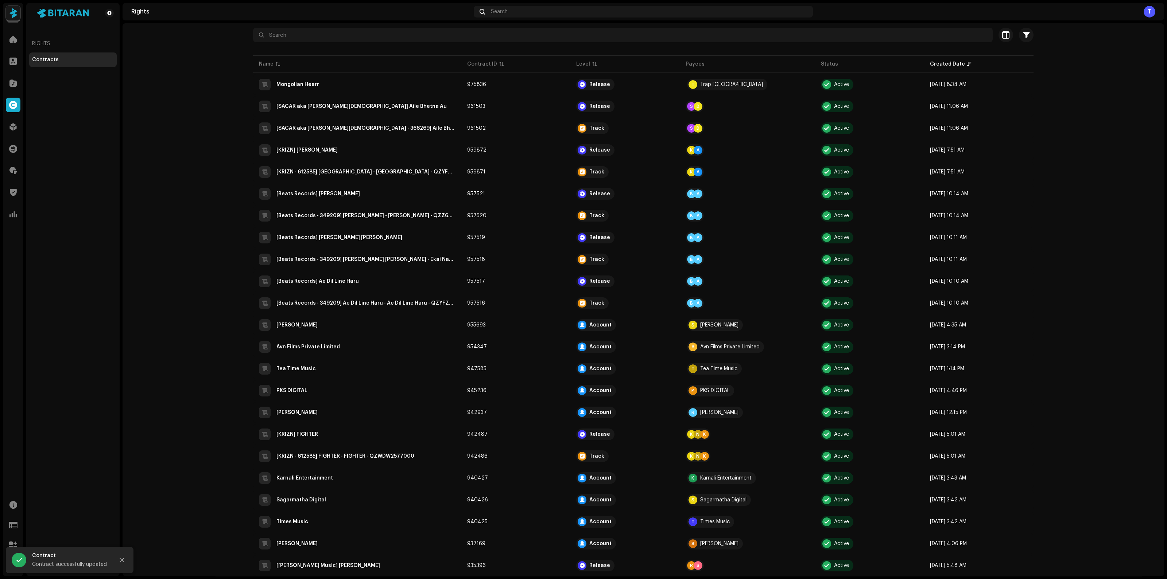
scroll to position [73, 0]
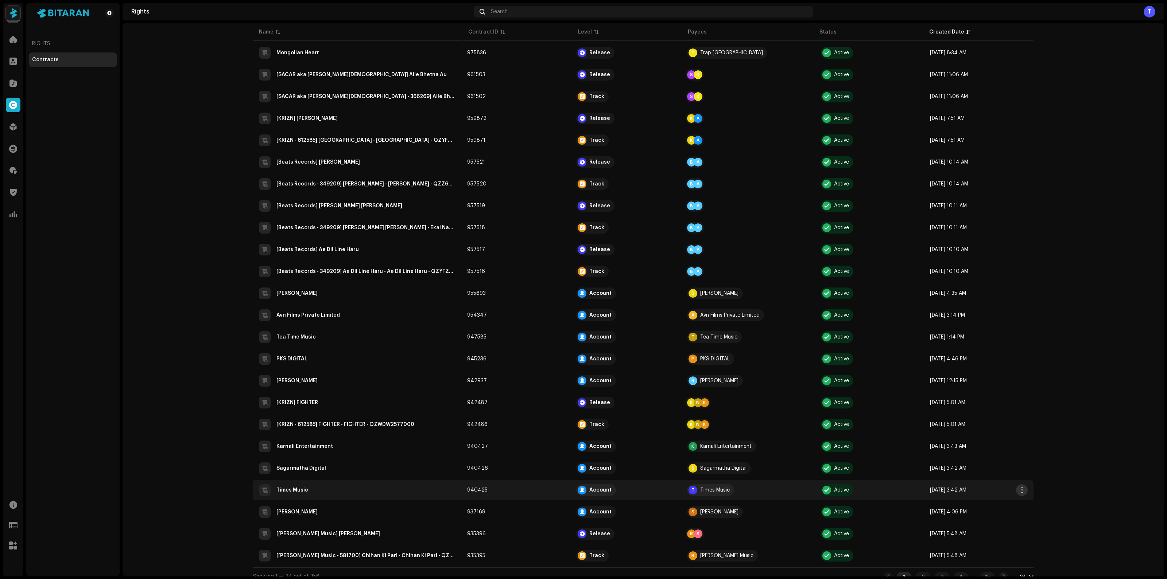
click at [1019, 487] on span "button" at bounding box center [1021, 490] width 5 height 6
click at [1034, 511] on div "Edit" at bounding box center [1054, 515] width 74 height 15
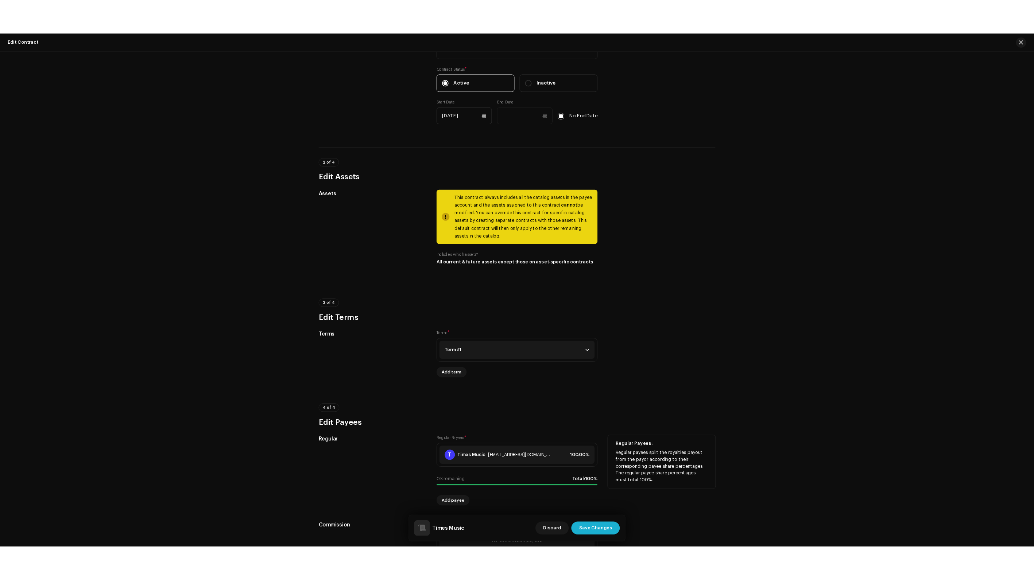
scroll to position [283, 0]
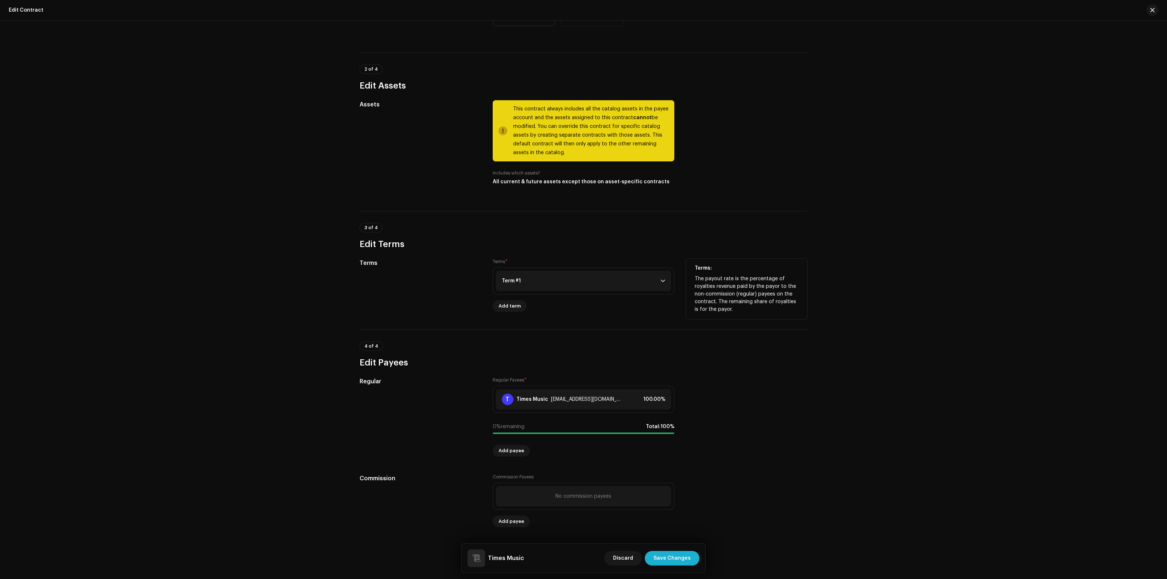
click at [568, 269] on div "Term #1 Payout Rate 85.00% Services All Countries Worldwide Formats All Channel…" at bounding box center [584, 281] width 182 height 27
click at [567, 280] on p-accordion-header "Term #1" at bounding box center [583, 281] width 175 height 20
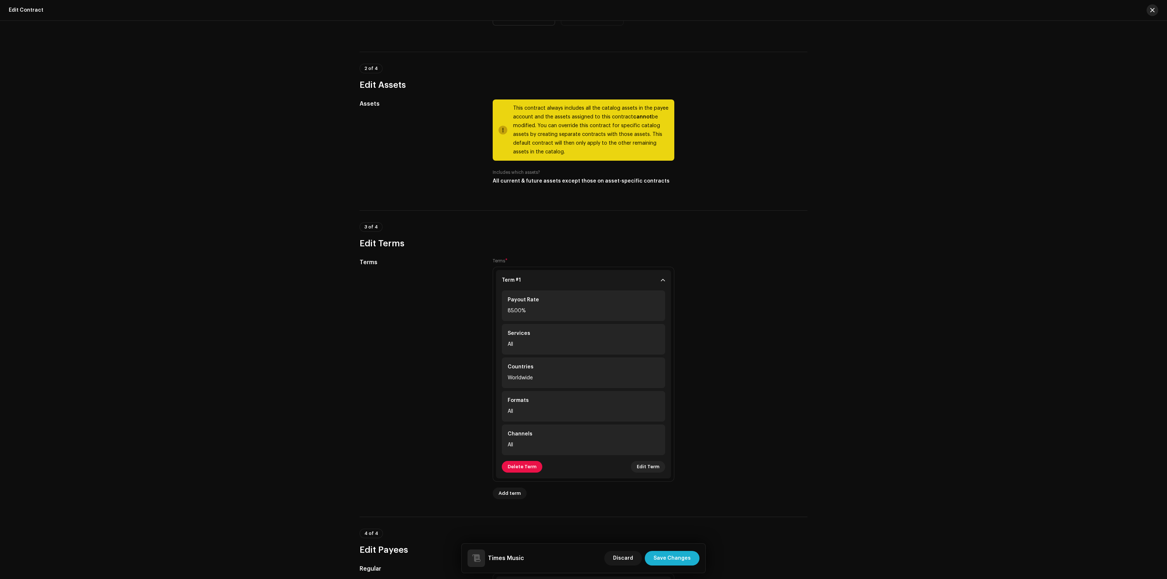
click at [1154, 8] on button "button" at bounding box center [1152, 10] width 12 height 12
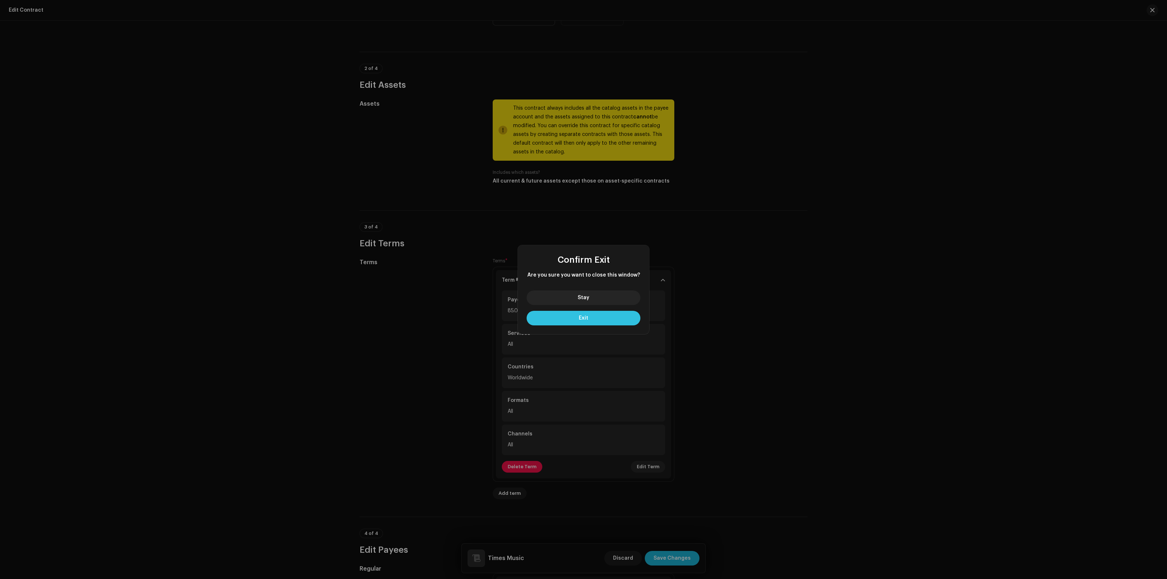
click at [603, 318] on button "Exit" at bounding box center [584, 318] width 114 height 15
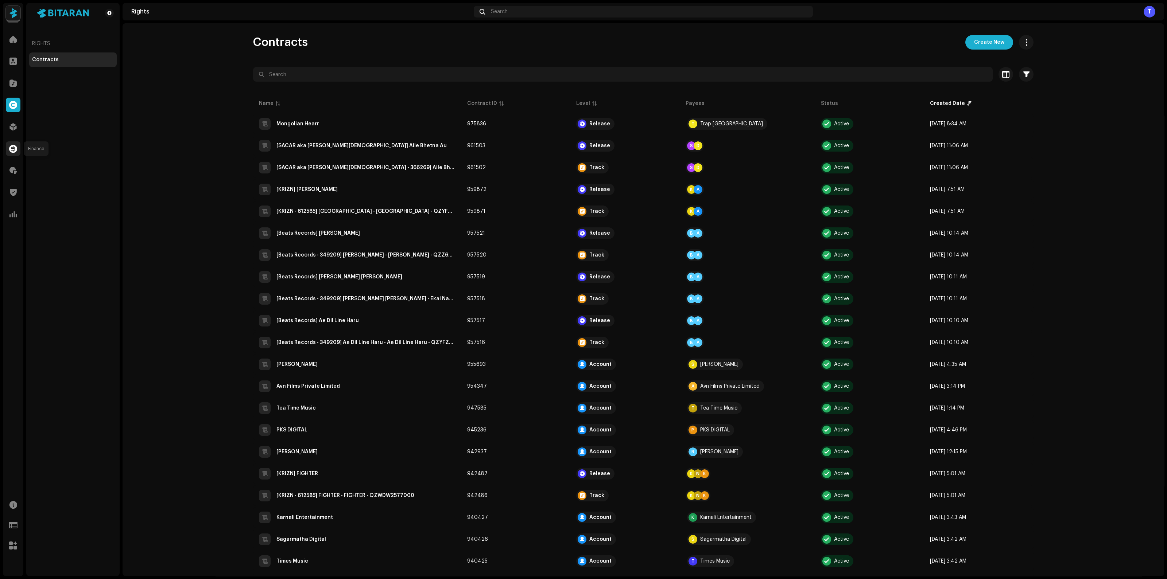
click at [15, 150] on span at bounding box center [13, 149] width 8 height 6
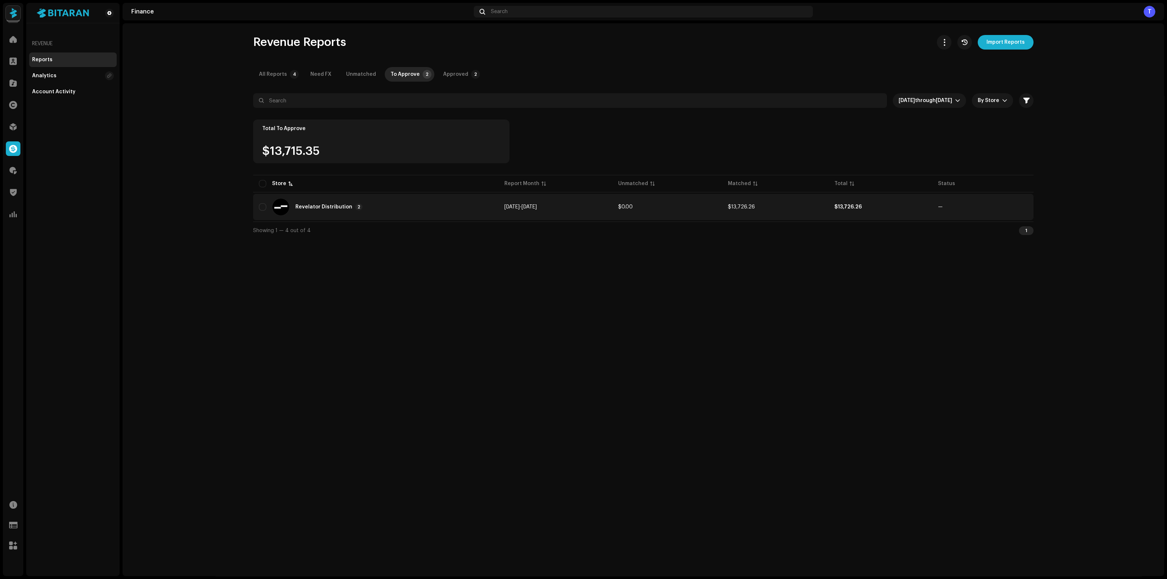
click at [336, 206] on div "Revelator Distribution" at bounding box center [323, 207] width 57 height 5
click at [16, 41] on span at bounding box center [12, 39] width 7 height 6
